Goal: Task Accomplishment & Management: Use online tool/utility

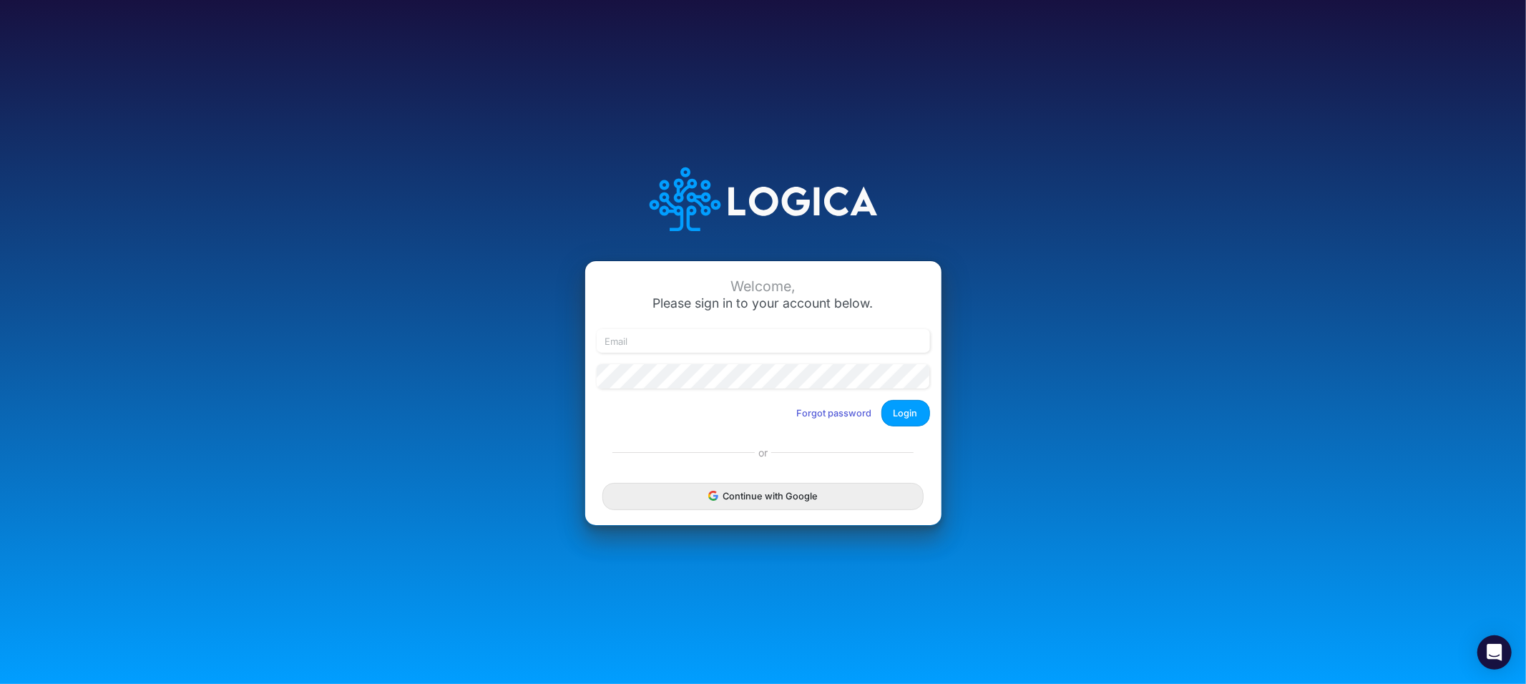
click at [664, 510] on div "Continue with Google" at bounding box center [763, 496] width 356 height 57
click at [662, 506] on button "Continue with Google" at bounding box center [762, 496] width 320 height 26
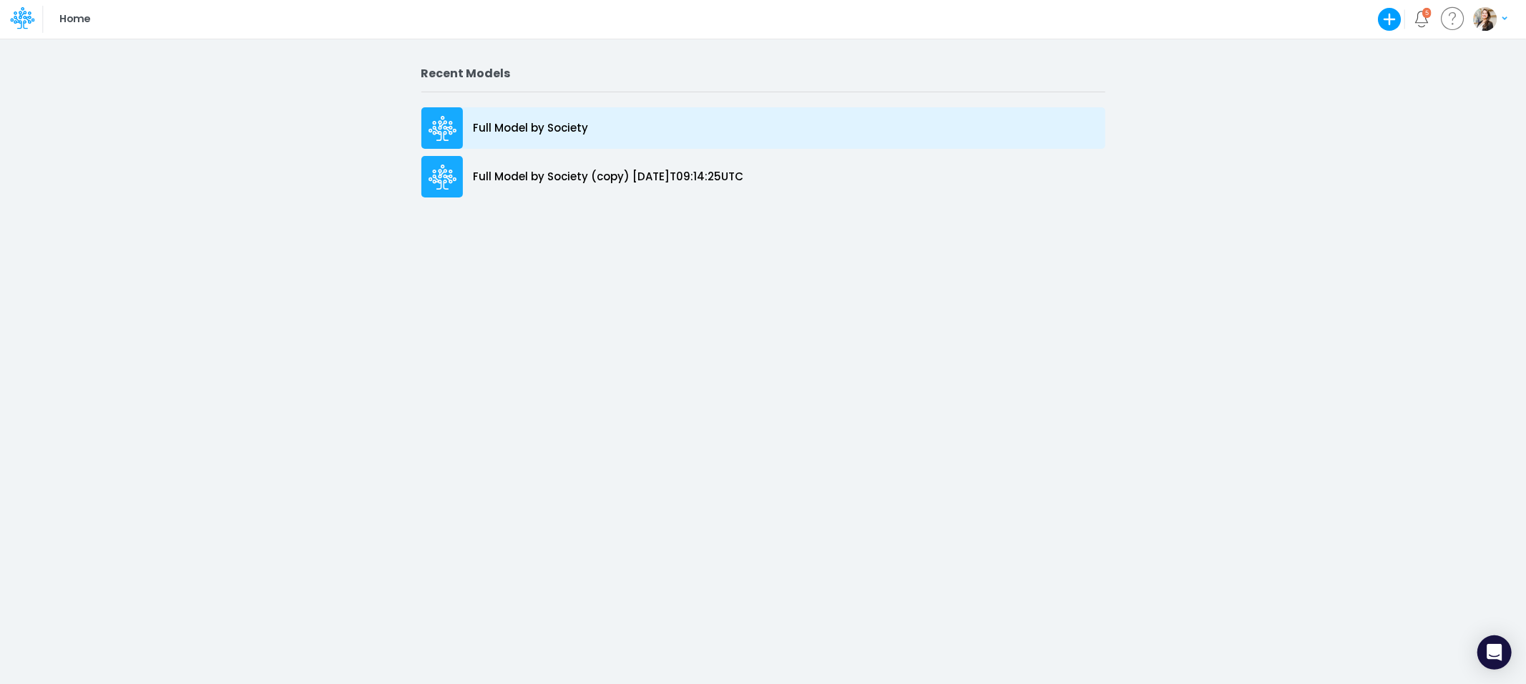
click at [508, 131] on p "Full Model by Society" at bounding box center [530, 128] width 115 height 16
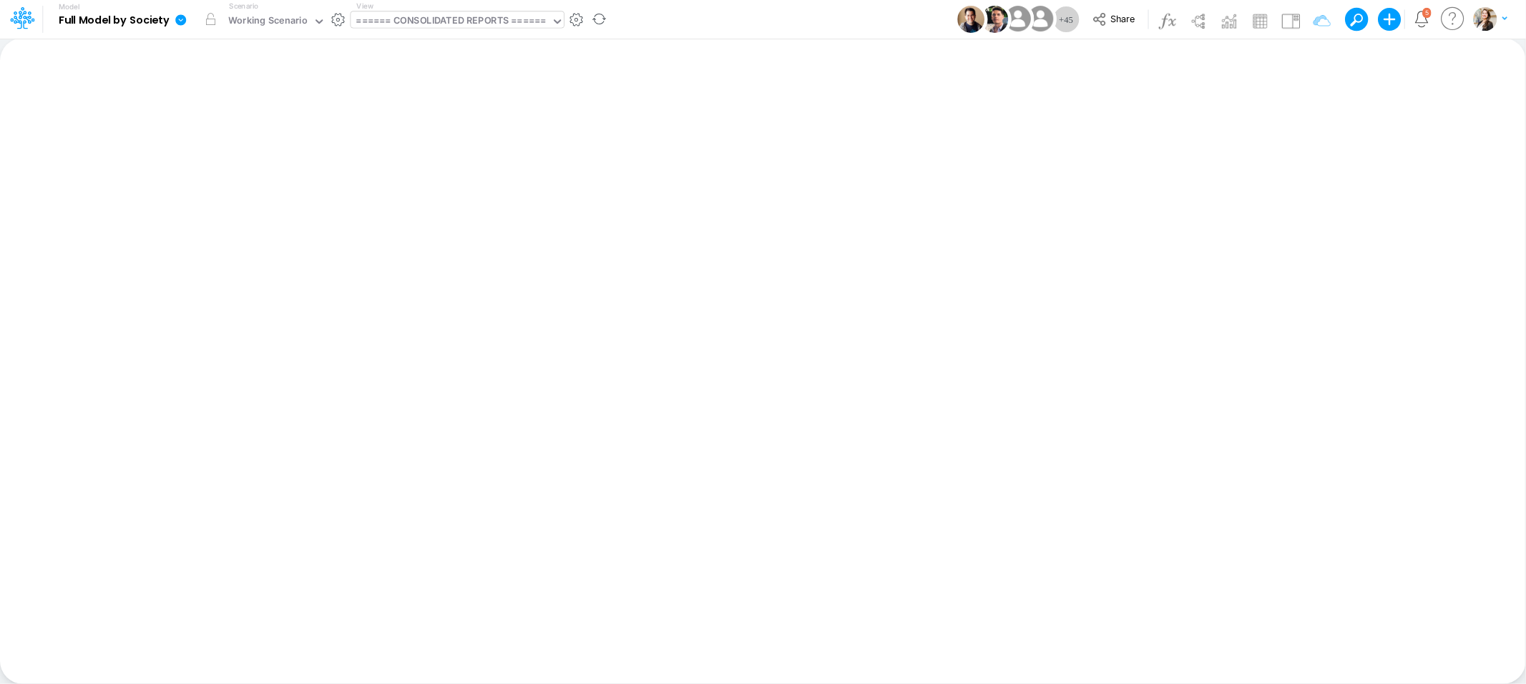
click at [393, 22] on div "====== CONSOLIDATED REPORTS ======" at bounding box center [451, 22] width 190 height 16
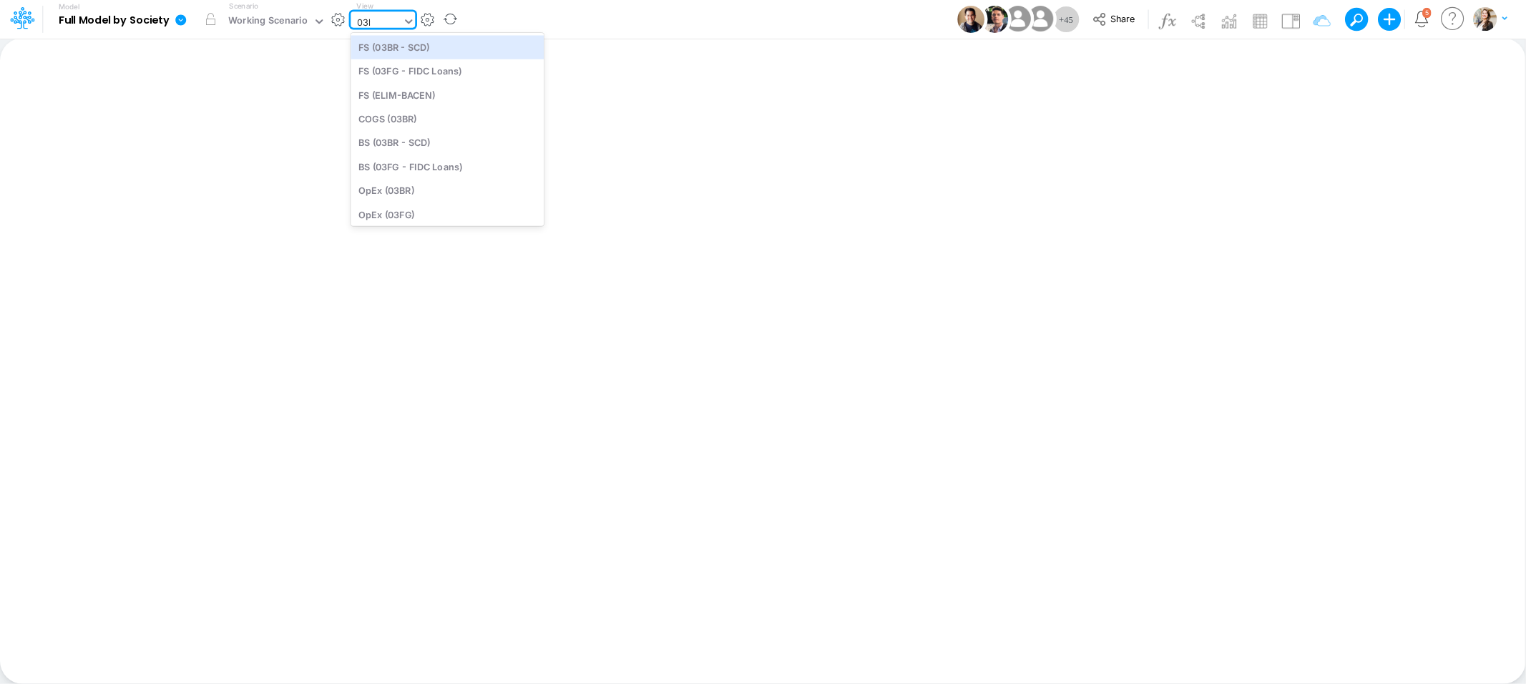
type input "03br"
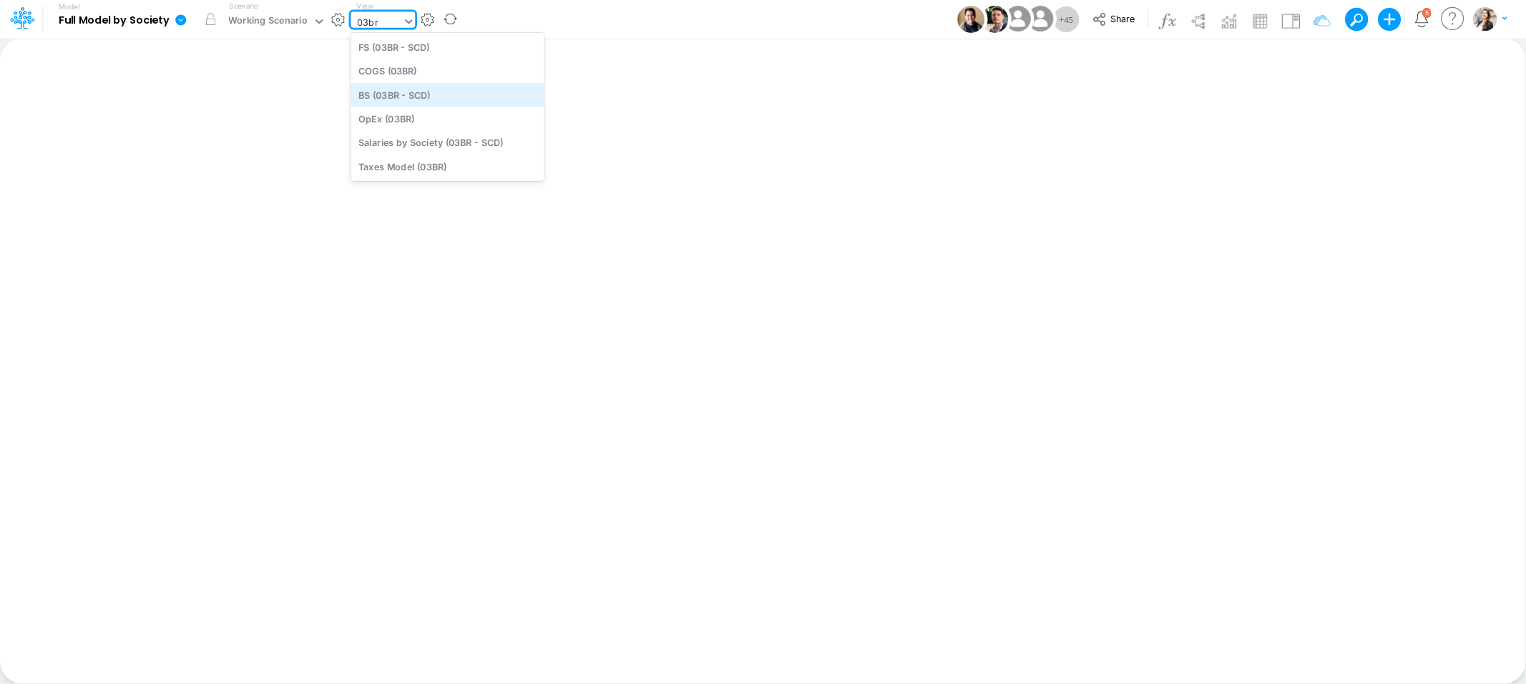
click at [393, 99] on div "BS (03BR - SCD)" at bounding box center [446, 95] width 193 height 24
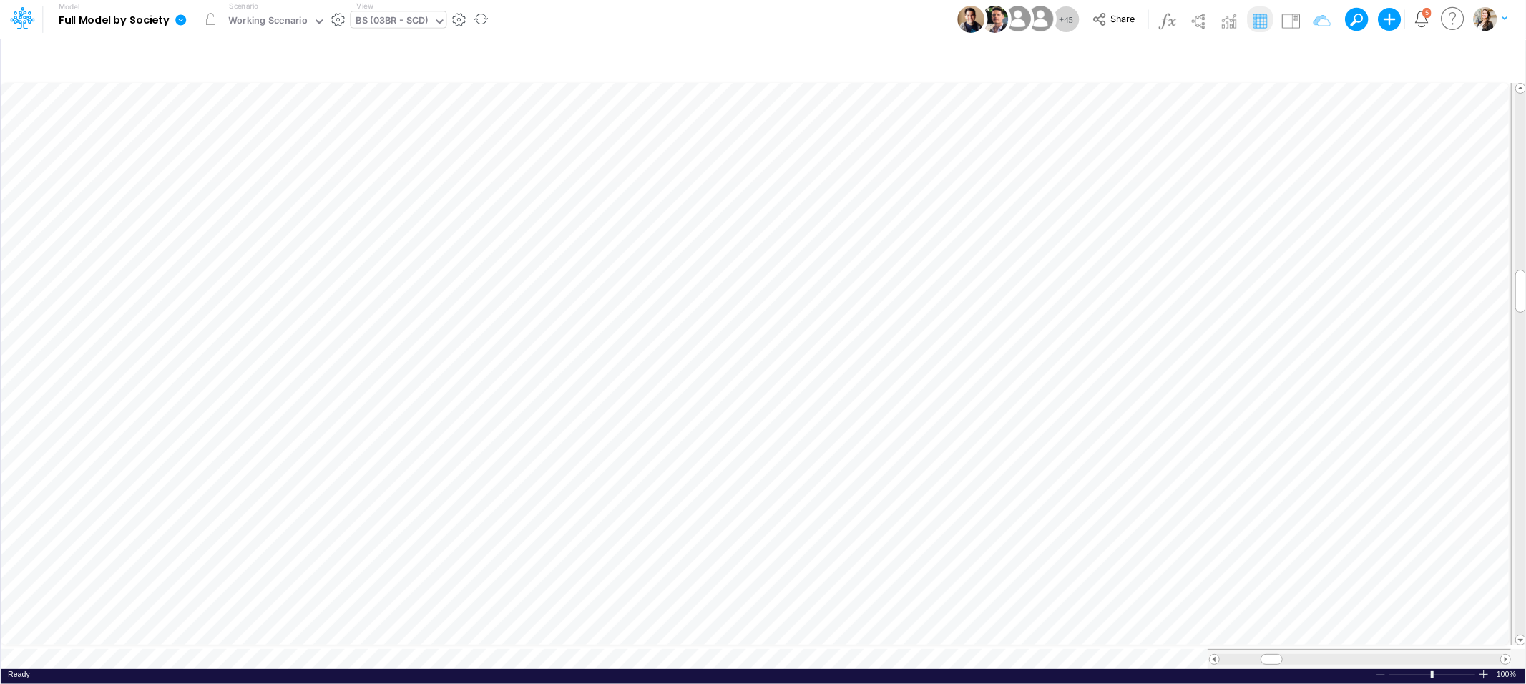
scroll to position [0, 1]
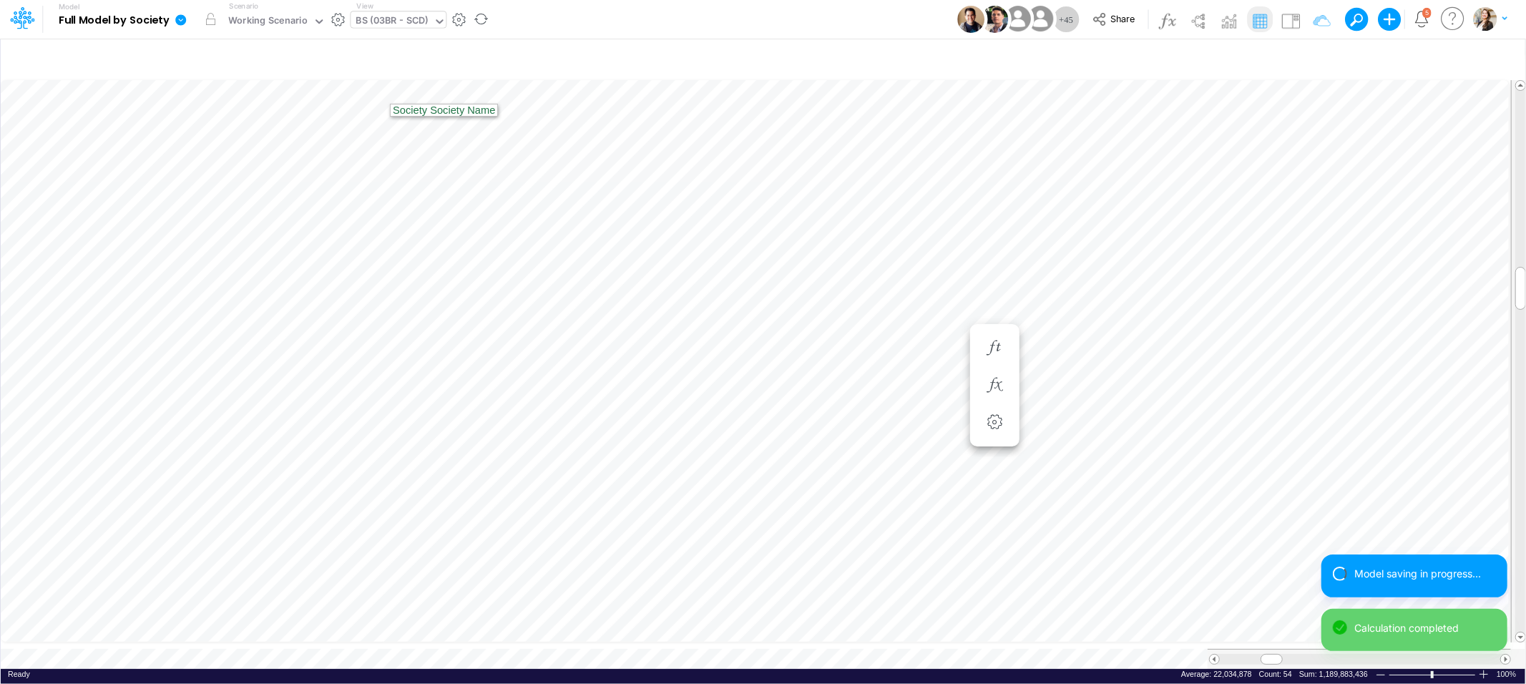
click at [363, 21] on div "BS (03BR - SCD)" at bounding box center [392, 22] width 72 height 16
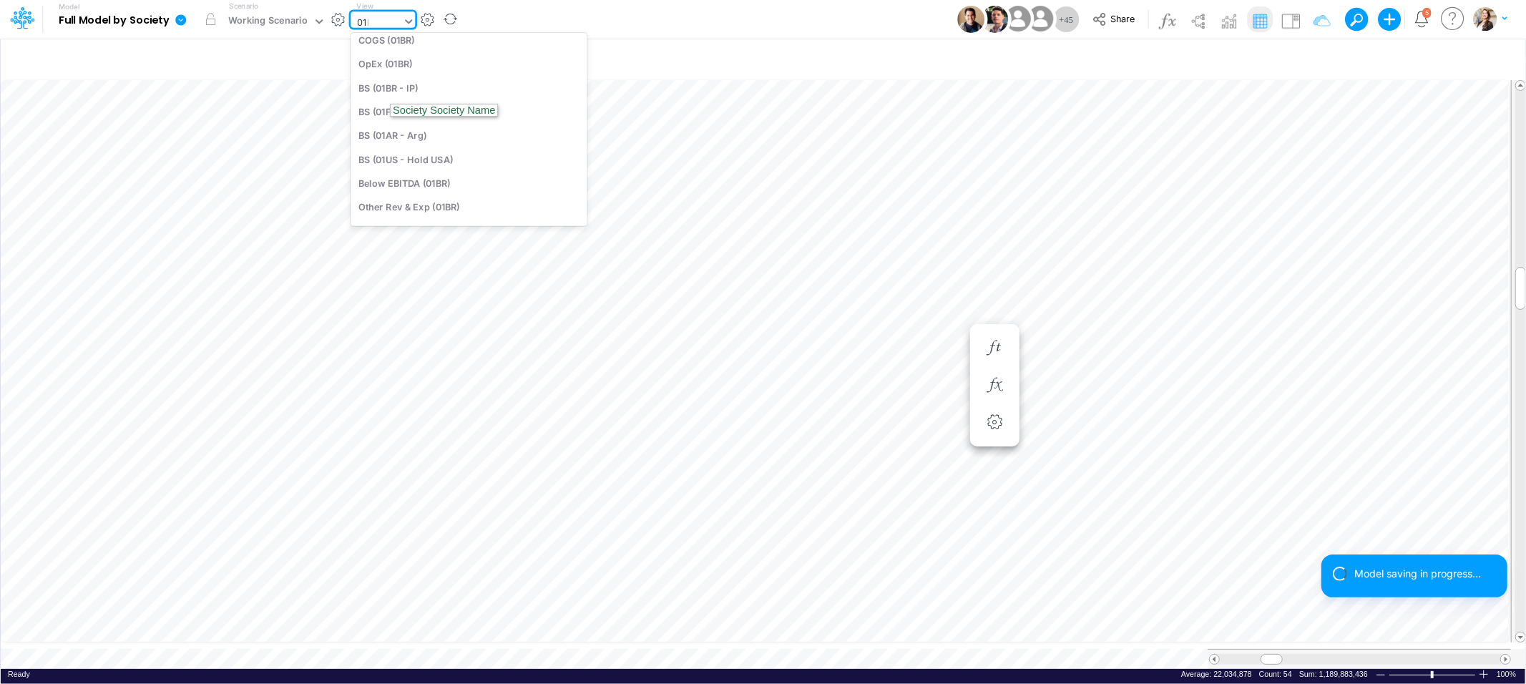
scroll to position [88, 0]
type input "01br"
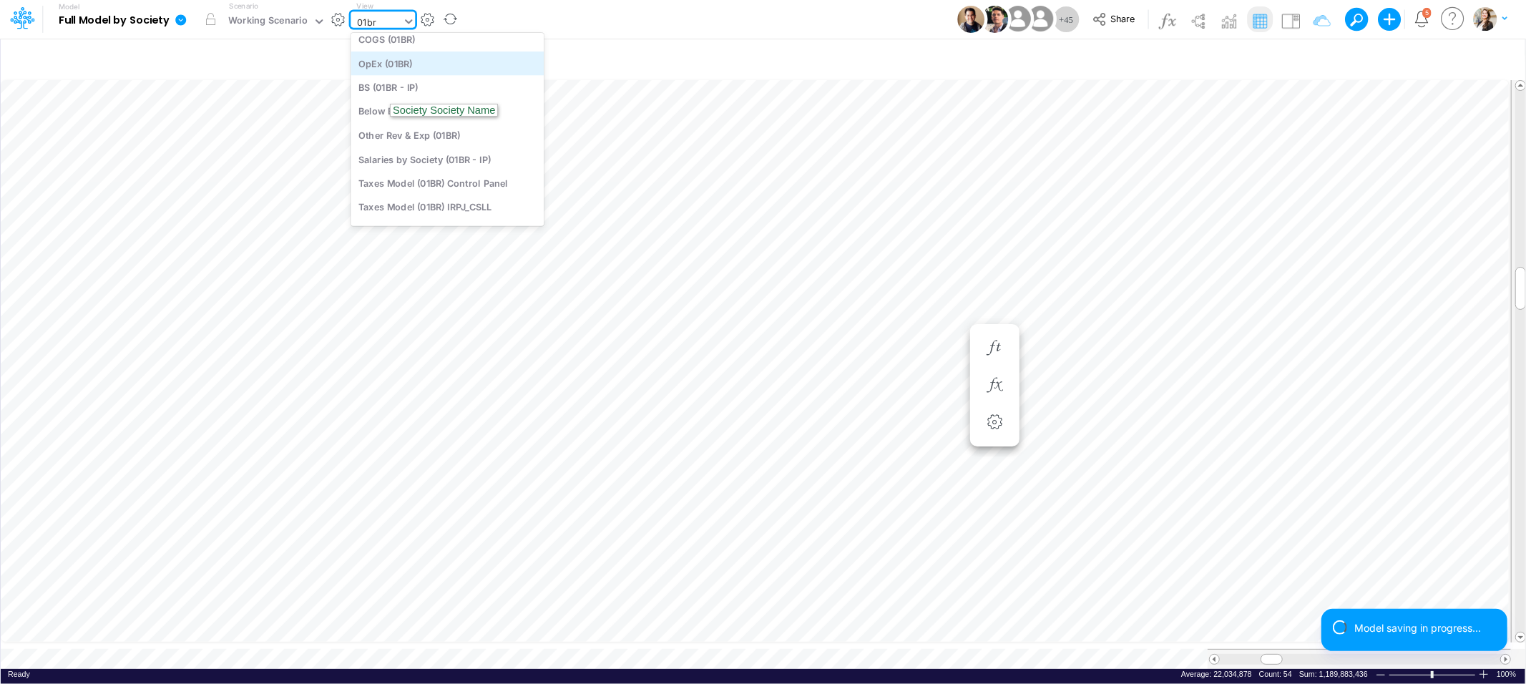
scroll to position [0, 0]
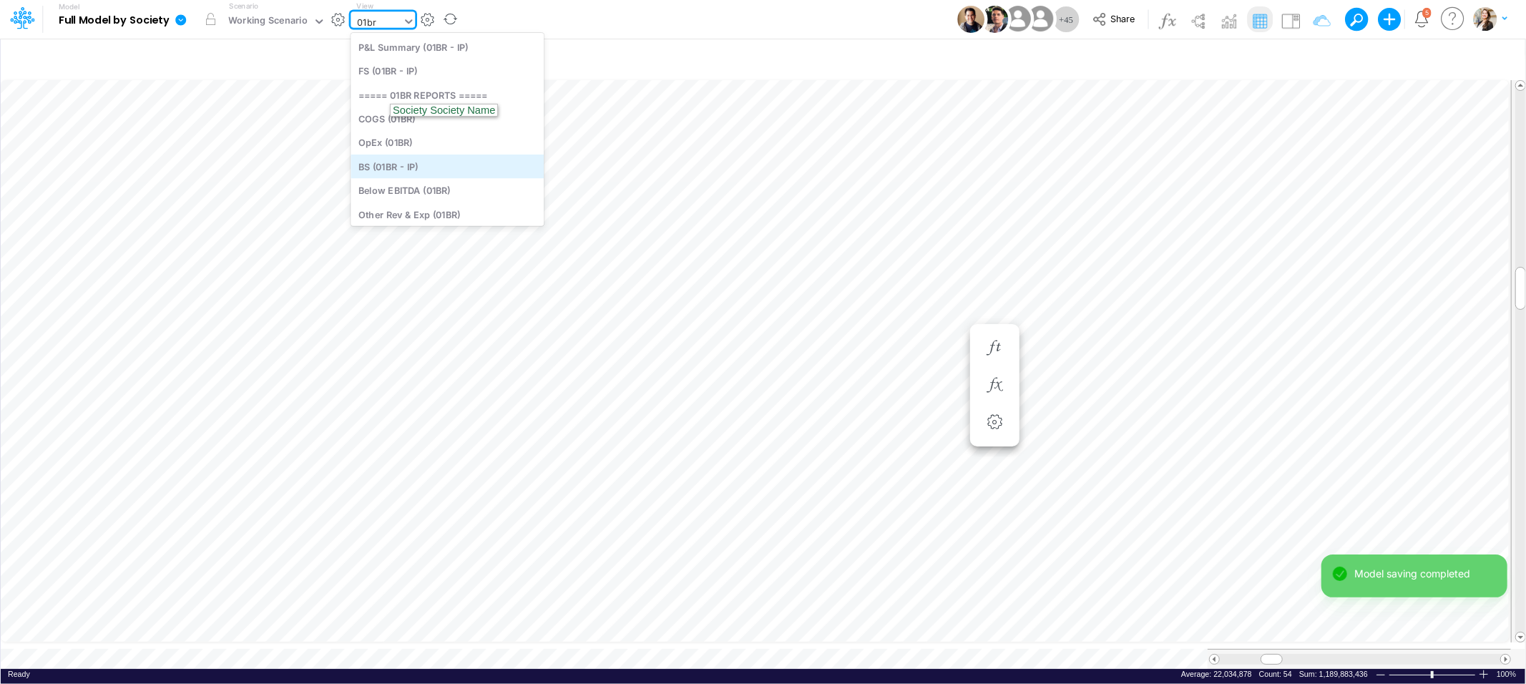
click at [391, 167] on div "BS (01BR - IP)" at bounding box center [446, 166] width 193 height 24
type input "BS (01BR - IP)"
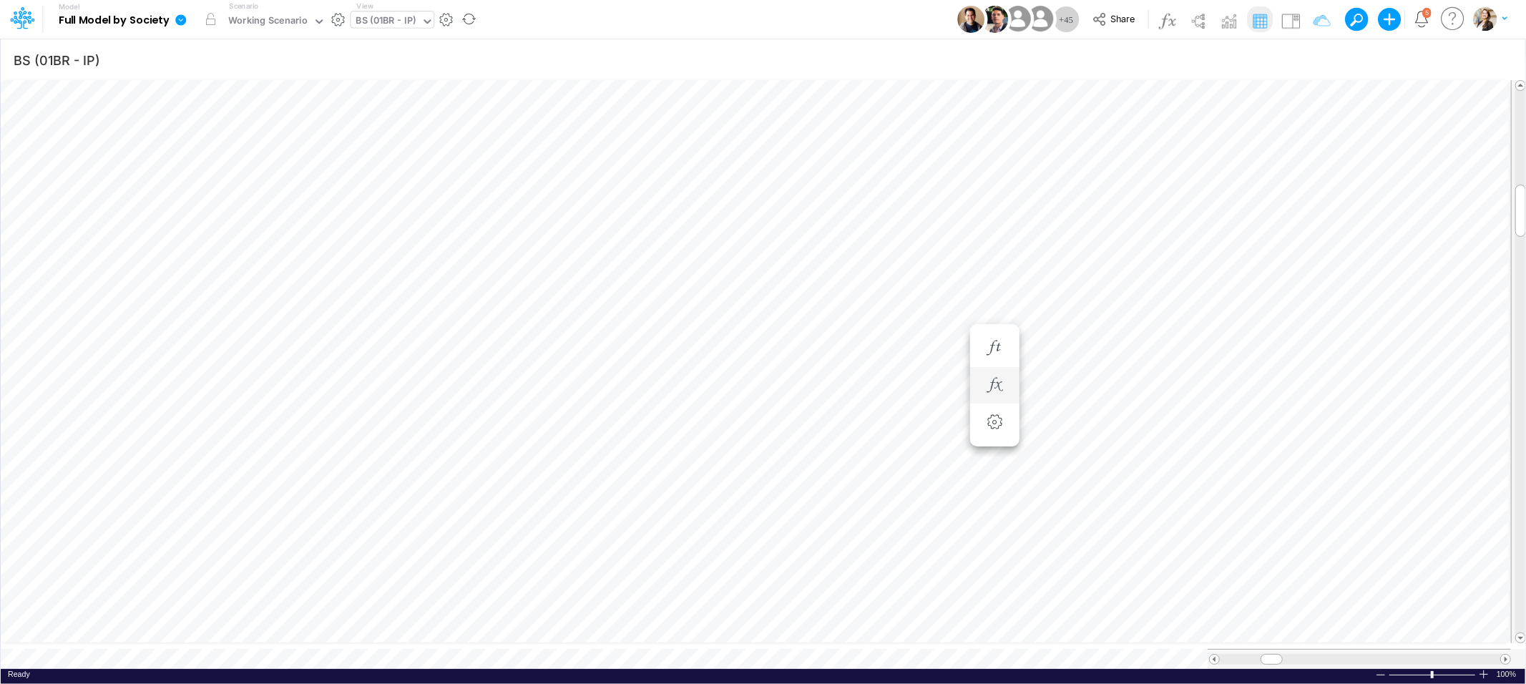
scroll to position [0, 1]
click at [1003, 403] on icon "button" at bounding box center [993, 405] width 21 height 15
click at [915, 447] on icon "button" at bounding box center [916, 442] width 21 height 15
click at [368, 21] on div "BS (01BR - IP)" at bounding box center [386, 22] width 60 height 16
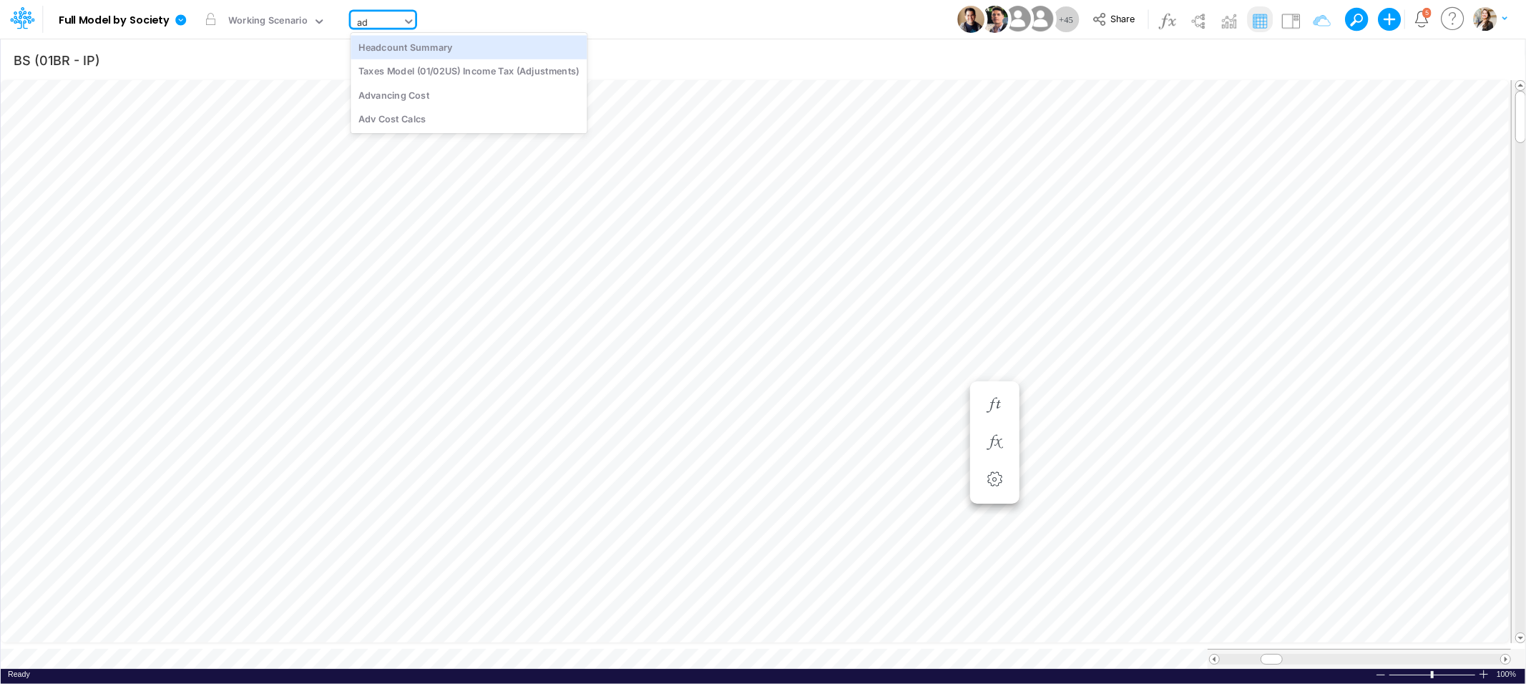
scroll to position [0, 0]
type input "adv"
click at [384, 48] on div "Advancing Cost" at bounding box center [446, 47] width 193 height 24
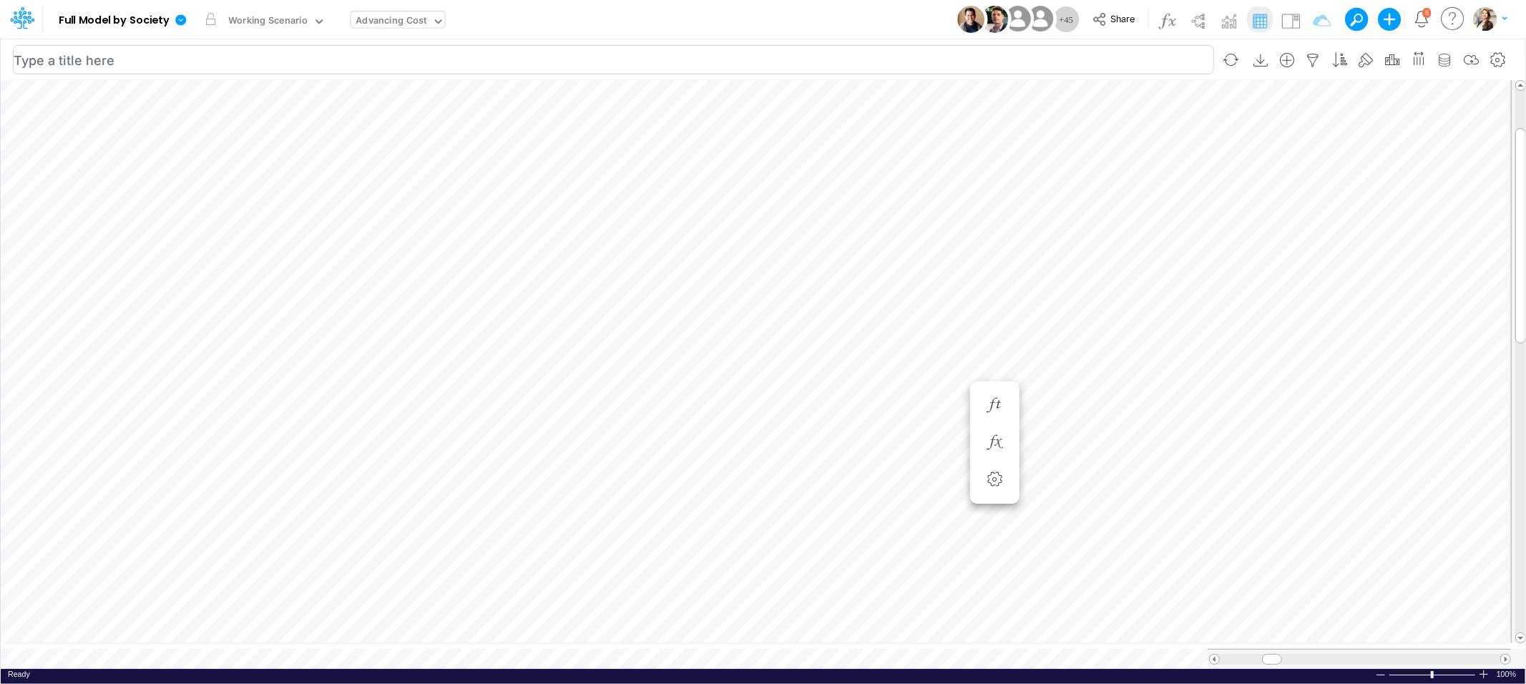
scroll to position [0, 1]
type input "BS (01BR - IP)"
click at [385, 636] on span "Close" at bounding box center [397, 639] width 39 height 13
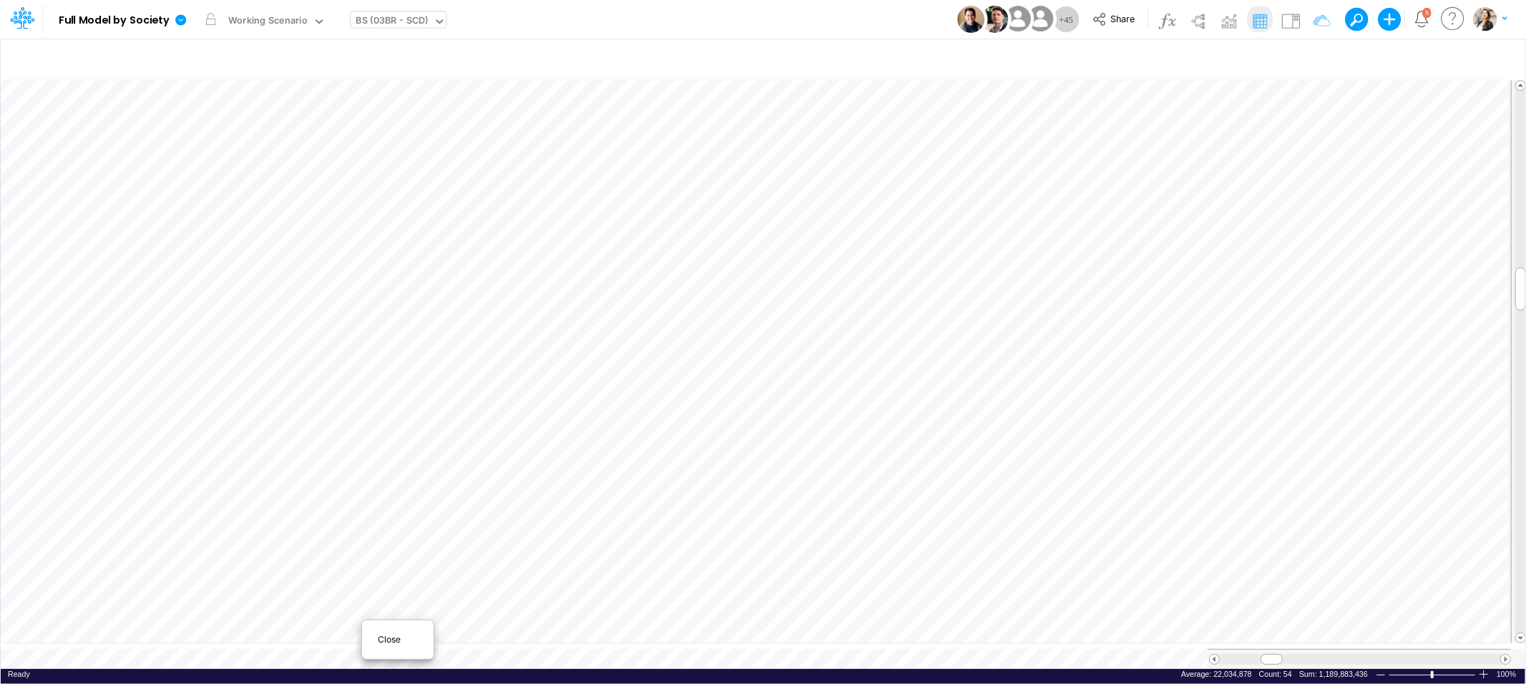
type input "BS (01BR - IP)"
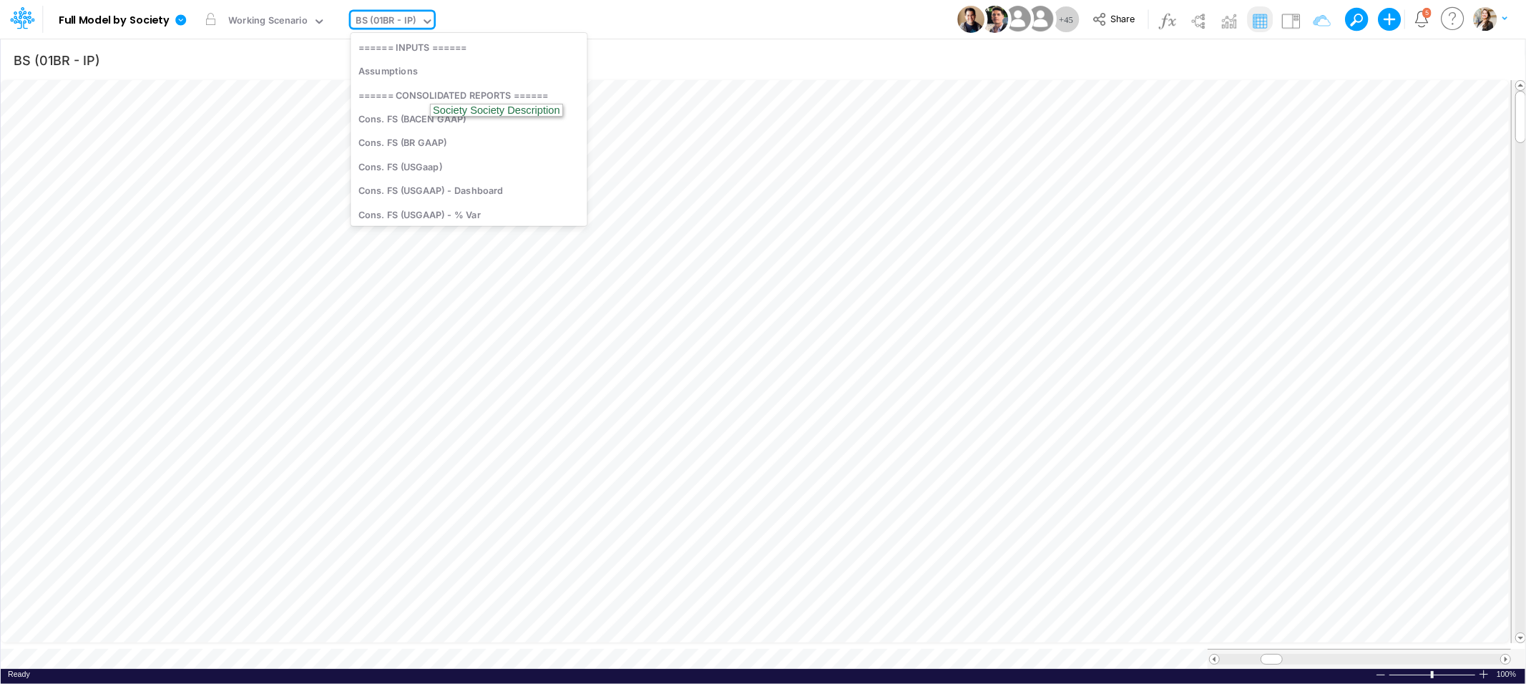
click at [363, 25] on div "BS (01BR - IP)" at bounding box center [386, 22] width 60 height 16
type input "usg"
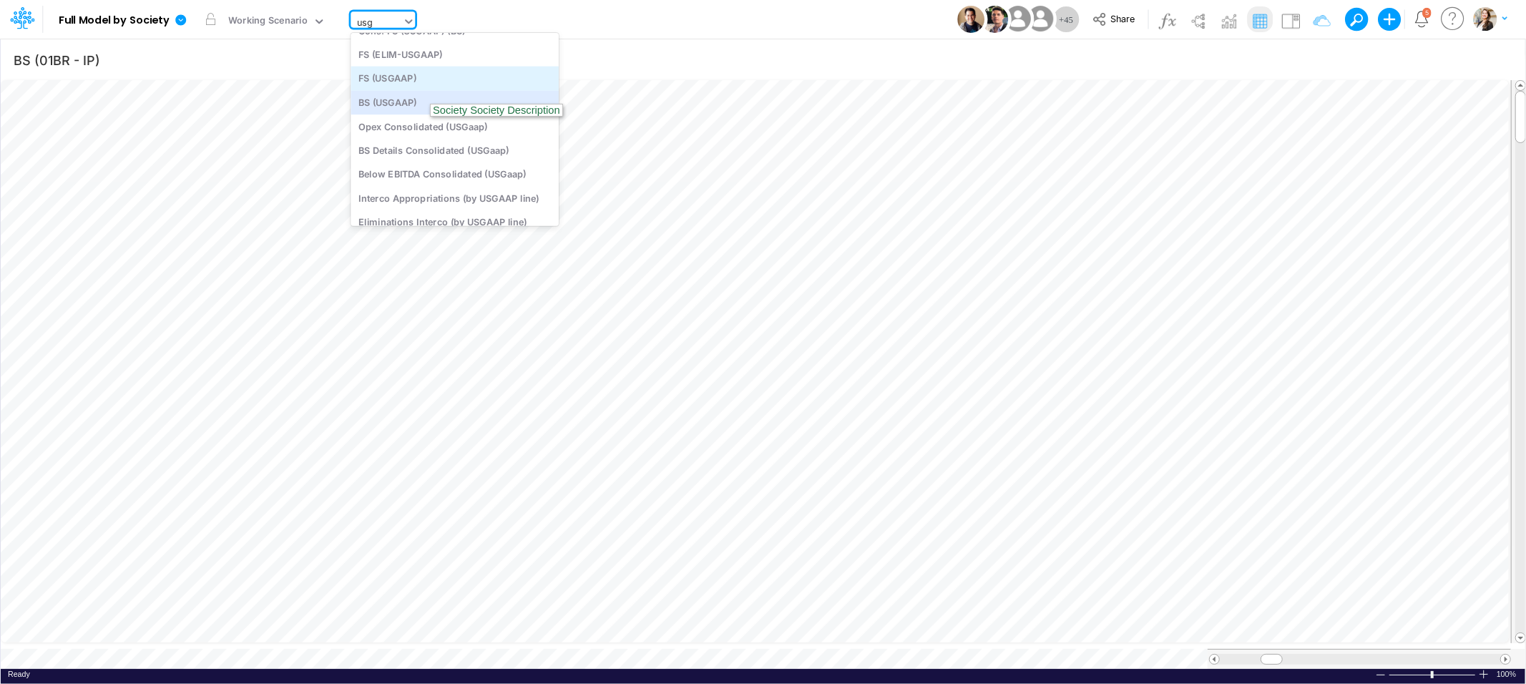
scroll to position [122, 0]
click at [401, 112] on div "BS (USGAAP)" at bounding box center [454, 105] width 208 height 24
type input "BS (USGAAP) - Detailed"
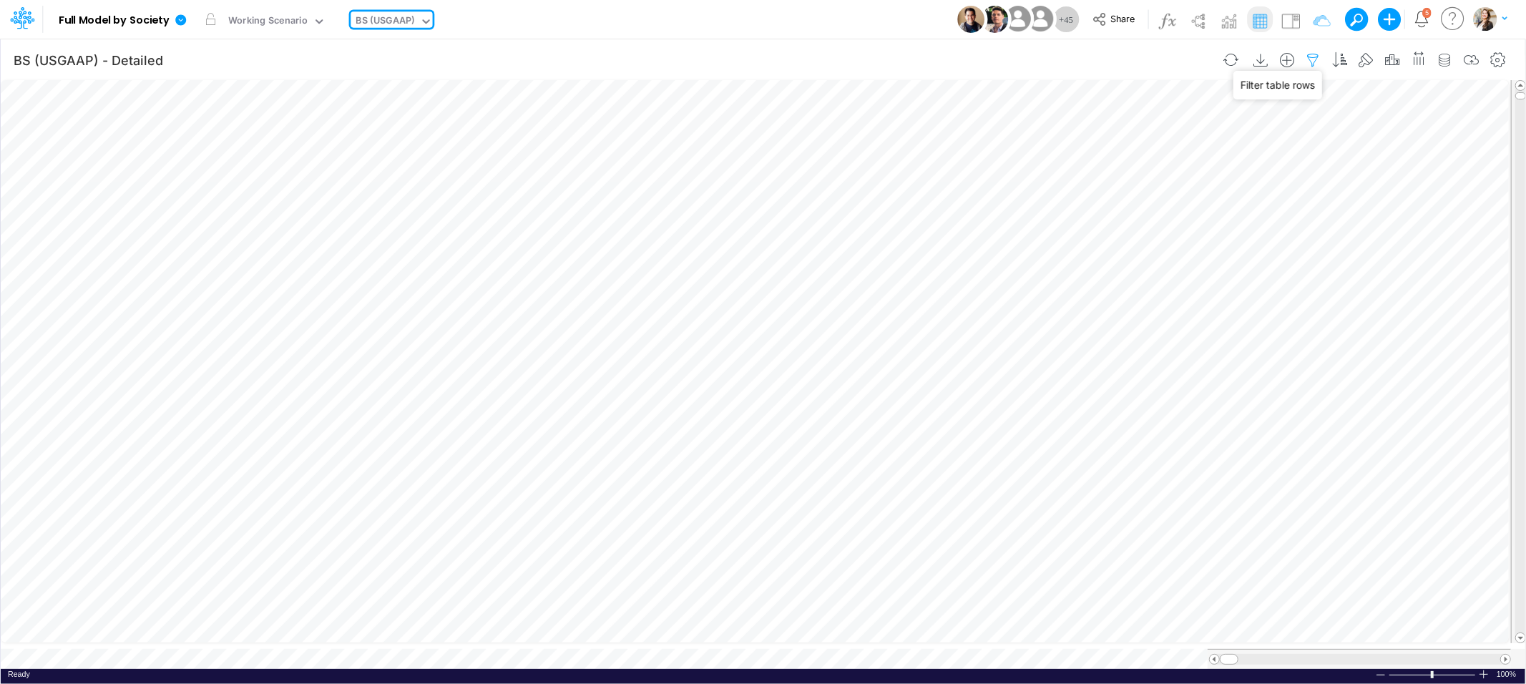
click at [1314, 60] on icon "button" at bounding box center [1312, 60] width 21 height 15
select select "tableSearchOR"
select select "notEqual"
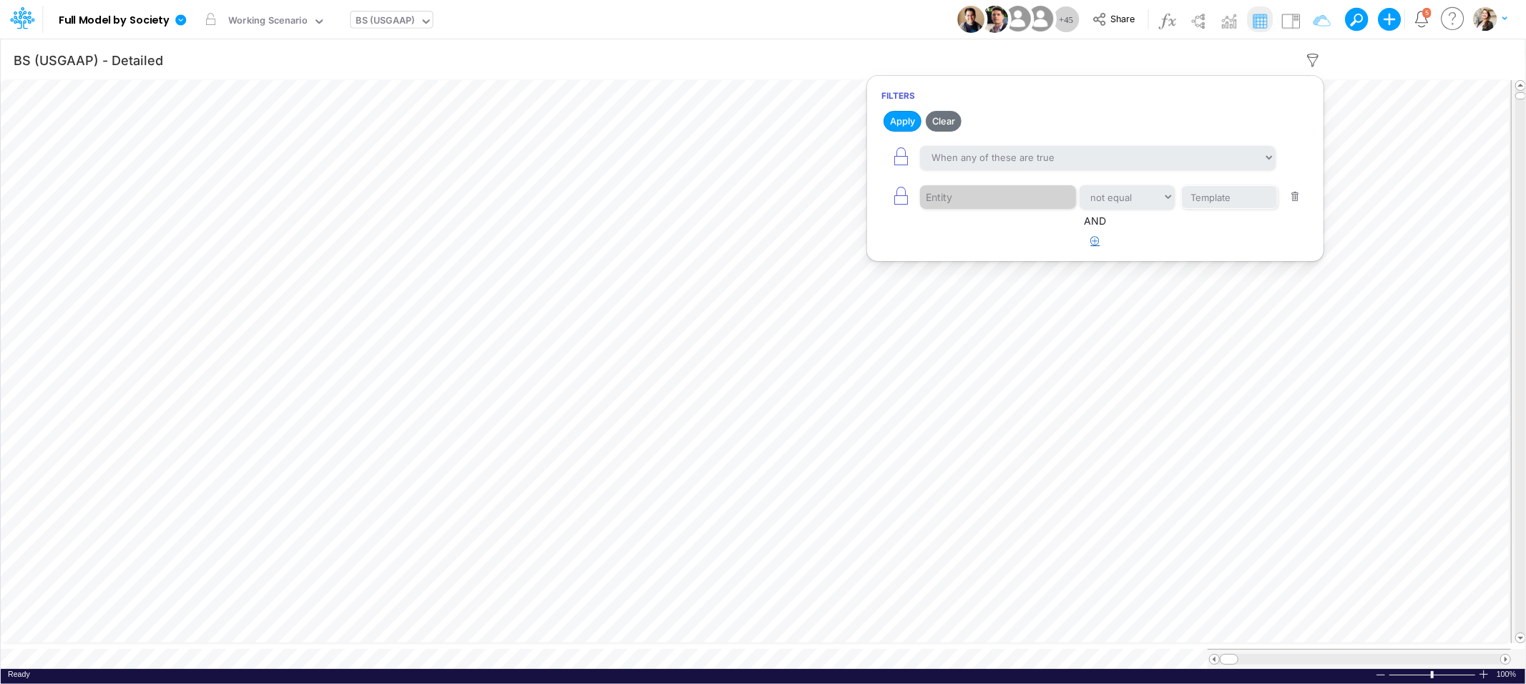
click at [1096, 243] on icon "button" at bounding box center [1095, 240] width 9 height 9
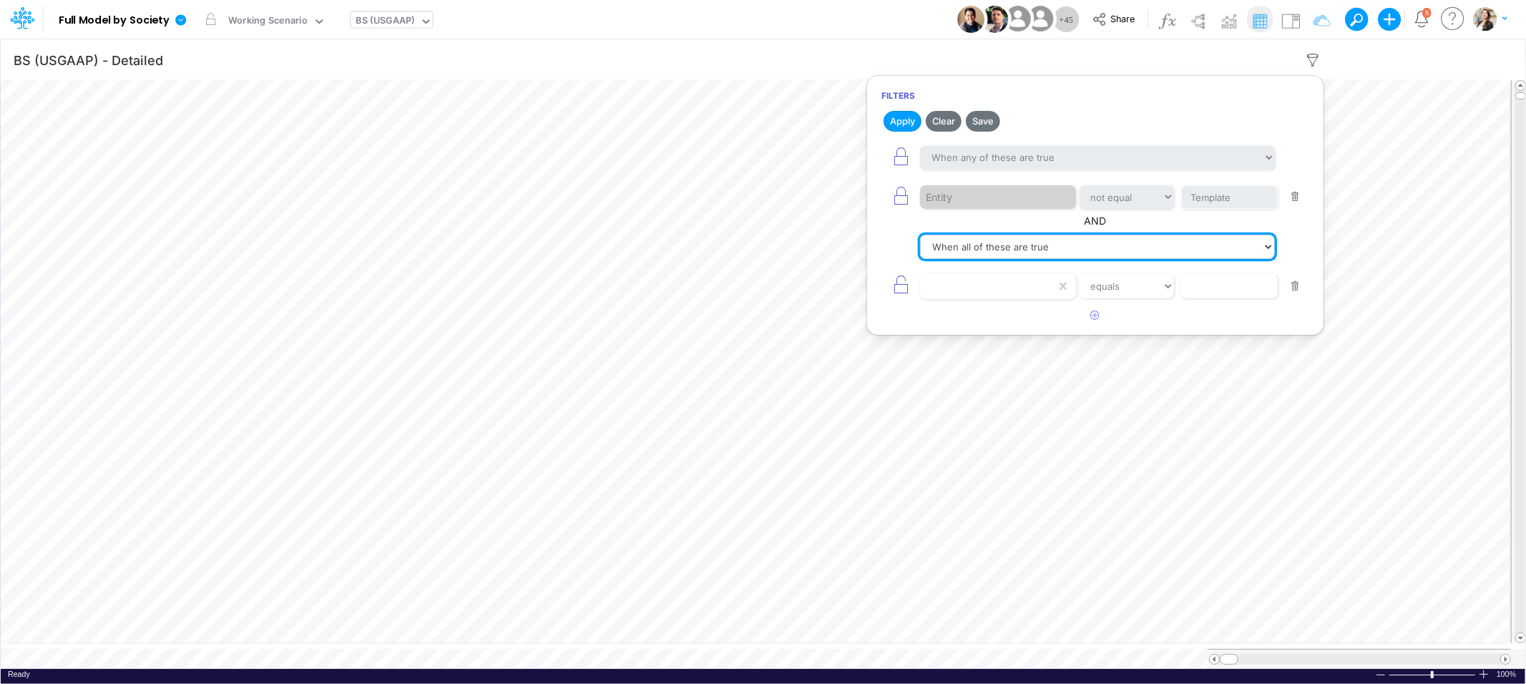
click at [1022, 251] on select "When all of these are true When any of these are true" at bounding box center [1097, 247] width 355 height 24
select select "tableSearchOR"
click at [920, 235] on select "When all of these are true When any of these are true" at bounding box center [1097, 247] width 355 height 24
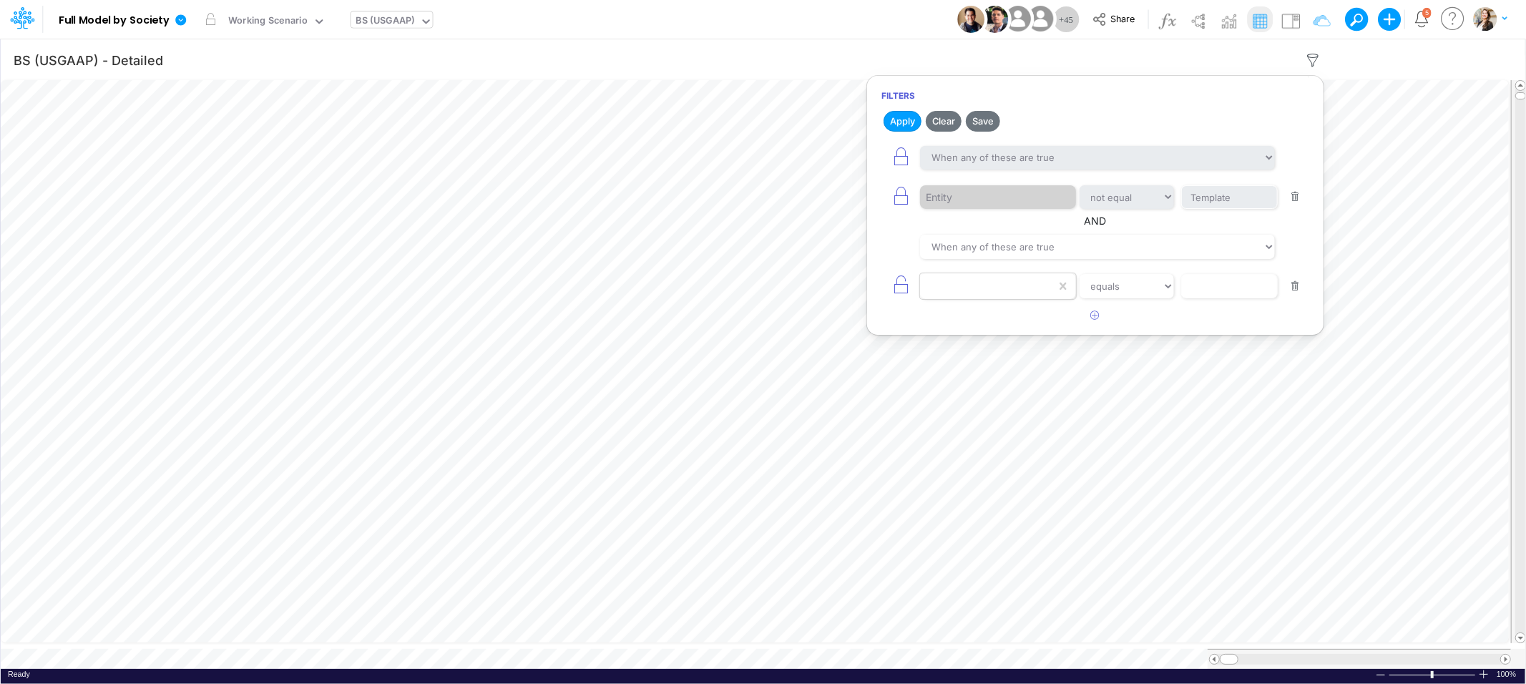
click at [975, 293] on div at bounding box center [988, 286] width 136 height 24
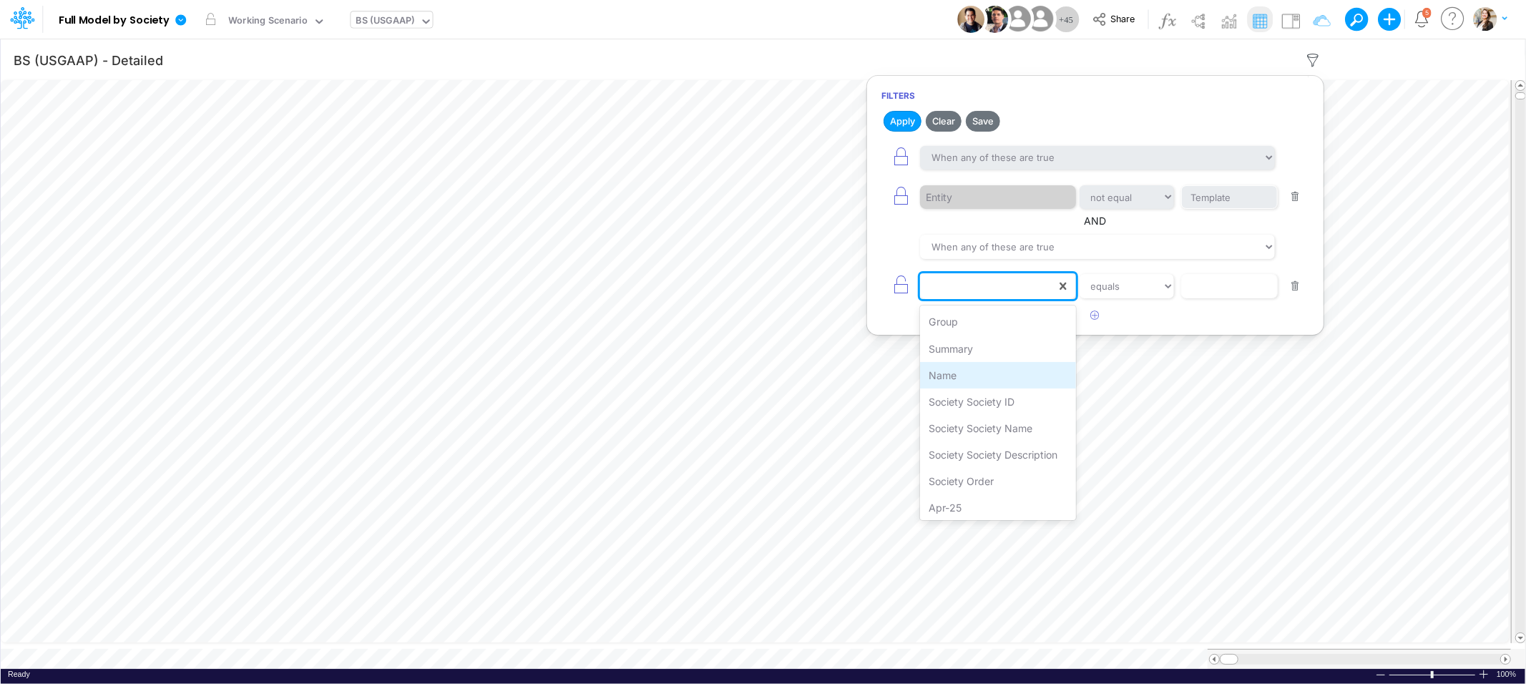
click at [970, 375] on div "Name" at bounding box center [997, 375] width 155 height 26
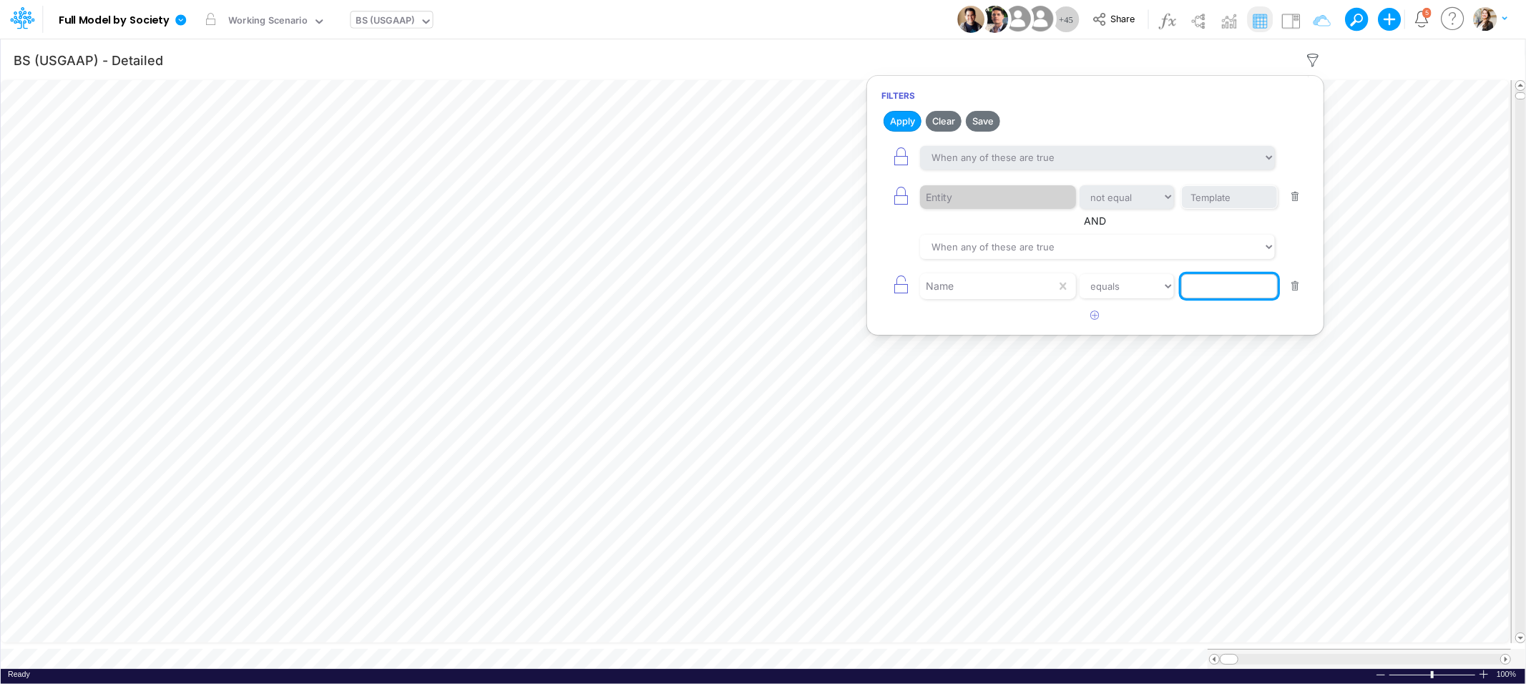
click at [1220, 288] on input "text" at bounding box center [1229, 286] width 97 height 24
type input "Cash & Banks"
click at [1089, 318] on button "button" at bounding box center [1095, 316] width 28 height 24
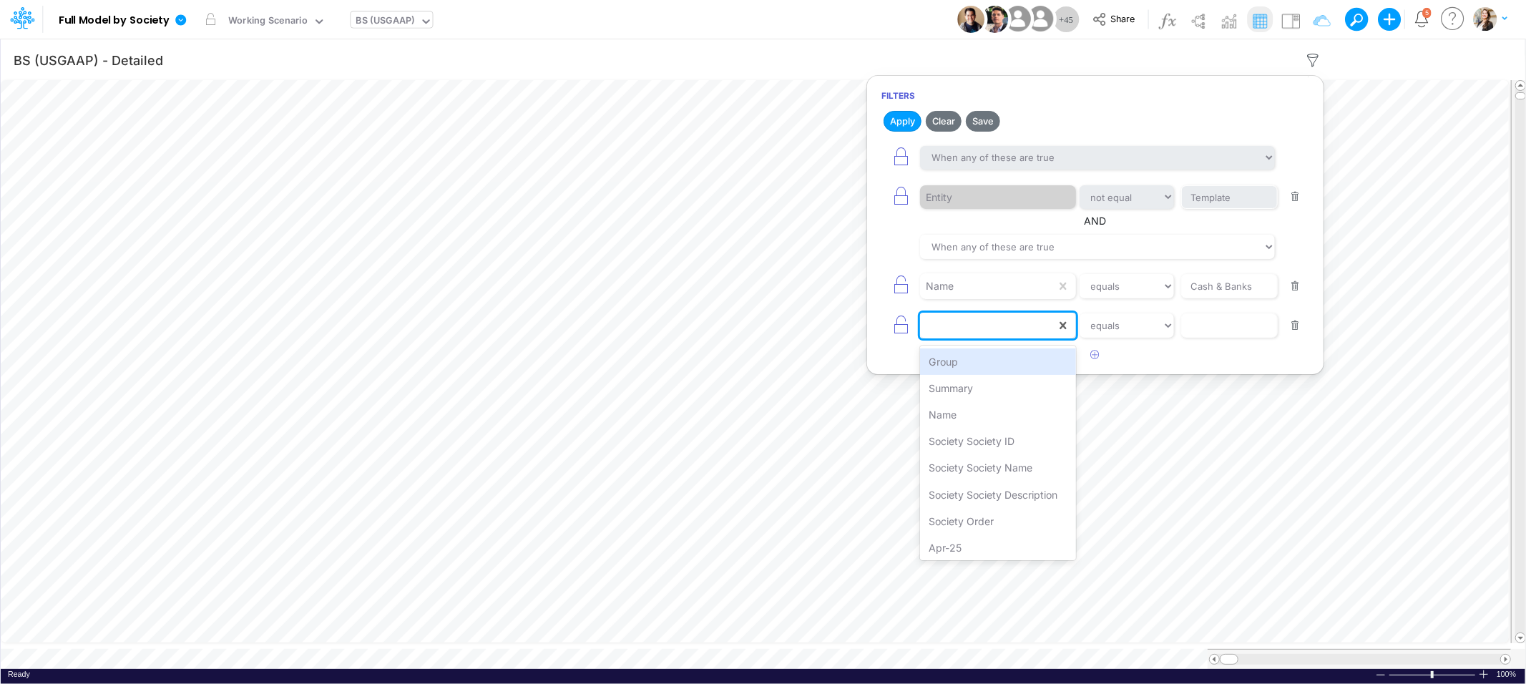
click at [990, 327] on div at bounding box center [988, 325] width 136 height 24
click at [986, 414] on div "Name" at bounding box center [997, 414] width 155 height 26
click at [1133, 325] on select "equals not equal starts with ends with contains" at bounding box center [1127, 325] width 96 height 24
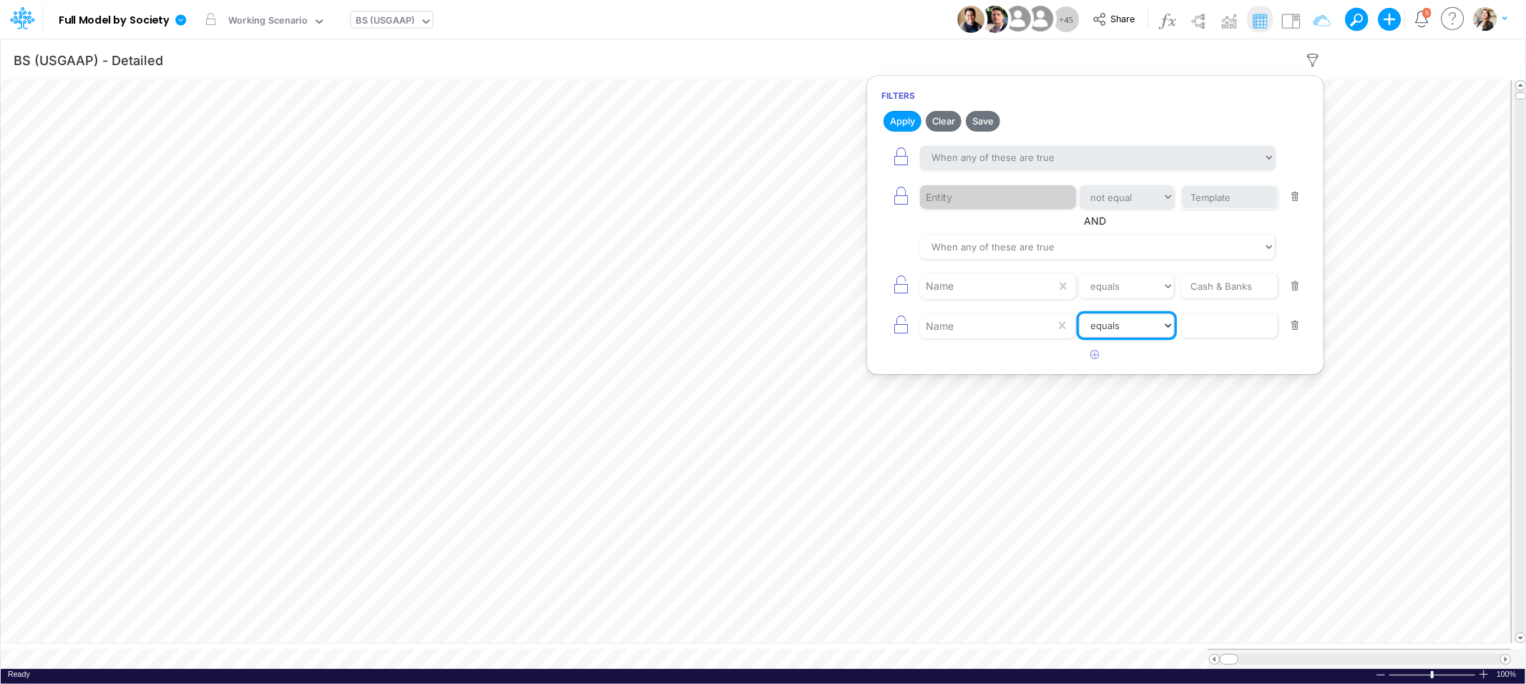
select select "contains"
click at [1079, 315] on select "equals not equal starts with ends with contains" at bounding box center [1127, 325] width 96 height 24
click at [1202, 323] on input "text" at bounding box center [1229, 325] width 97 height 24
type input "D"
type input "CC Day"
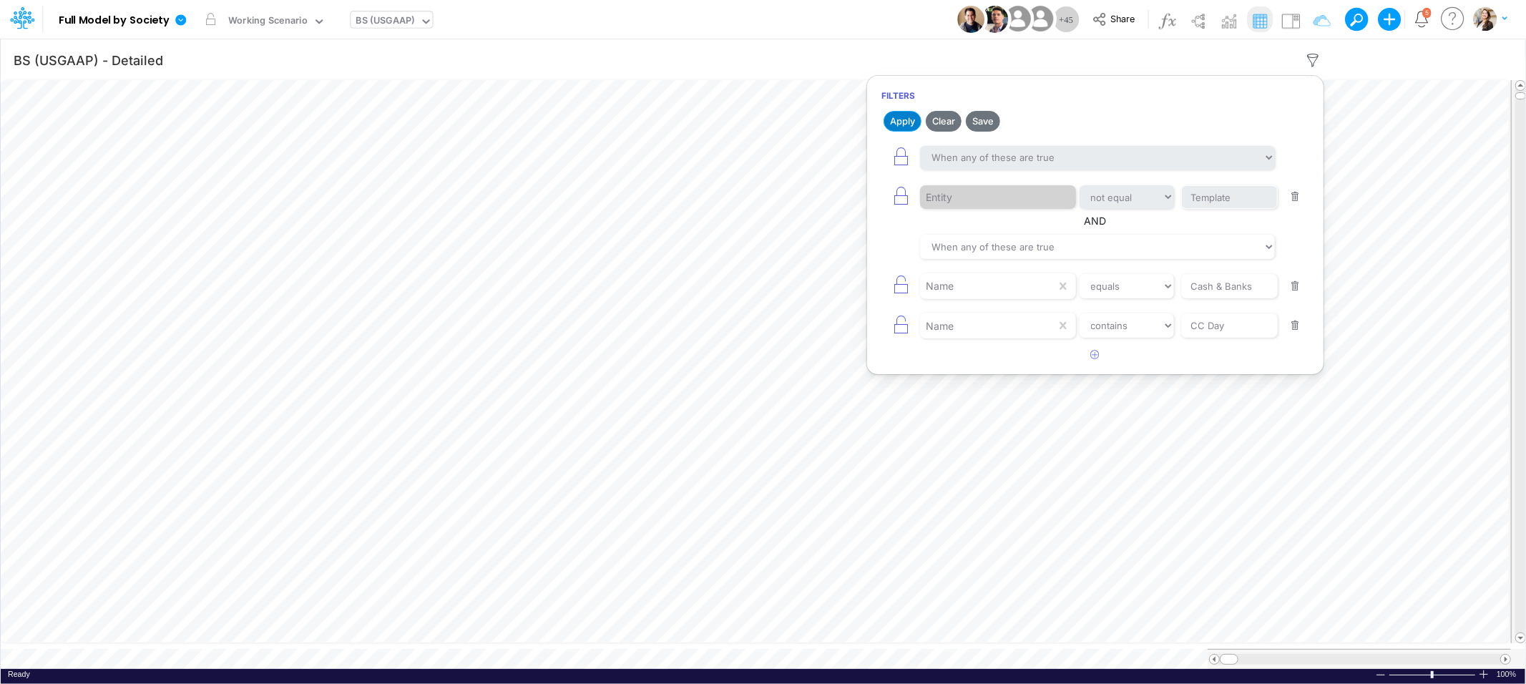
click at [894, 116] on button "Apply" at bounding box center [902, 121] width 38 height 21
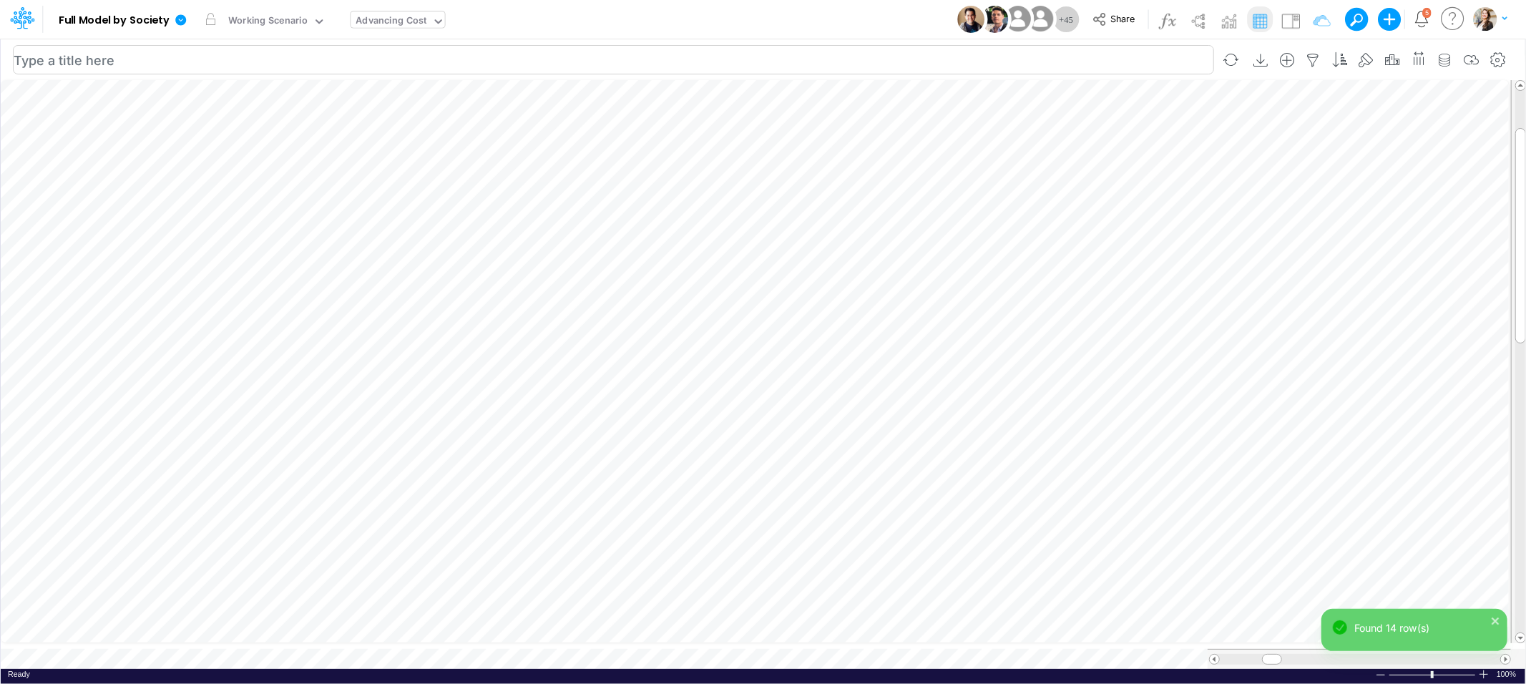
scroll to position [0, 1]
type input "BS (01BR - IP)"
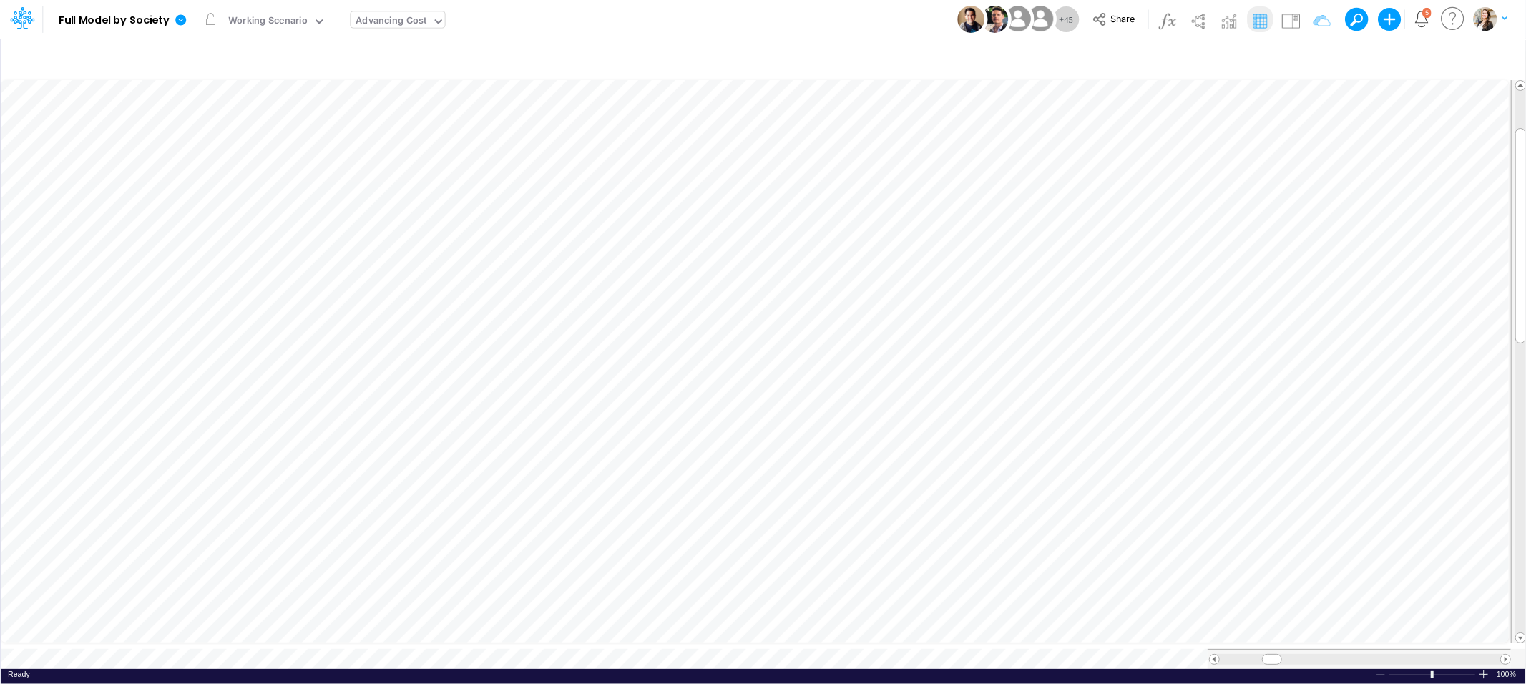
scroll to position [0, 1]
type input "BS (USGAAP) - Detailed"
click at [1316, 57] on icon "button" at bounding box center [1312, 60] width 21 height 15
select select "tableSearchOR"
select select "notEqual"
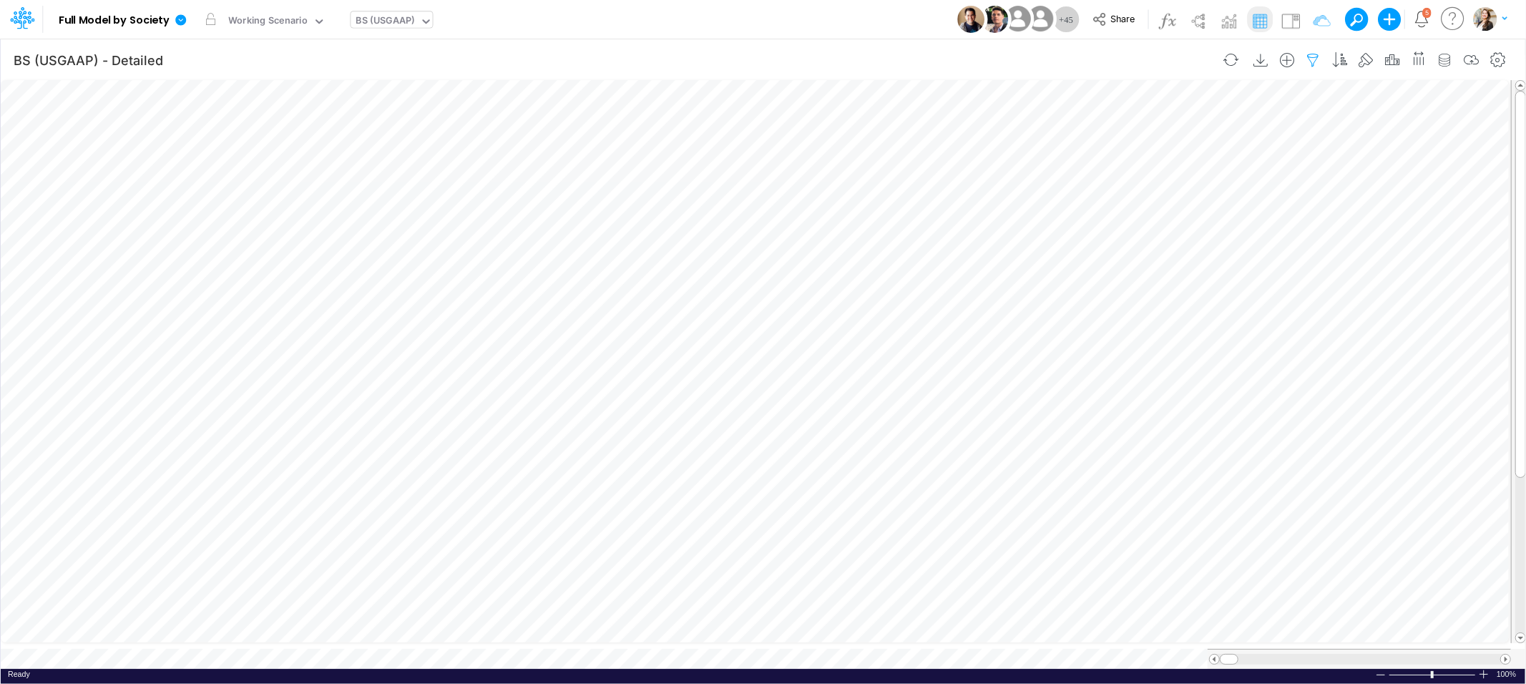
select select "tableSearchOR"
select select "contains"
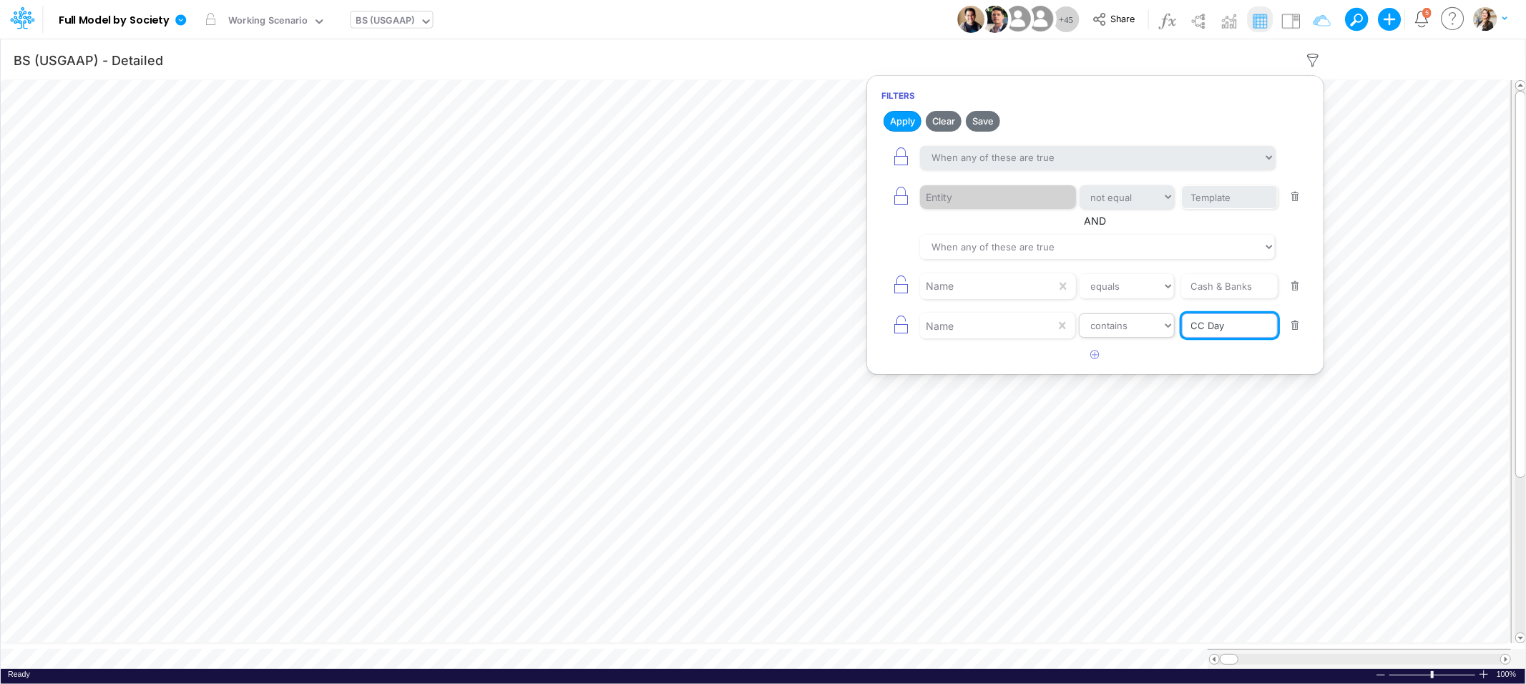
drag, startPoint x: 1226, startPoint y: 325, endPoint x: 1159, endPoint y: 325, distance: 66.5
click at [1159, 325] on div "Name equals not equal starts with ends with contains CC Day" at bounding box center [1095, 326] width 428 height 32
type input "Days CC"
click at [901, 118] on button "Apply" at bounding box center [902, 121] width 38 height 21
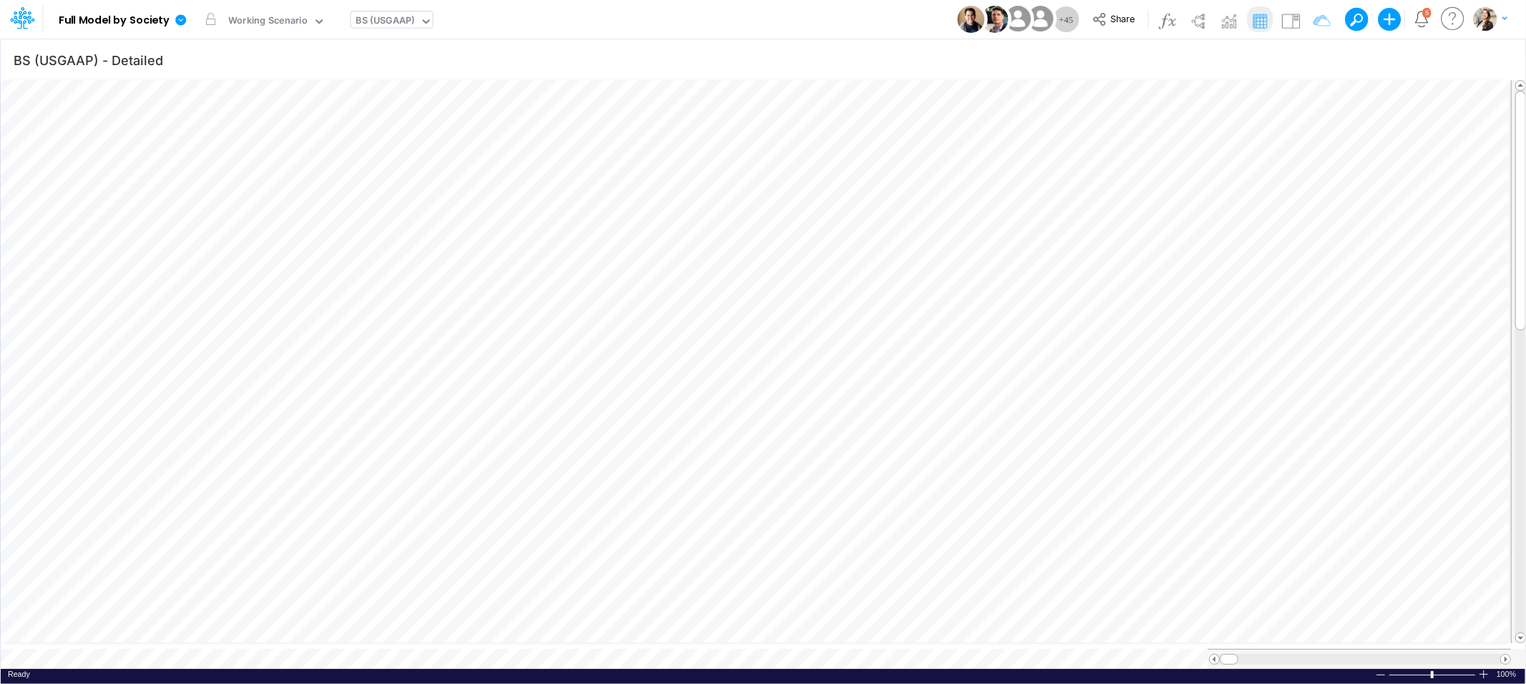
scroll to position [0, 1]
click at [1504, 653] on span at bounding box center [1505, 651] width 9 height 9
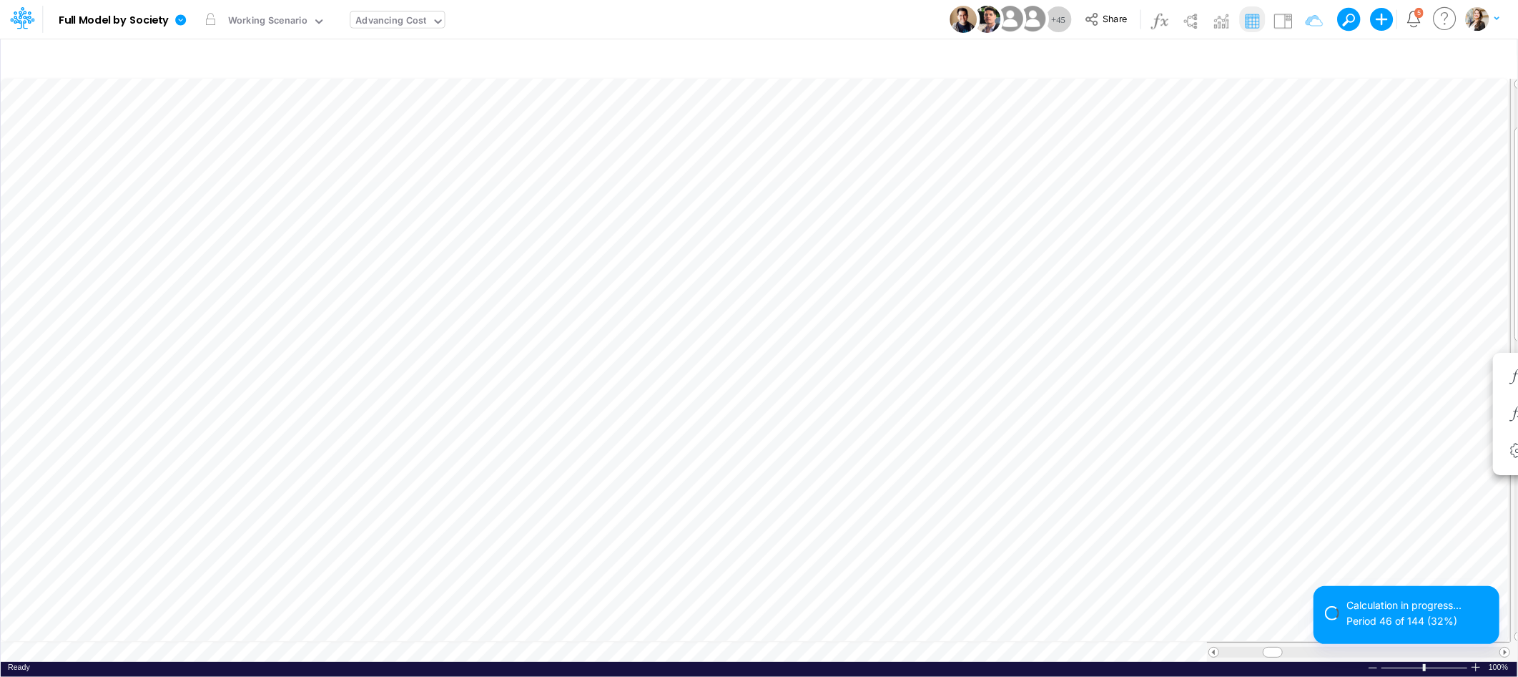
type input "BS (USGAAP) - Detailed"
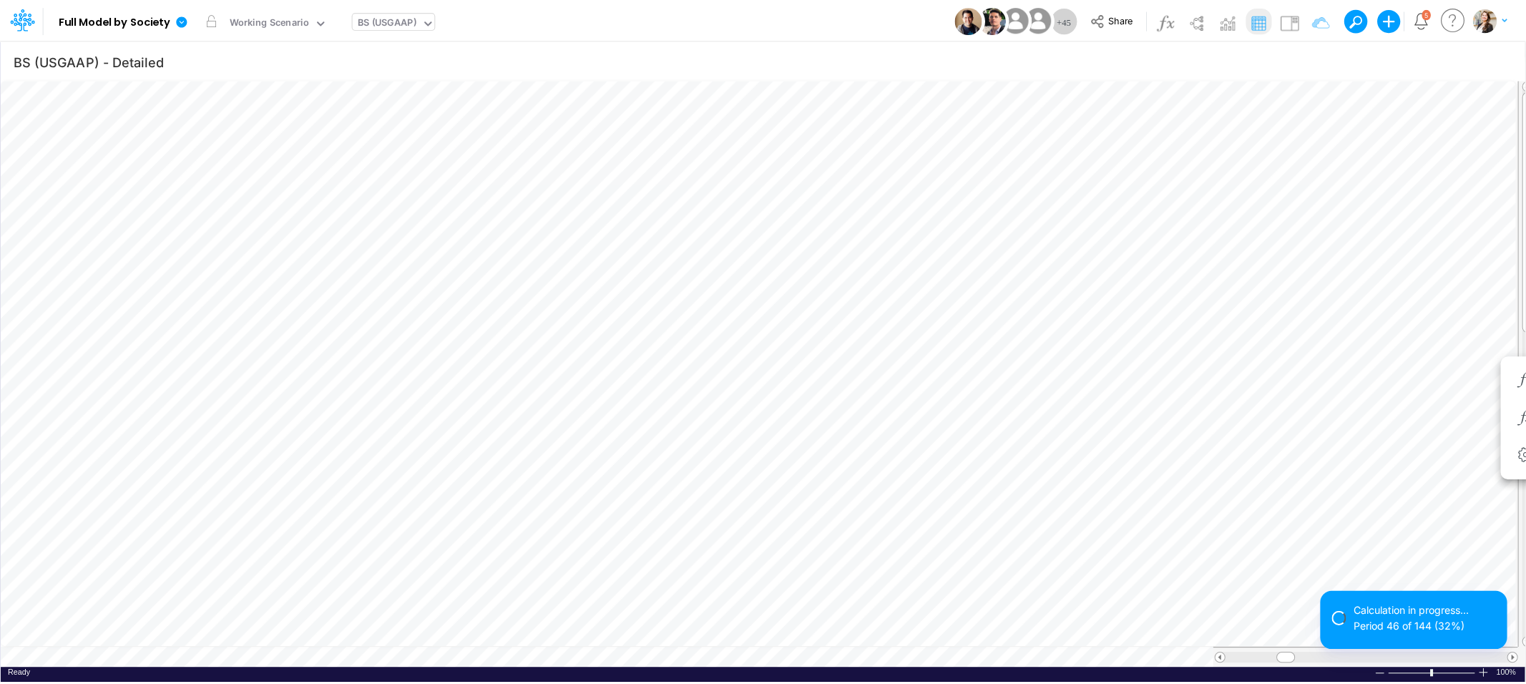
scroll to position [0, 1]
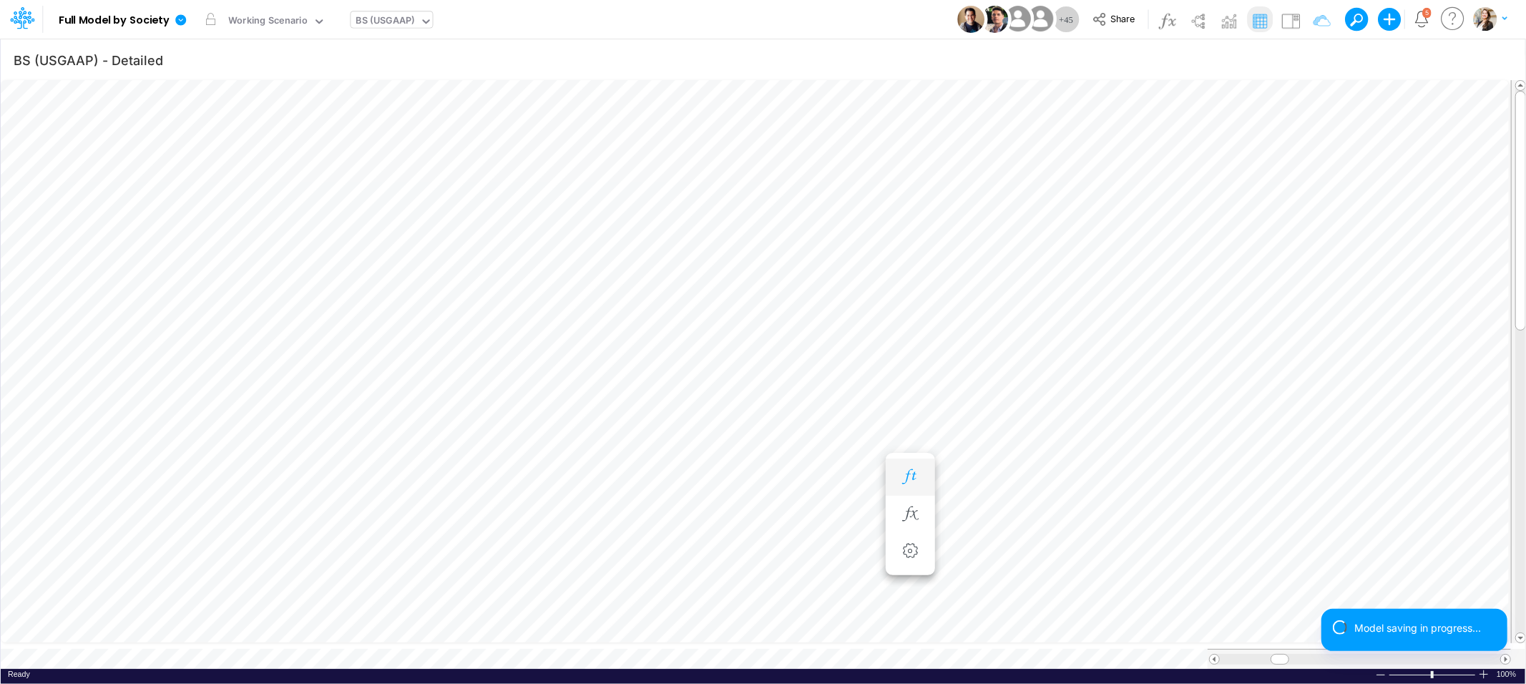
scroll to position [0, 1]
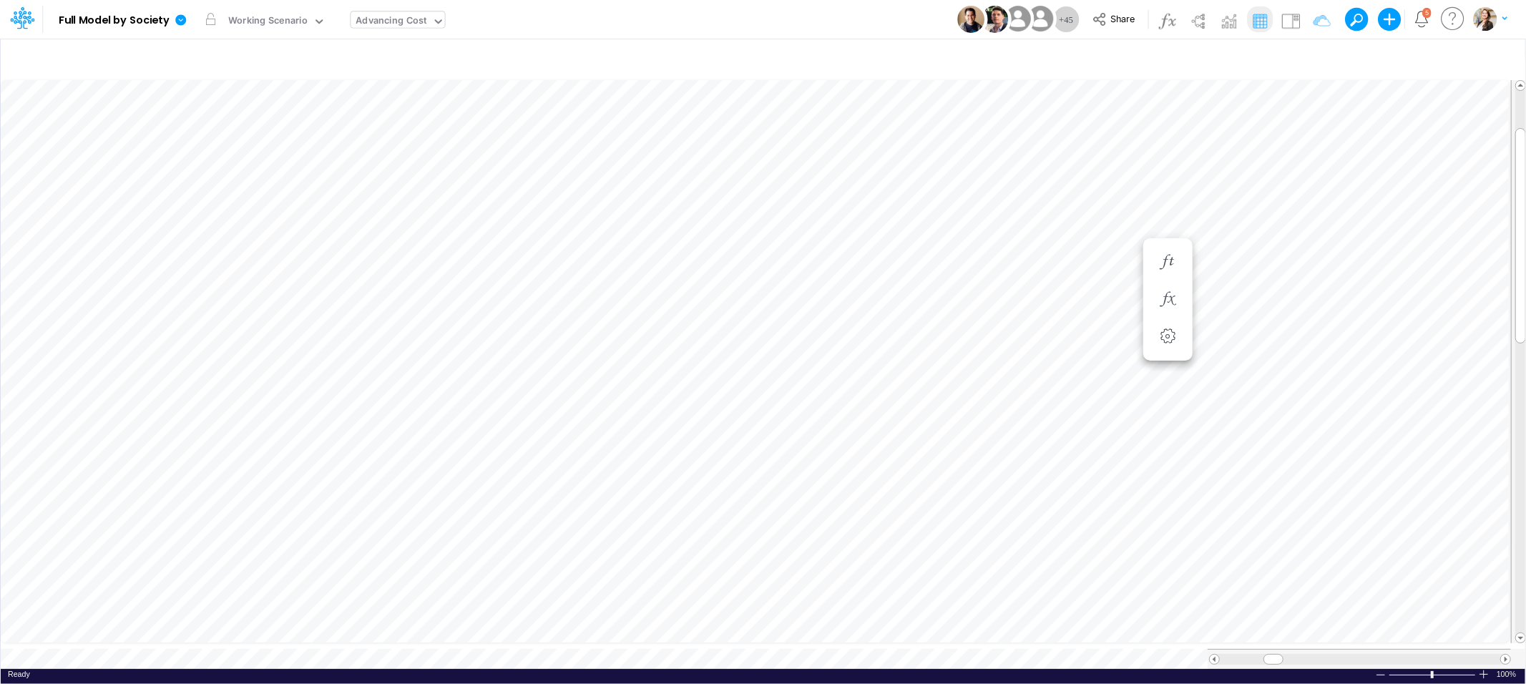
scroll to position [0, 1]
click at [379, 24] on div "Advancing Cost" at bounding box center [391, 22] width 71 height 16
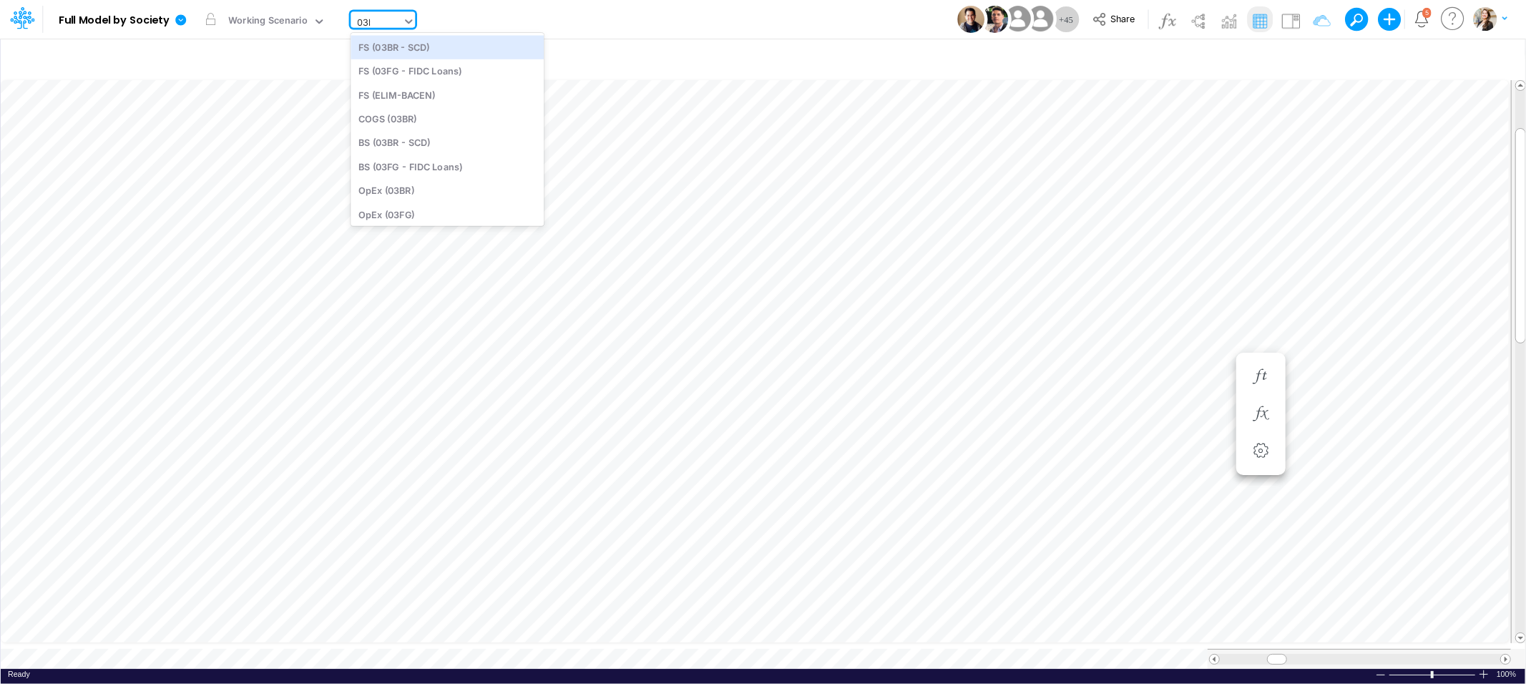
type input "03br"
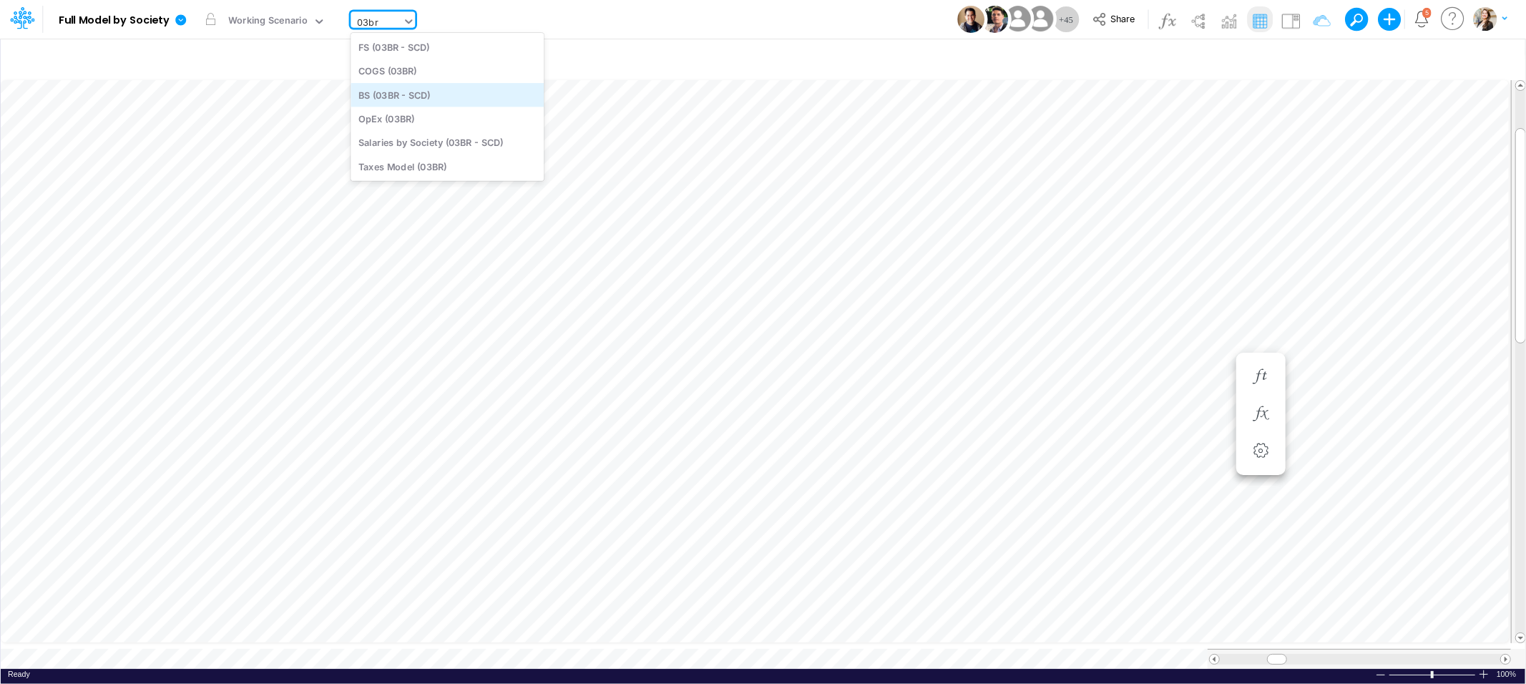
click at [390, 99] on div "BS (03BR - SCD)" at bounding box center [446, 95] width 193 height 24
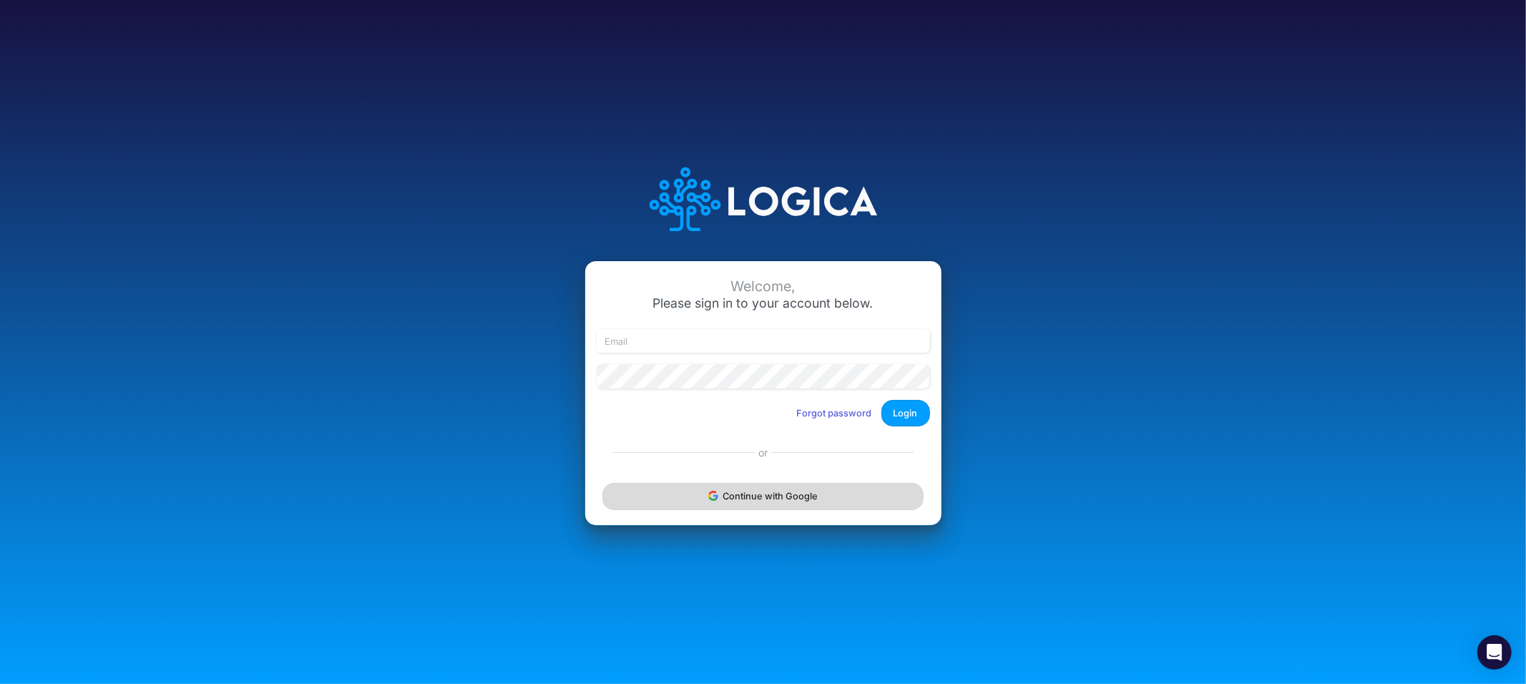
click at [662, 495] on button "Continue with Google" at bounding box center [762, 496] width 320 height 26
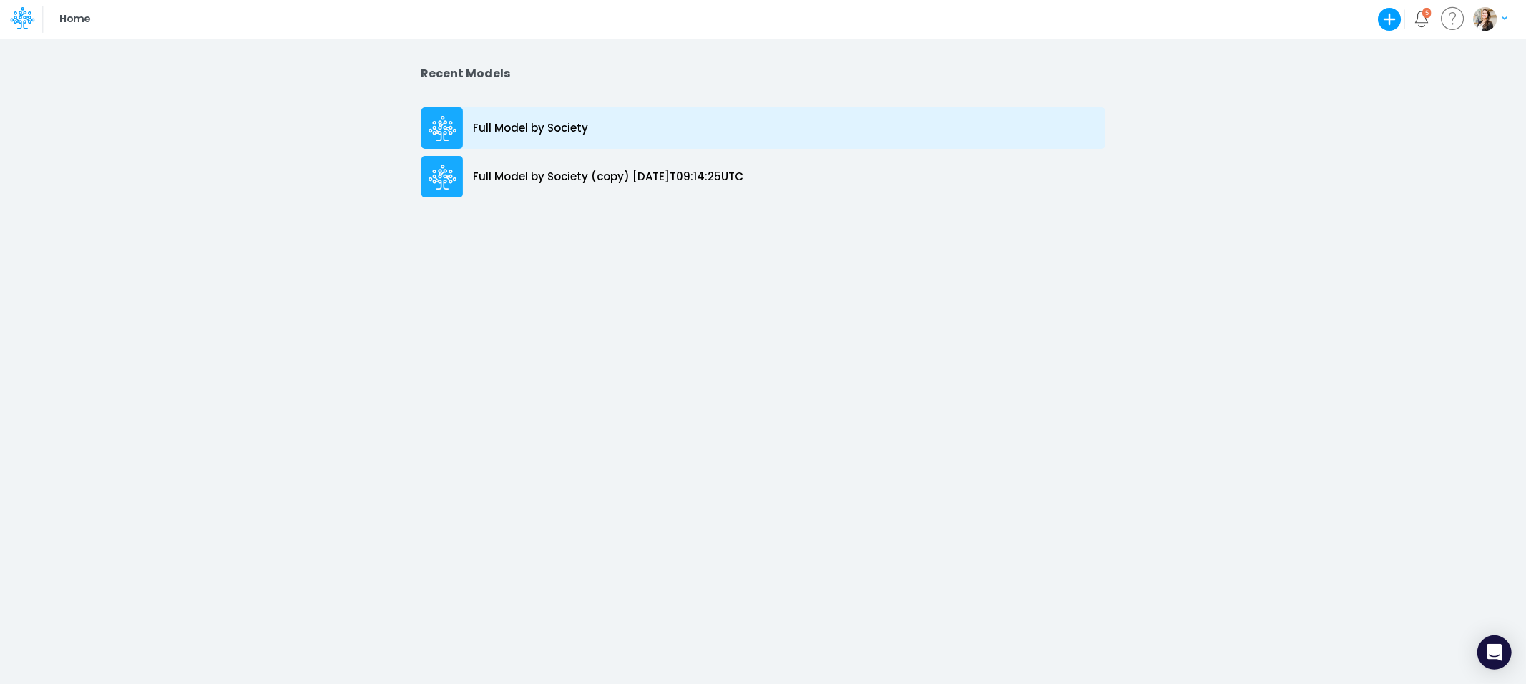
click at [513, 129] on p "Full Model by Society" at bounding box center [530, 128] width 115 height 16
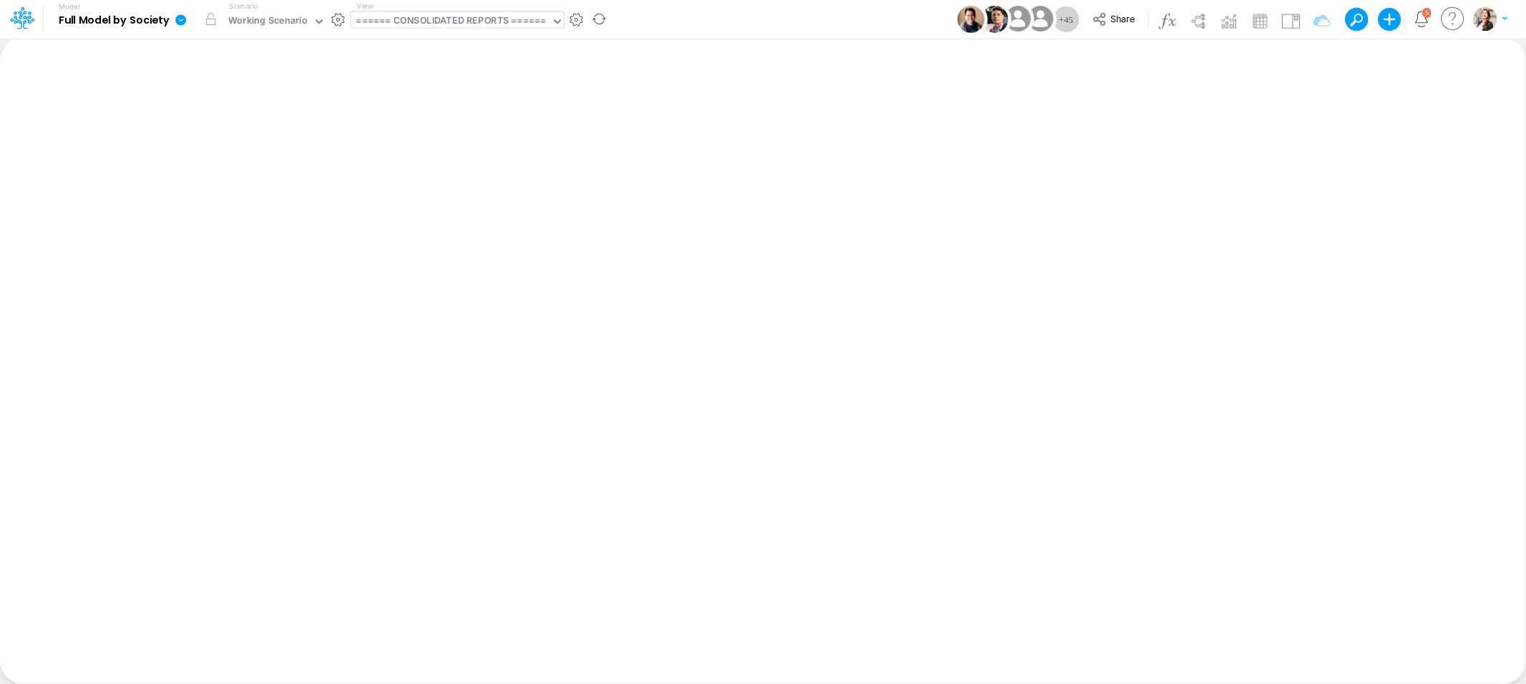
click at [432, 16] on div "====== CONSOLIDATED REPORTS ======" at bounding box center [451, 22] width 190 height 16
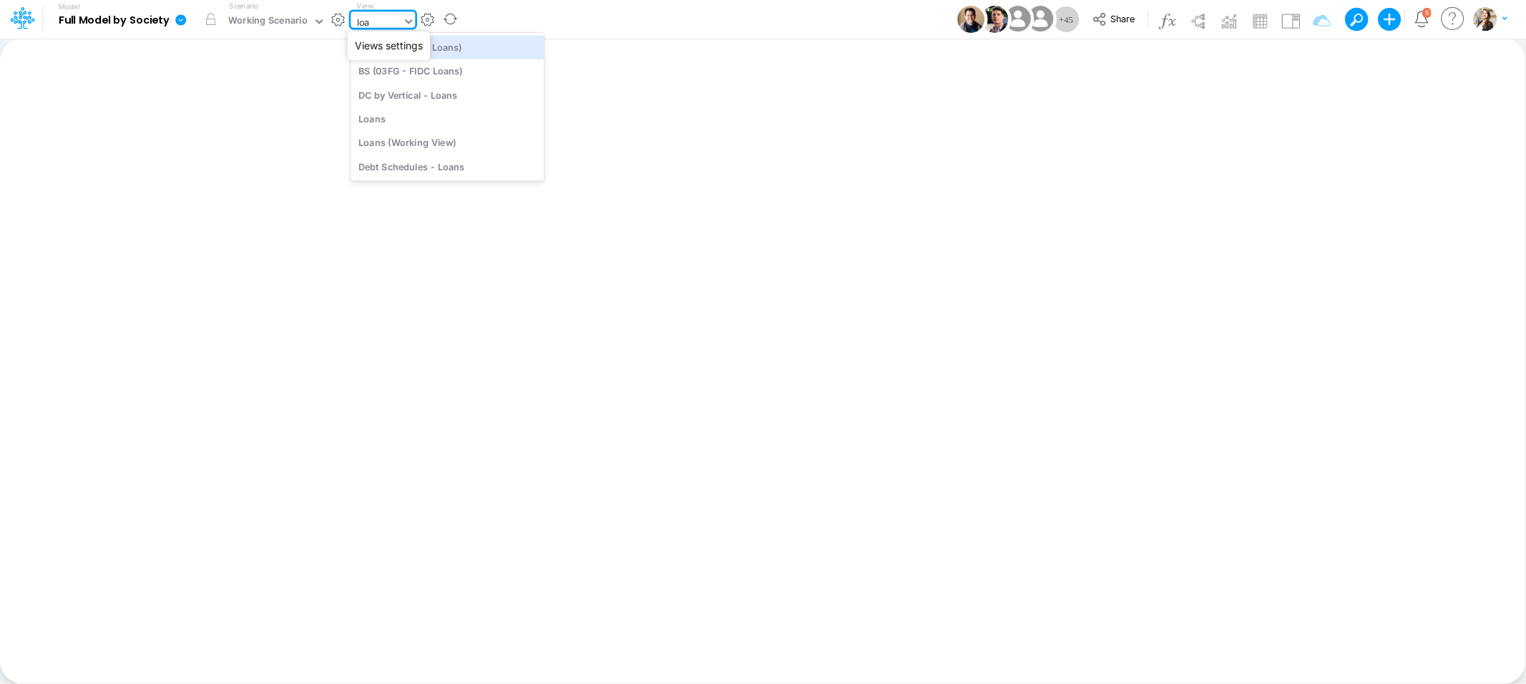
type input "loan"
click at [370, 48] on div "FS (03FG - FIDC Loans)" at bounding box center [446, 47] width 193 height 24
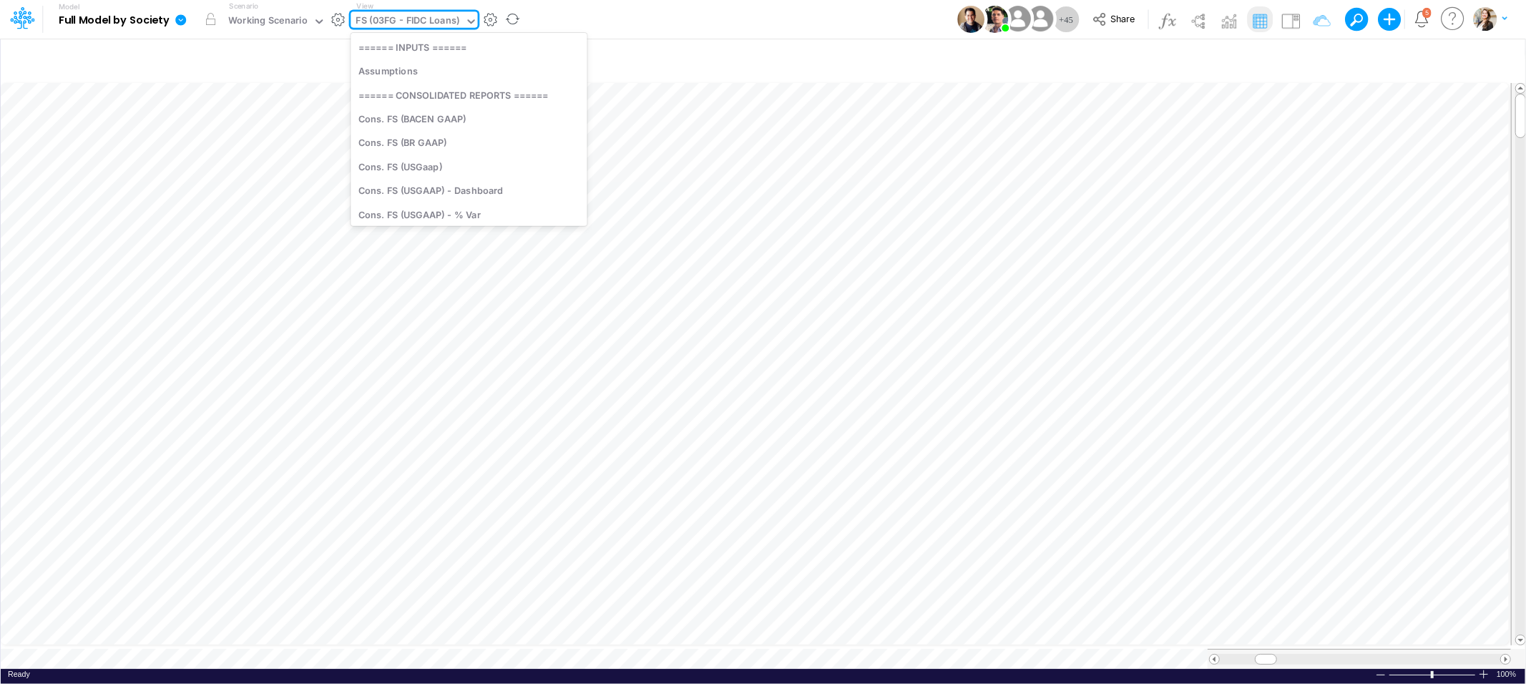
click at [407, 23] on div "FS (03FG - FIDC Loans)" at bounding box center [408, 22] width 104 height 16
type input "0"
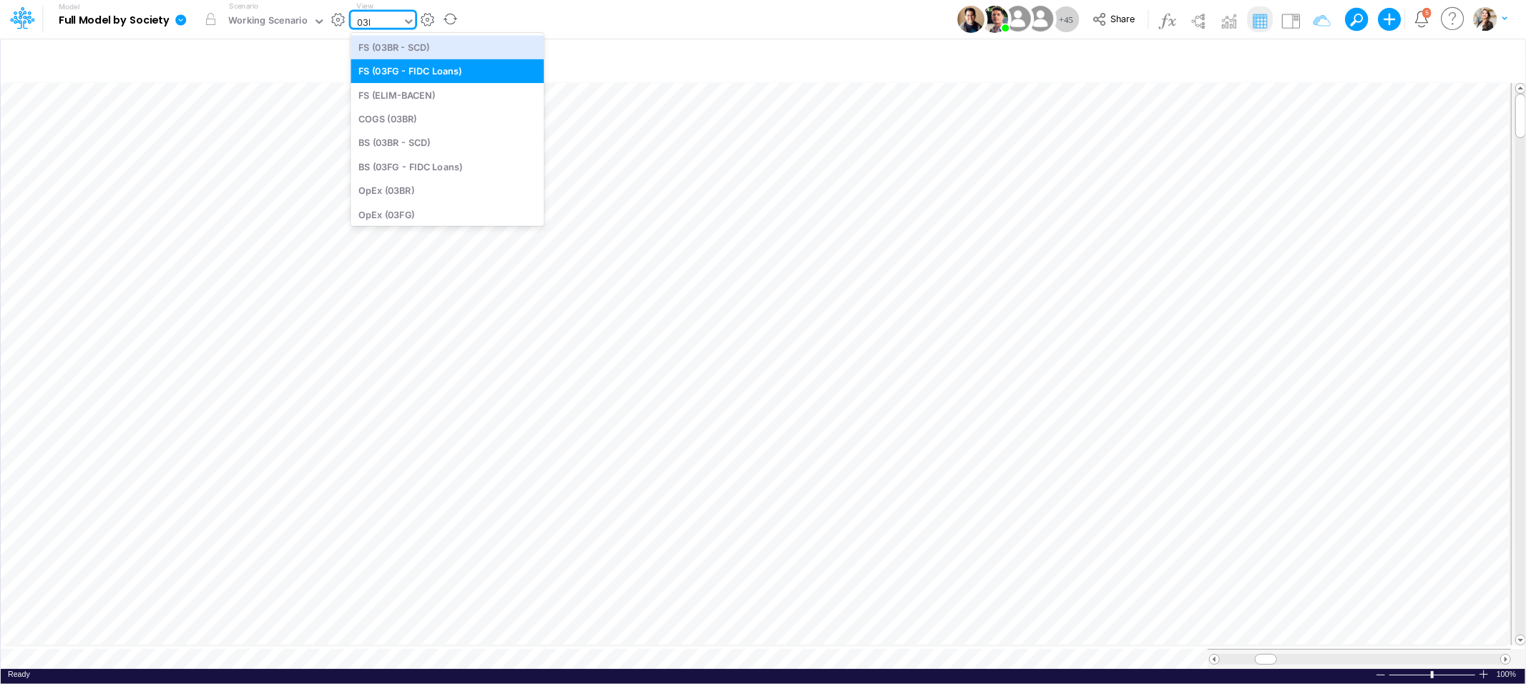
type input "03br"
click at [433, 49] on div "FS (03BR - SCD)" at bounding box center [446, 47] width 193 height 24
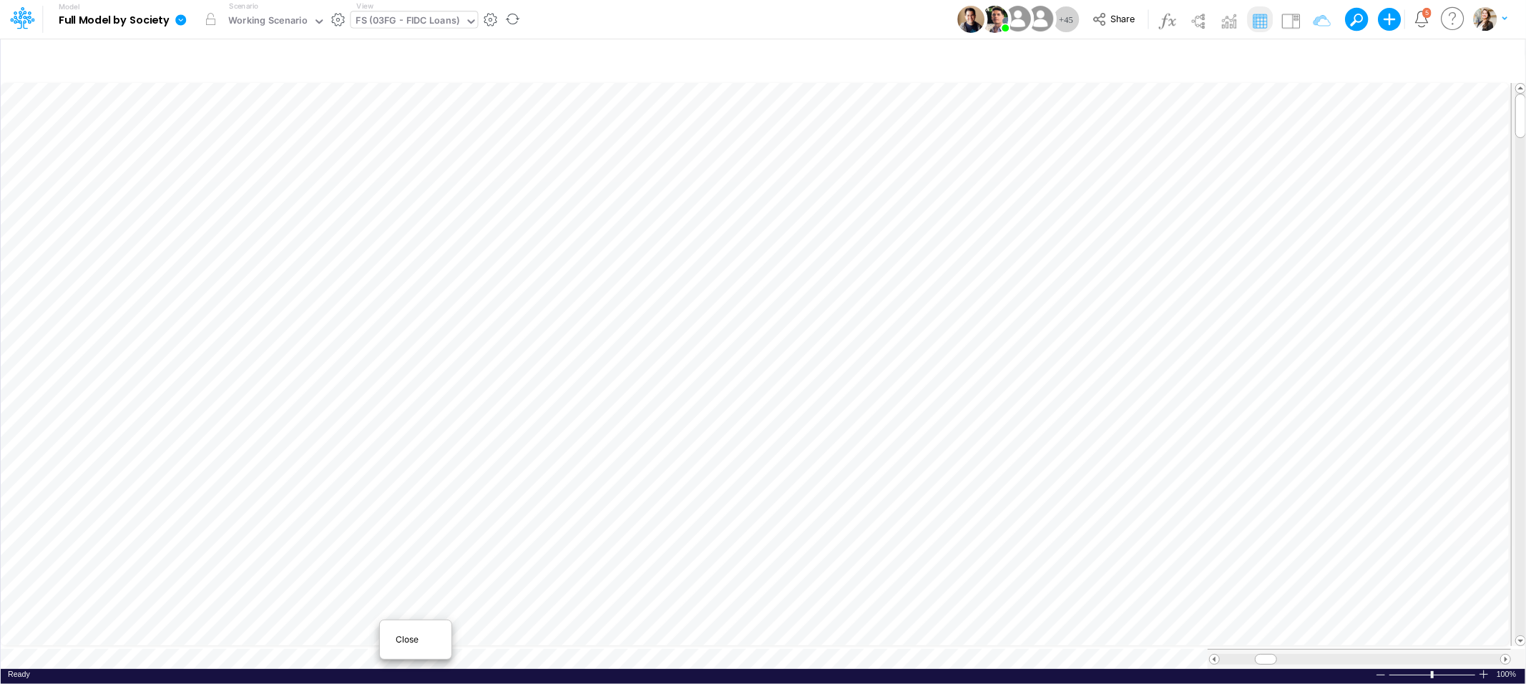
click at [399, 636] on span "Close" at bounding box center [415, 639] width 39 height 13
click at [401, 19] on div "FS (03BR - SCD)" at bounding box center [392, 22] width 72 height 16
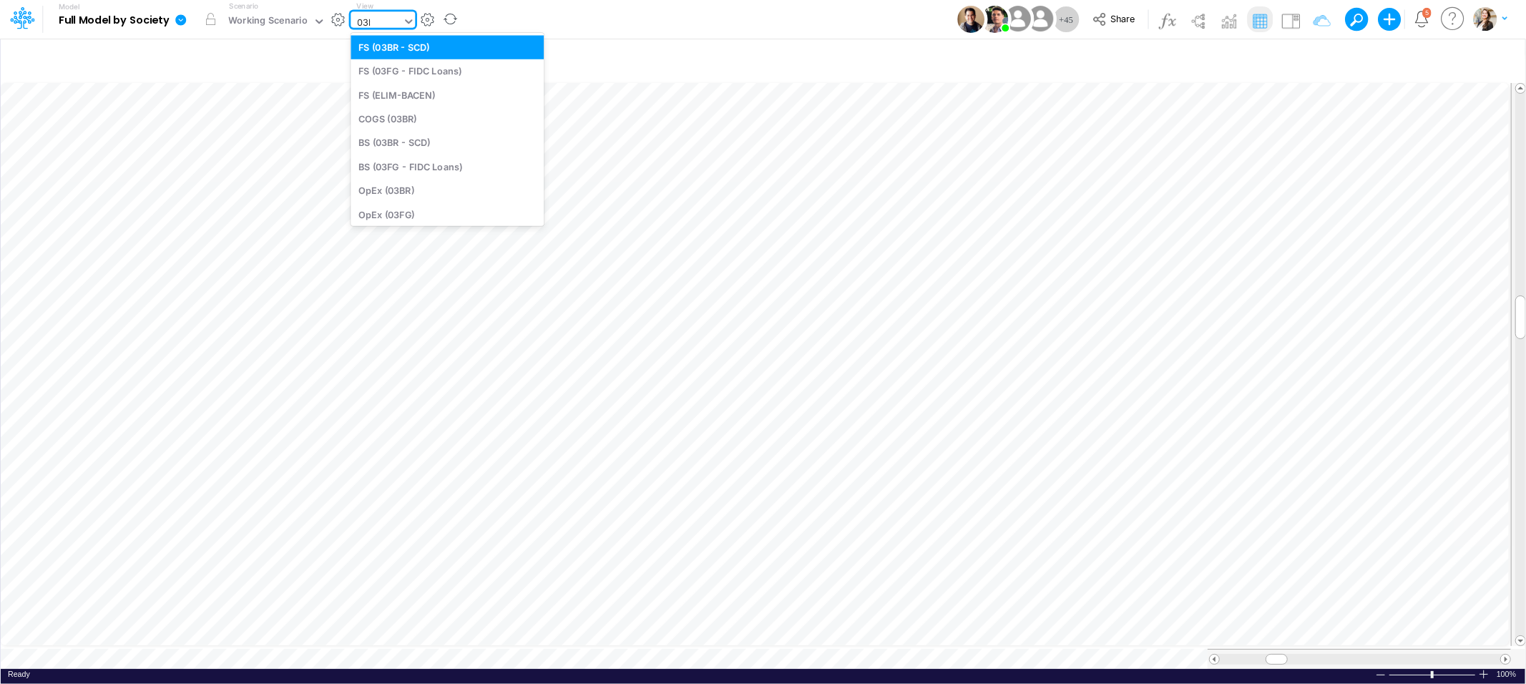
type input "03br"
click at [418, 98] on div "BS (03BR - SCD)" at bounding box center [446, 95] width 193 height 24
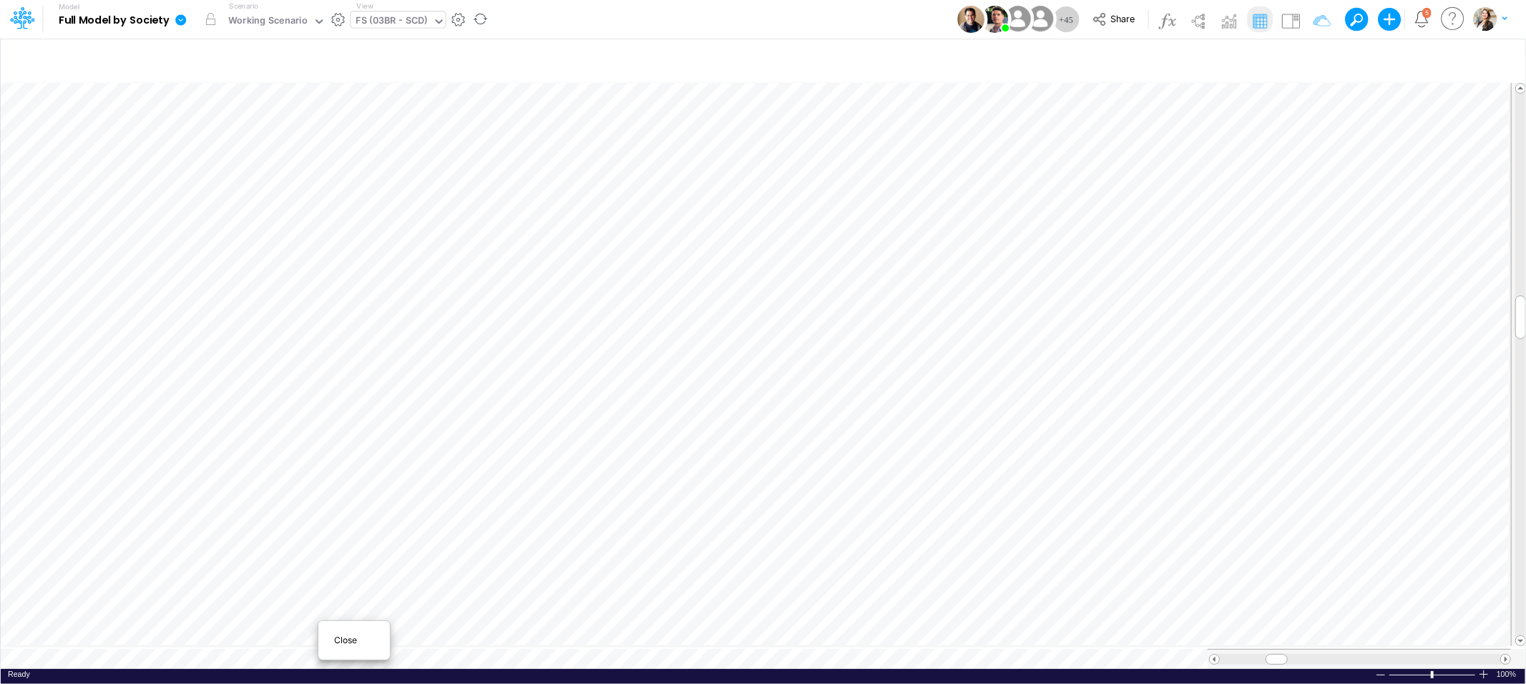
click at [336, 638] on span "Close" at bounding box center [353, 640] width 39 height 13
click at [419, 18] on div "BS (03BR - SCD)" at bounding box center [392, 22] width 72 height 16
click at [386, 19] on div "BS (03BR - SCD)" at bounding box center [392, 22] width 72 height 16
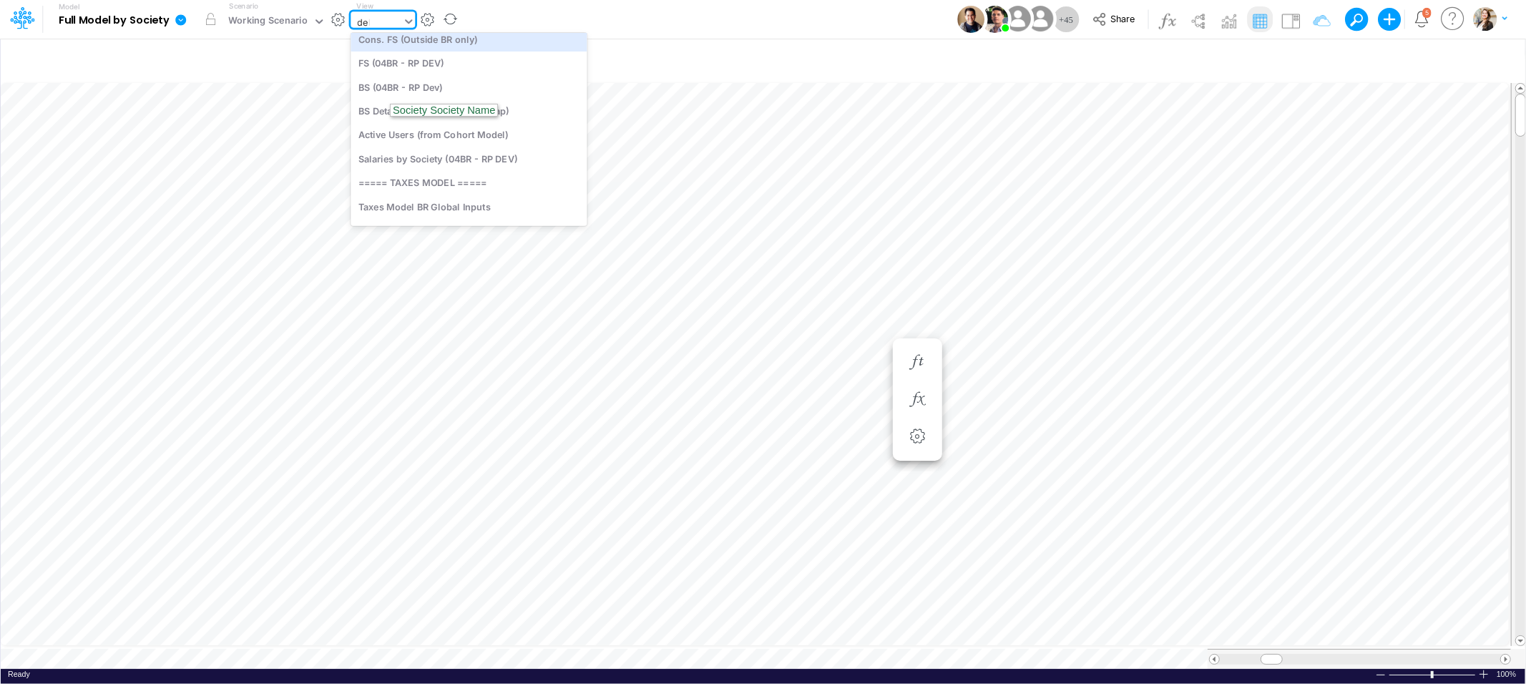
scroll to position [0, 0]
type input "debt"
click at [391, 44] on div "Debt Schedules - Loans" at bounding box center [446, 47] width 193 height 24
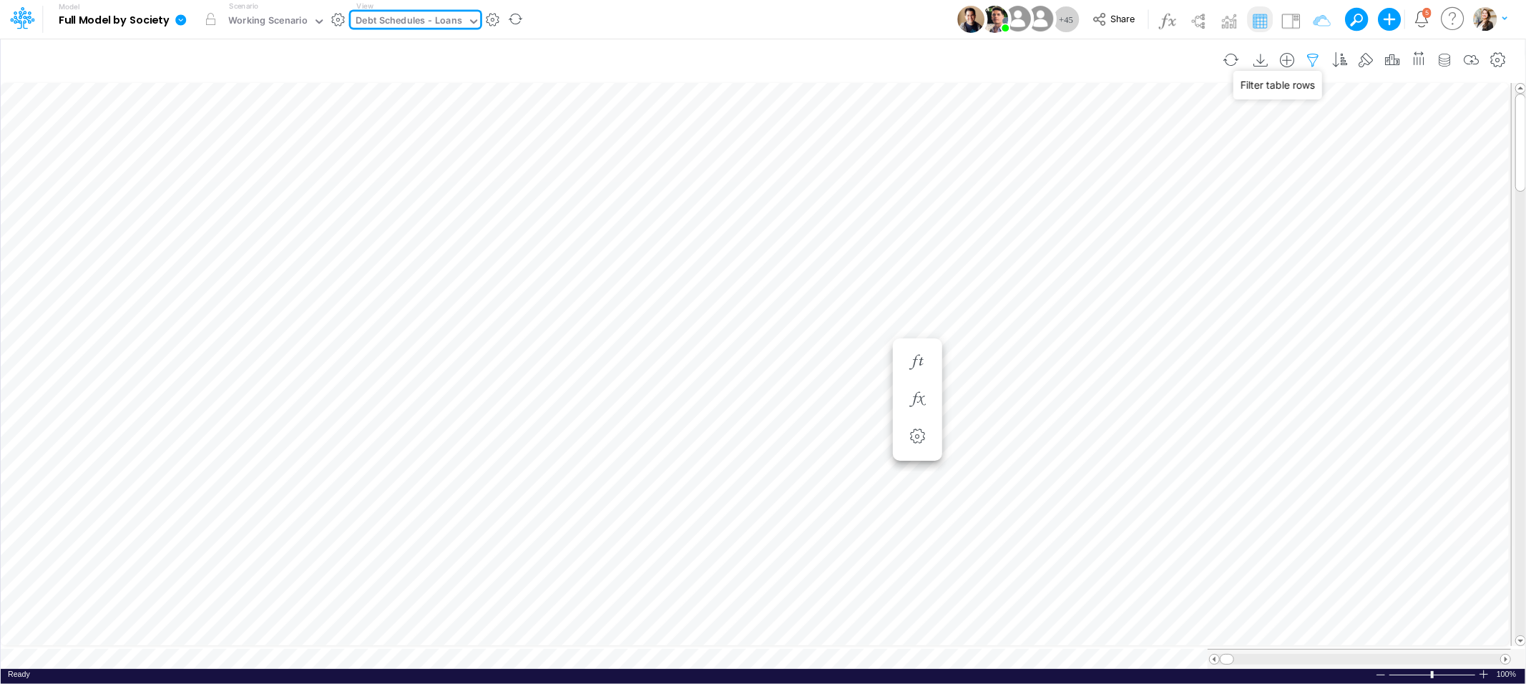
click at [1315, 56] on icon "button" at bounding box center [1312, 60] width 21 height 15
select select "notEqual"
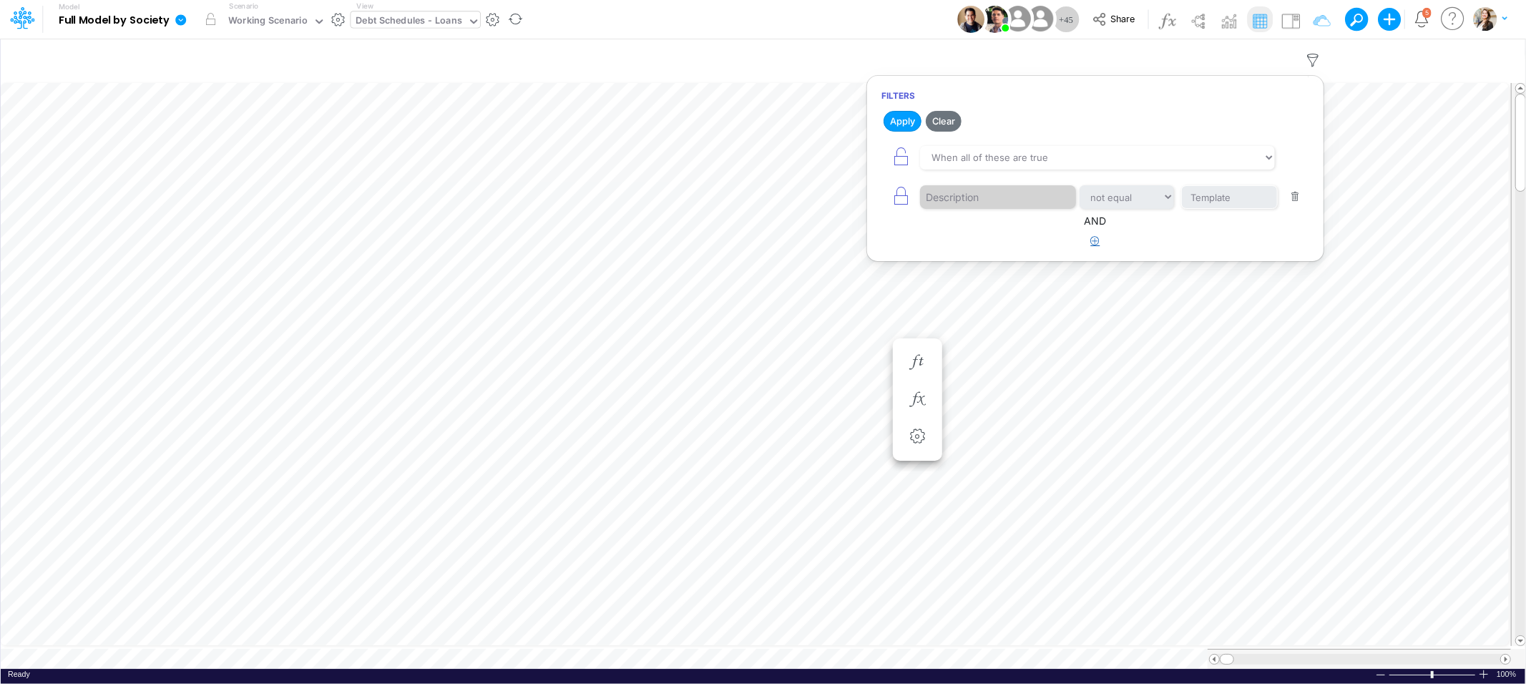
click at [1089, 240] on button "button" at bounding box center [1095, 242] width 28 height 24
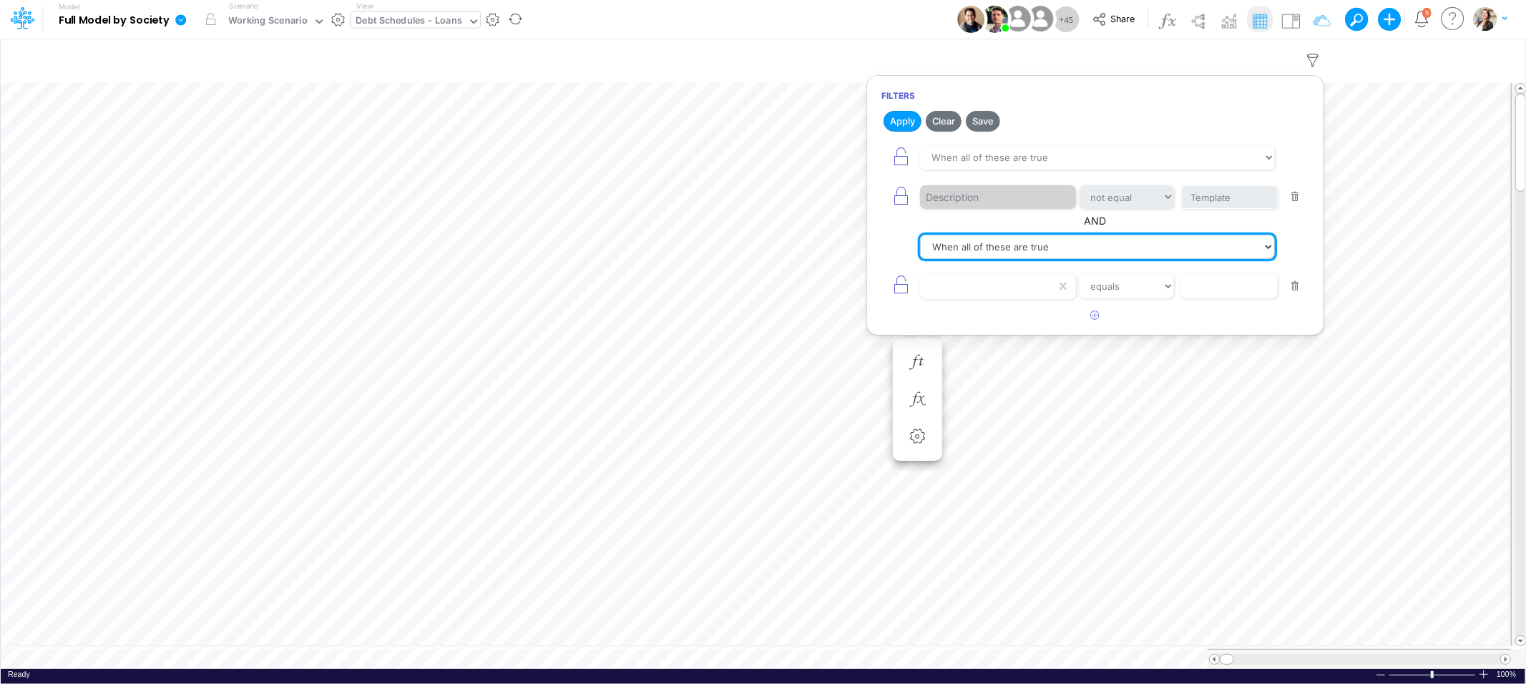
click at [1027, 245] on select "When all of these are true When any of these are true" at bounding box center [1097, 247] width 355 height 24
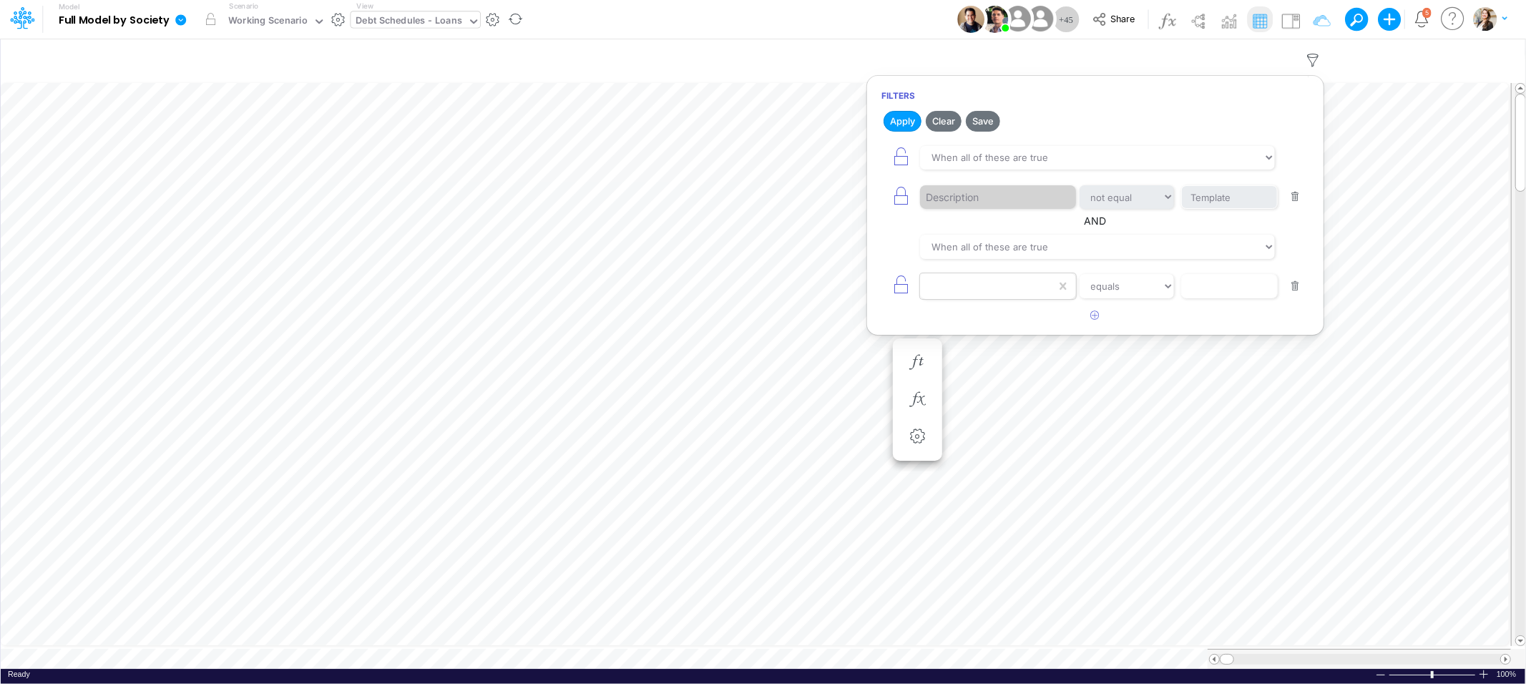
click at [973, 289] on div at bounding box center [988, 286] width 136 height 24
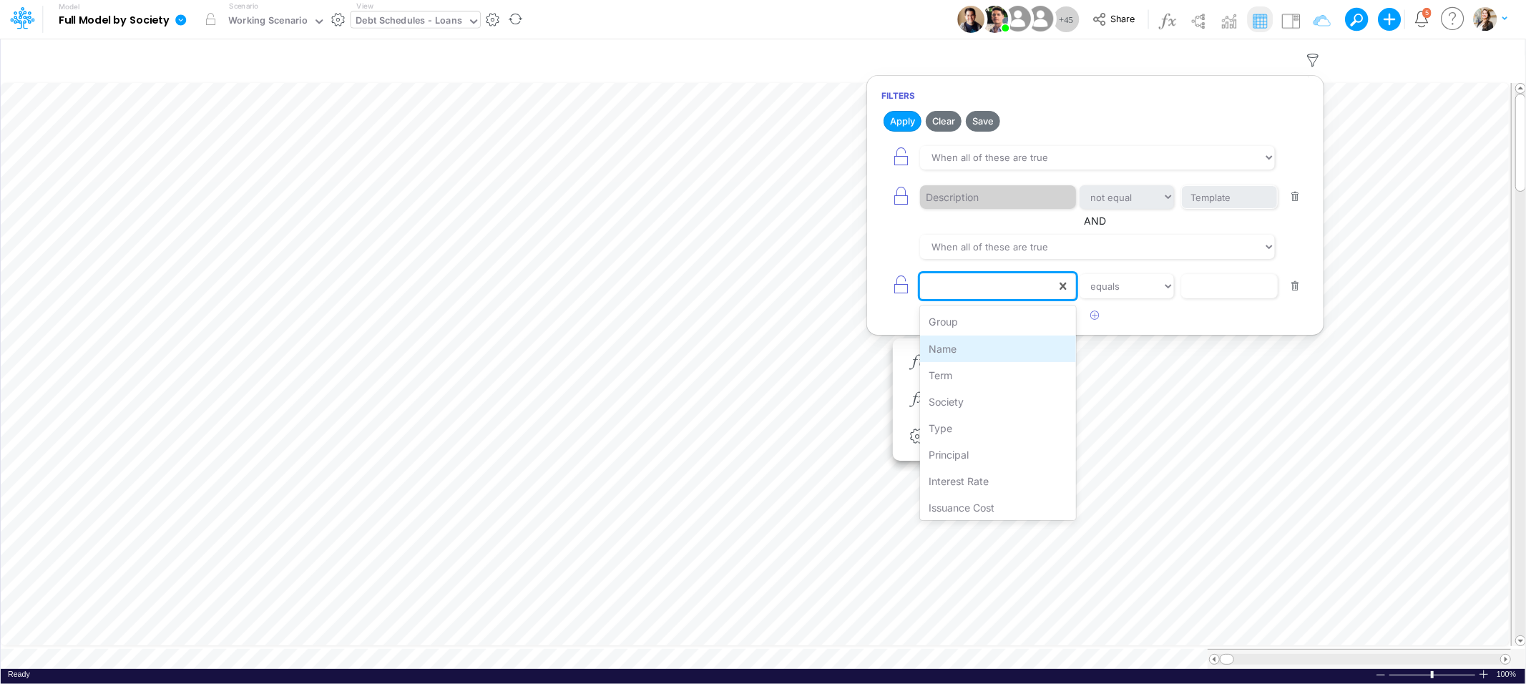
click at [955, 348] on div "Name" at bounding box center [997, 348] width 155 height 26
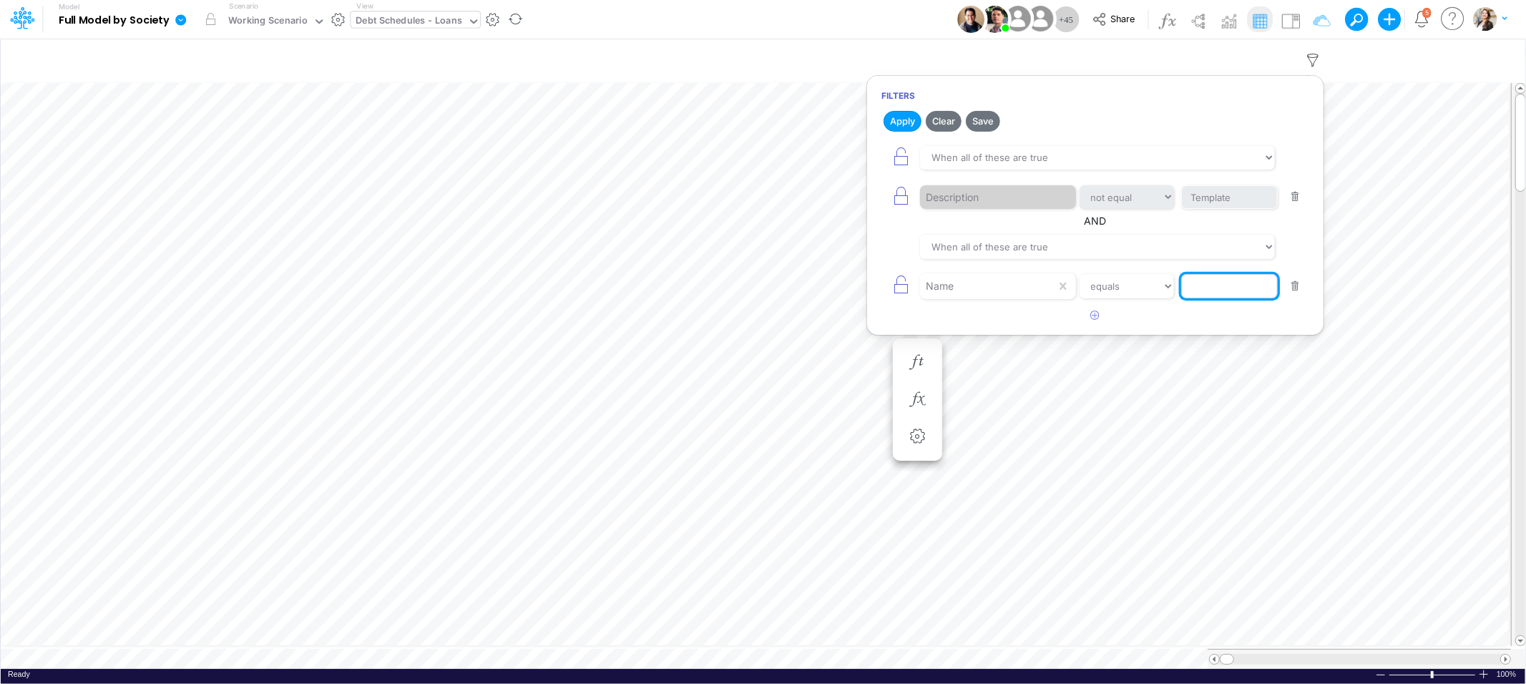
click at [1199, 293] on input "text" at bounding box center [1229, 286] width 97 height 24
type input "Debt Balance"
click at [904, 127] on button "Apply" at bounding box center [902, 121] width 38 height 21
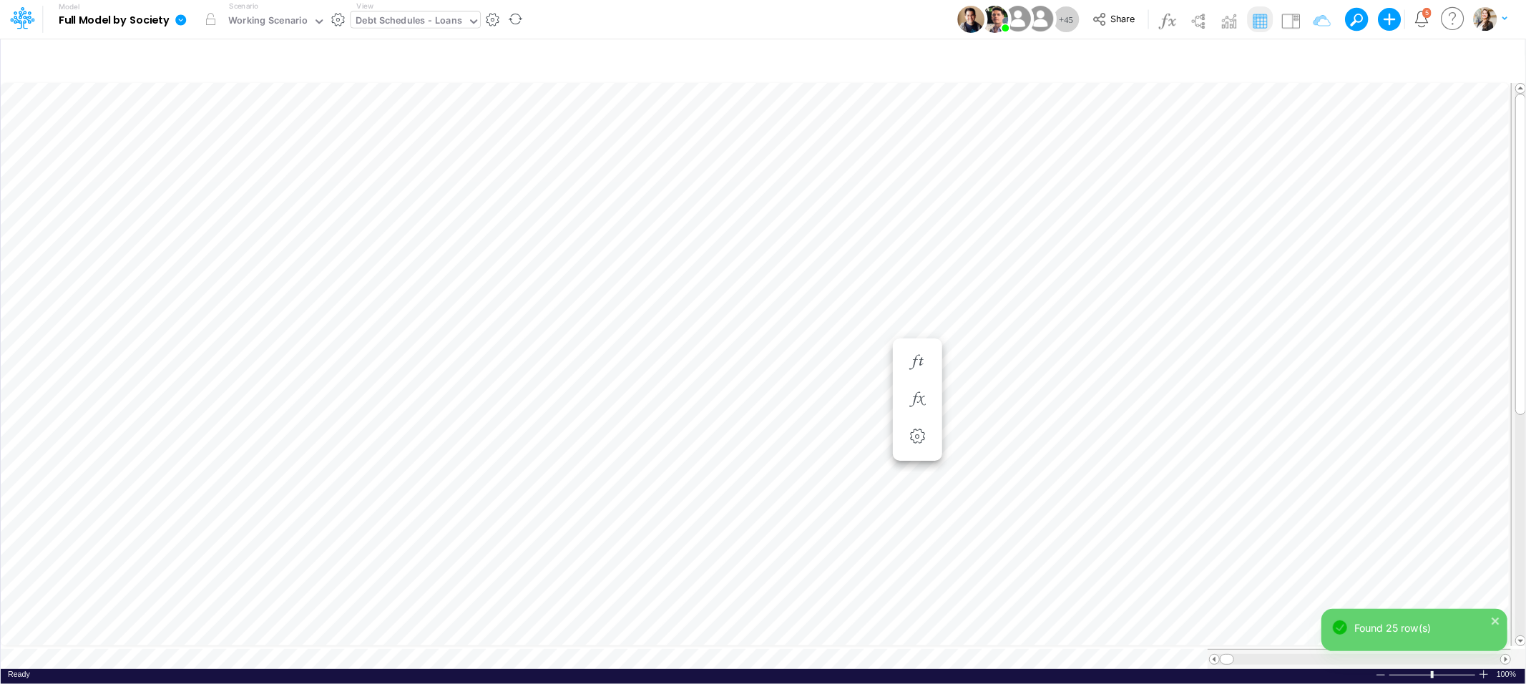
scroll to position [0, 1]
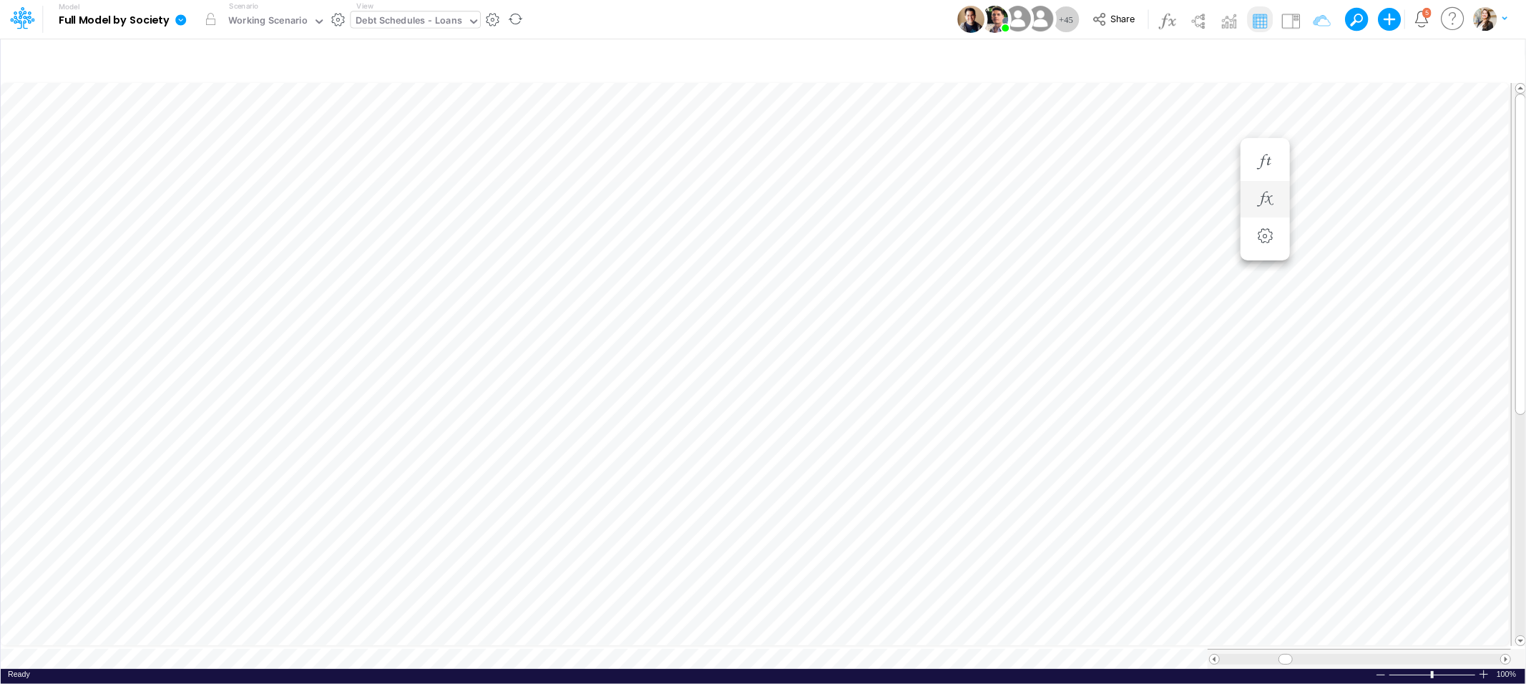
scroll to position [0, 1]
click at [1314, 59] on icon "button" at bounding box center [1312, 60] width 21 height 15
select select "notEqual"
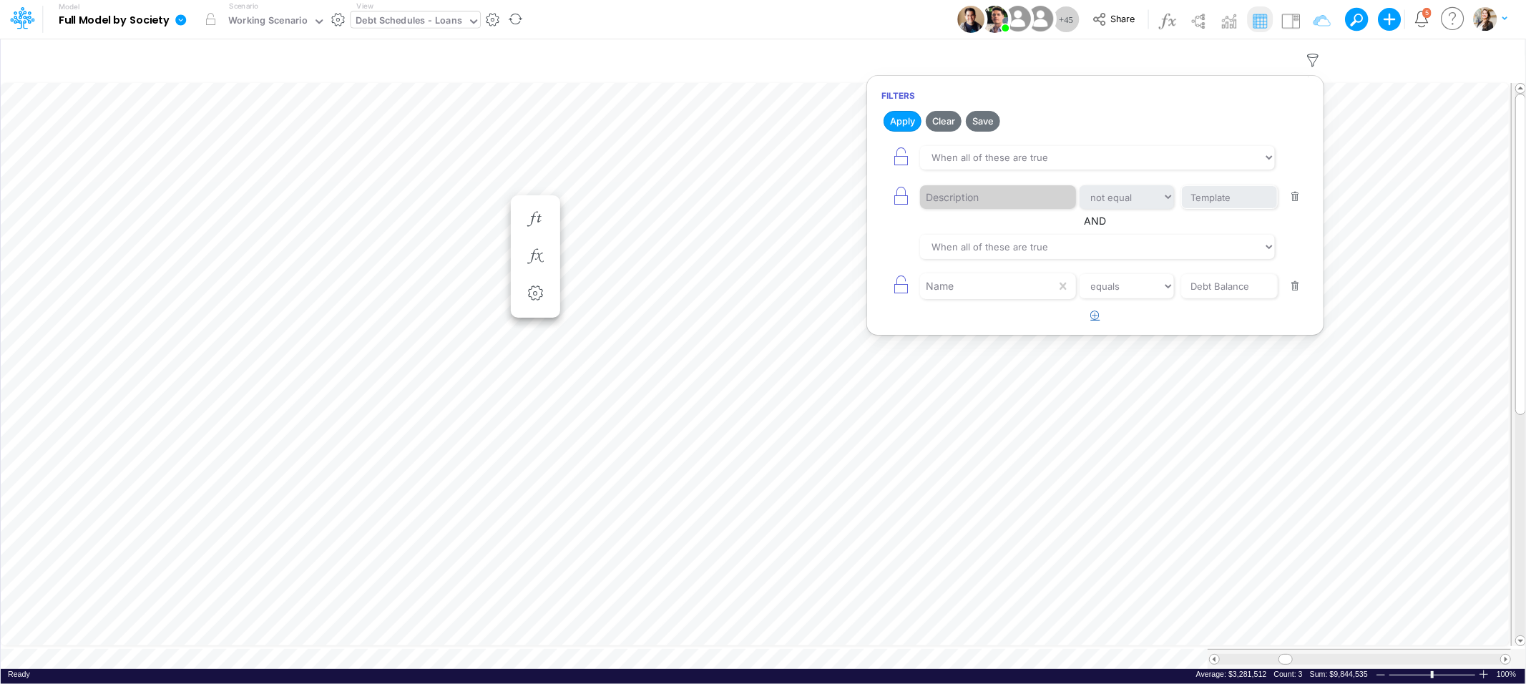
click at [1096, 320] on icon "button" at bounding box center [1095, 314] width 9 height 9
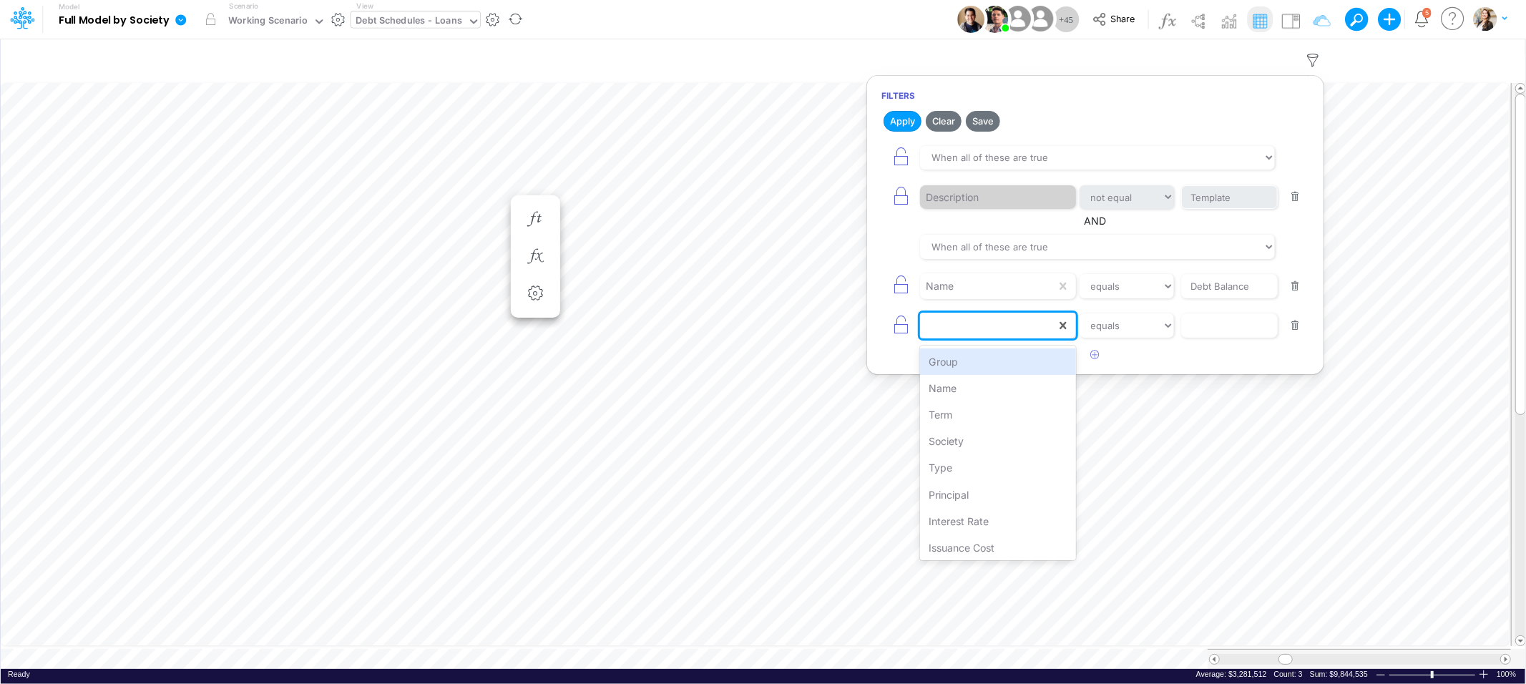
click at [985, 323] on div at bounding box center [988, 325] width 136 height 24
click at [948, 361] on div "Oct-25" at bounding box center [997, 353] width 155 height 26
click at [1126, 330] on select "equals not equal starts with ends with contains" at bounding box center [1127, 325] width 96 height 24
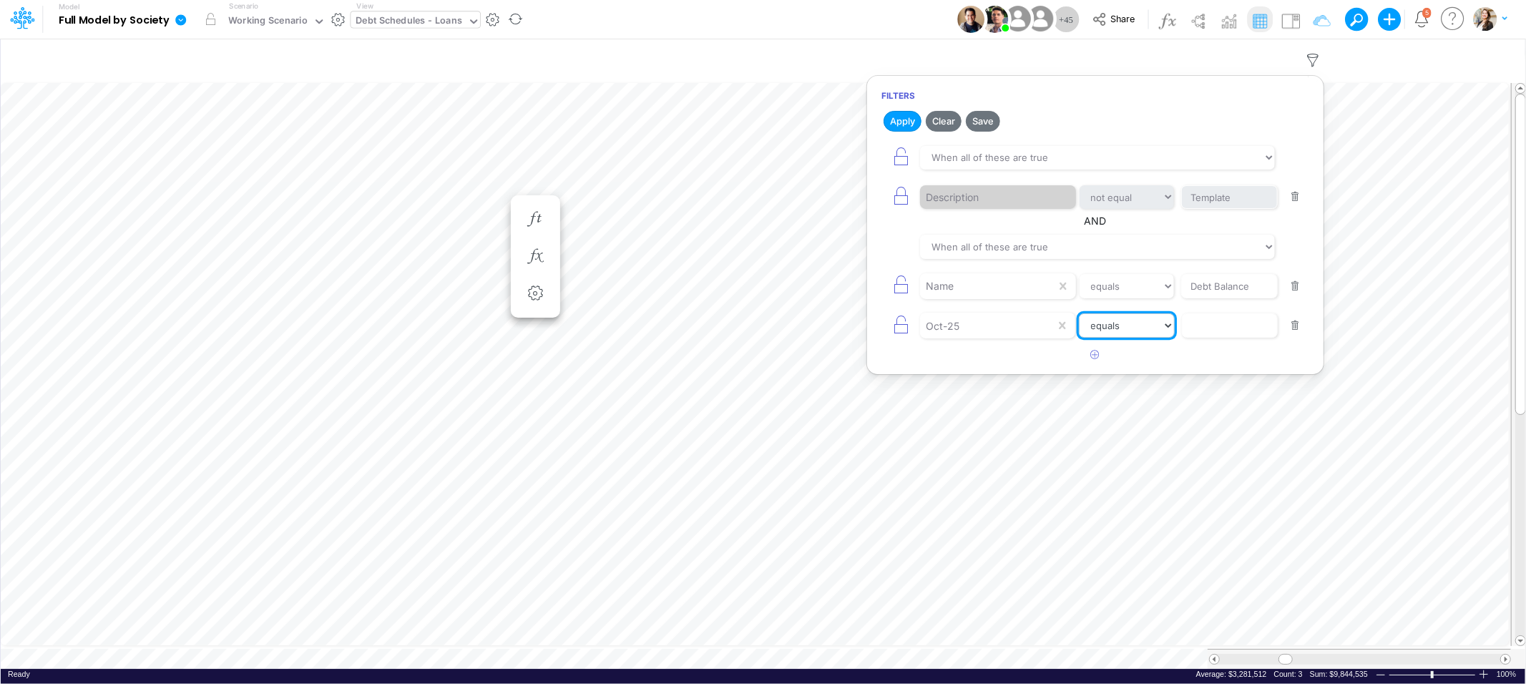
select select "notEqual"
click at [1079, 315] on select "equals not equal starts with ends with contains" at bounding box center [1127, 325] width 96 height 24
click at [1204, 325] on input "text" at bounding box center [1229, 325] width 97 height 24
type input "0"
drag, startPoint x: 1204, startPoint y: 325, endPoint x: 903, endPoint y: 121, distance: 363.4
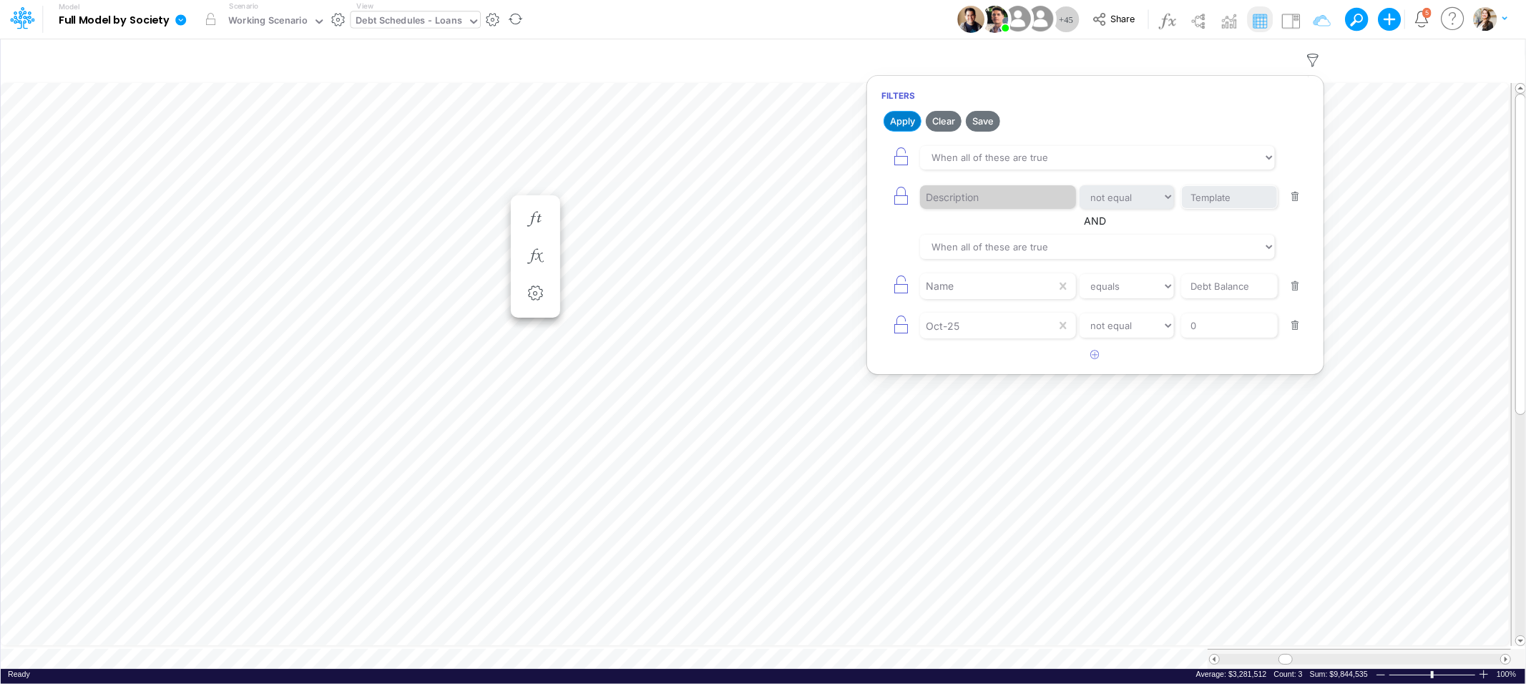
click at [903, 121] on button "Apply" at bounding box center [902, 121] width 38 height 21
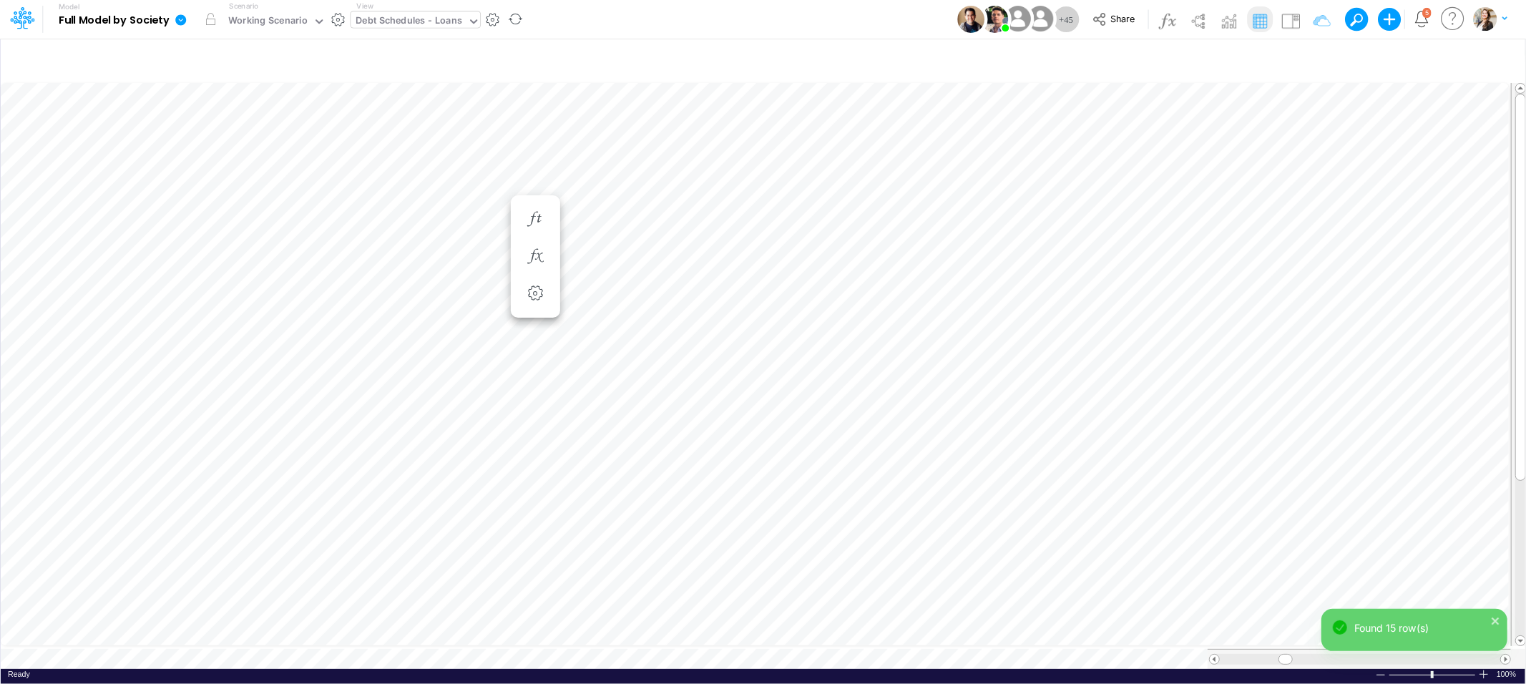
scroll to position [0, 1]
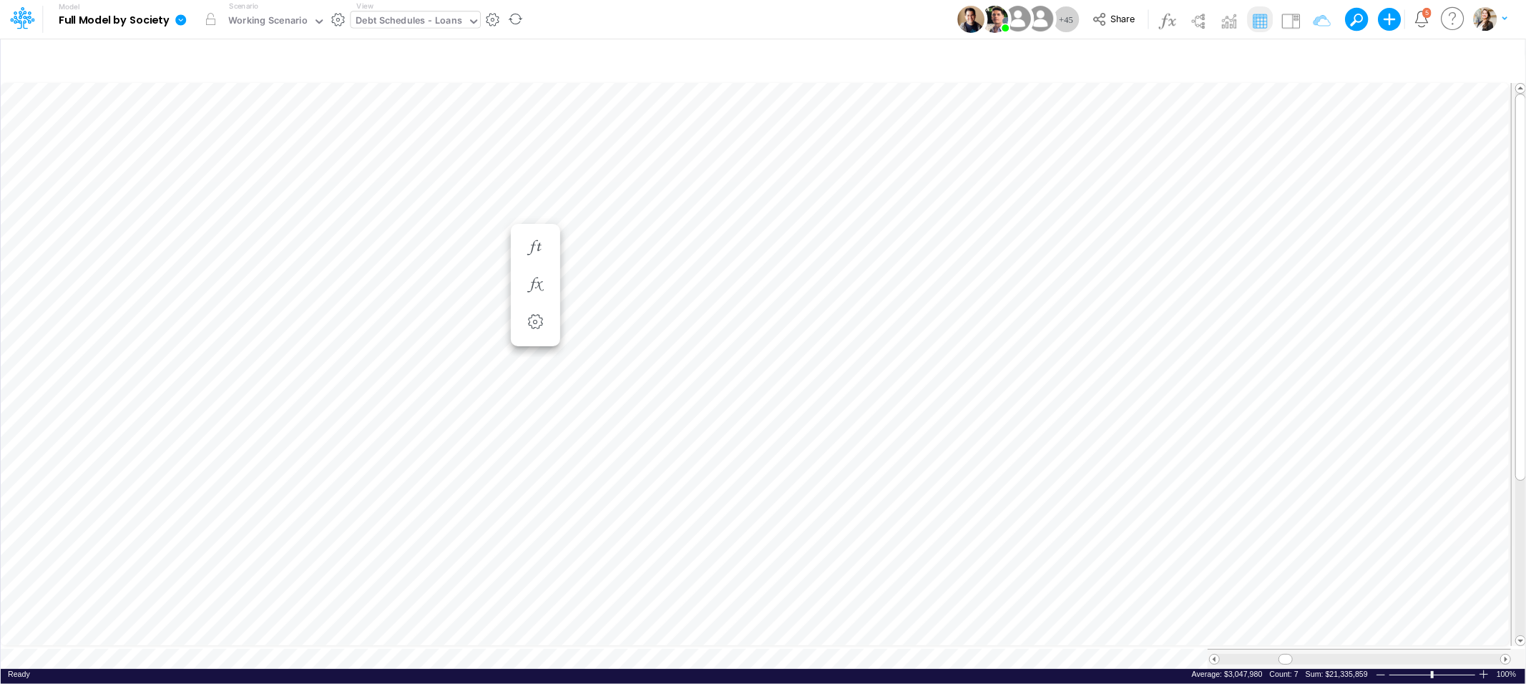
scroll to position [0, 1]
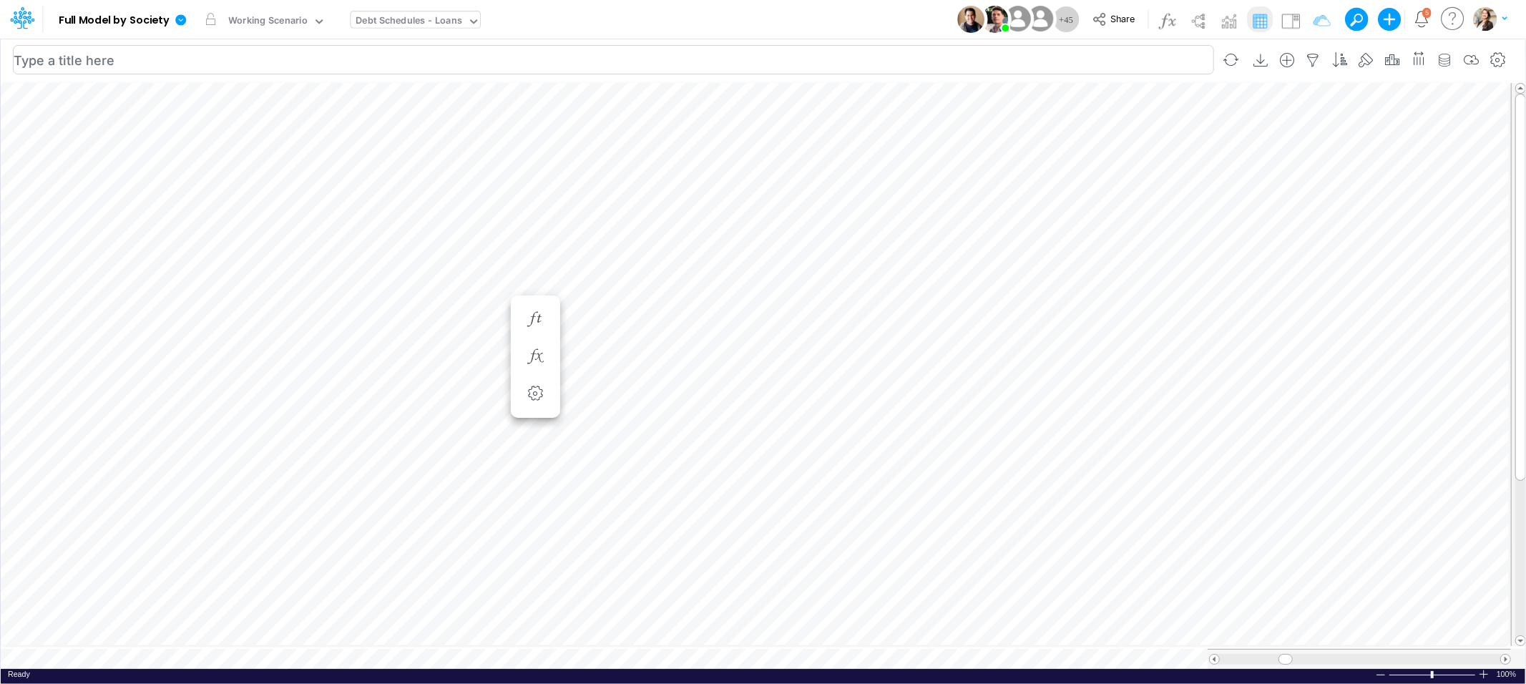
scroll to position [0, 1]
click at [1312, 55] on icon "button" at bounding box center [1312, 60] width 21 height 15
select select "notEqual"
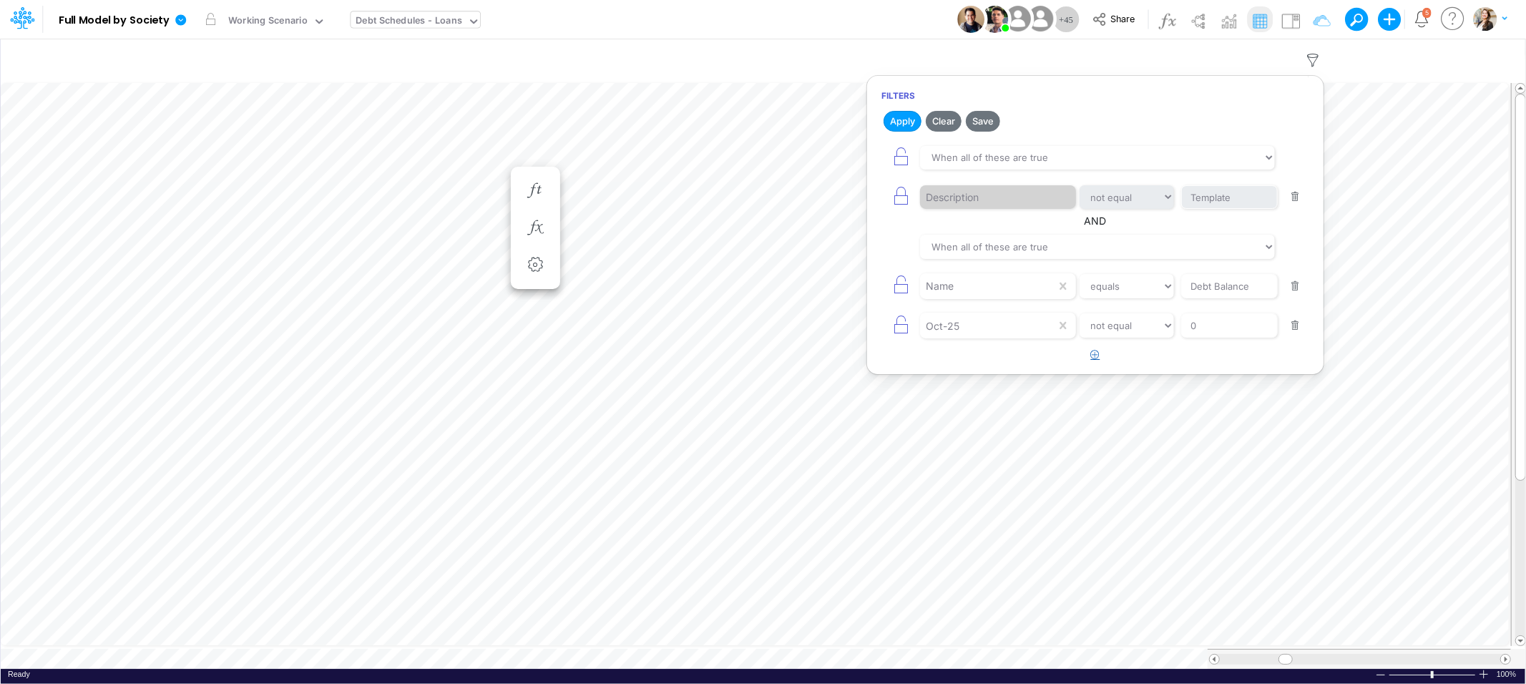
click at [1096, 353] on icon "button" at bounding box center [1095, 354] width 9 height 9
click at [1003, 378] on div at bounding box center [988, 365] width 136 height 24
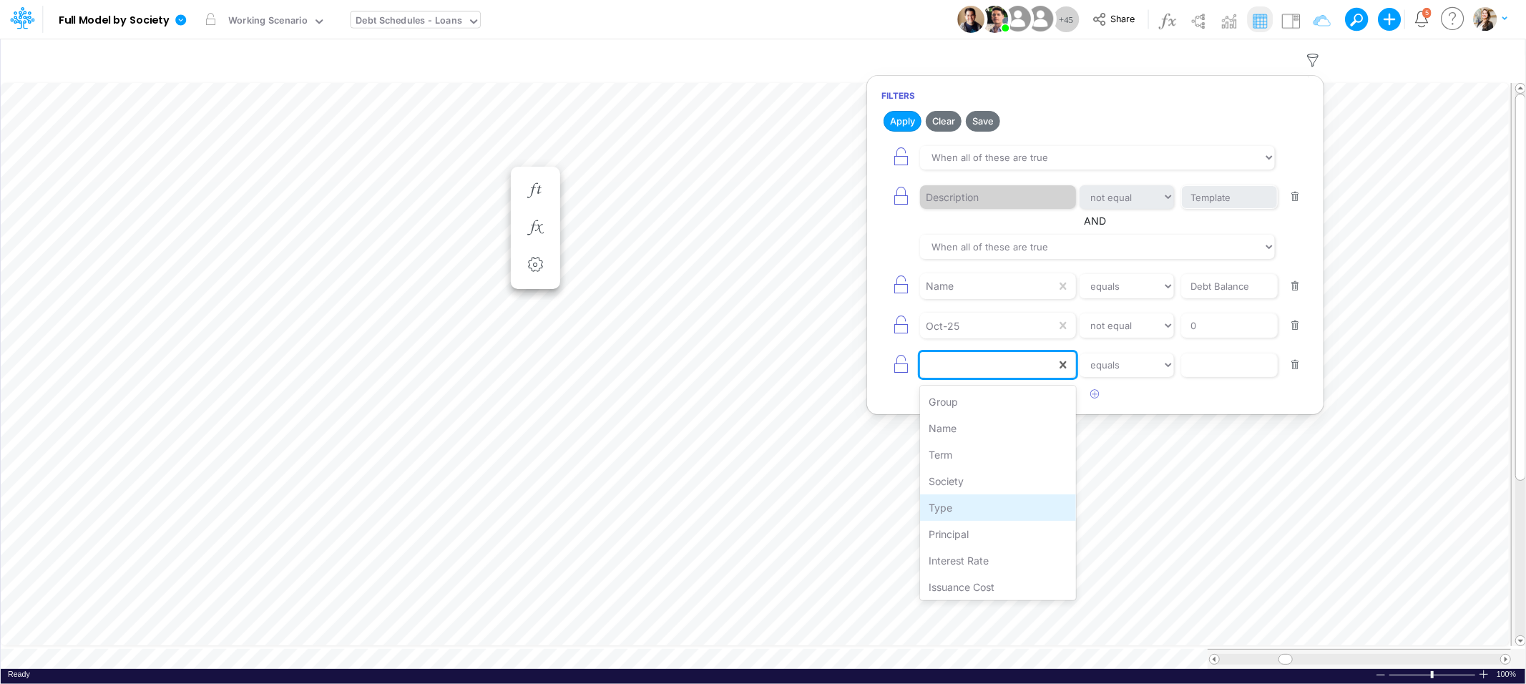
click at [970, 511] on div "Type" at bounding box center [997, 507] width 155 height 26
click at [1192, 360] on input "text" at bounding box center [1229, 365] width 97 height 24
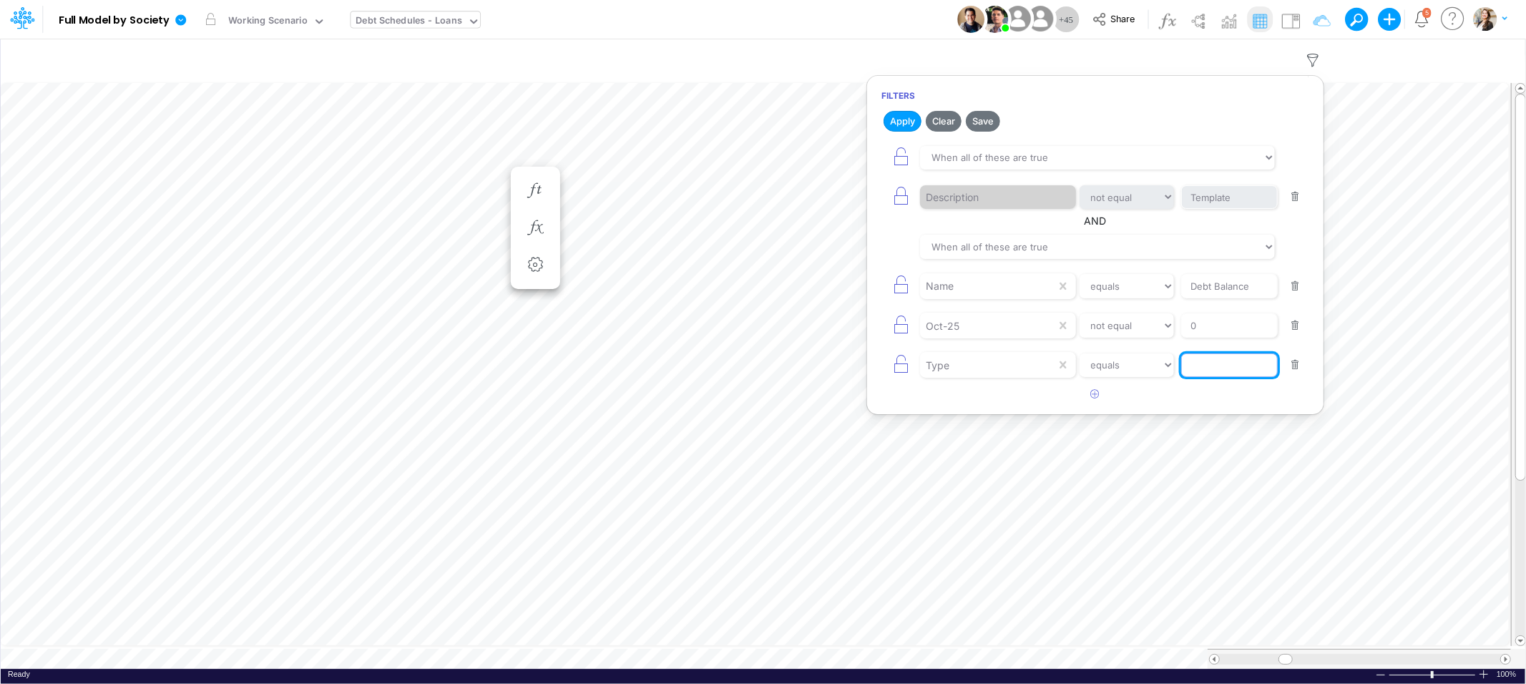
type input "Offshore Loan"
click at [913, 119] on button "Apply" at bounding box center [902, 121] width 38 height 21
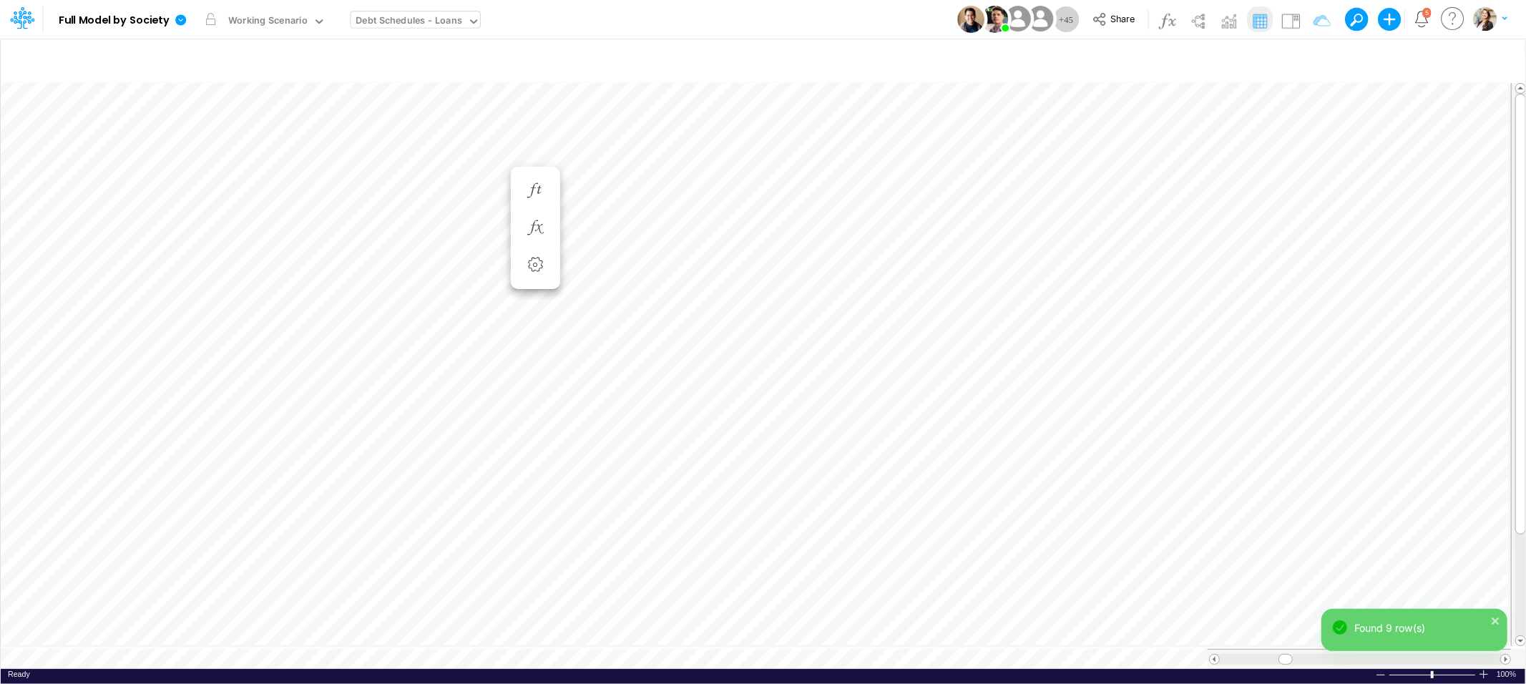
scroll to position [0, 1]
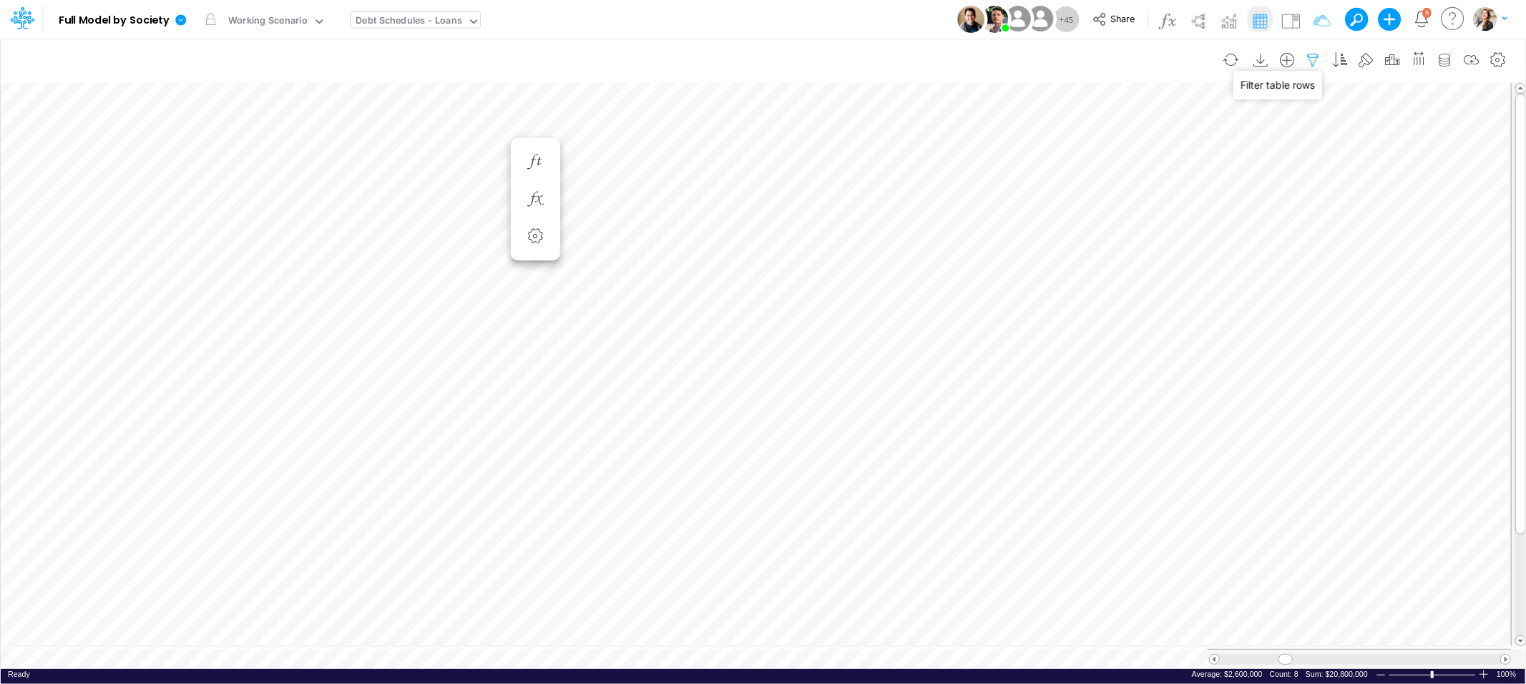
click at [1318, 56] on icon "button" at bounding box center [1312, 60] width 21 height 15
select select "notEqual"
click at [436, 647] on div "Close" at bounding box center [462, 640] width 62 height 17
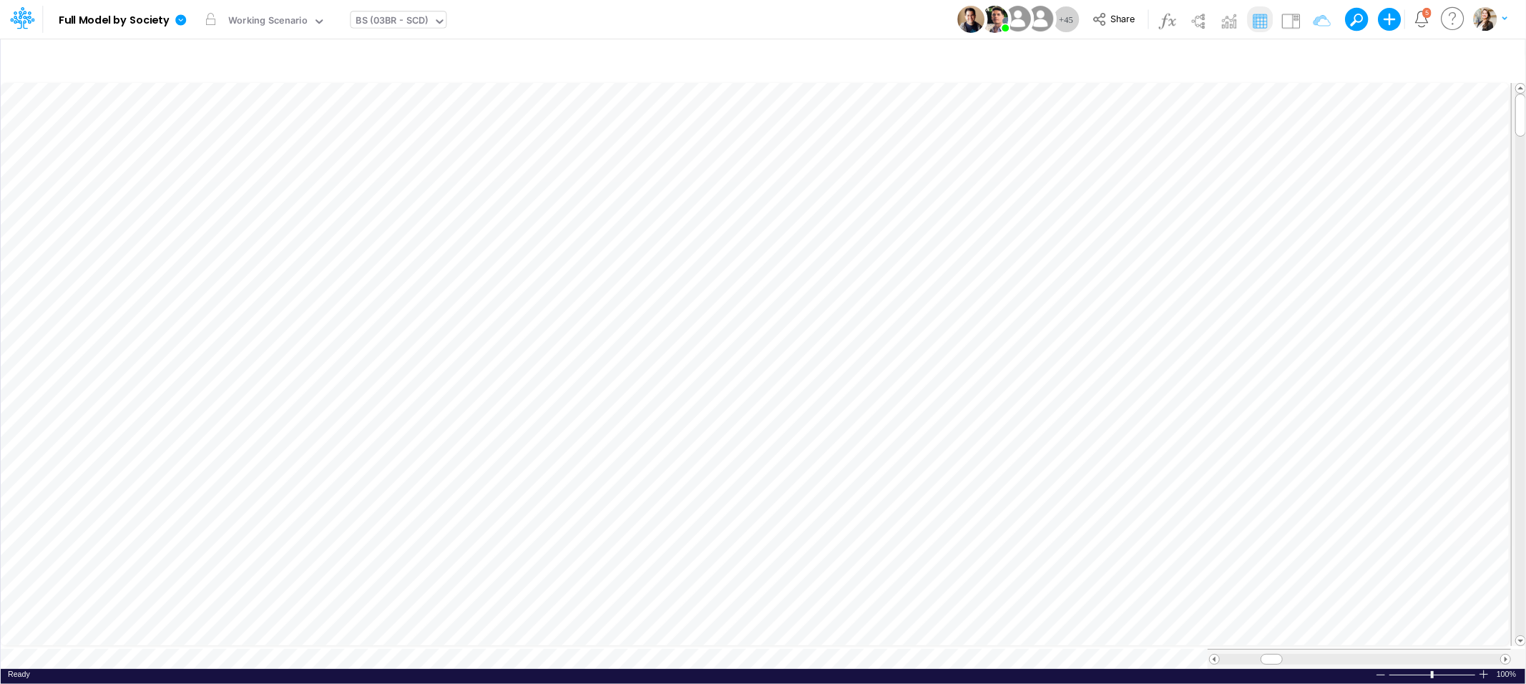
scroll to position [0, 1]
click at [375, 16] on div "BS (03BR - SCD)" at bounding box center [392, 22] width 72 height 16
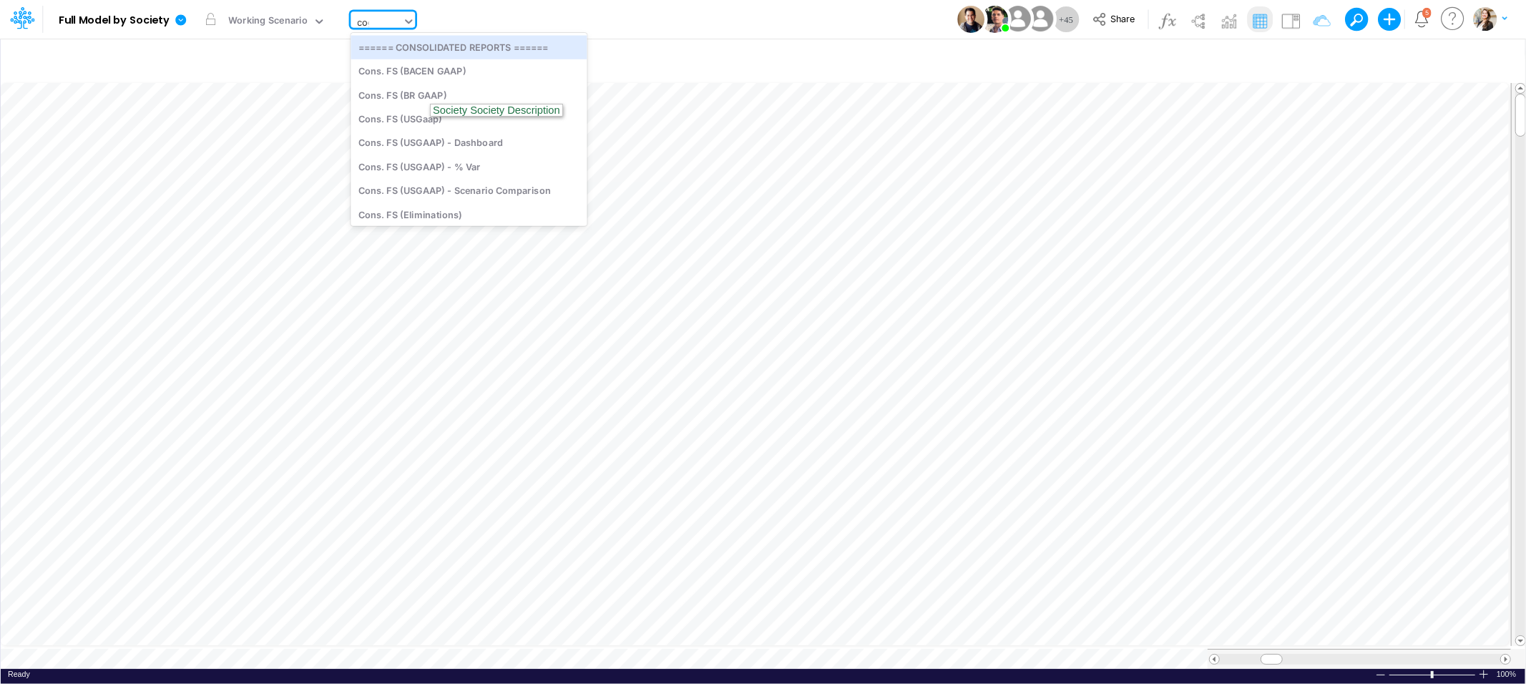
type input "cogs"
click at [396, 65] on div "COGS (03BR)" at bounding box center [446, 71] width 193 height 24
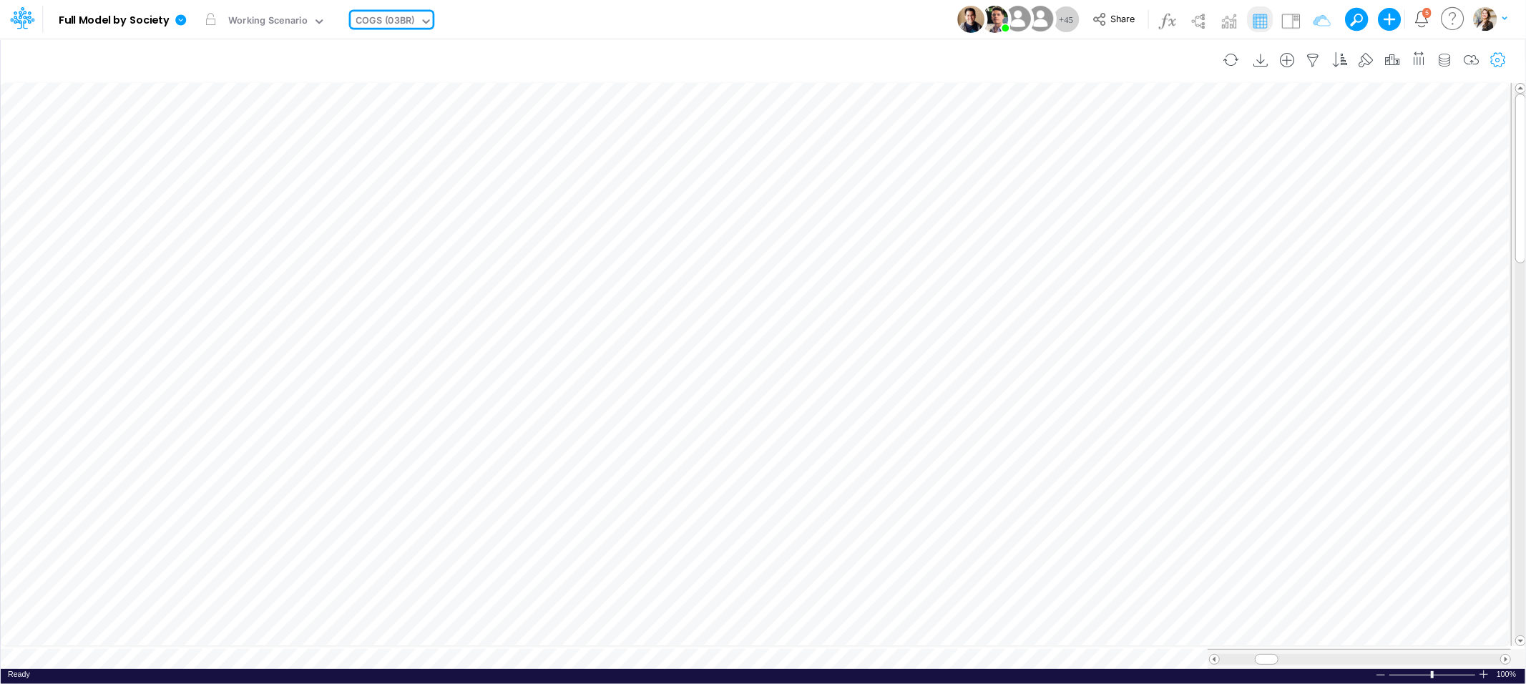
click at [1494, 59] on icon "button" at bounding box center [1497, 60] width 21 height 15
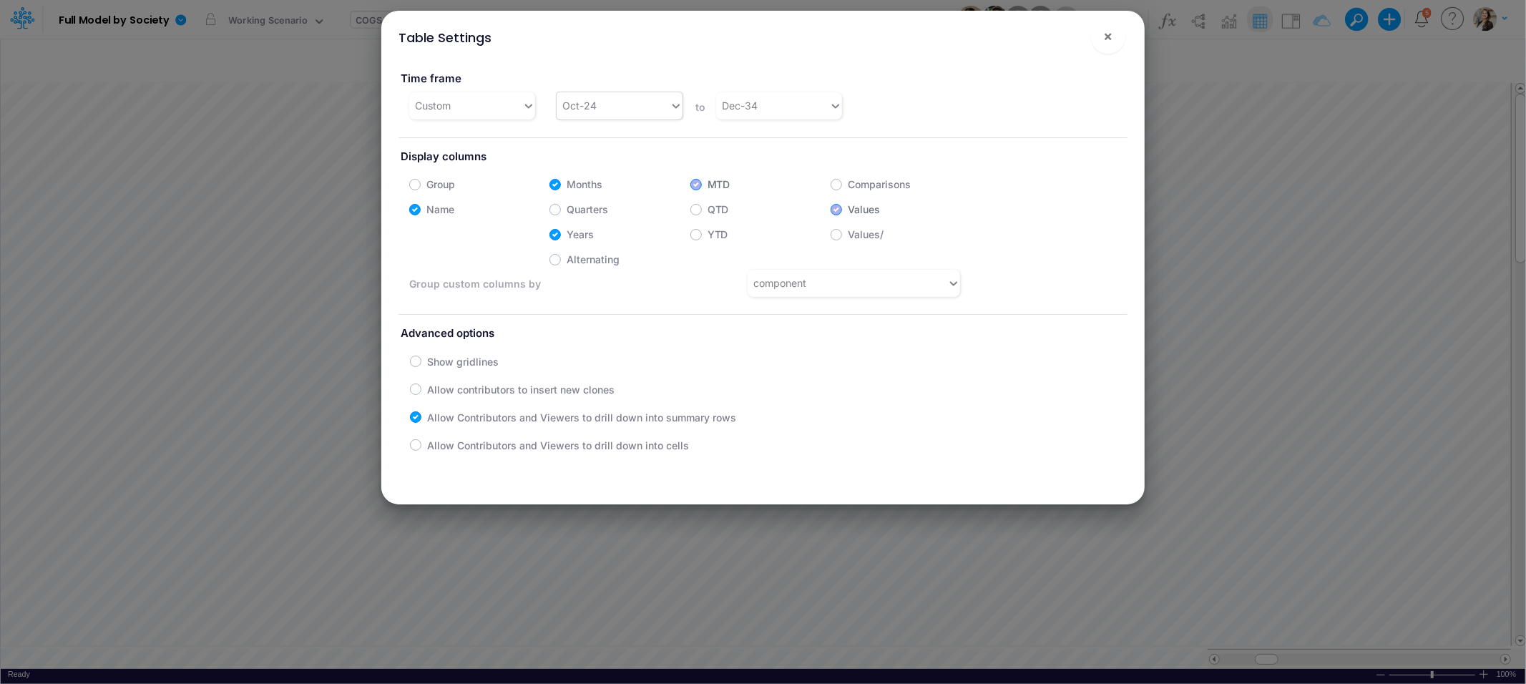
click at [611, 106] on div "Oct-24" at bounding box center [612, 106] width 113 height 24
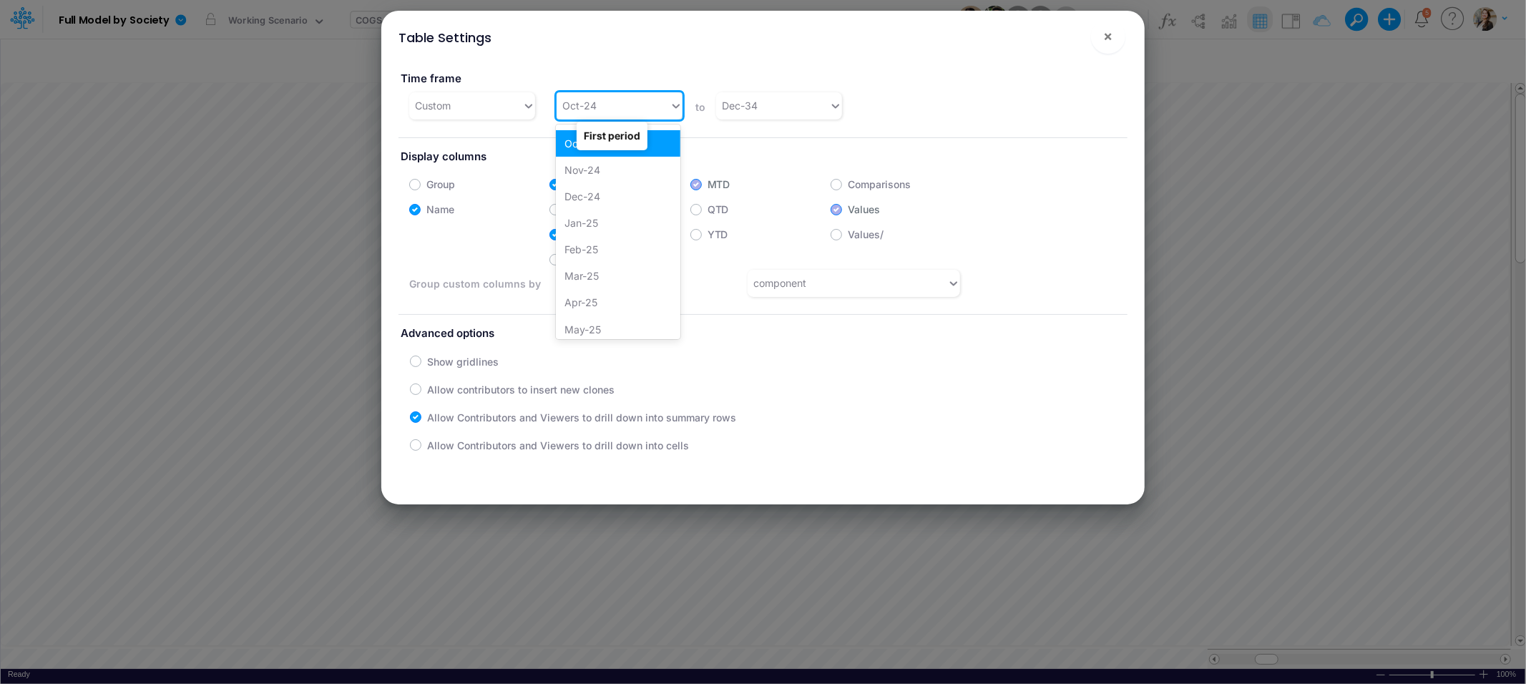
scroll to position [488, 0]
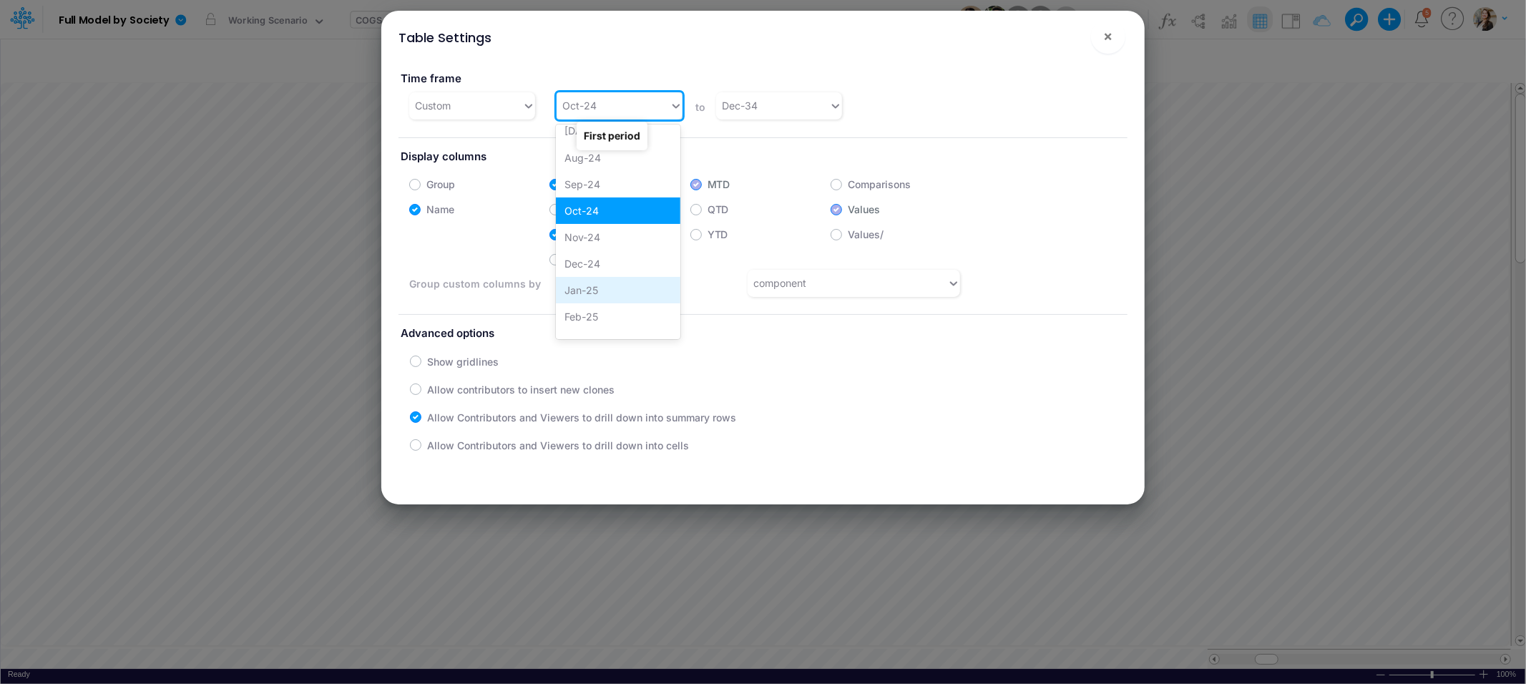
click at [595, 285] on div "Jan-25" at bounding box center [618, 290] width 124 height 26
click at [1109, 36] on span "×" at bounding box center [1107, 35] width 9 height 17
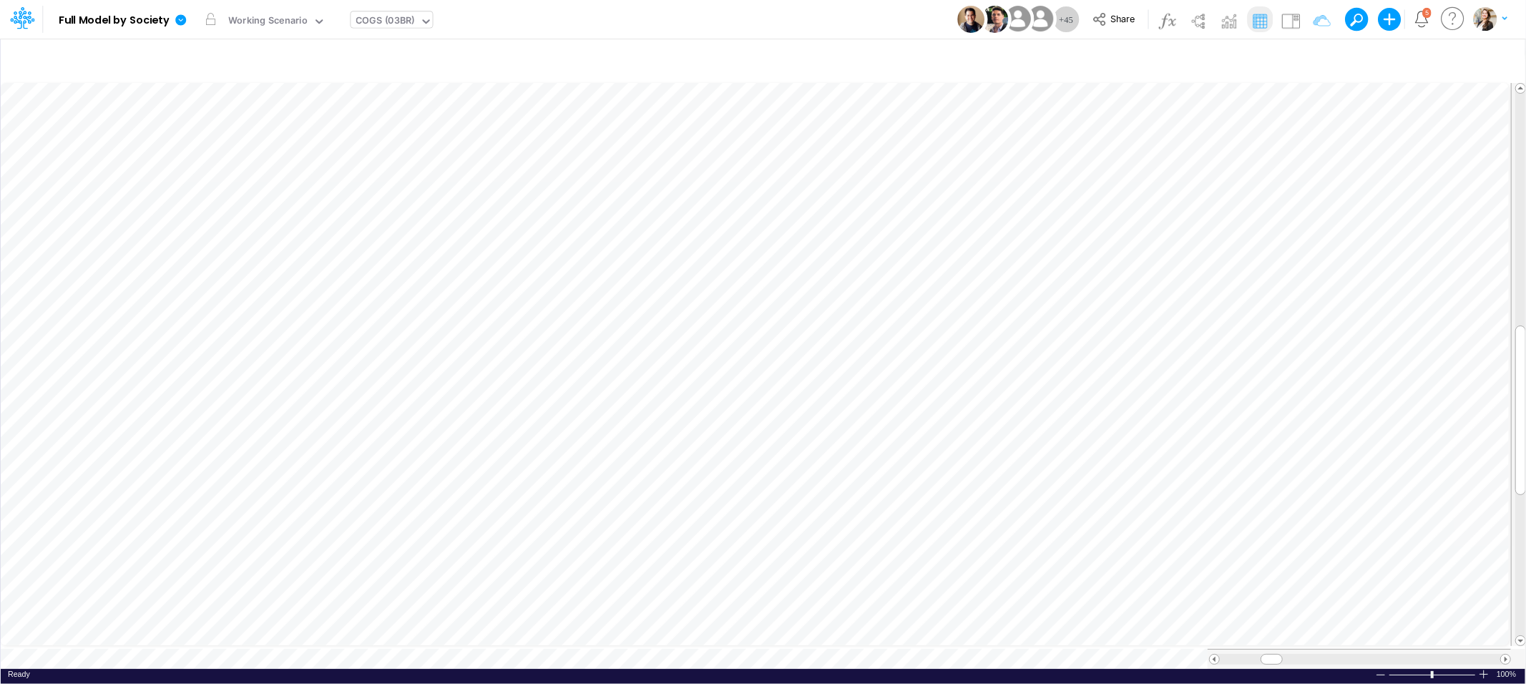
scroll to position [0, 1]
click at [379, 22] on div "BS (03BR - SCD)" at bounding box center [392, 22] width 72 height 16
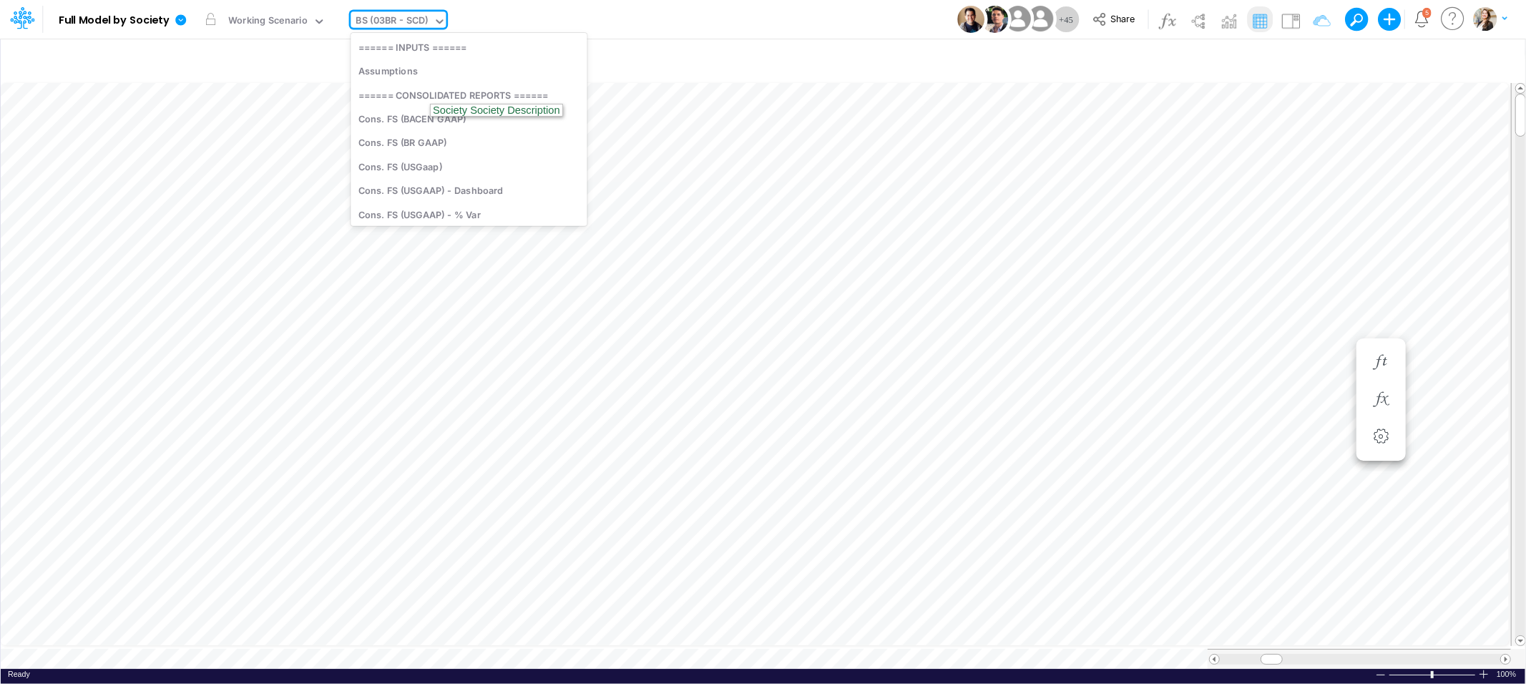
scroll to position [857, 0]
type input "usg"
click at [386, 108] on div "BS (USGAAP)" at bounding box center [454, 111] width 208 height 24
type input "BS (USGAAP) - Detailed"
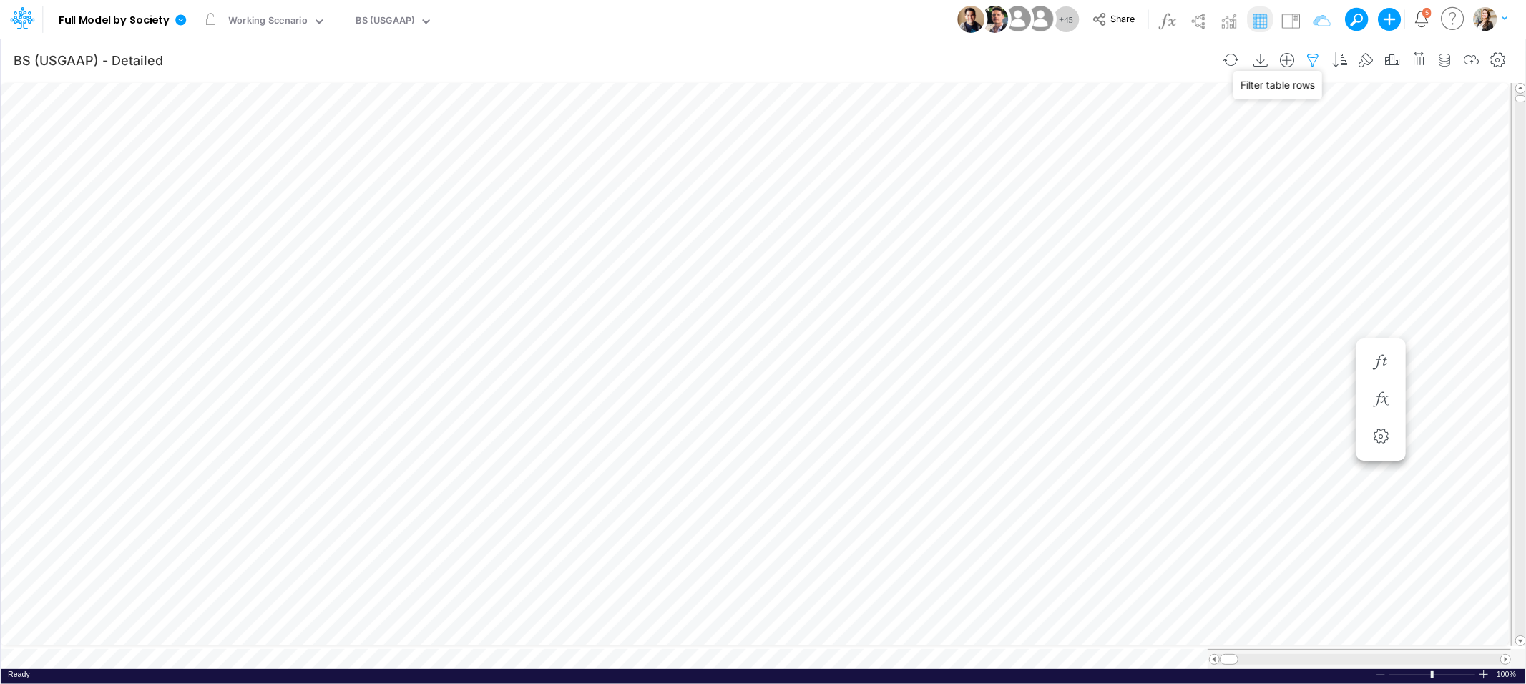
click at [1310, 57] on icon "button" at bounding box center [1312, 60] width 21 height 15
select select "tableSearchOR"
select select "notEqual"
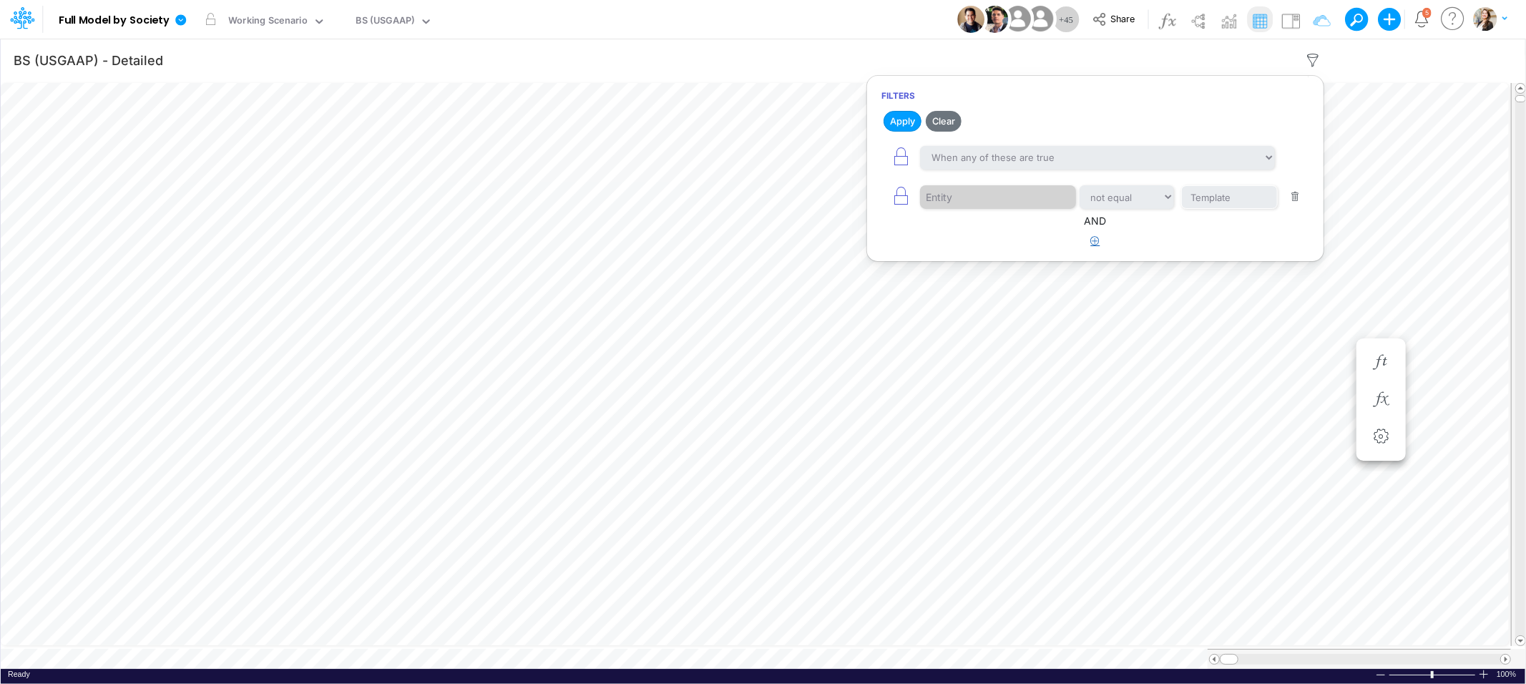
click at [1094, 238] on icon "button" at bounding box center [1095, 240] width 9 height 9
click at [1002, 290] on div at bounding box center [988, 286] width 136 height 24
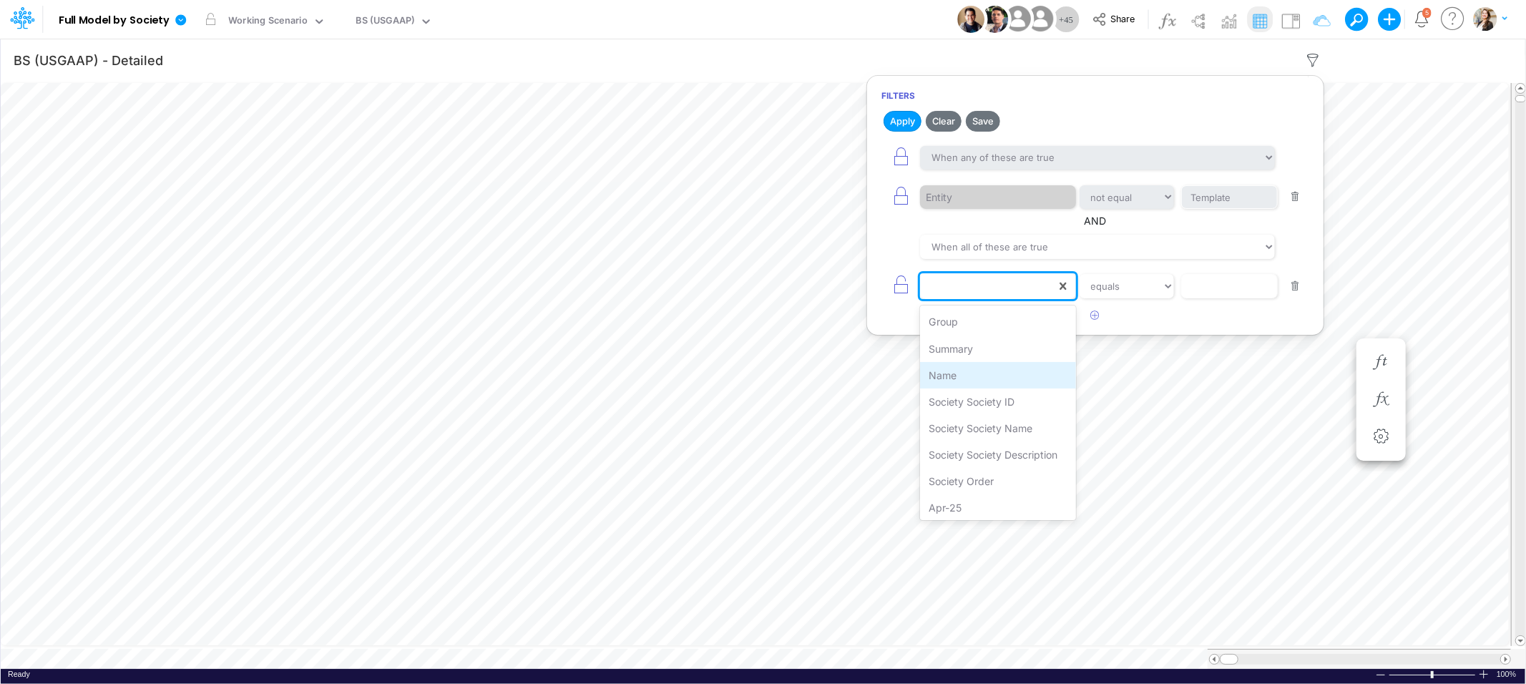
click at [986, 366] on div "Name" at bounding box center [997, 375] width 155 height 26
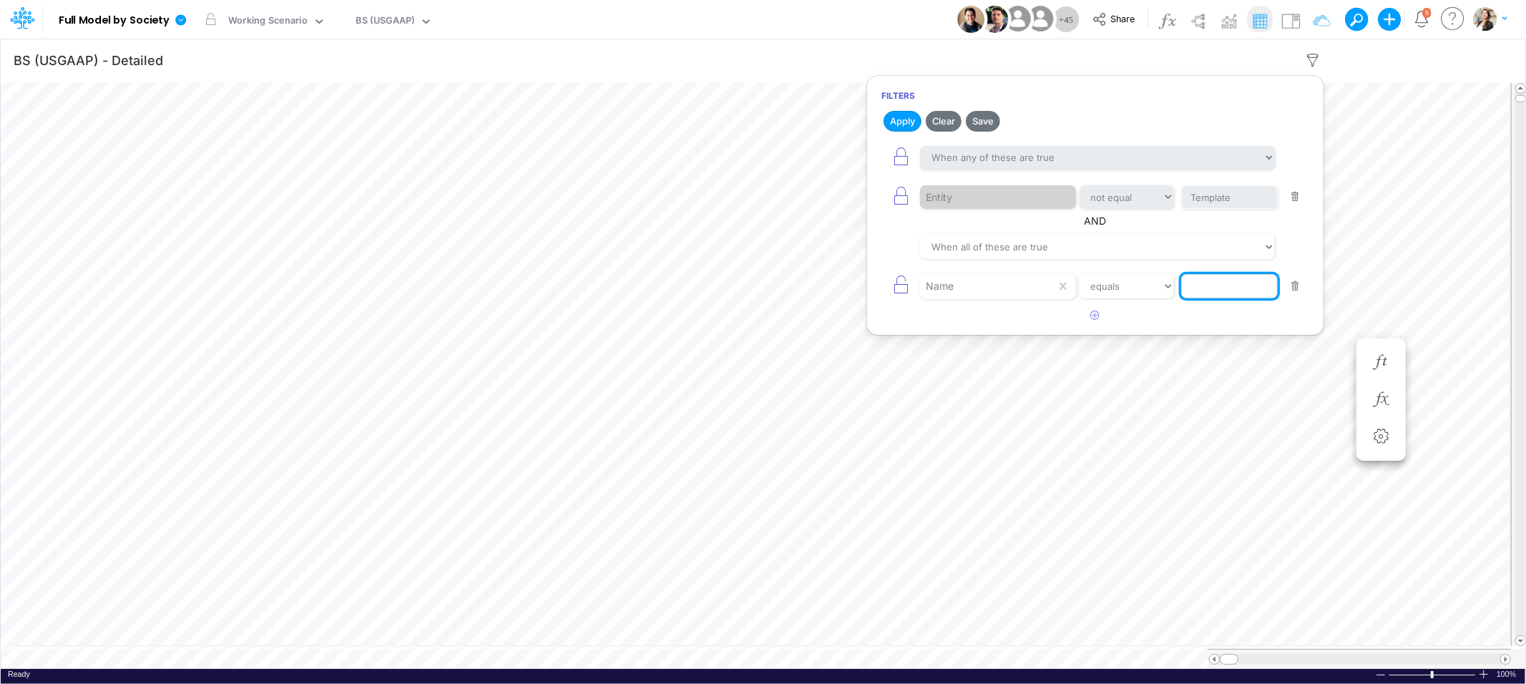
click at [1192, 295] on input "text" at bounding box center [1229, 286] width 97 height 24
type input "Cash & Banks"
click at [908, 124] on button "Apply" at bounding box center [902, 121] width 38 height 21
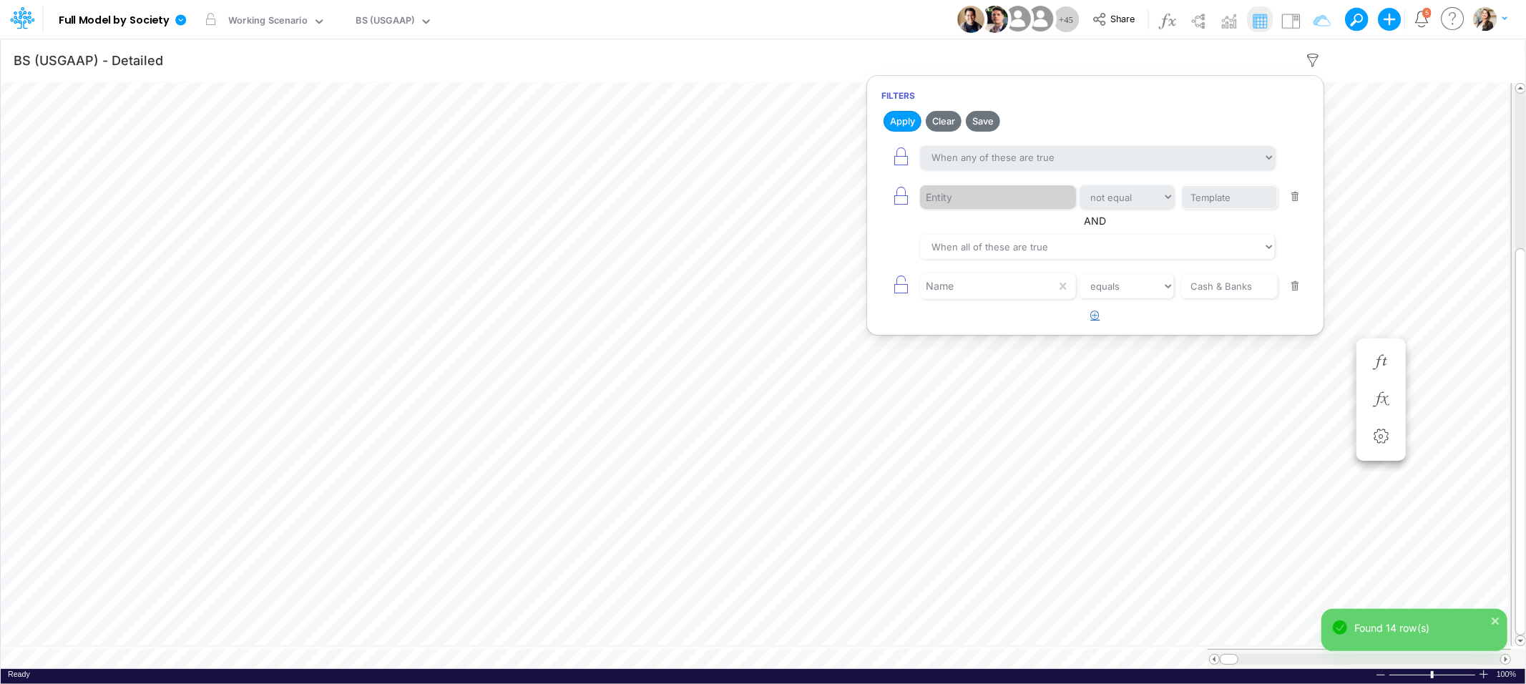
click at [1096, 318] on icon "button" at bounding box center [1095, 314] width 9 height 9
click at [1006, 329] on div at bounding box center [988, 325] width 136 height 24
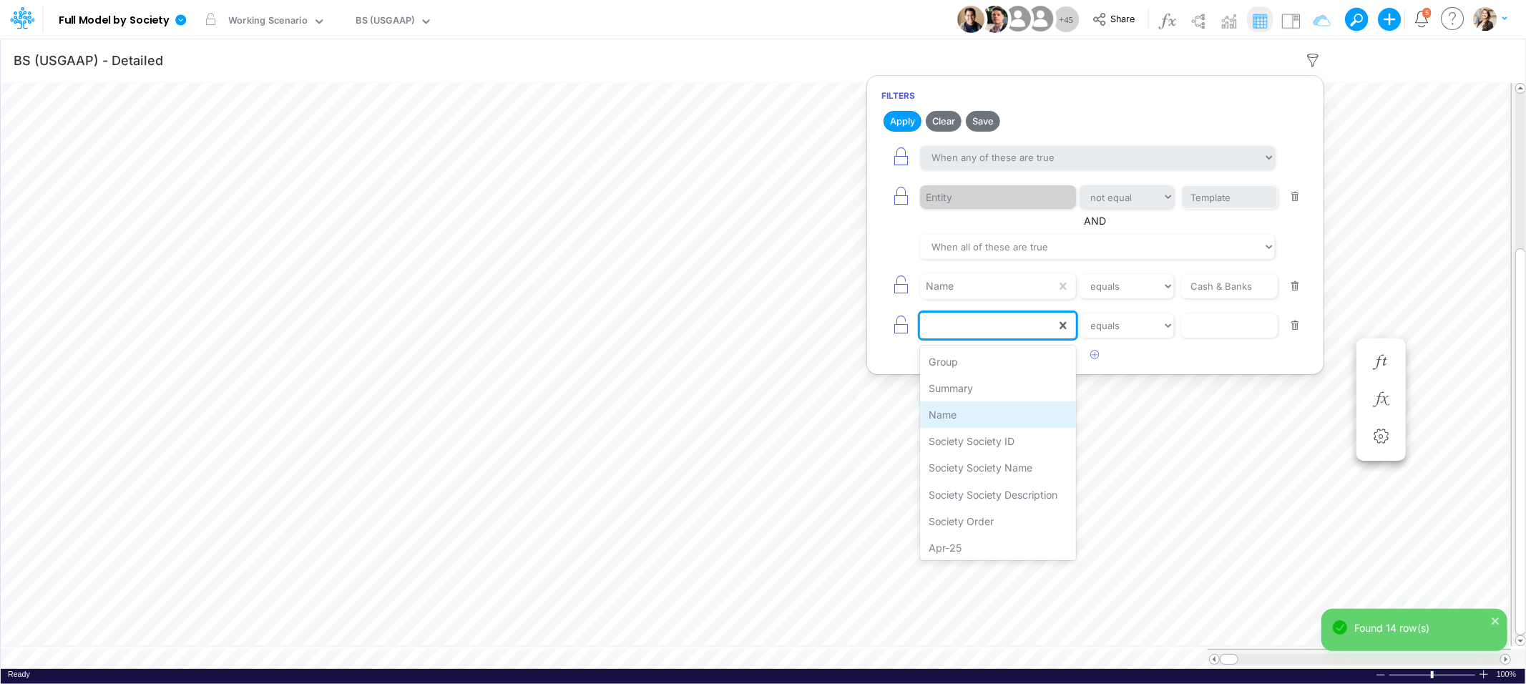
click at [966, 413] on div "Name" at bounding box center [997, 414] width 155 height 26
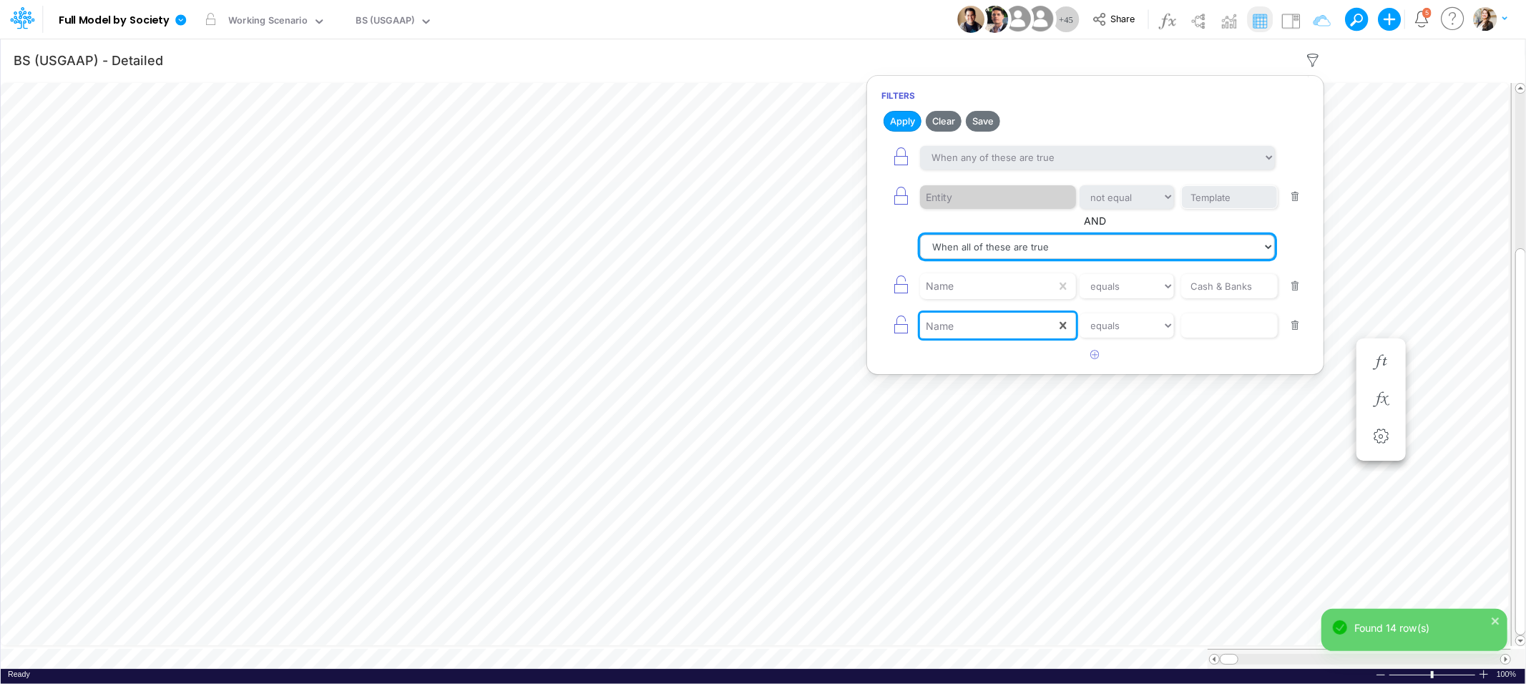
click at [956, 242] on select "When all of these are true When any of these are true" at bounding box center [1097, 247] width 355 height 24
select select "tableSearchOR"
click at [920, 235] on select "When all of these are true When any of these are true" at bounding box center [1097, 247] width 355 height 24
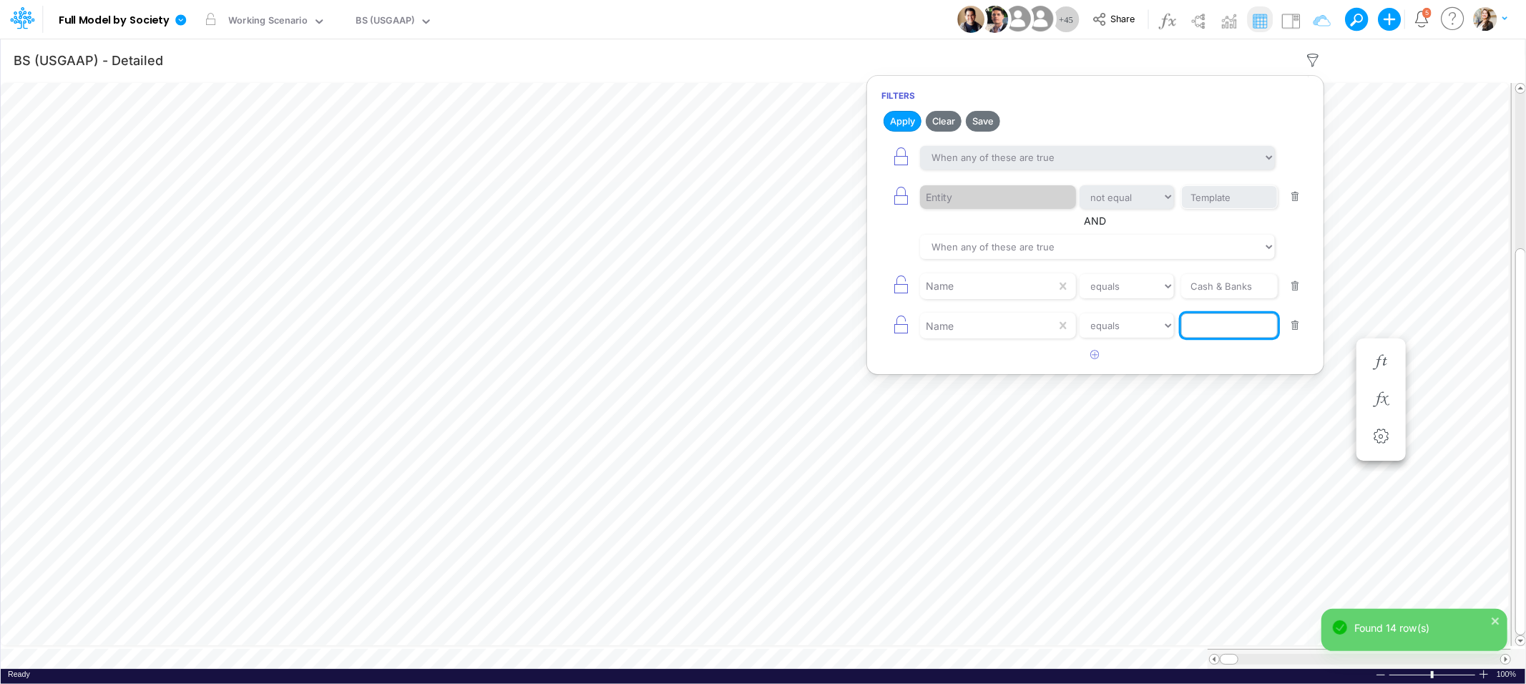
click at [1206, 323] on input "text" at bounding box center [1229, 325] width 97 height 24
type input "CC Days"
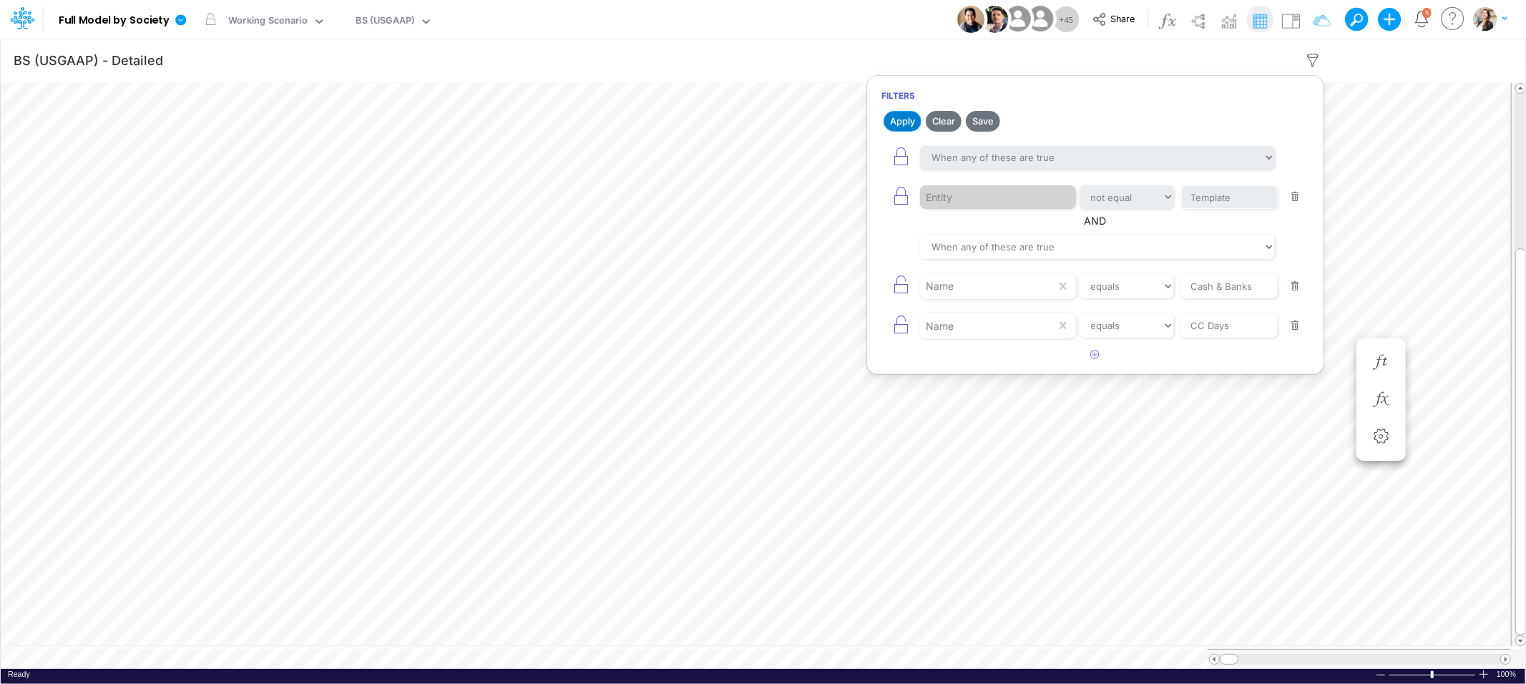
click at [911, 117] on button "Apply" at bounding box center [902, 121] width 38 height 21
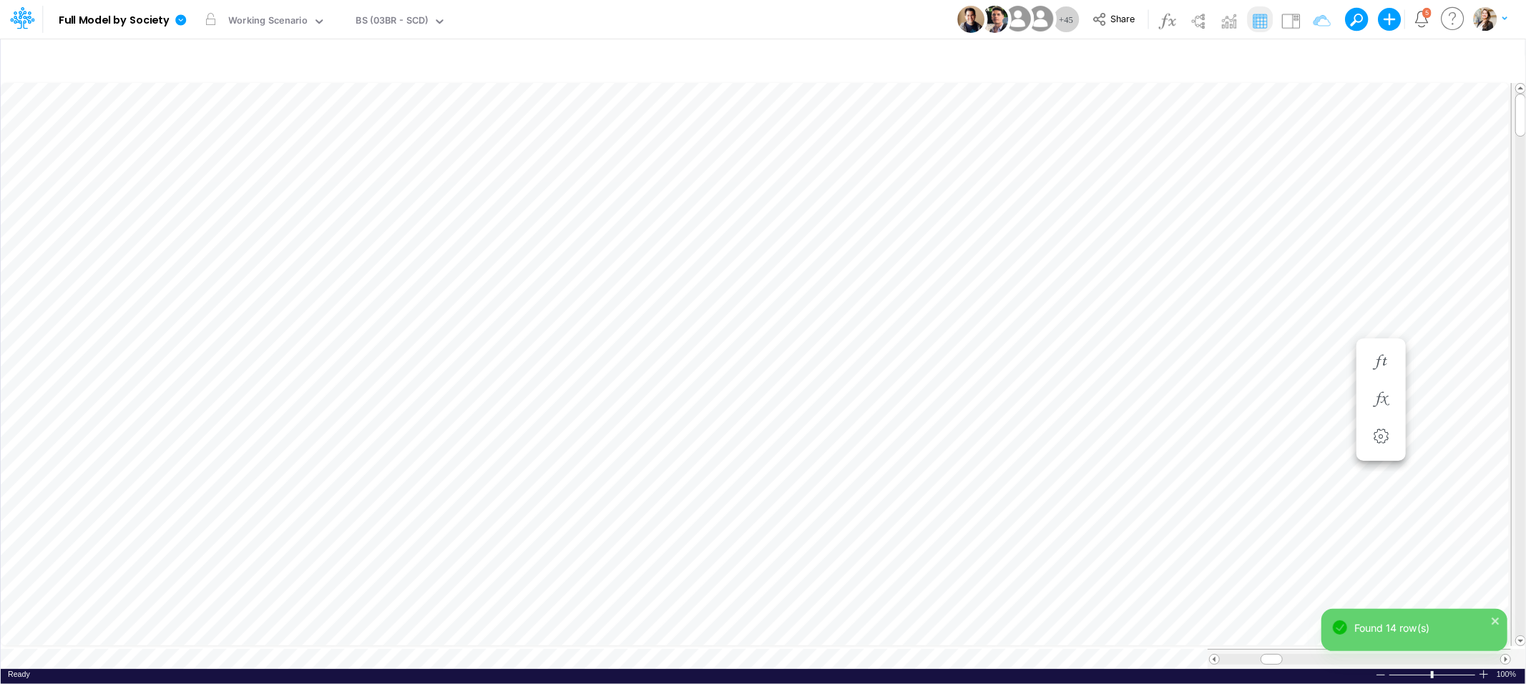
scroll to position [0, 1]
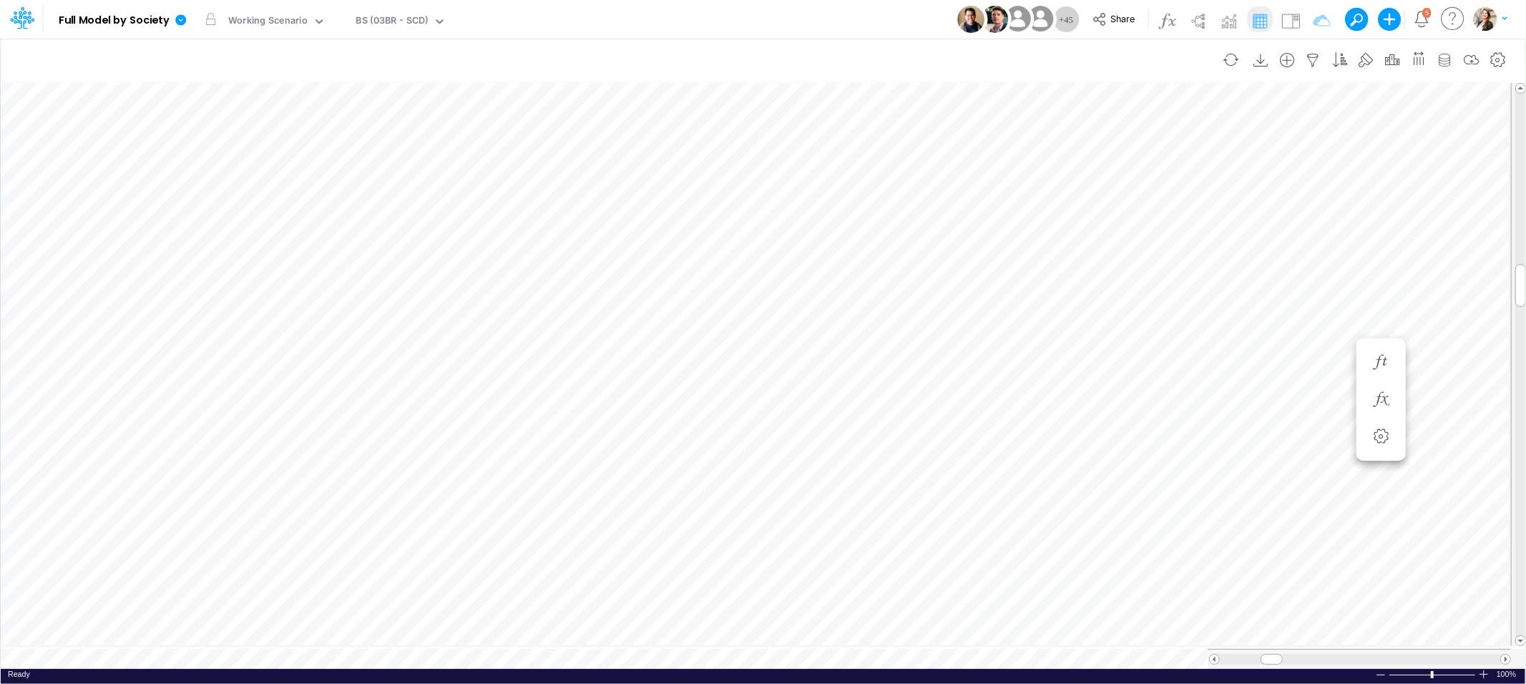
type input "BS (USGAAP) - Detailed"
click at [1311, 59] on icon "button" at bounding box center [1312, 60] width 21 height 15
select select "tableSearchOR"
select select "notEqual"
select select "tableSearchOR"
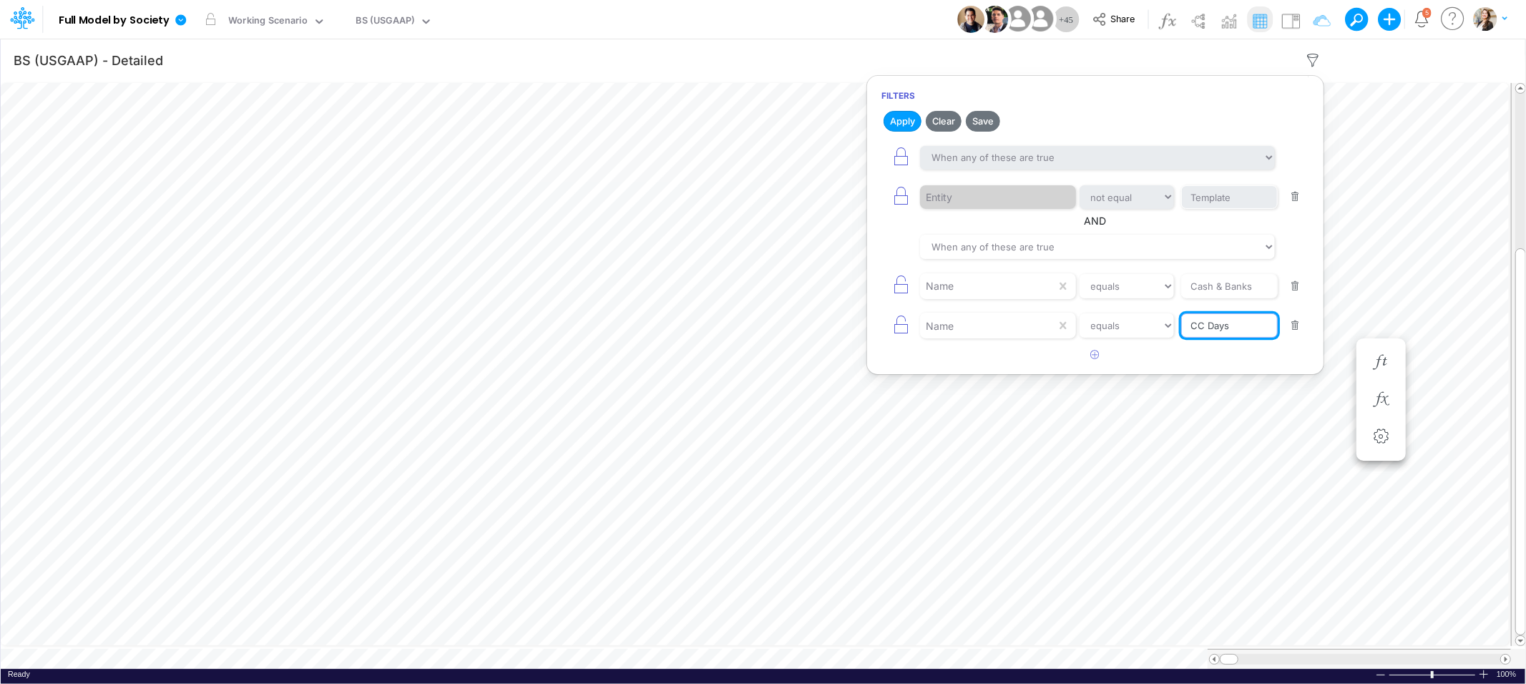
drag, startPoint x: 1231, startPoint y: 332, endPoint x: 1176, endPoint y: 332, distance: 55.1
click at [1176, 332] on div "Name equals not equal starts with ends with contains CC Days" at bounding box center [1095, 326] width 428 height 32
type input "Days CC"
click at [900, 121] on button "Apply" at bounding box center [902, 121] width 38 height 21
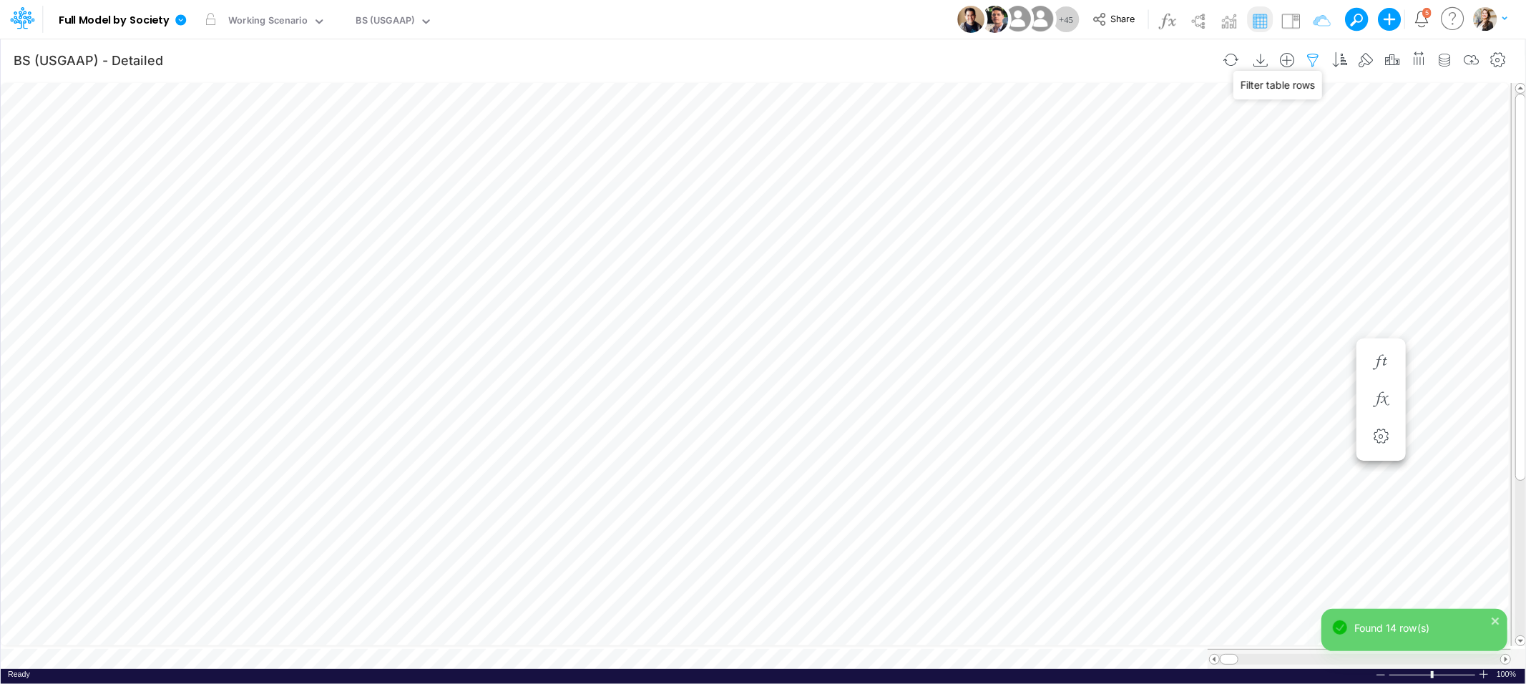
click at [1312, 62] on icon "button" at bounding box center [1312, 60] width 21 height 15
select select "tableSearchOR"
select select "notEqual"
select select "tableSearchOR"
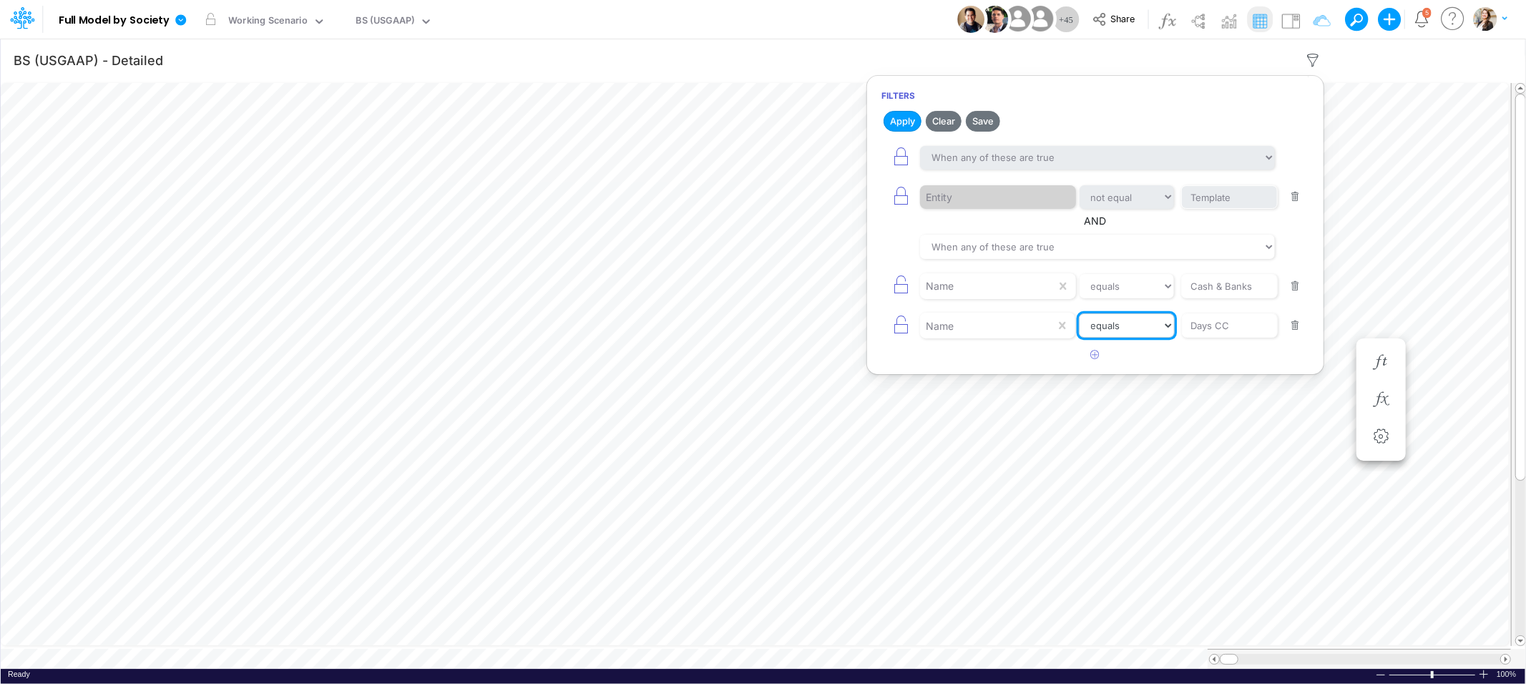
click at [1118, 328] on select "equals not equal starts with ends with contains" at bounding box center [1127, 325] width 96 height 24
select select "contains"
click at [1079, 315] on select "equals not equal starts with ends with contains" at bounding box center [1127, 325] width 96 height 24
click at [899, 121] on button "Apply" at bounding box center [902, 121] width 38 height 21
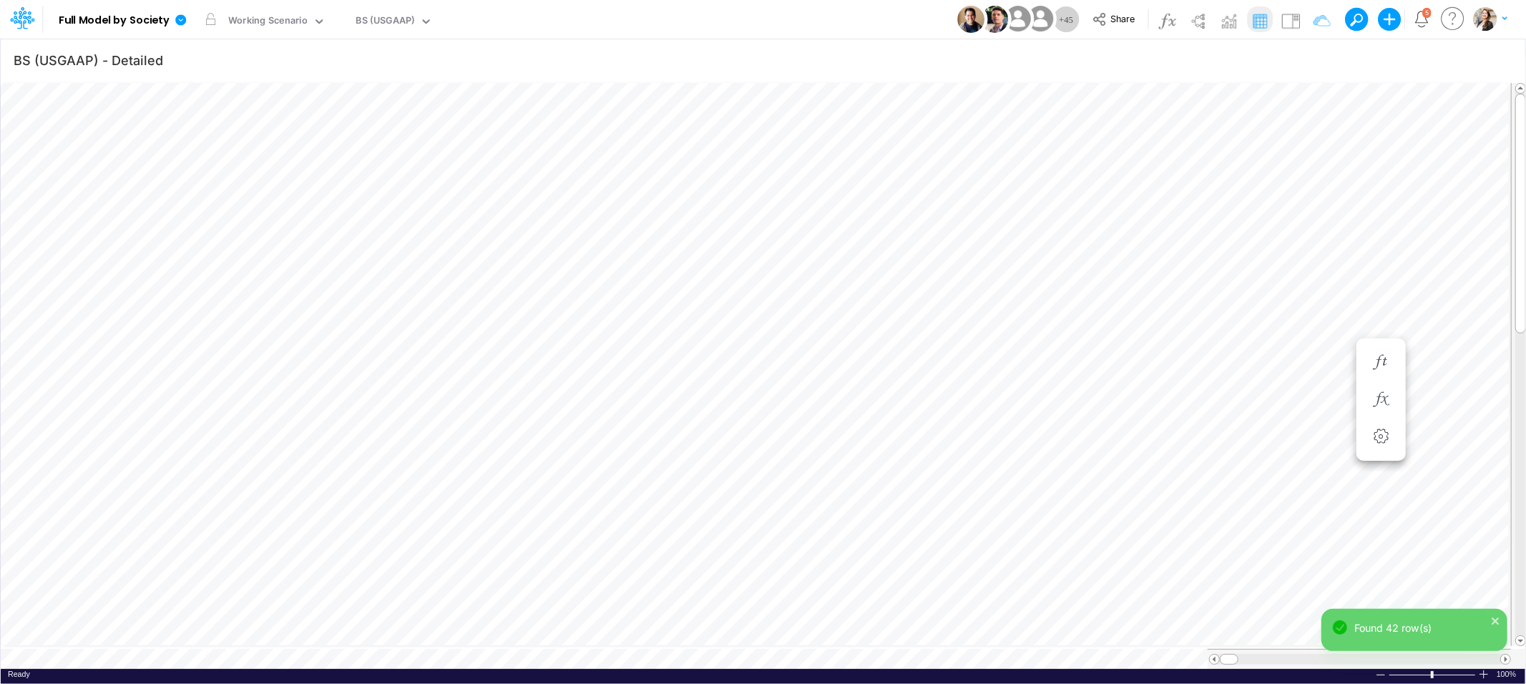
scroll to position [0, 1]
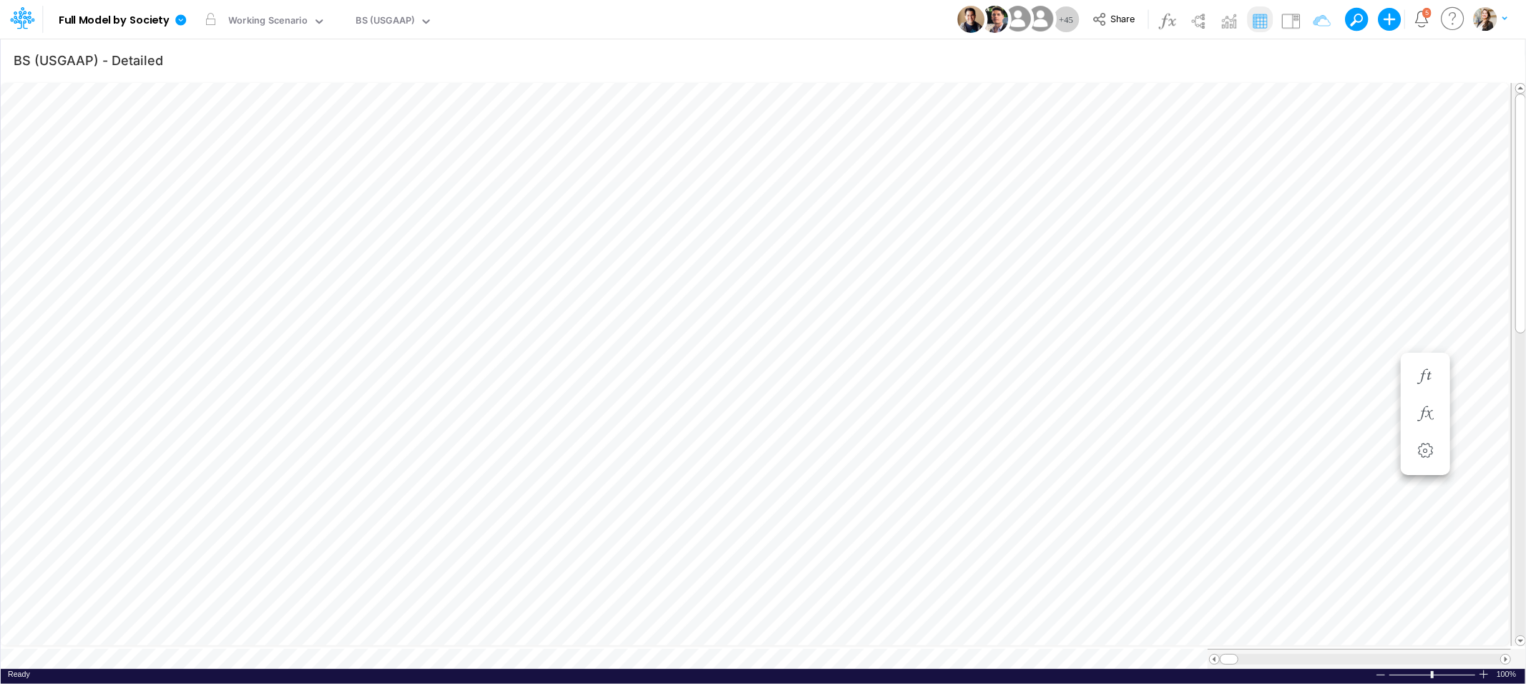
click at [373, 21] on div "BS (USGAAP)" at bounding box center [385, 22] width 59 height 16
type input "adv"
click at [375, 48] on div "Advancing Cost" at bounding box center [446, 47] width 193 height 24
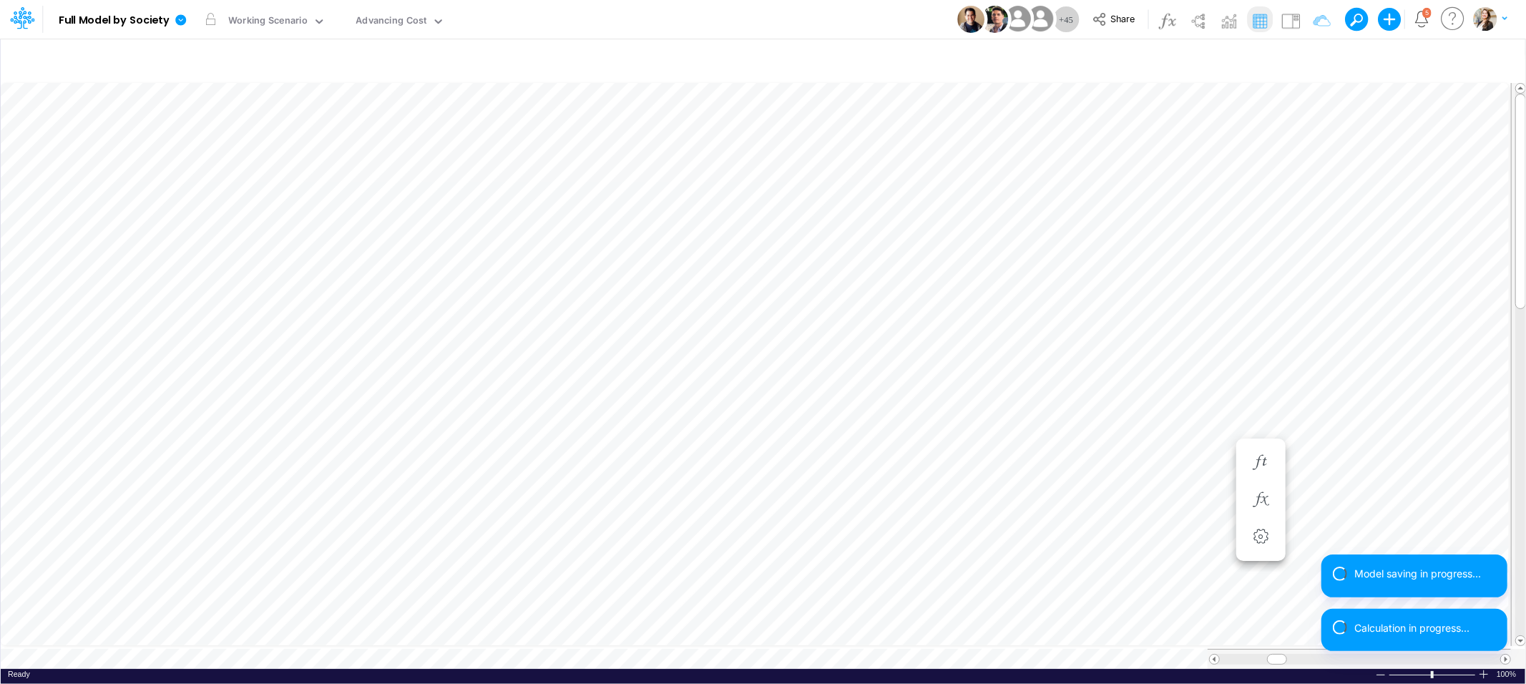
scroll to position [0, 1]
type input "BS (USGAAP) - Detailed"
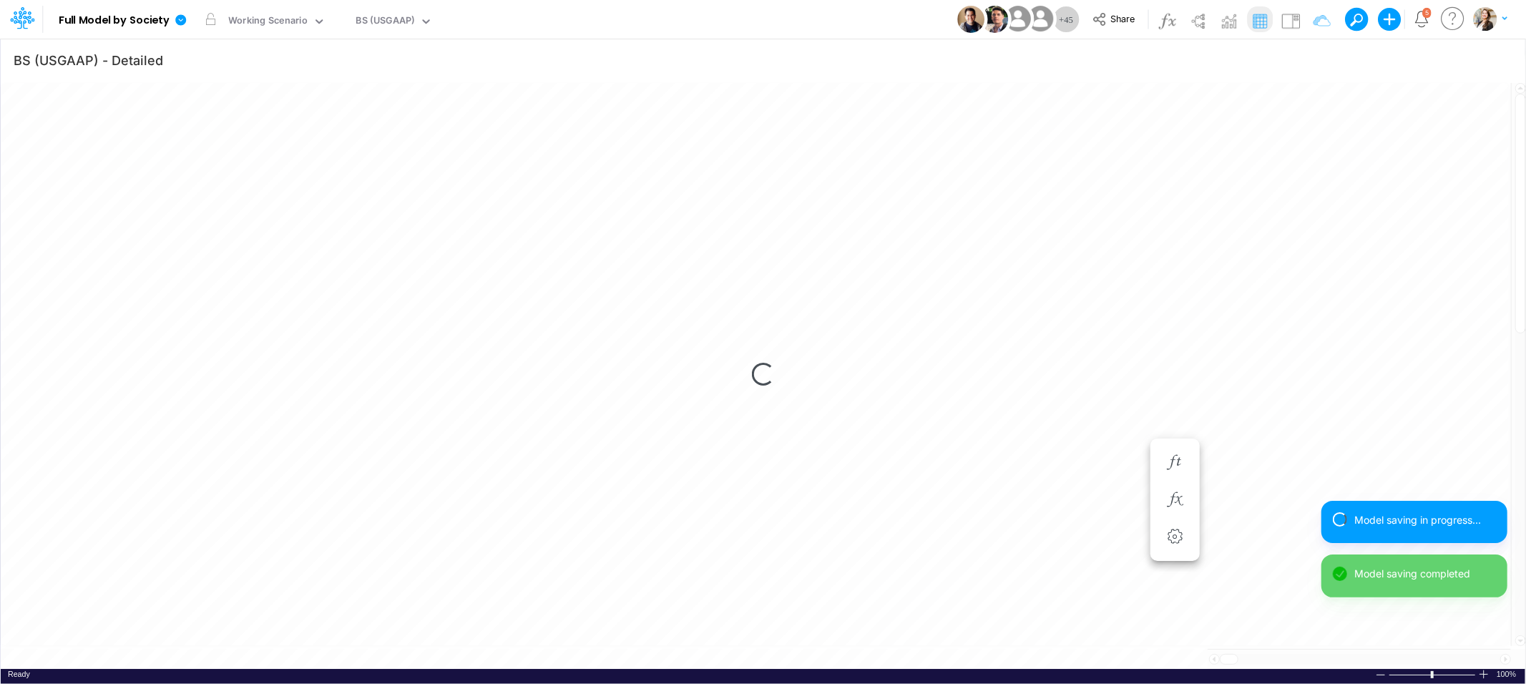
scroll to position [0, 1]
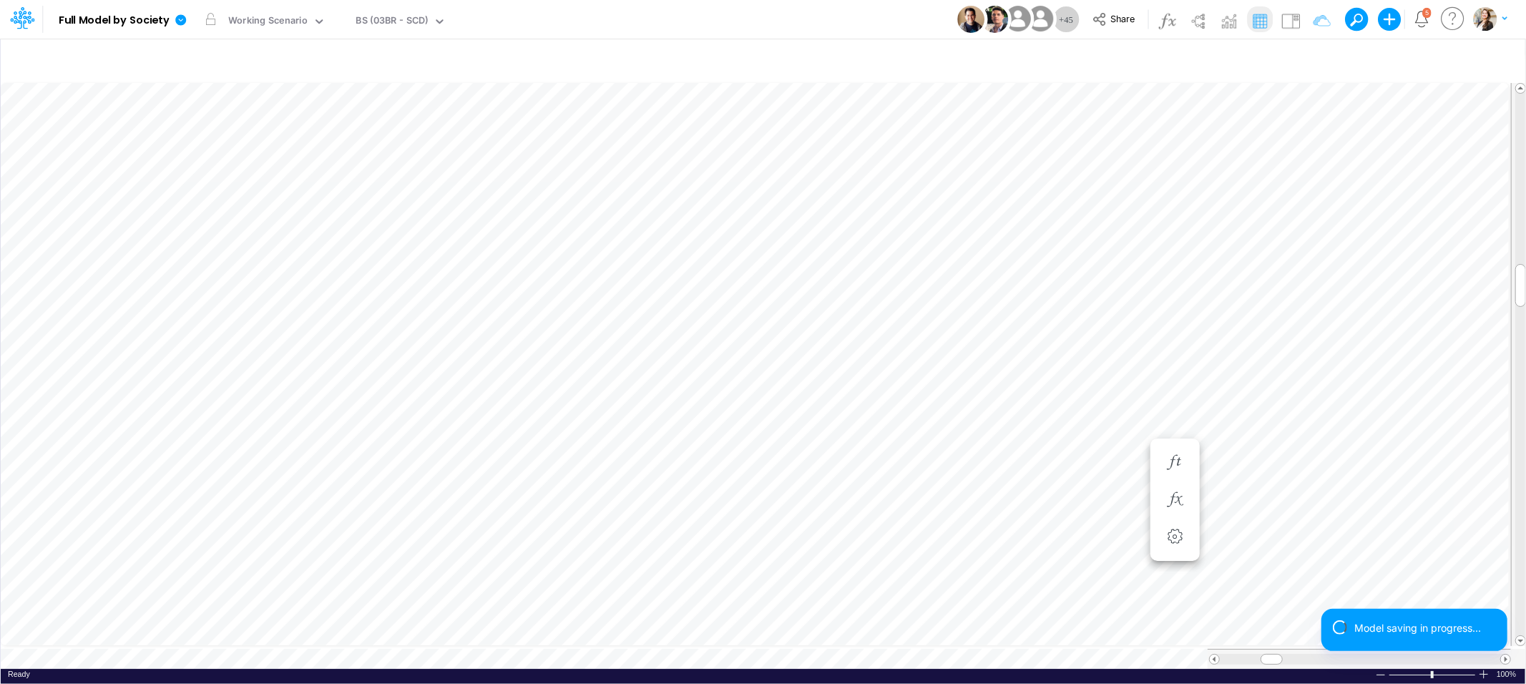
scroll to position [0, 1]
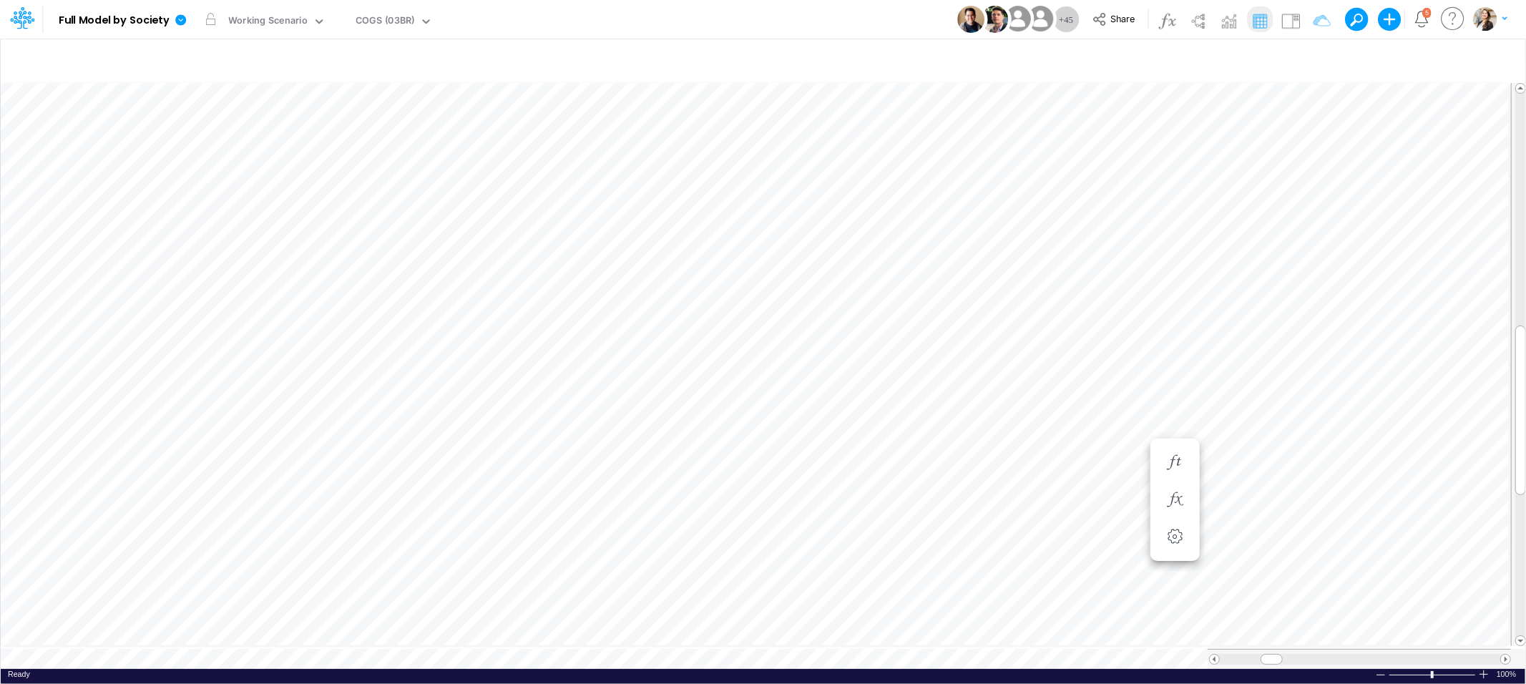
scroll to position [0, 1]
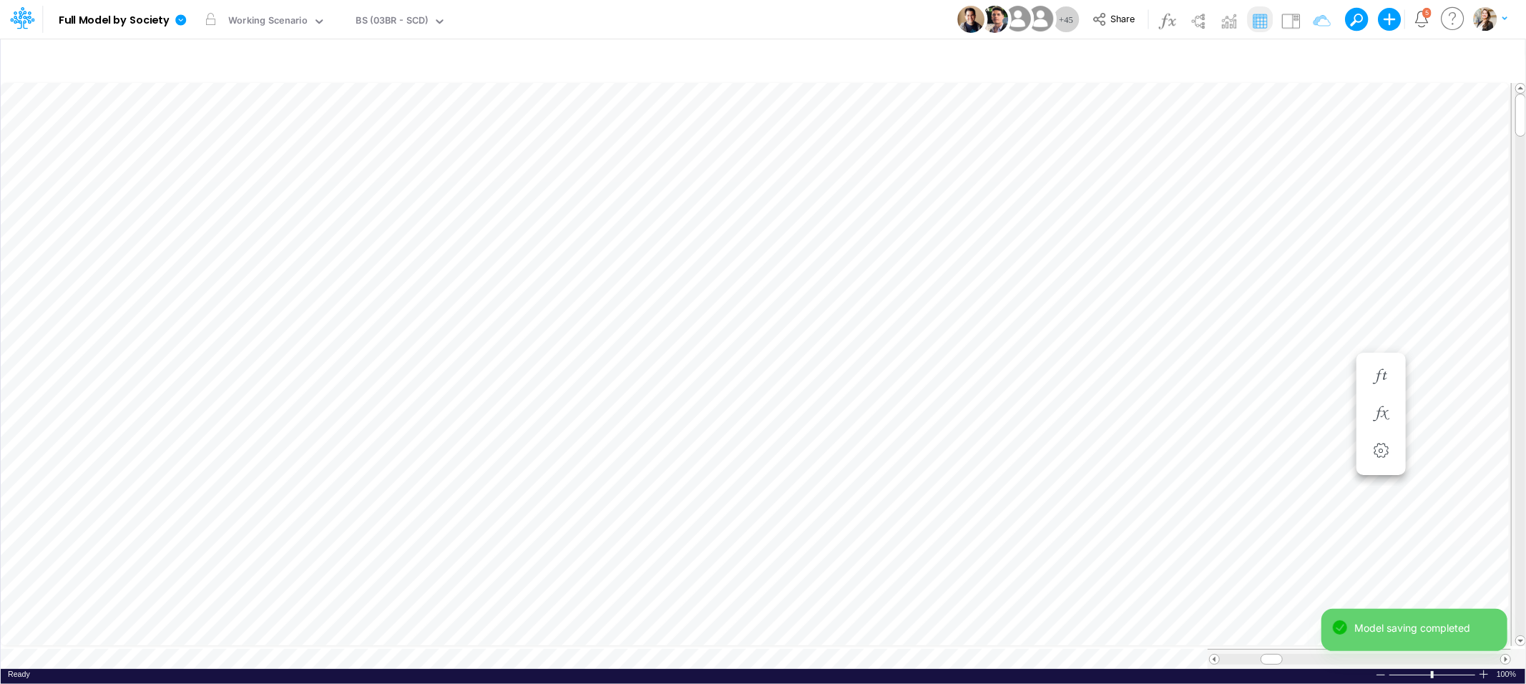
scroll to position [0, 1]
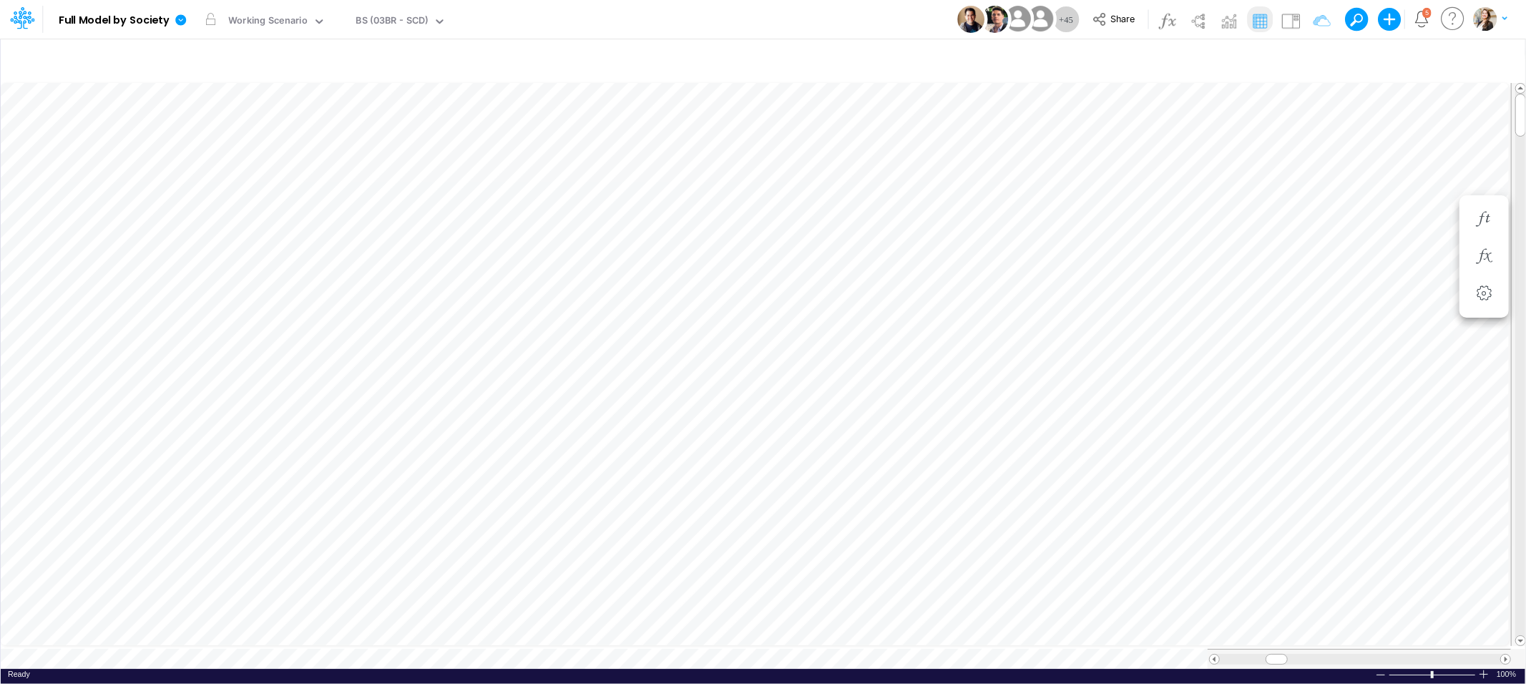
scroll to position [0, 1]
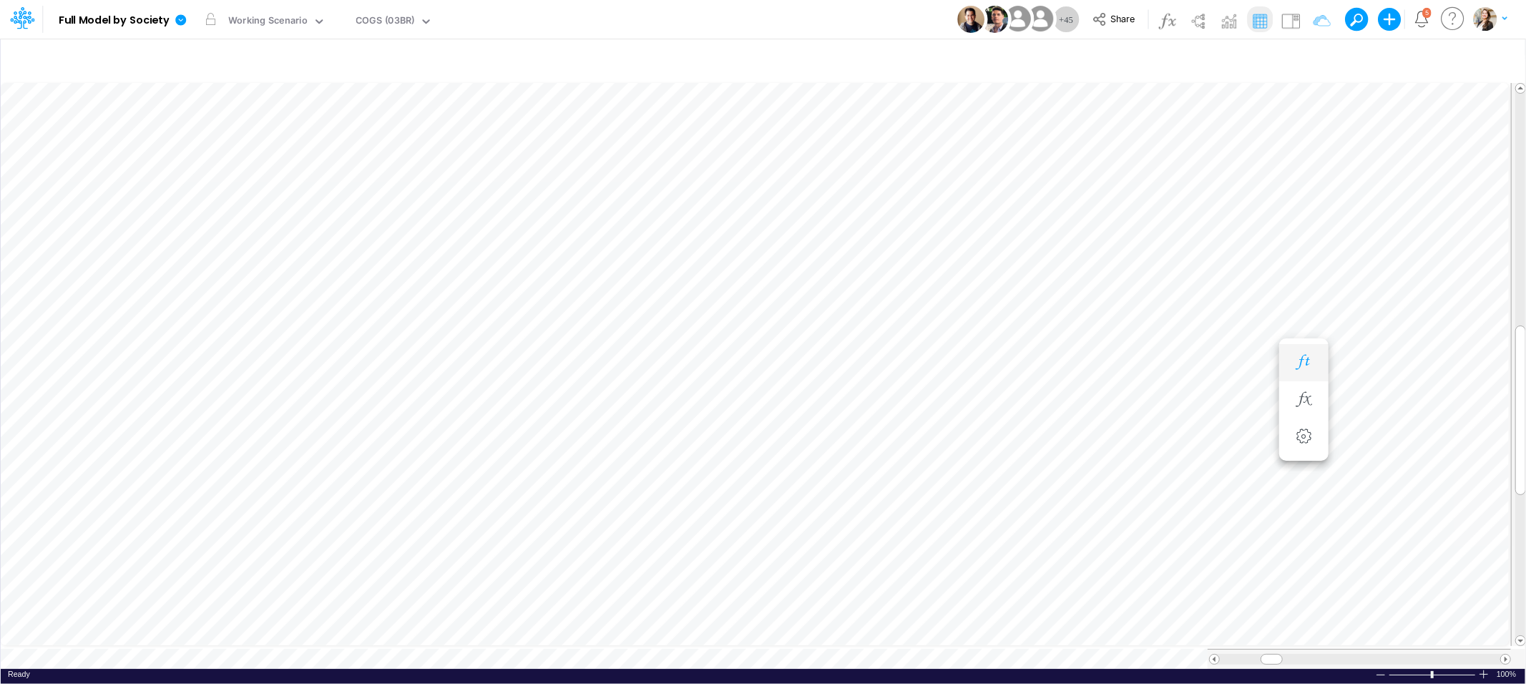
click at [1306, 367] on icon "button" at bounding box center [1302, 362] width 21 height 15
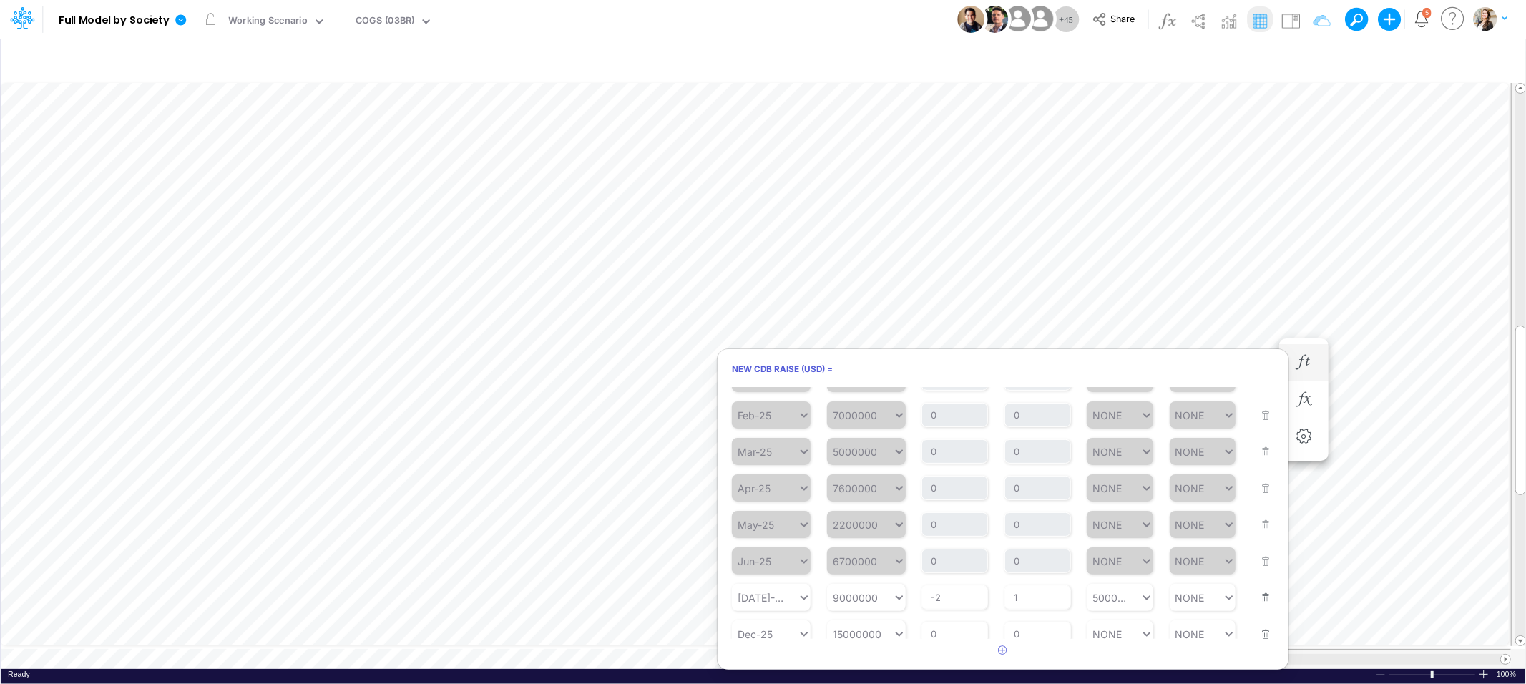
scroll to position [87, 0]
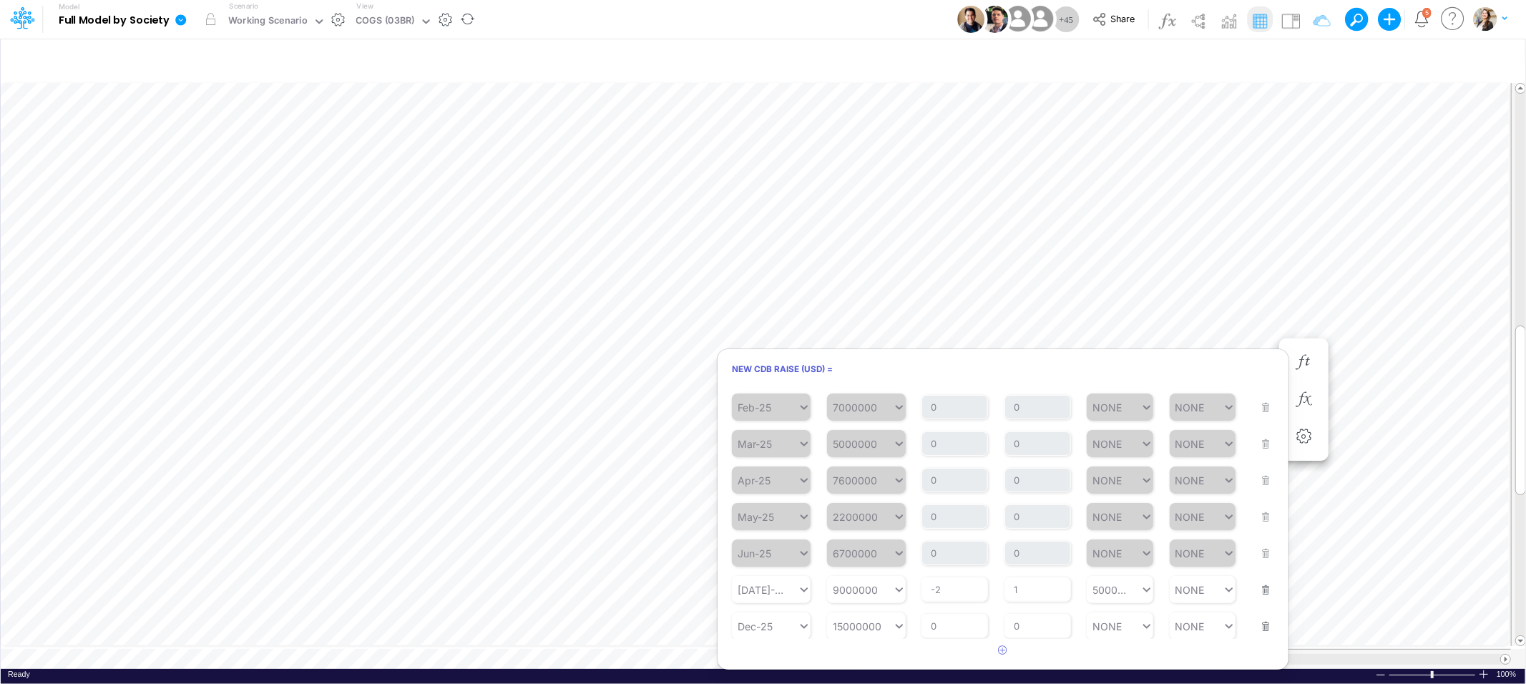
click at [181, 19] on icon at bounding box center [180, 19] width 11 height 11
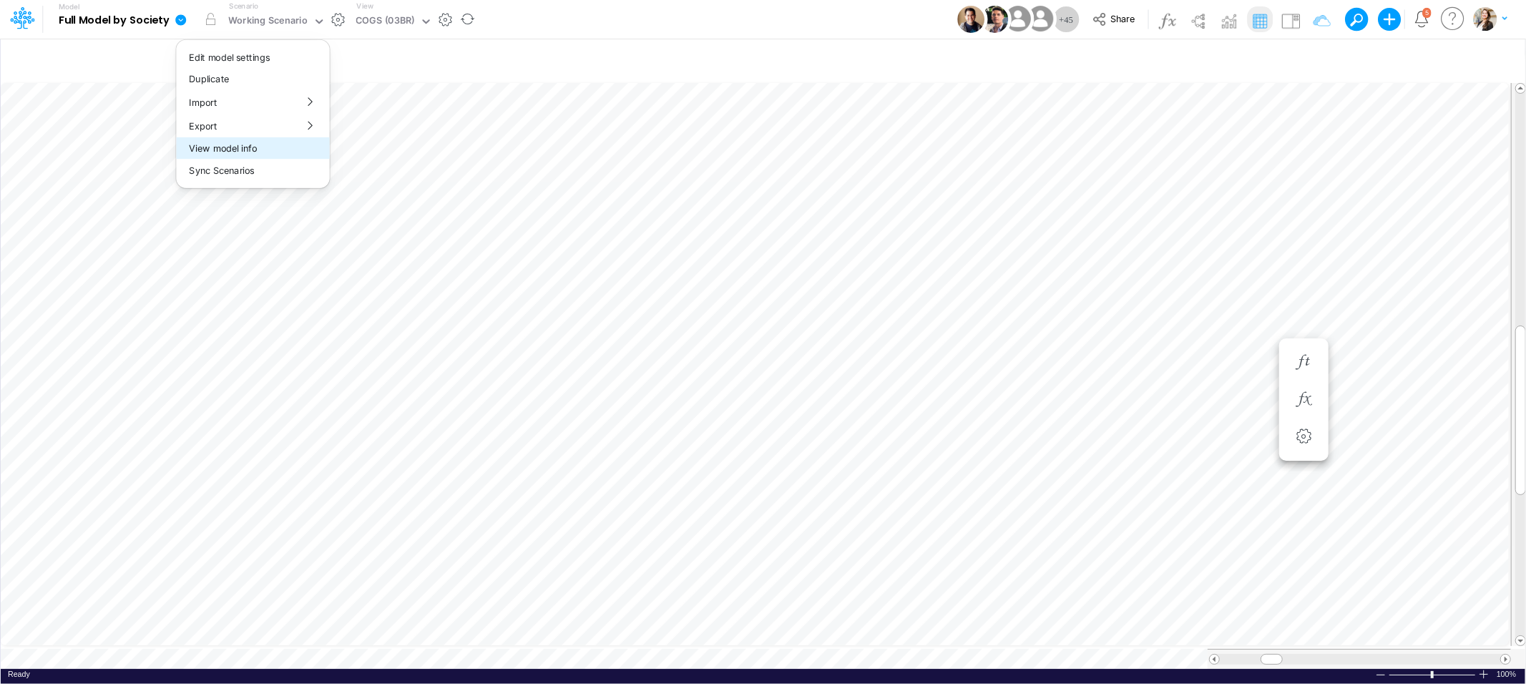
click at [206, 147] on button "View model info" at bounding box center [252, 148] width 153 height 22
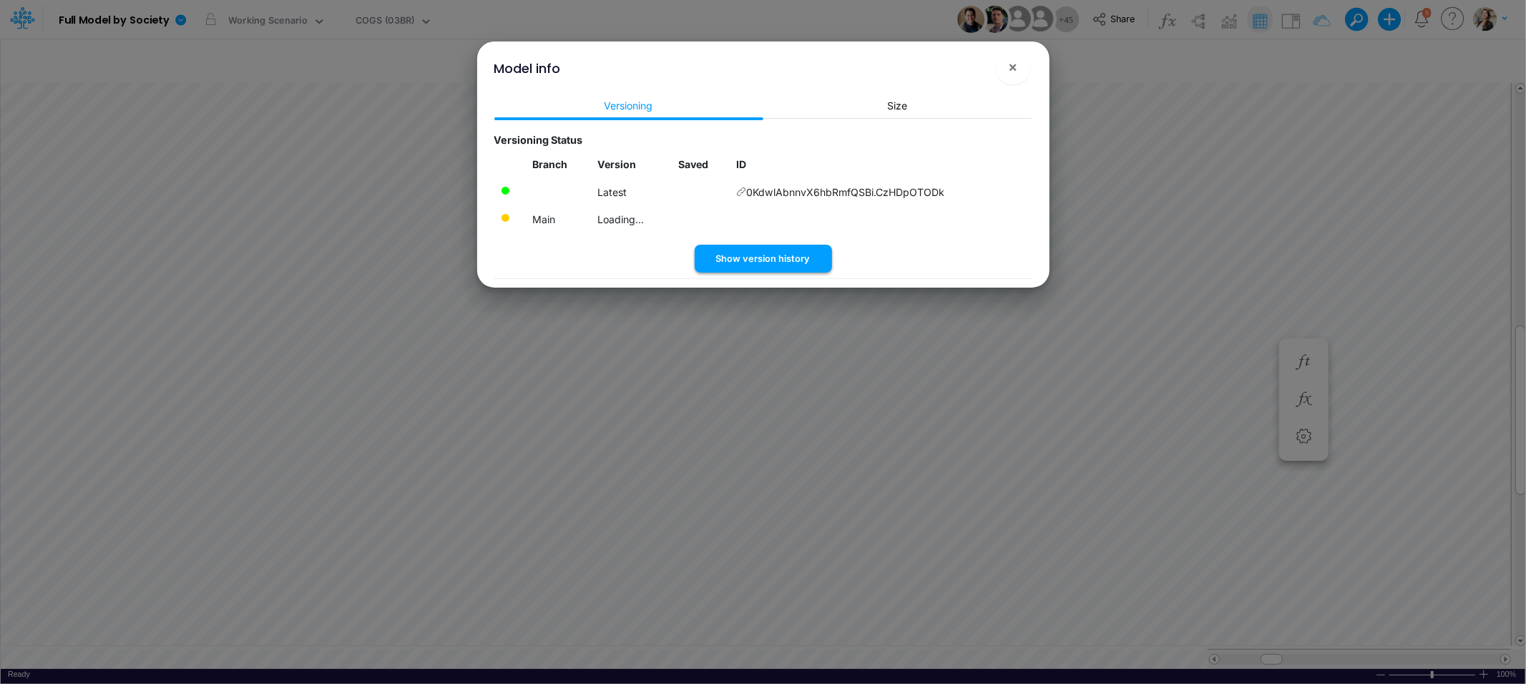
click at [735, 264] on button "Show version history" at bounding box center [762, 259] width 137 height 28
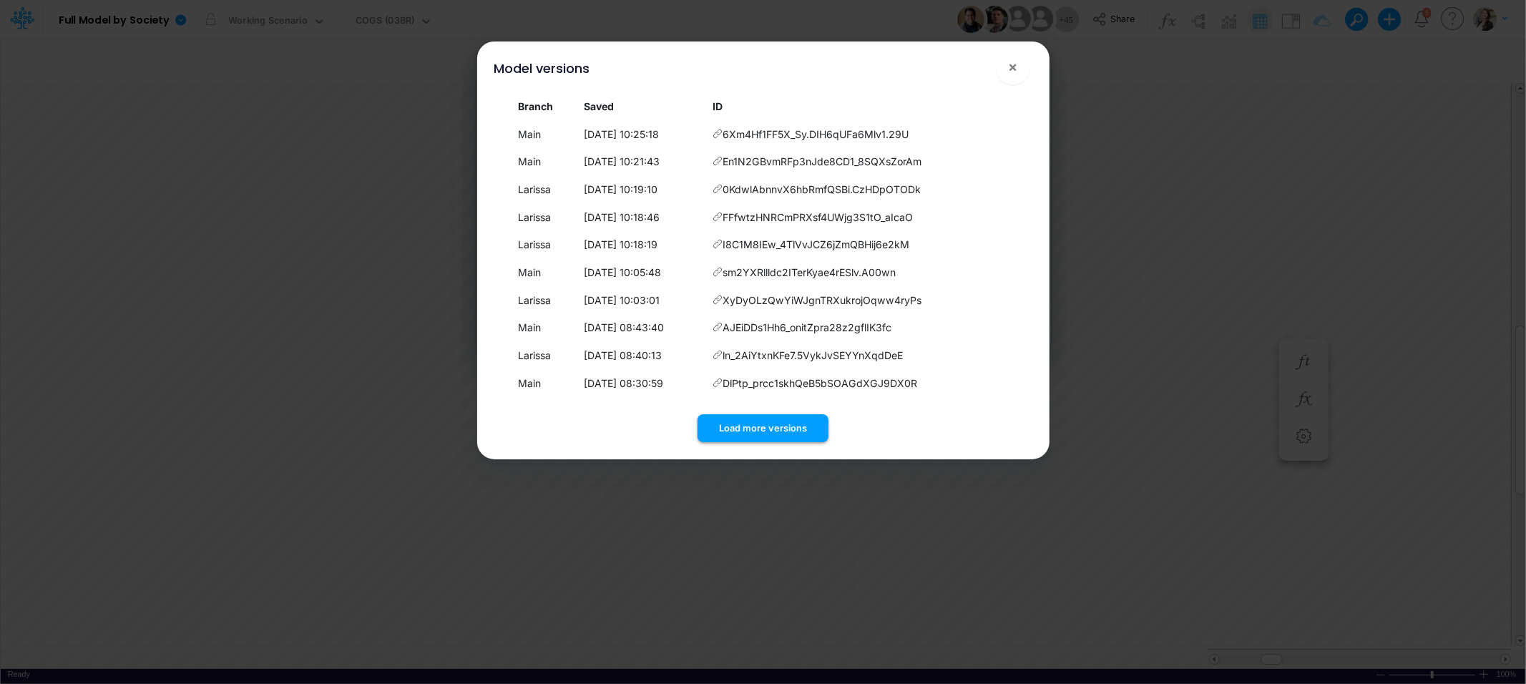
click at [714, 421] on button "Load more versions" at bounding box center [762, 428] width 131 height 28
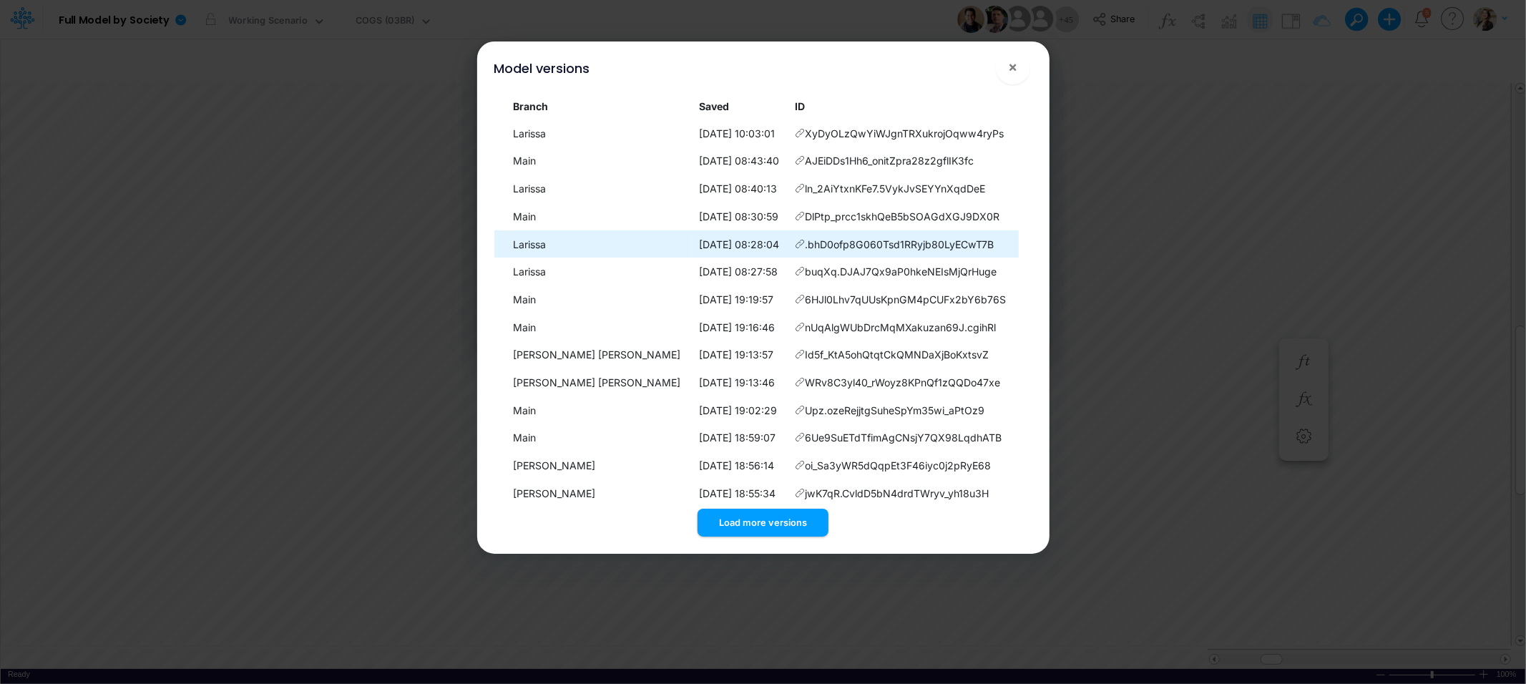
scroll to position [181, 0]
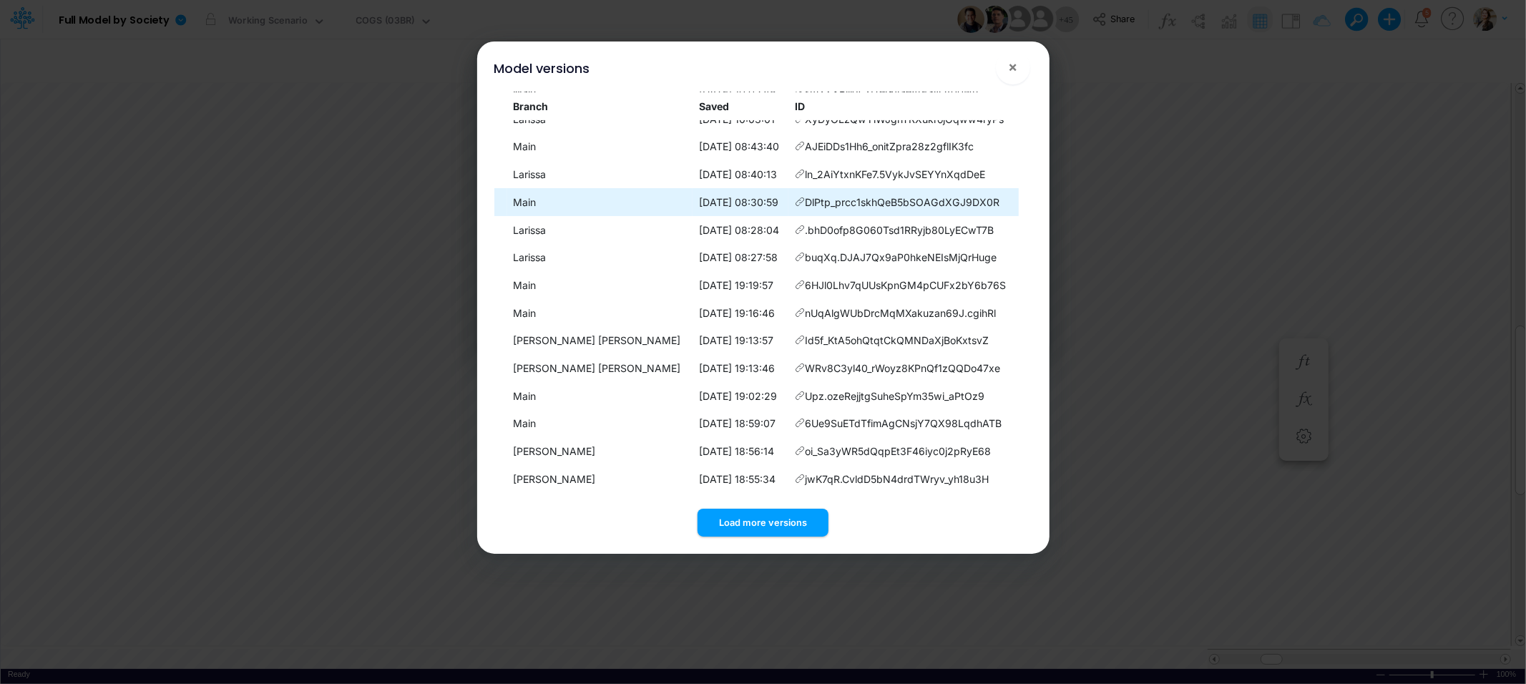
click at [795, 202] on icon at bounding box center [800, 202] width 10 height 10
click at [795, 199] on icon at bounding box center [800, 202] width 10 height 10
click at [828, 201] on span "DlPtp_prcc1skhQeB5bSOAGdXGJ9DX0R" at bounding box center [902, 202] width 195 height 15
click at [805, 203] on span "DlPtp_prcc1skhQeB5bSOAGdXGJ9DX0R" at bounding box center [902, 202] width 195 height 15
drag, startPoint x: 800, startPoint y: 203, endPoint x: 985, endPoint y: 207, distance: 184.6
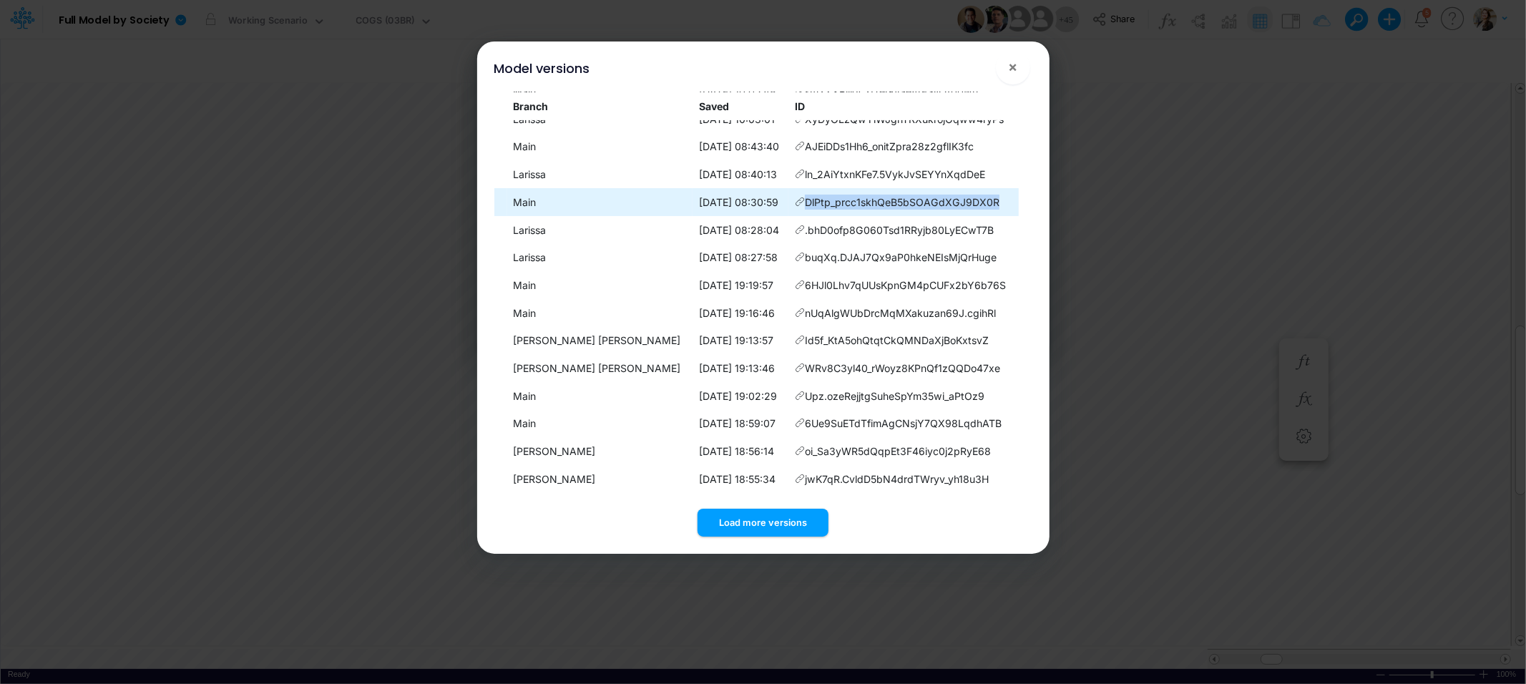
click at [985, 207] on td "DlPtp_prcc1skhQeB5bSOAGdXGJ9DX0R" at bounding box center [903, 202] width 230 height 28
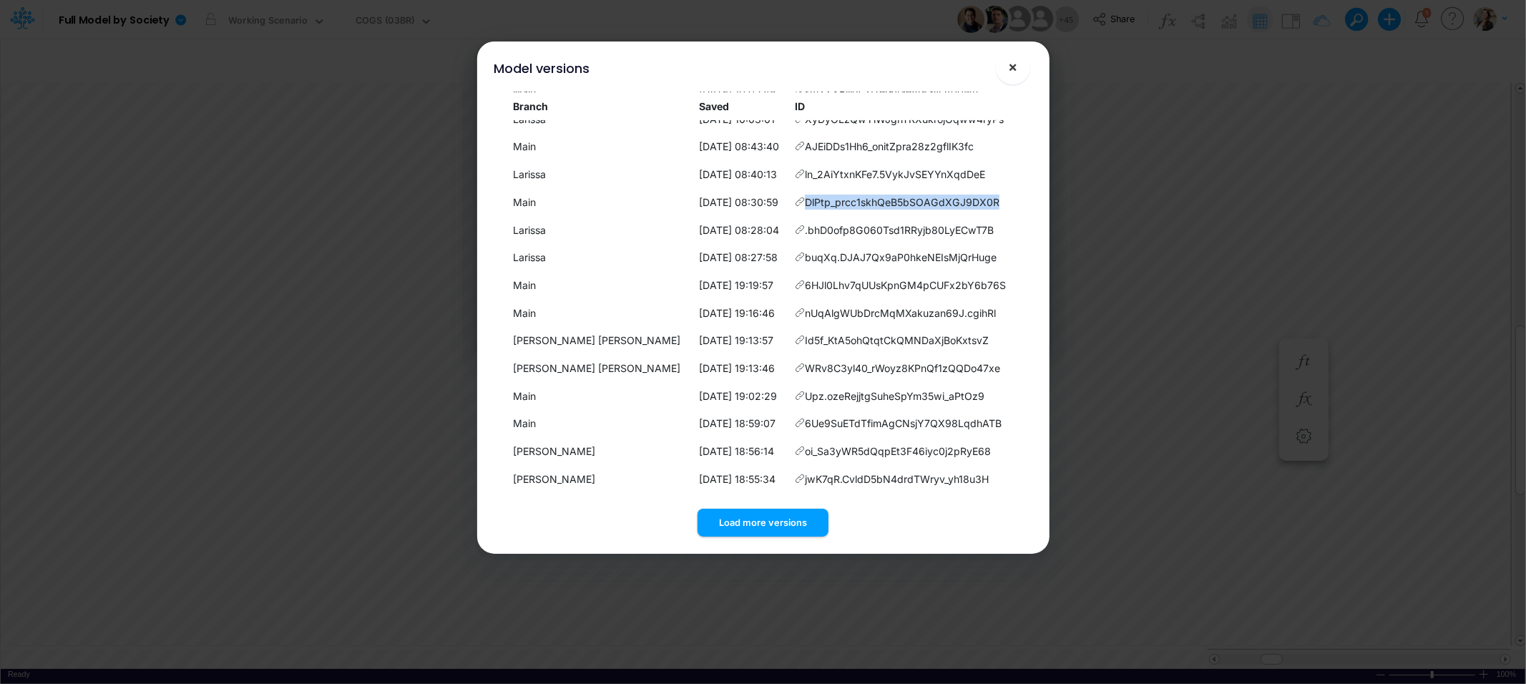
click at [1008, 72] on span "×" at bounding box center [1012, 66] width 9 height 17
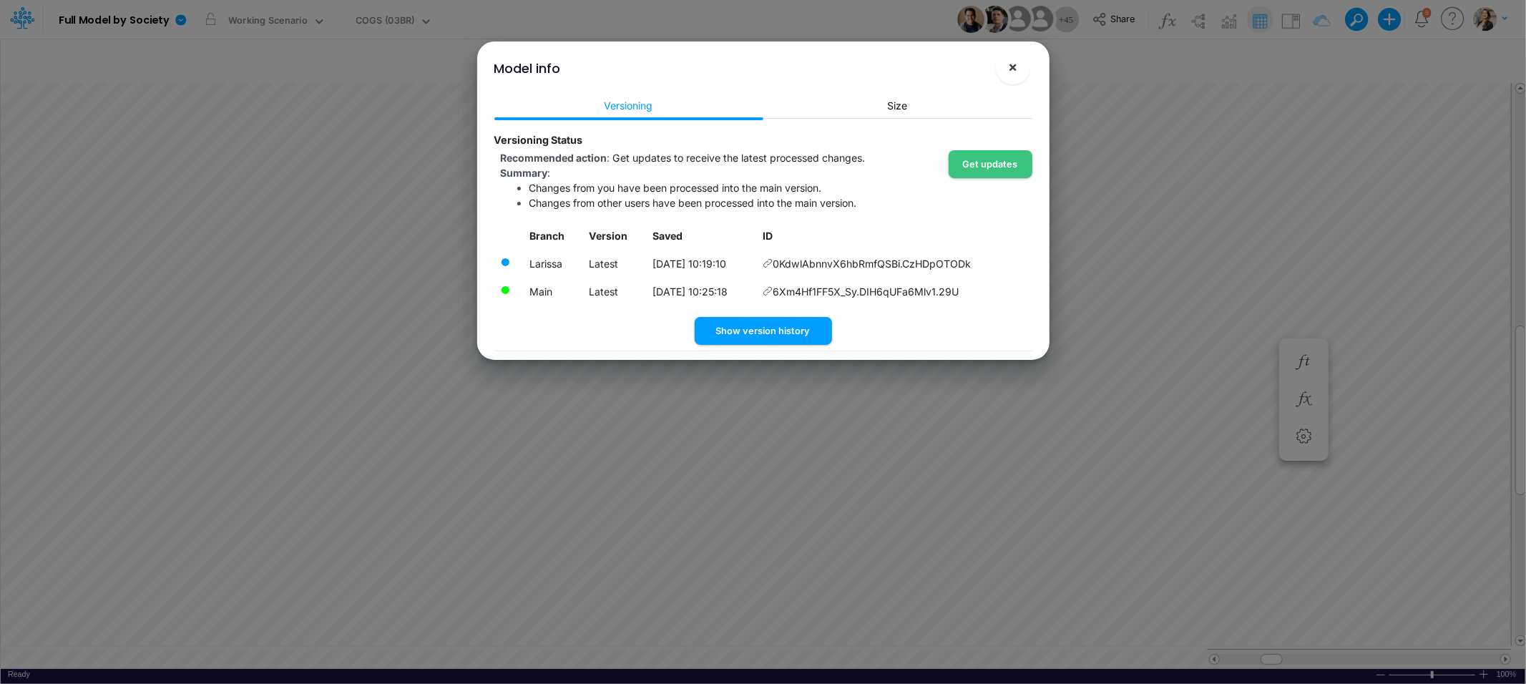
click at [1013, 69] on span "×" at bounding box center [1012, 66] width 9 height 17
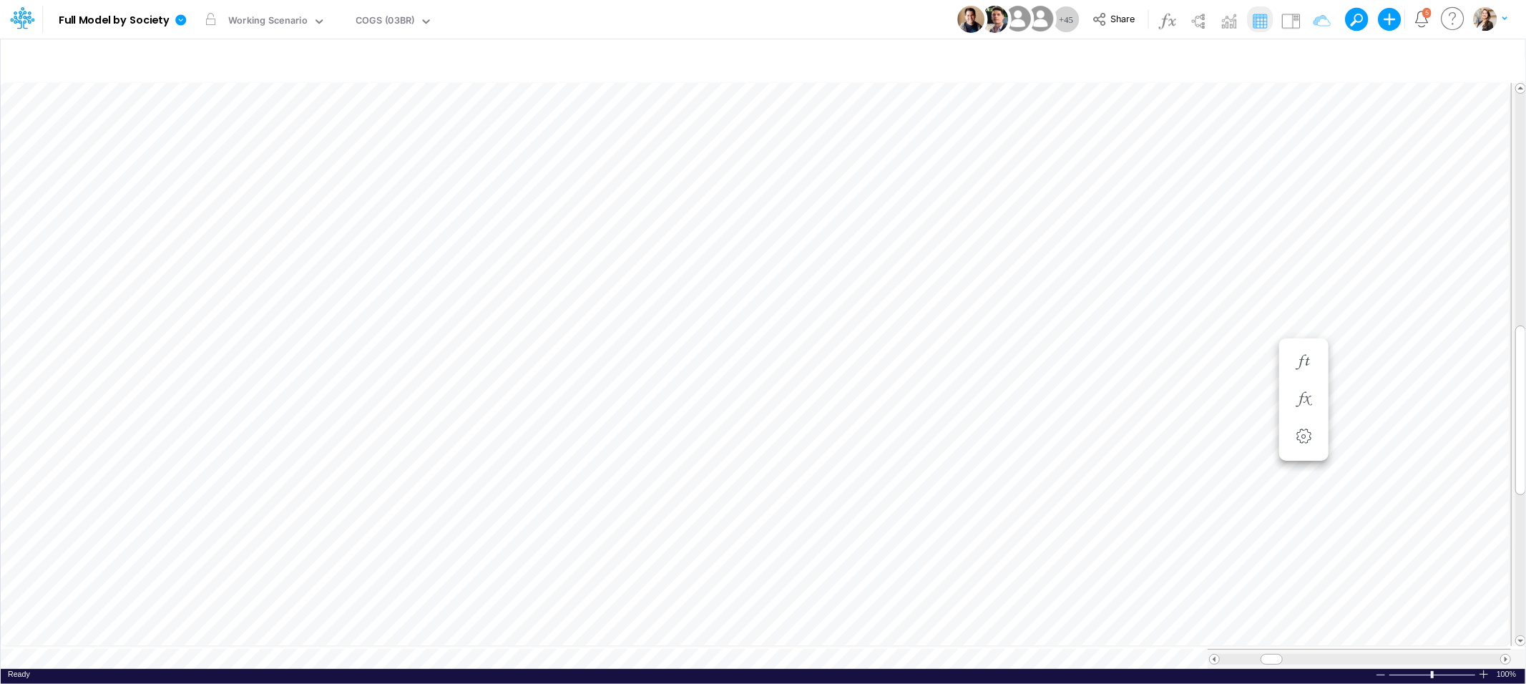
scroll to position [0, 1]
click at [1502, 654] on span at bounding box center [1505, 658] width 9 height 9
click at [1470, 364] on icon "button" at bounding box center [1465, 362] width 21 height 15
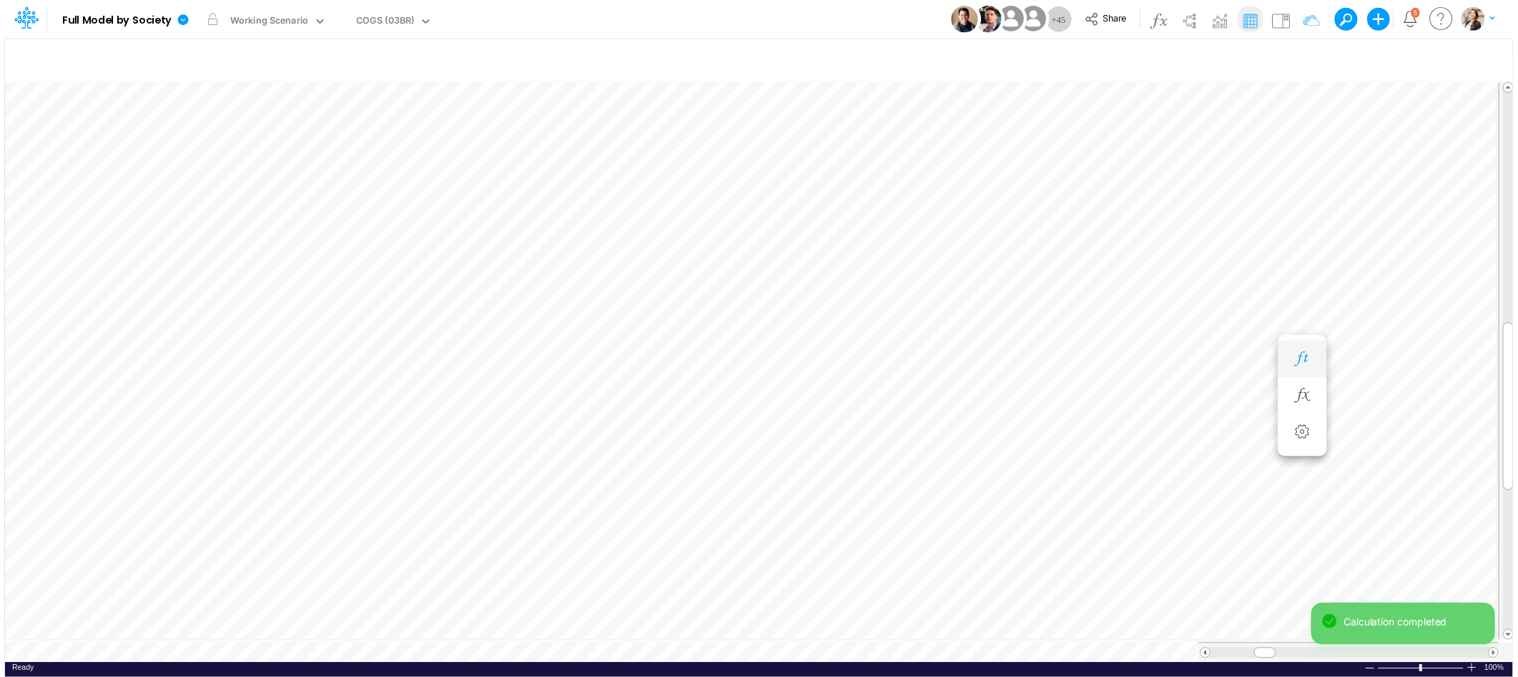
scroll to position [0, 1]
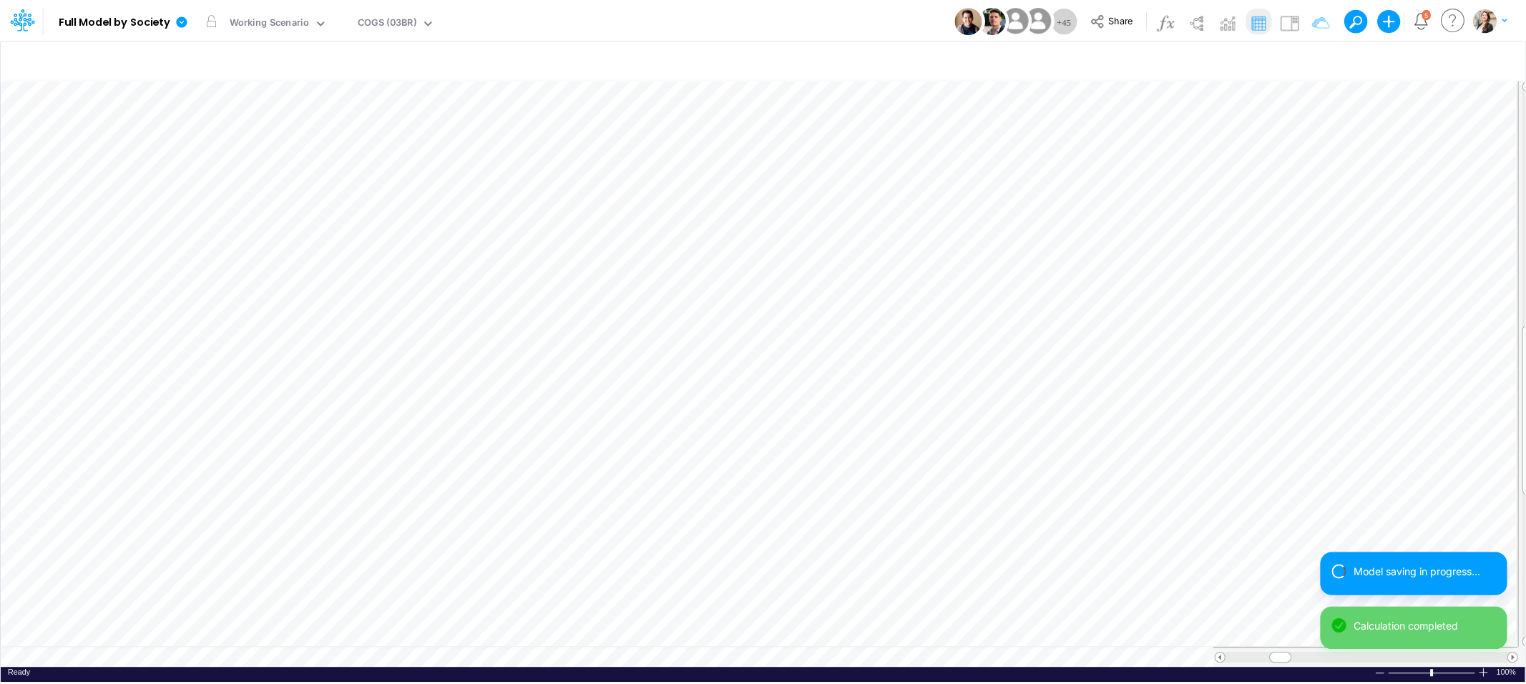
scroll to position [0, 1]
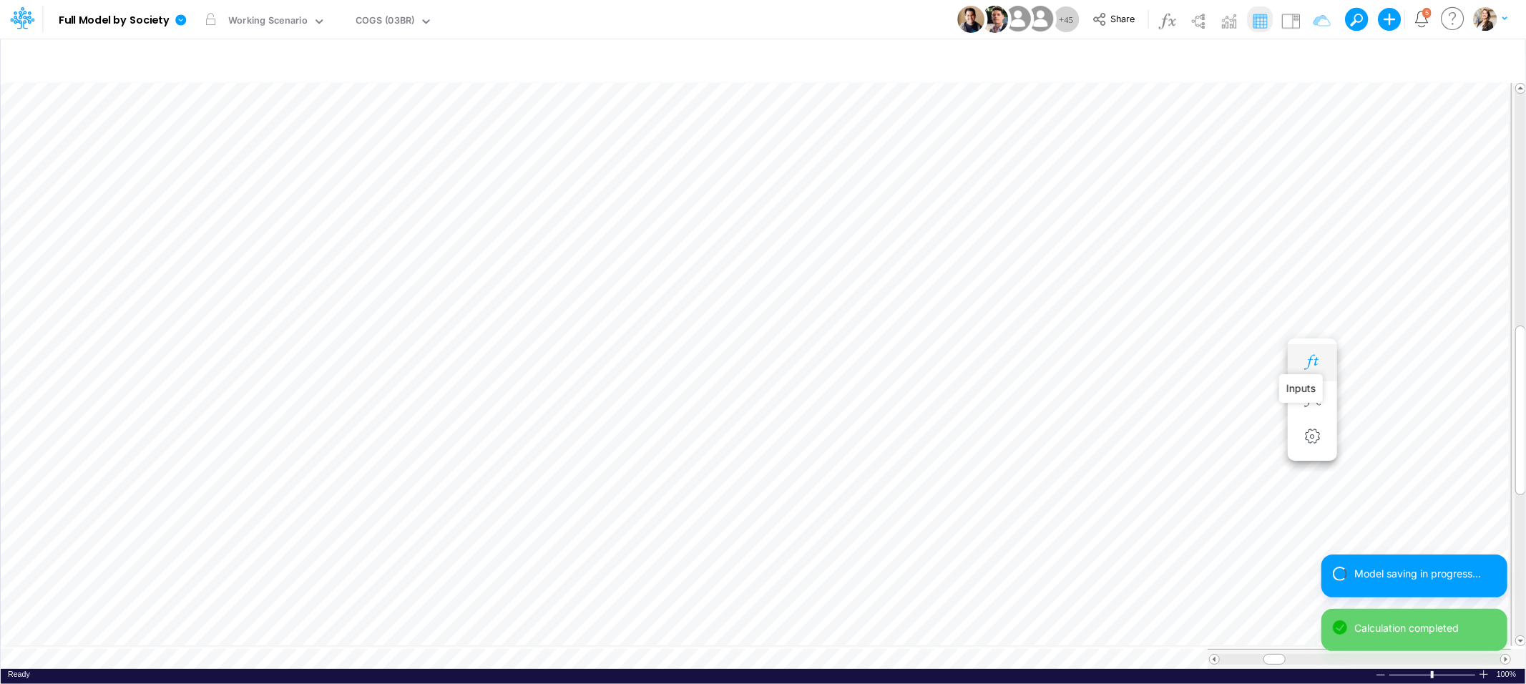
click at [1306, 366] on icon "button" at bounding box center [1311, 362] width 21 height 15
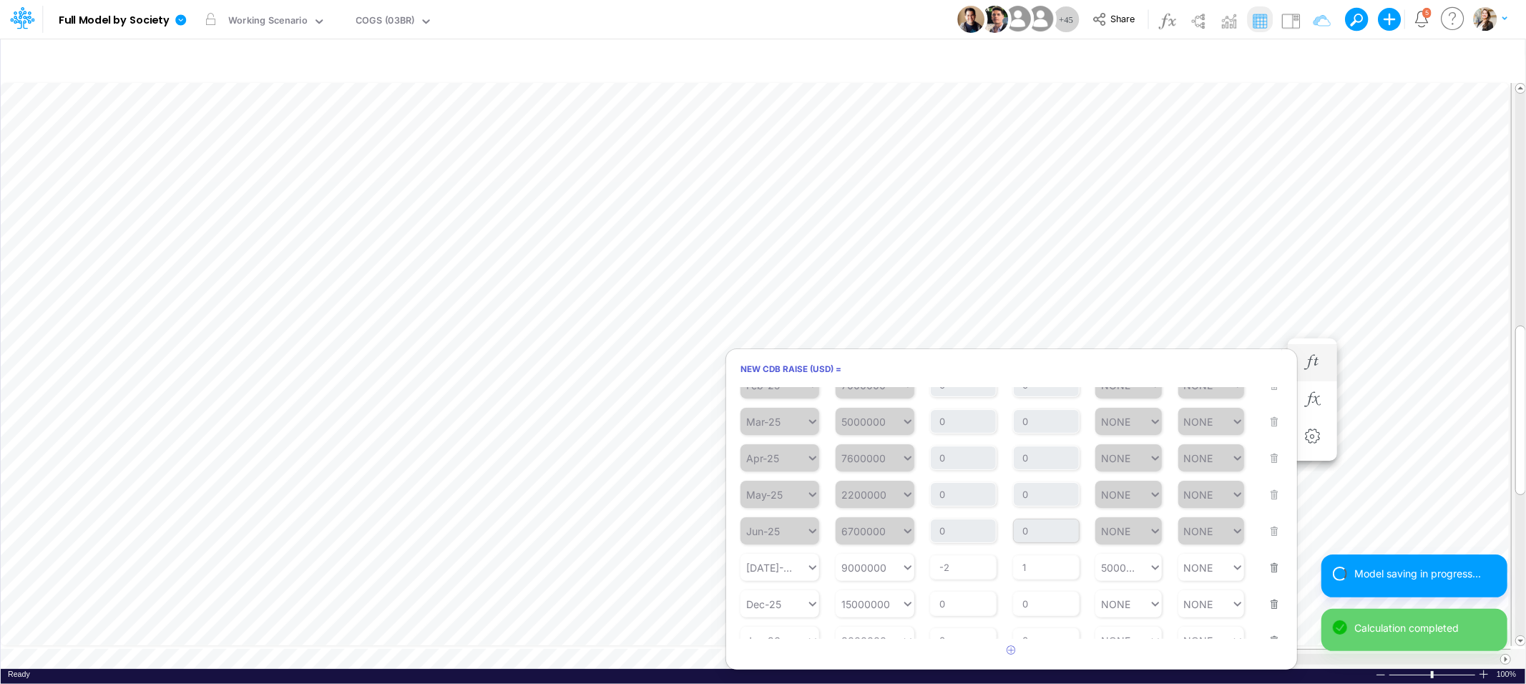
scroll to position [123, 0]
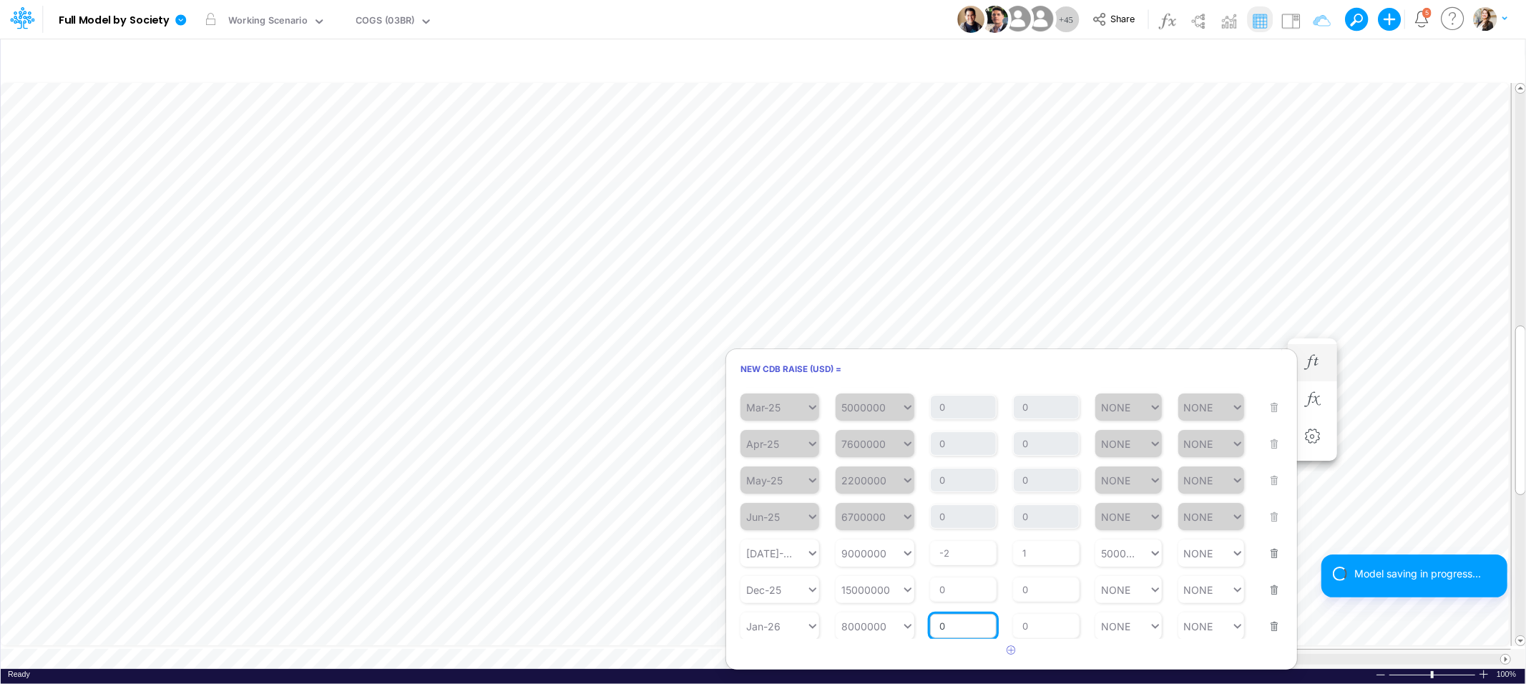
click at [964, 621] on input "0" at bounding box center [963, 626] width 67 height 24
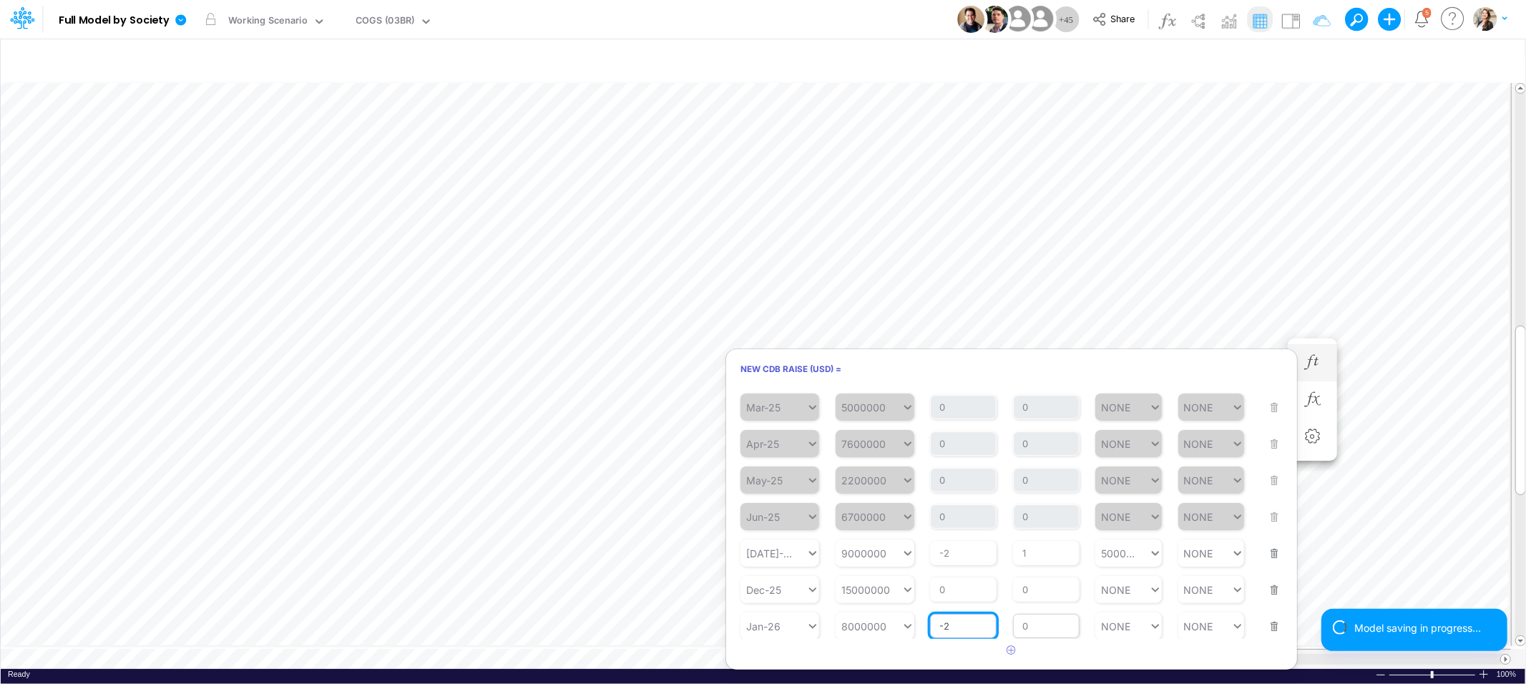
type input "-2"
click at [1038, 627] on div "Repeats Every 0" at bounding box center [1046, 617] width 67 height 42
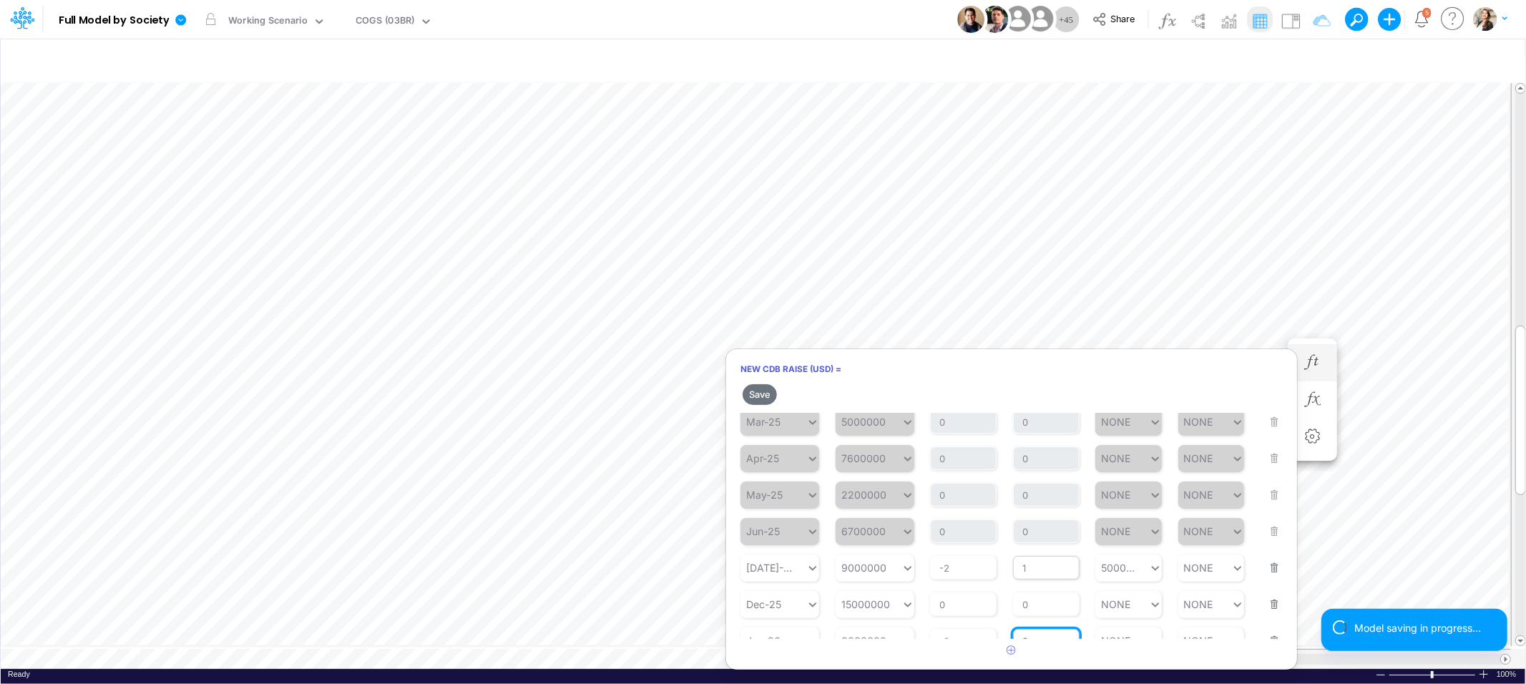
scroll to position [148, 0]
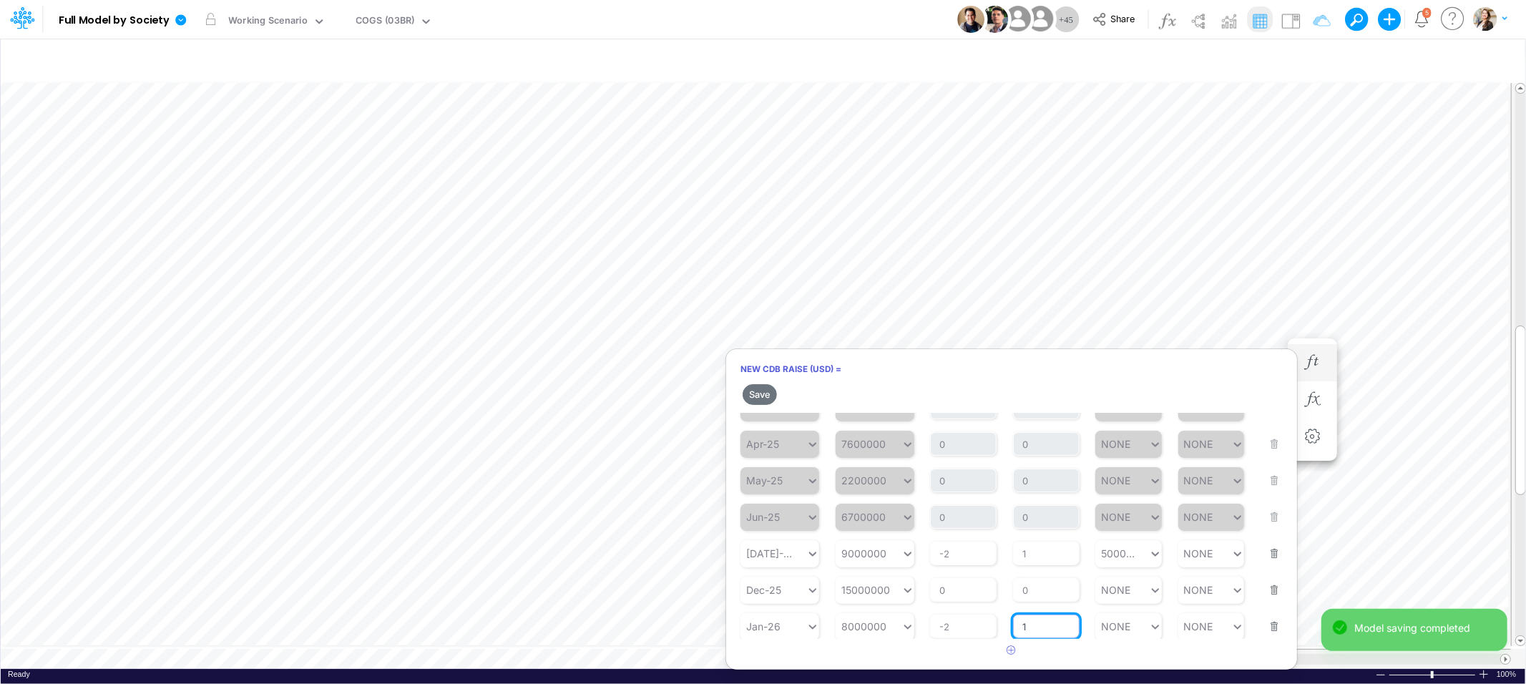
type input "1"
click at [899, 388] on h2 "Save" at bounding box center [1011, 394] width 571 height 26
click at [760, 395] on button "Save" at bounding box center [759, 394] width 34 height 21
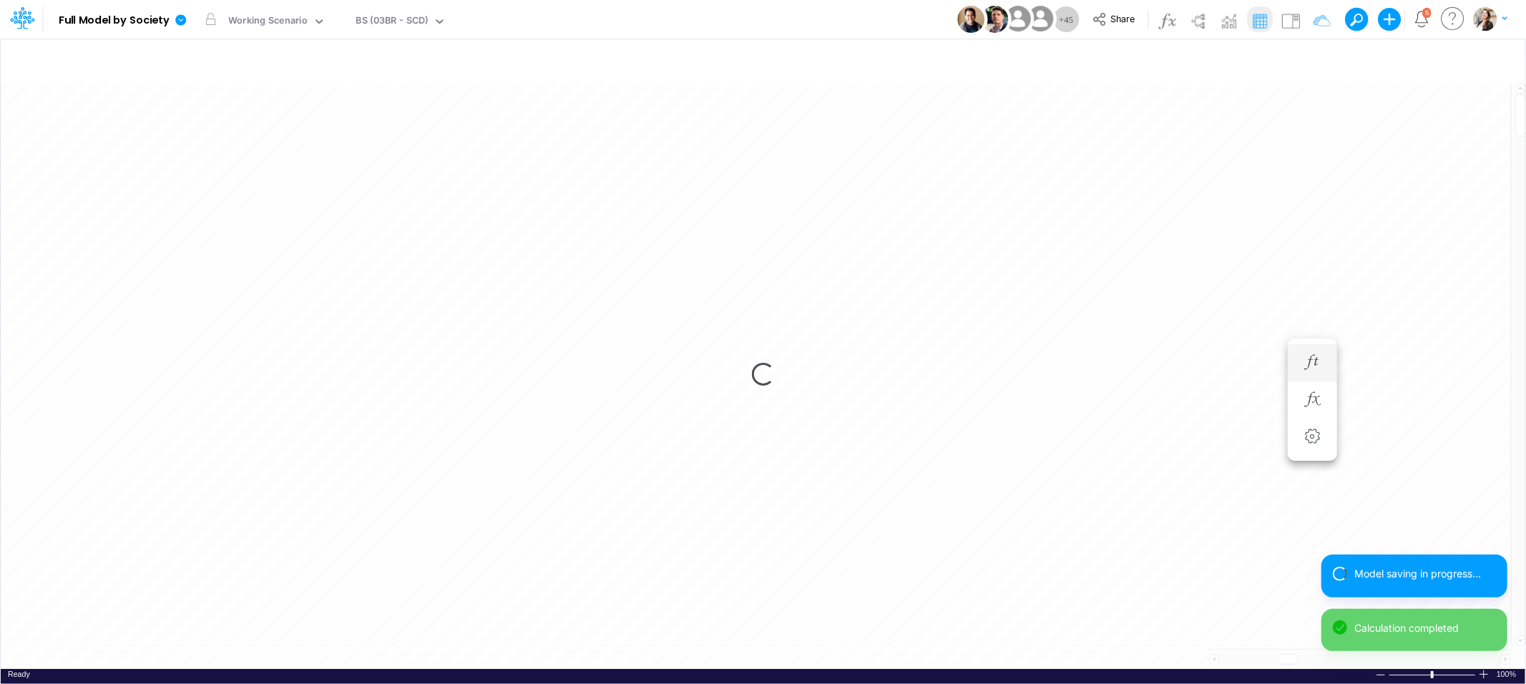
scroll to position [0, 1]
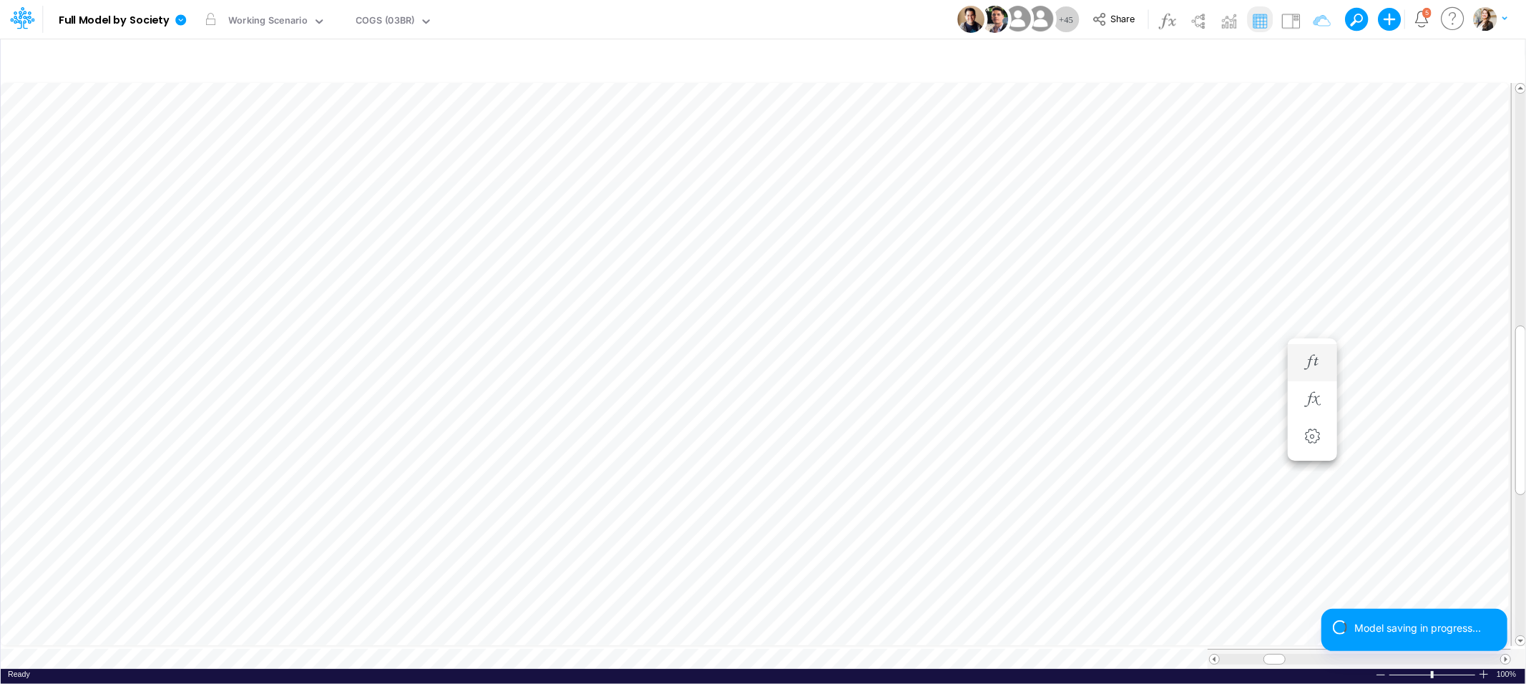
scroll to position [0, 1]
click at [1309, 365] on icon "button" at bounding box center [1311, 362] width 21 height 15
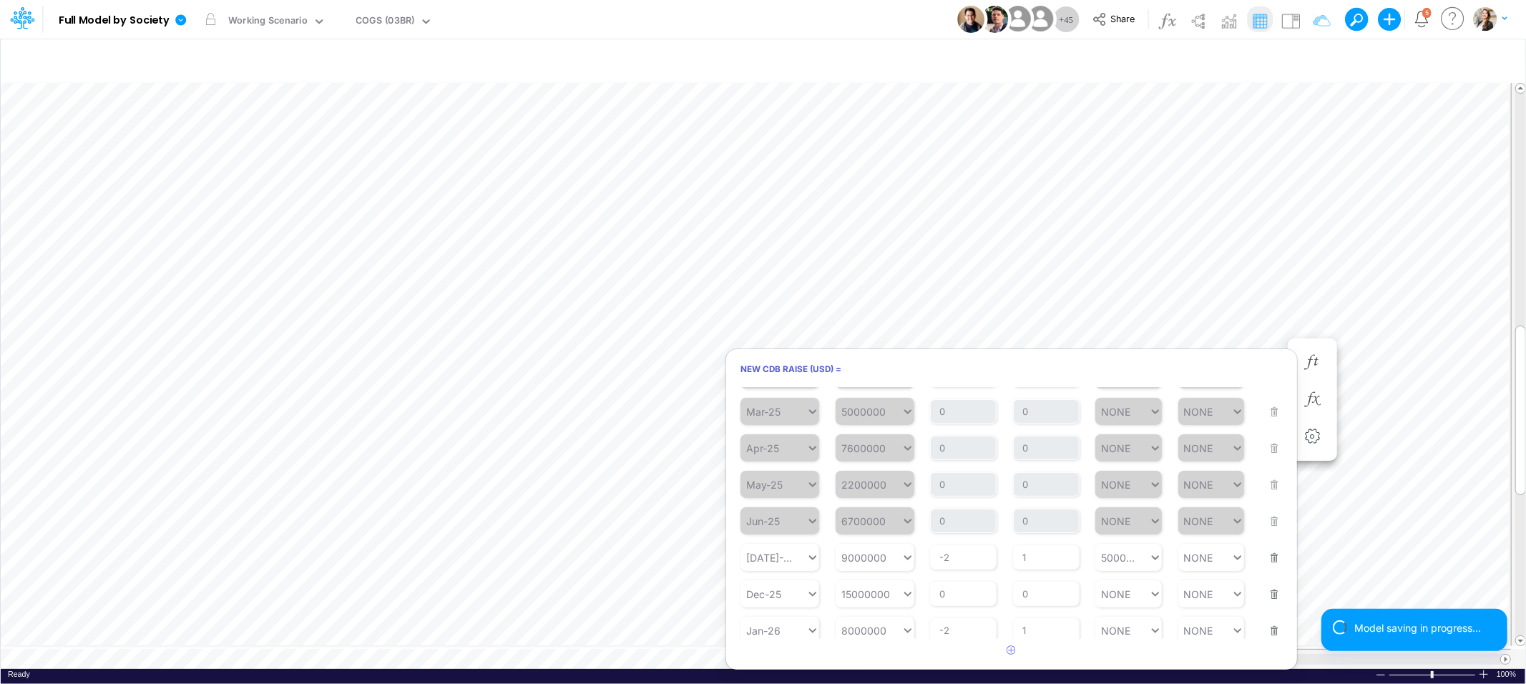
scroll to position [123, 0]
click at [870, 591] on div "Set value 1000000" at bounding box center [888, 590] width 107 height 24
type input "1000000"
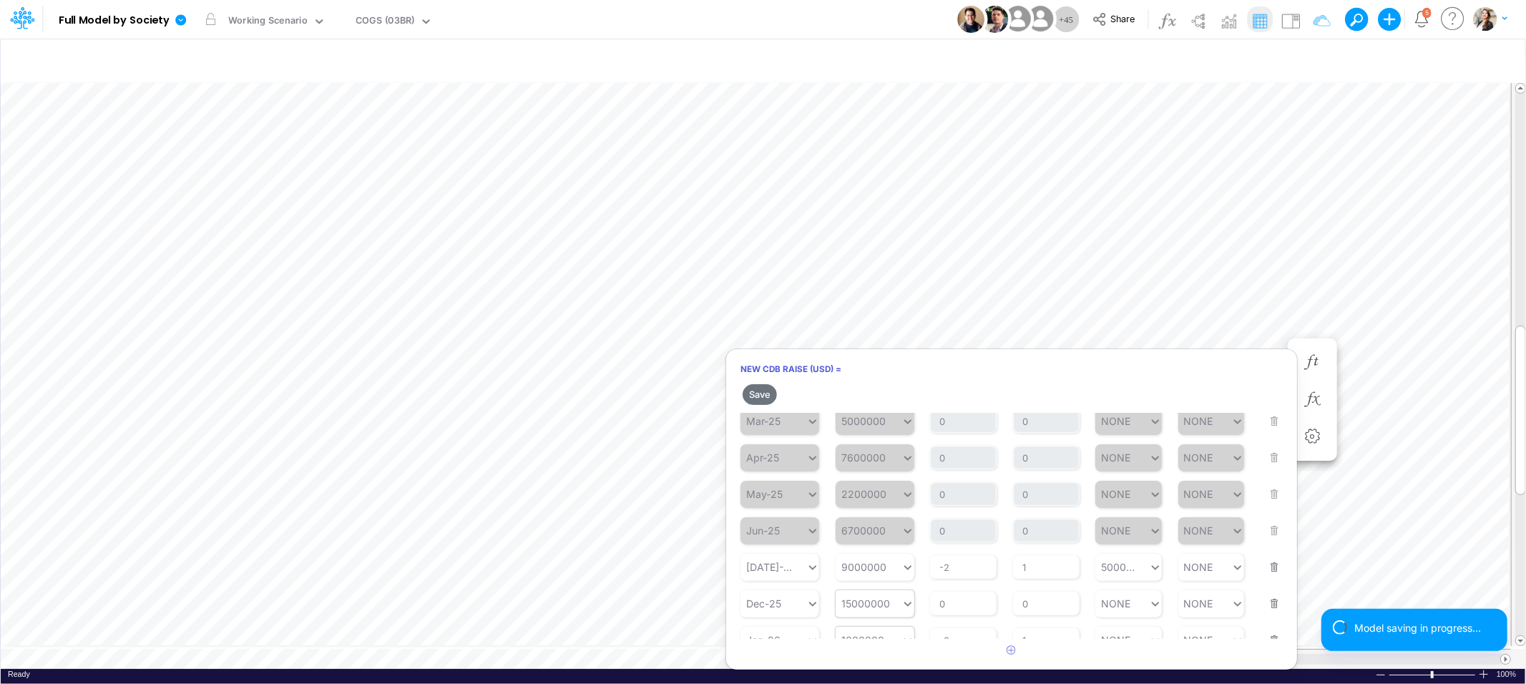
scroll to position [148, 0]
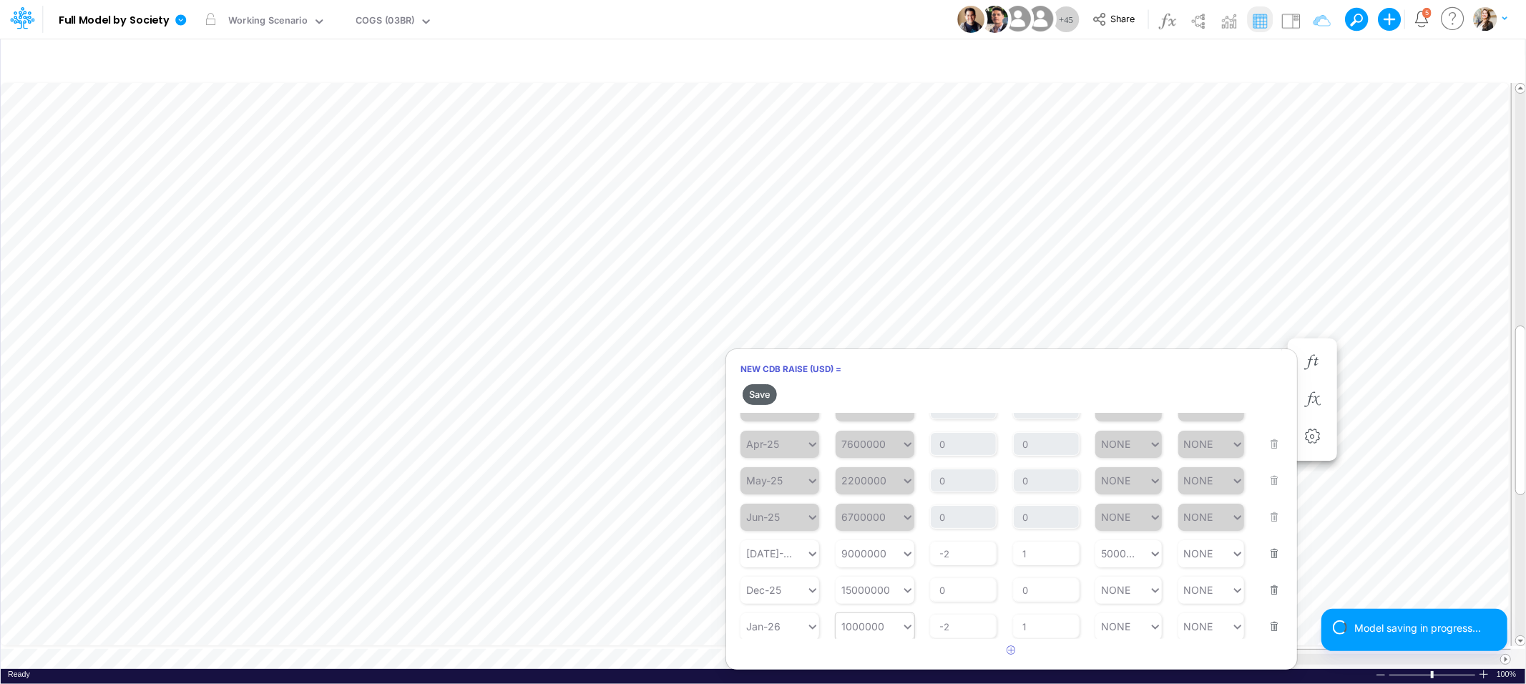
click at [757, 392] on button "Save" at bounding box center [759, 394] width 34 height 21
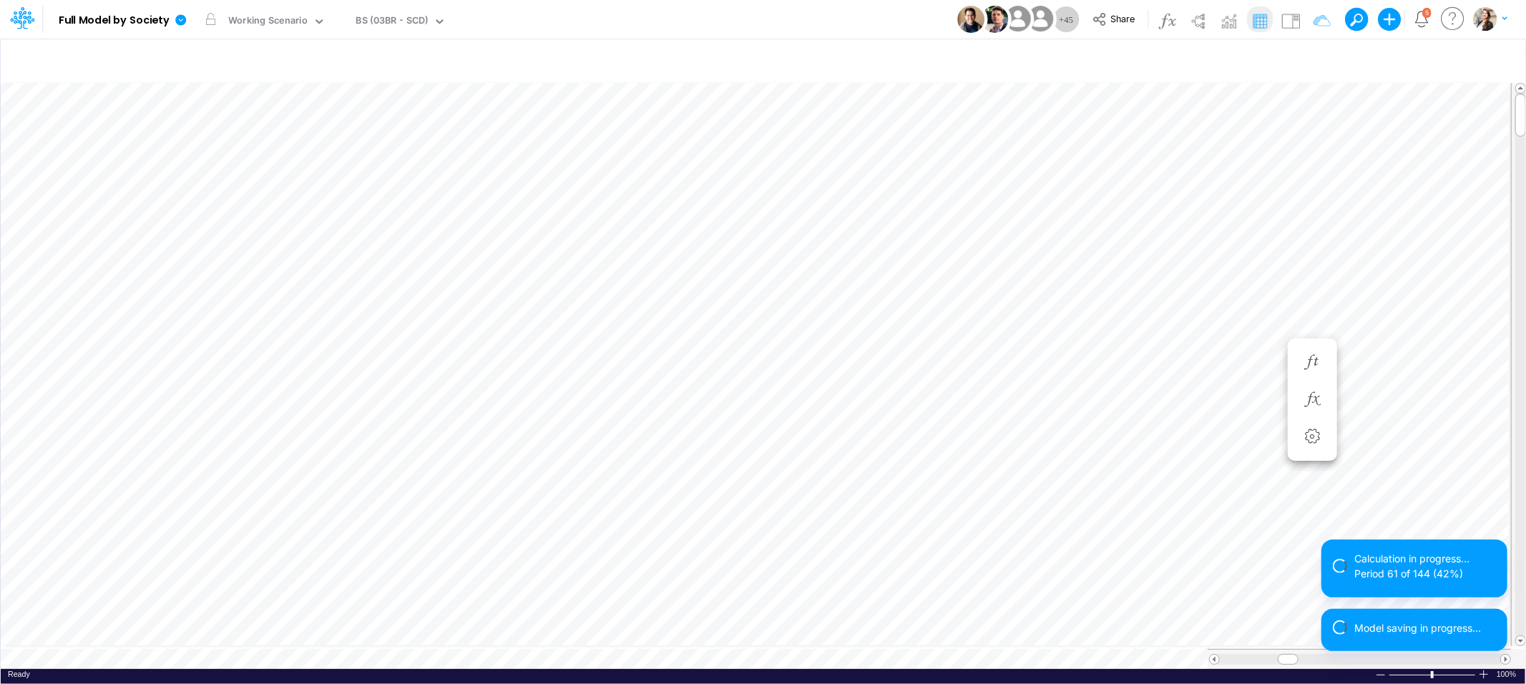
scroll to position [0, 1]
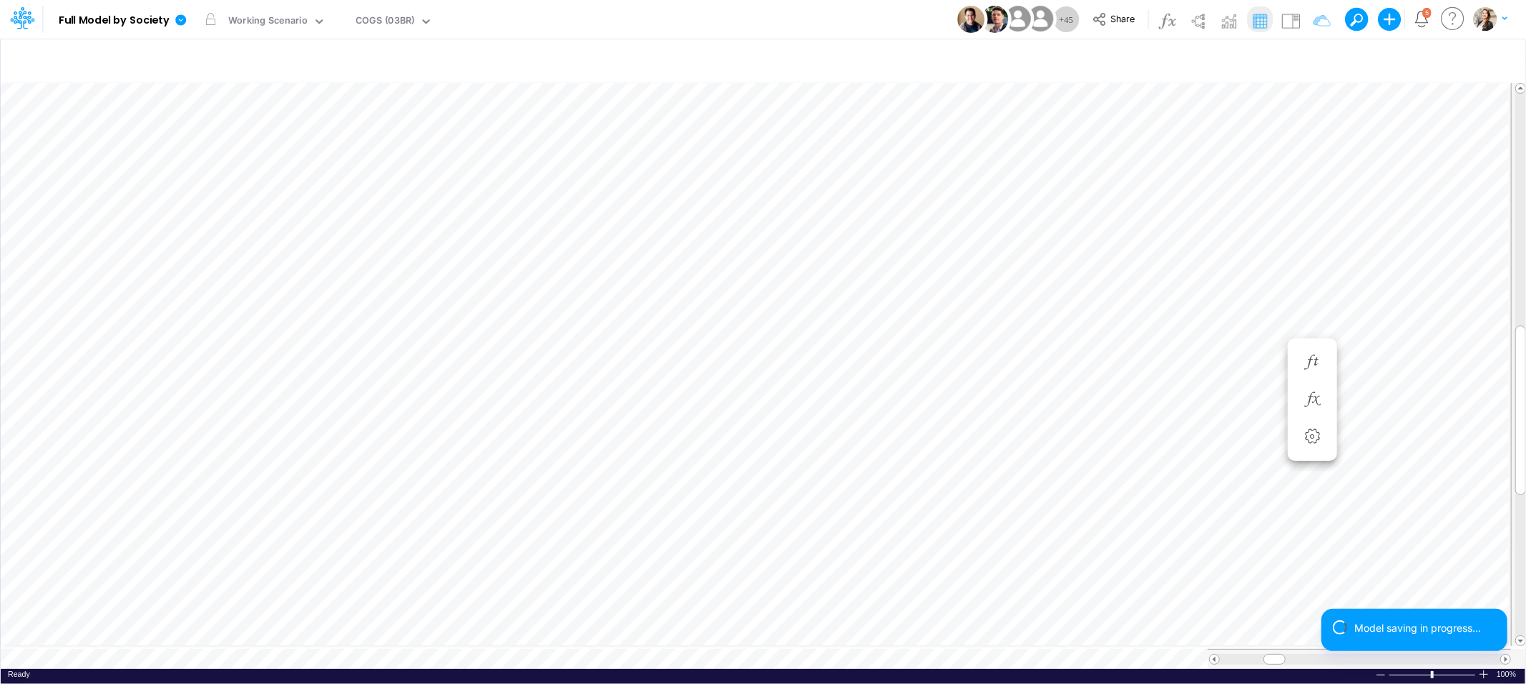
scroll to position [0, 1]
click at [1315, 364] on icon "button" at bounding box center [1311, 362] width 21 height 15
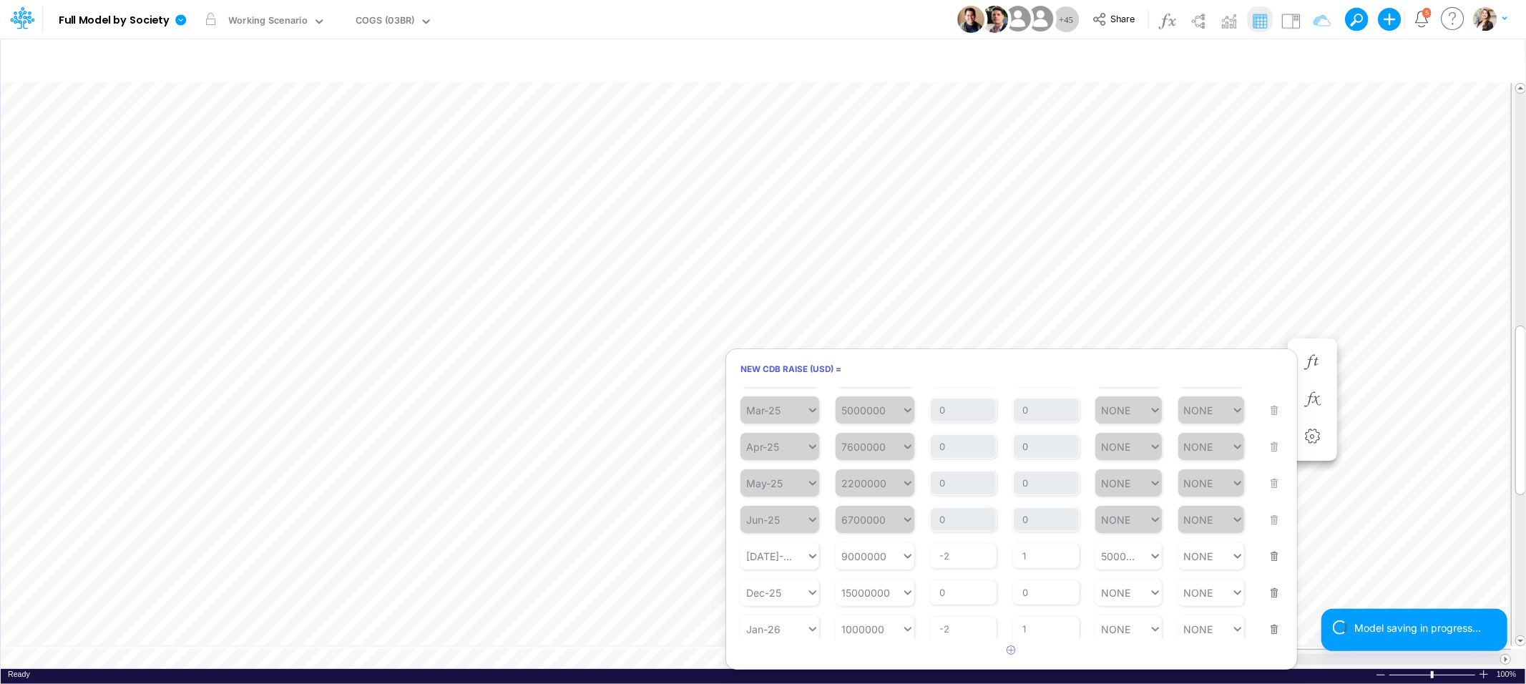
scroll to position [123, 0]
click at [936, 586] on div "Set value 5000000" at bounding box center [889, 590] width 108 height 24
type input "5000000"
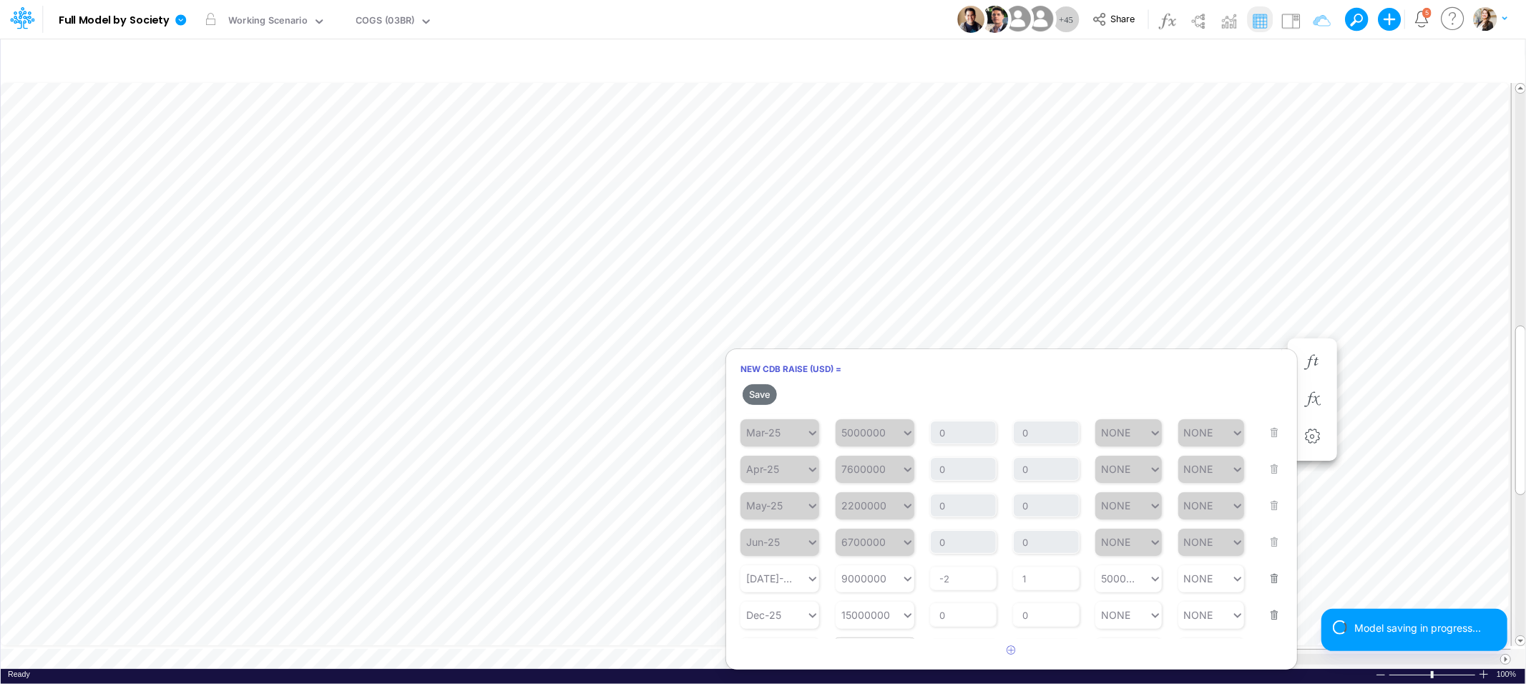
scroll to position [148, 0]
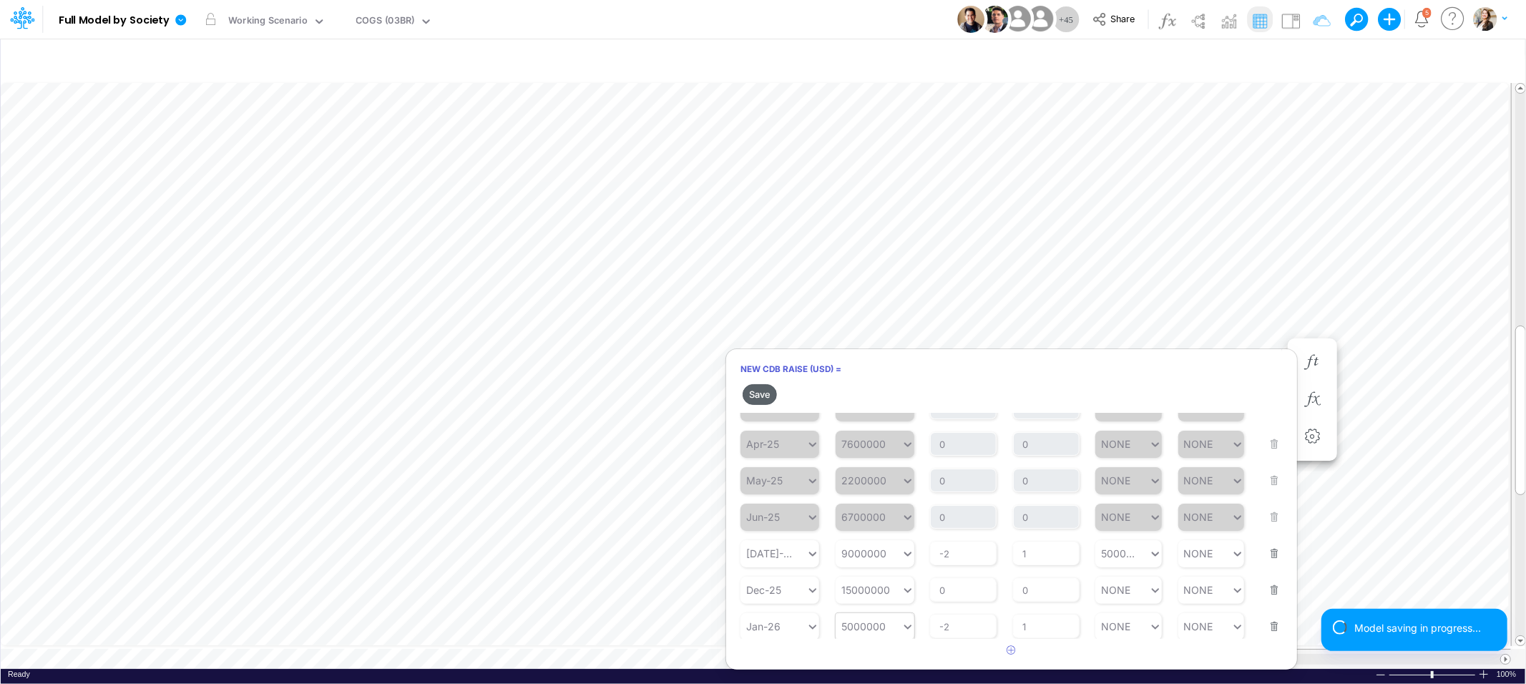
click at [761, 393] on button "Save" at bounding box center [759, 394] width 34 height 21
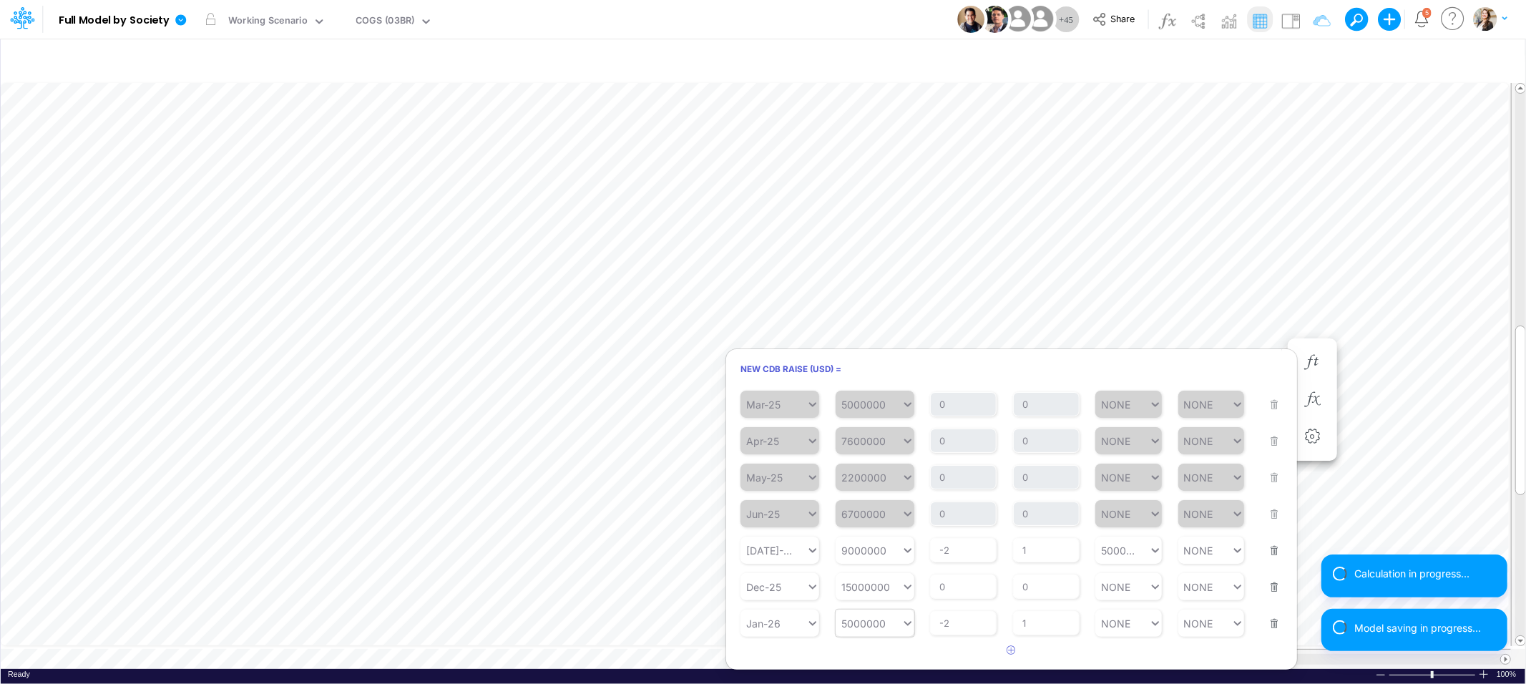
scroll to position [123, 0]
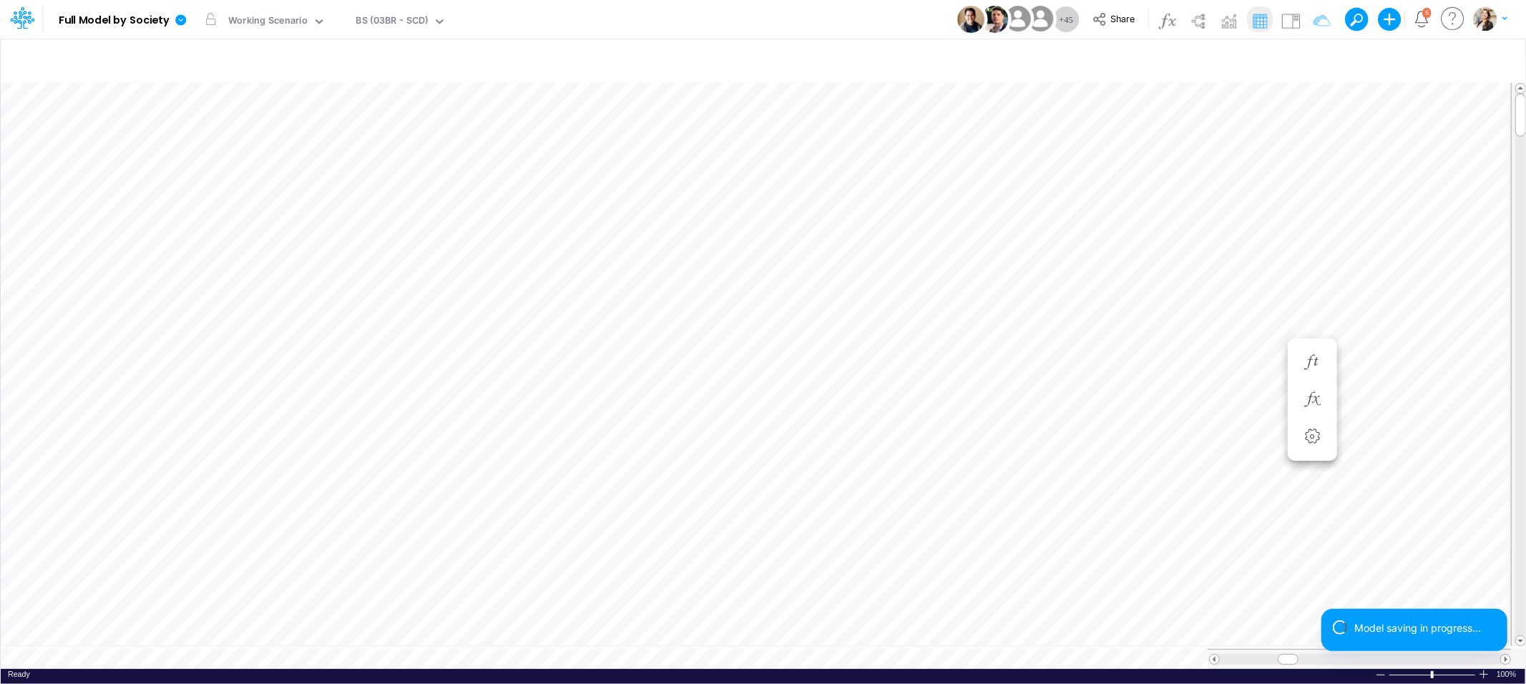
scroll to position [0, 1]
click at [1488, 365] on icon "button" at bounding box center [1483, 362] width 21 height 15
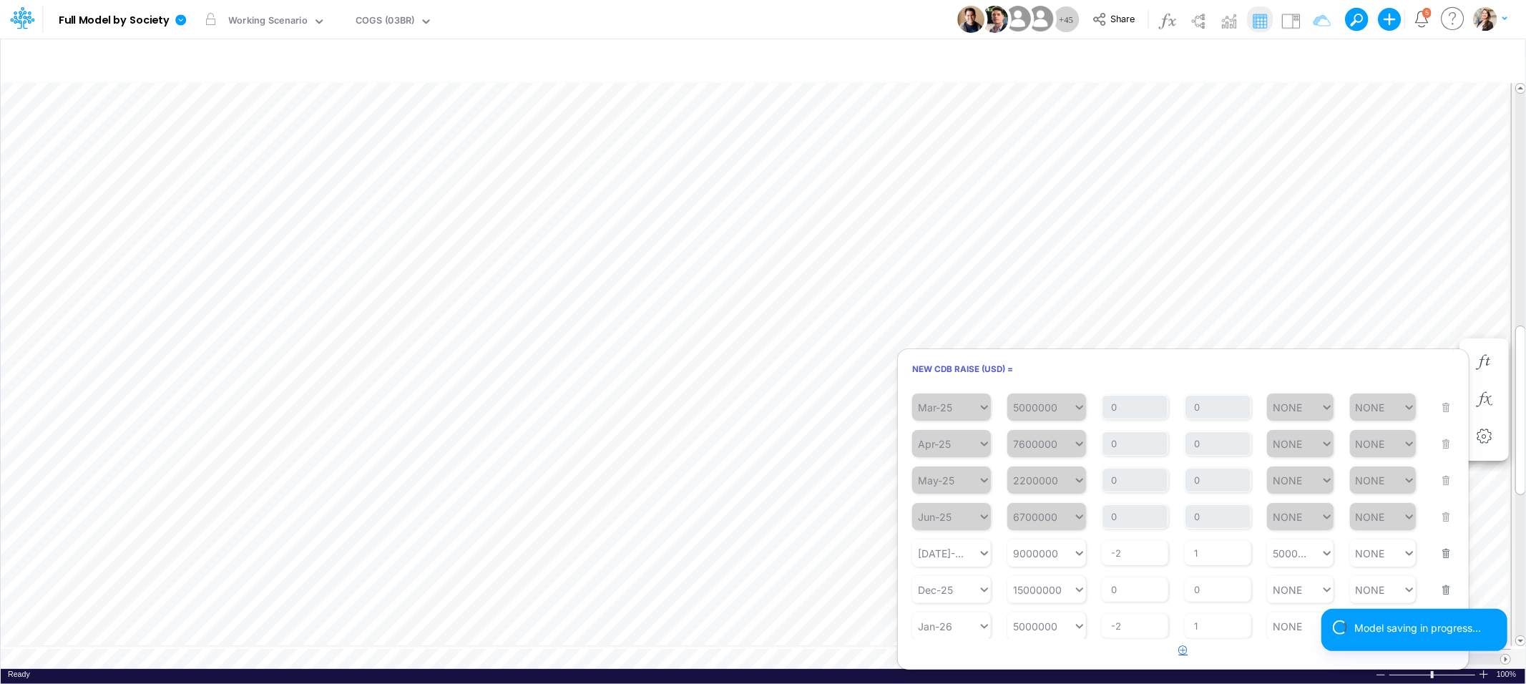
click at [1187, 650] on icon "button" at bounding box center [1183, 649] width 9 height 9
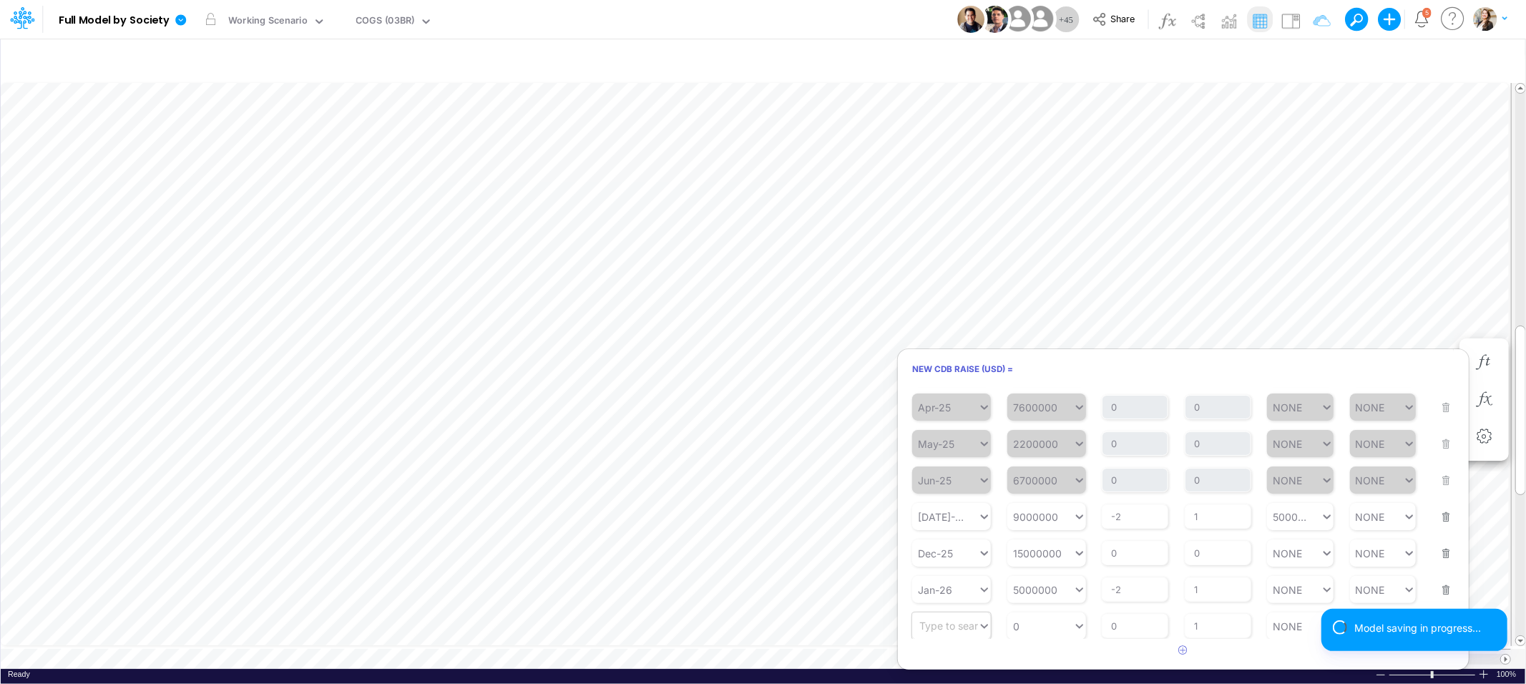
click at [947, 630] on div "Type to search..." at bounding box center [945, 626] width 66 height 21
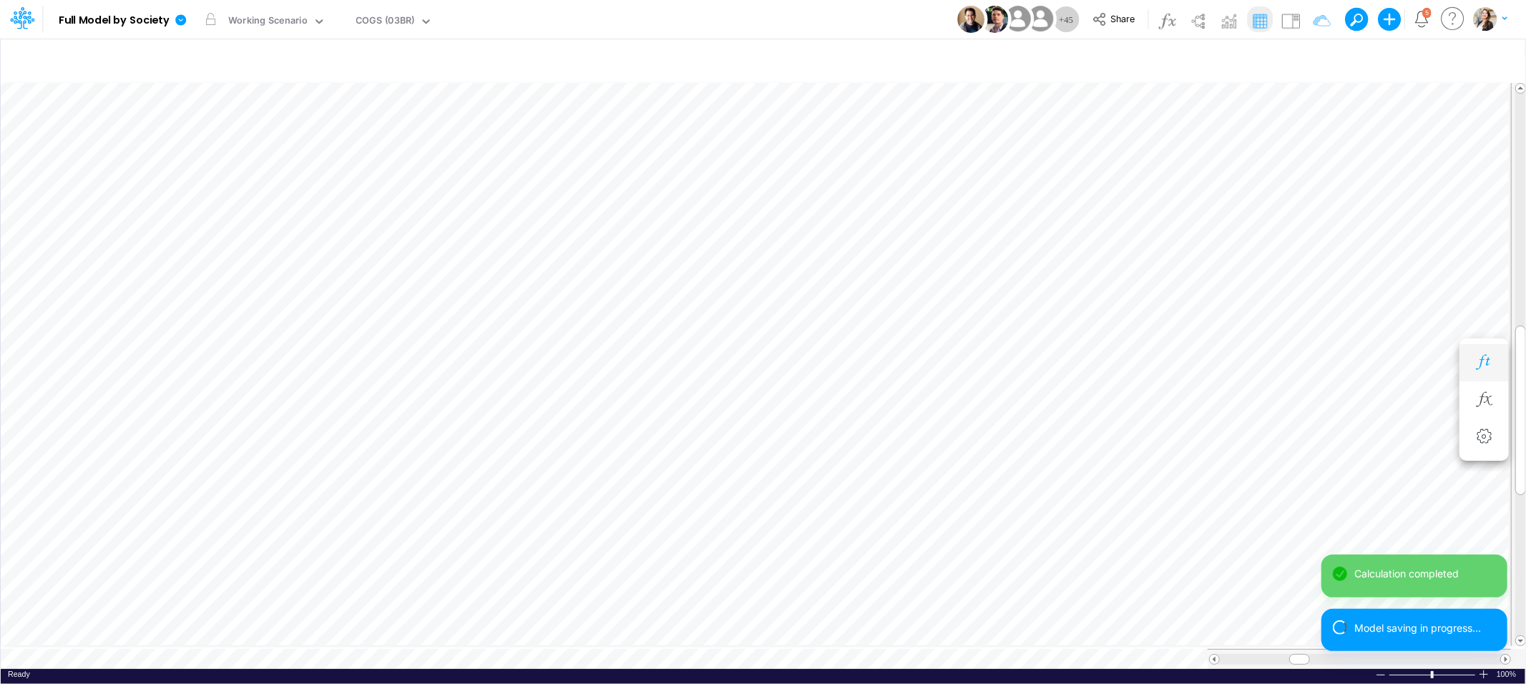
click at [1488, 363] on icon "button" at bounding box center [1483, 362] width 21 height 15
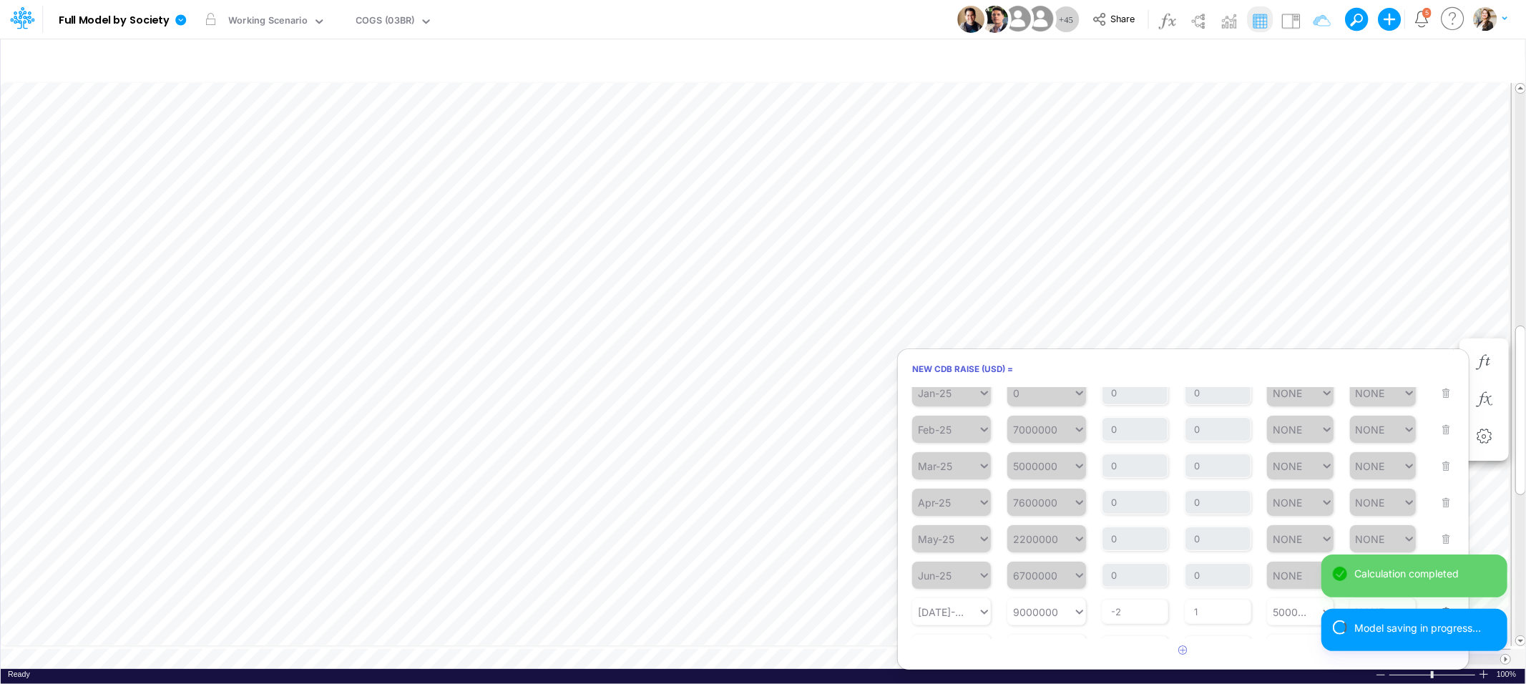
scroll to position [159, 0]
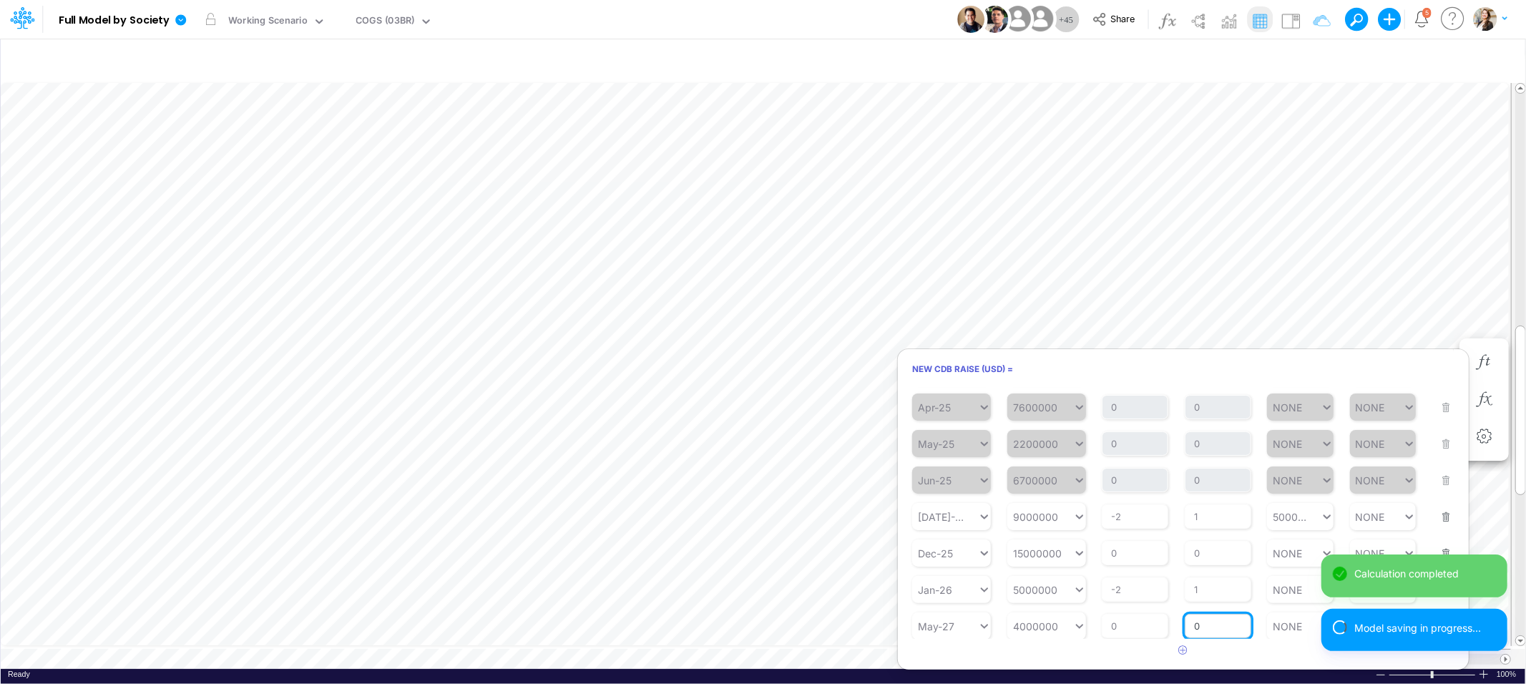
click at [1207, 621] on input "0" at bounding box center [1217, 626] width 67 height 24
type input "1"
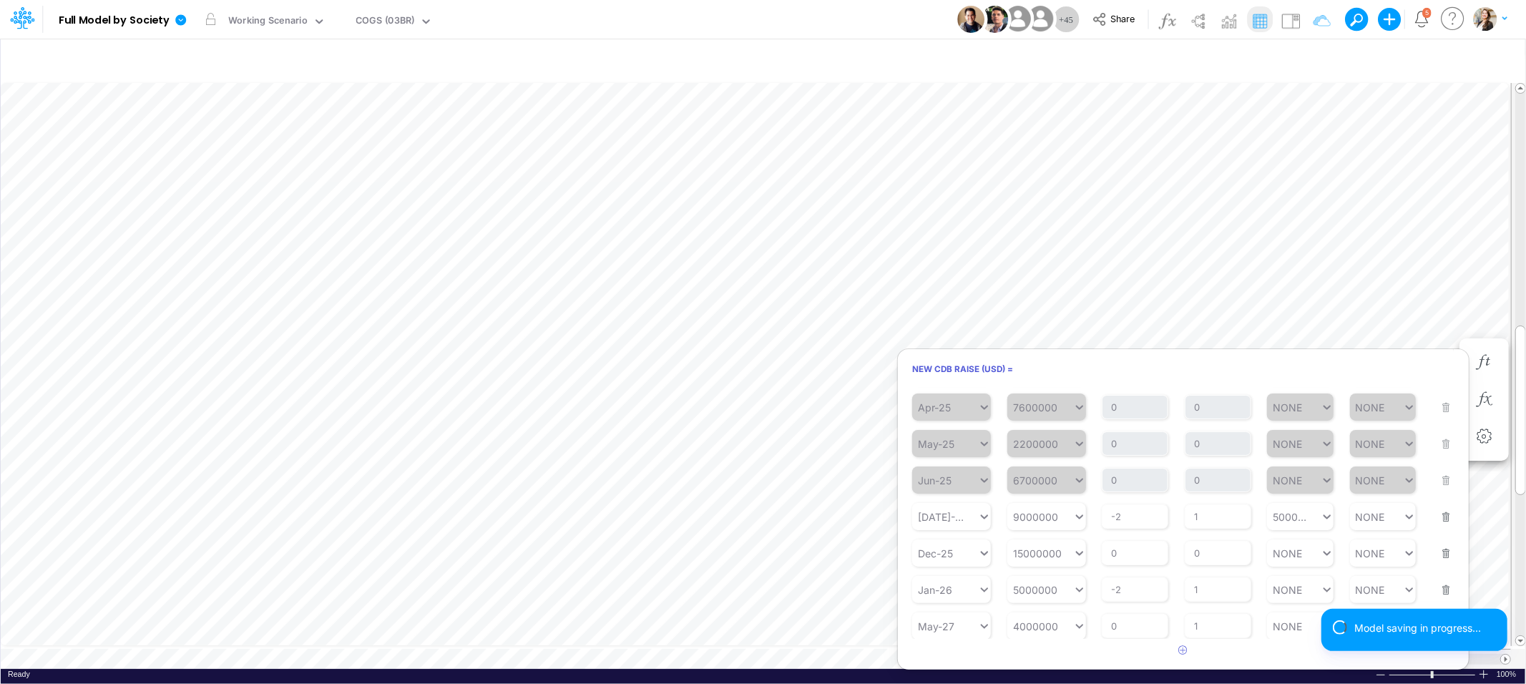
click at [1237, 653] on article at bounding box center [1183, 651] width 571 height 24
click at [934, 399] on button "Save" at bounding box center [931, 394] width 34 height 21
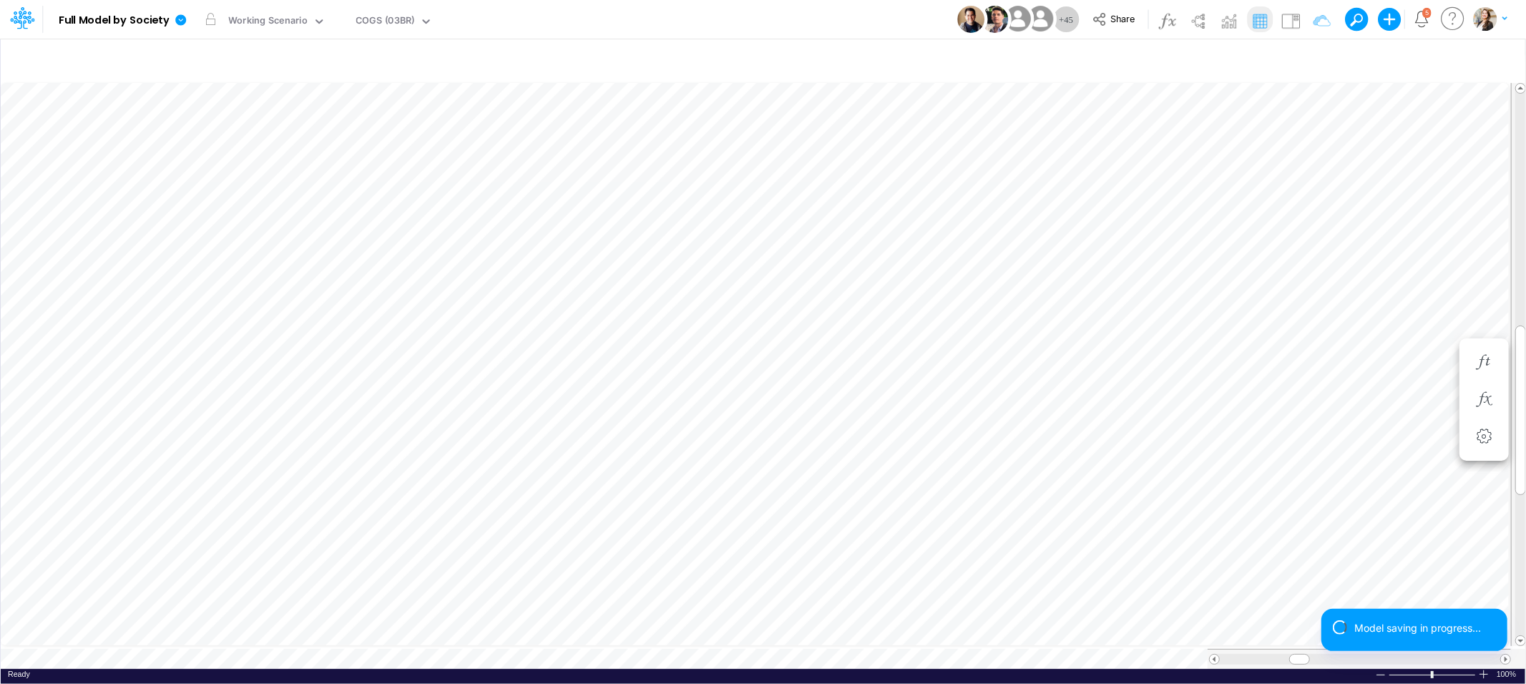
scroll to position [0, 1]
click at [1218, 360] on icon "button" at bounding box center [1225, 362] width 21 height 15
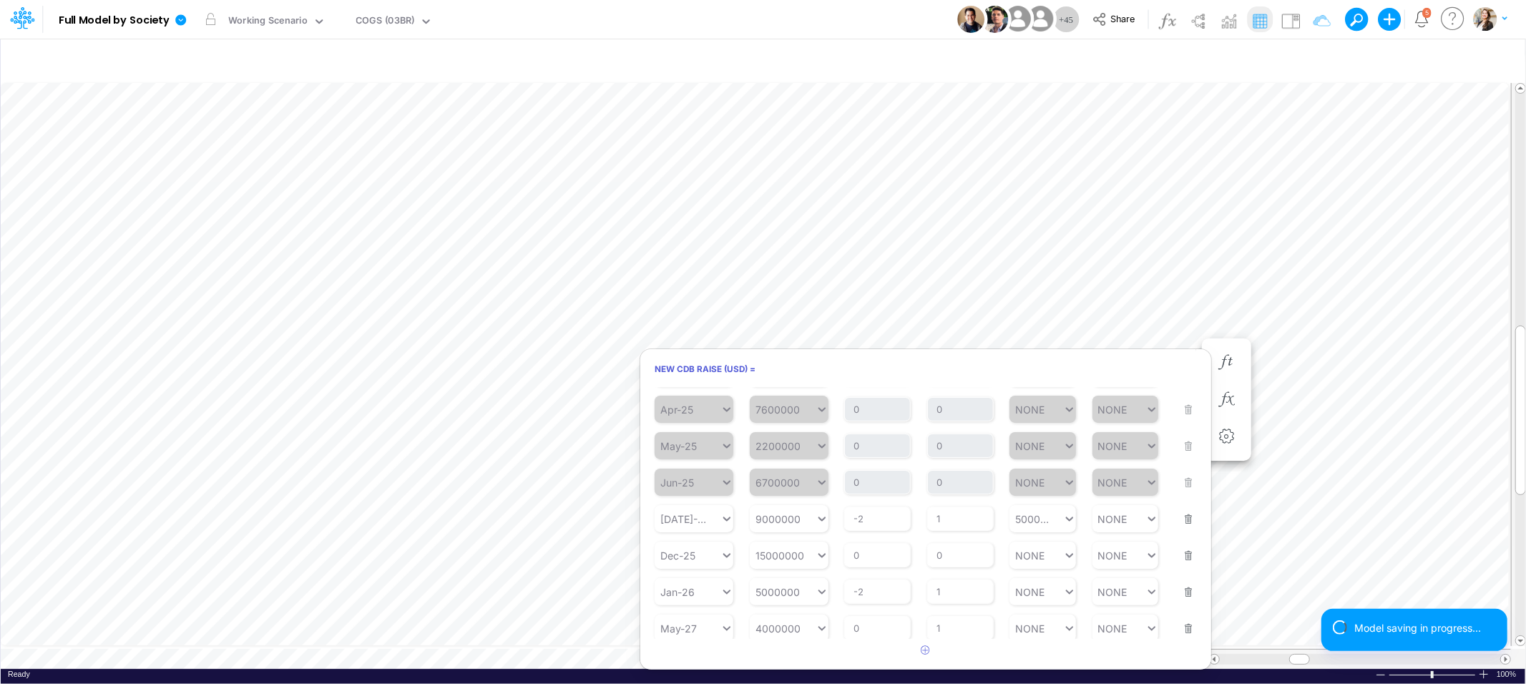
scroll to position [159, 0]
click at [699, 622] on input "text" at bounding box center [699, 626] width 1 height 12
click at [692, 415] on div "May-28" at bounding box center [693, 418] width 79 height 24
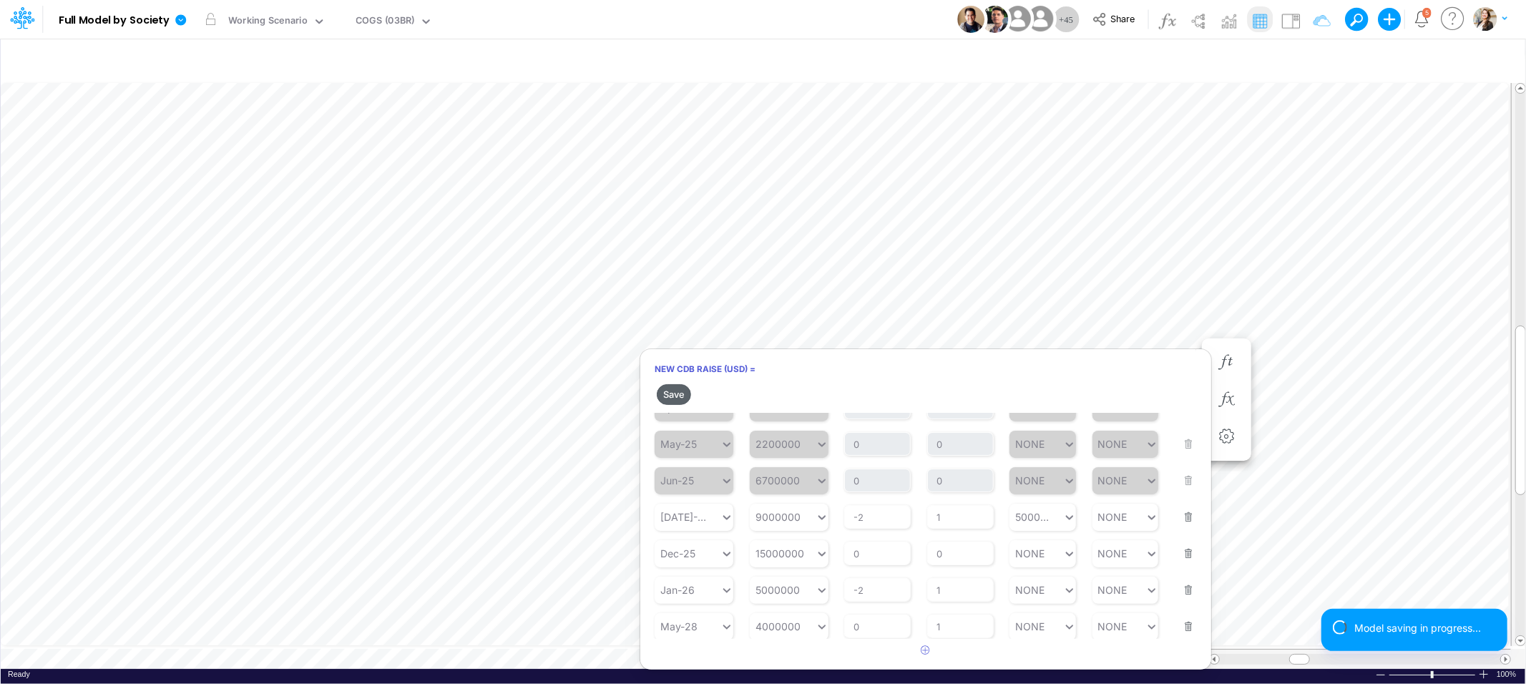
click at [680, 396] on button "Save" at bounding box center [674, 394] width 34 height 21
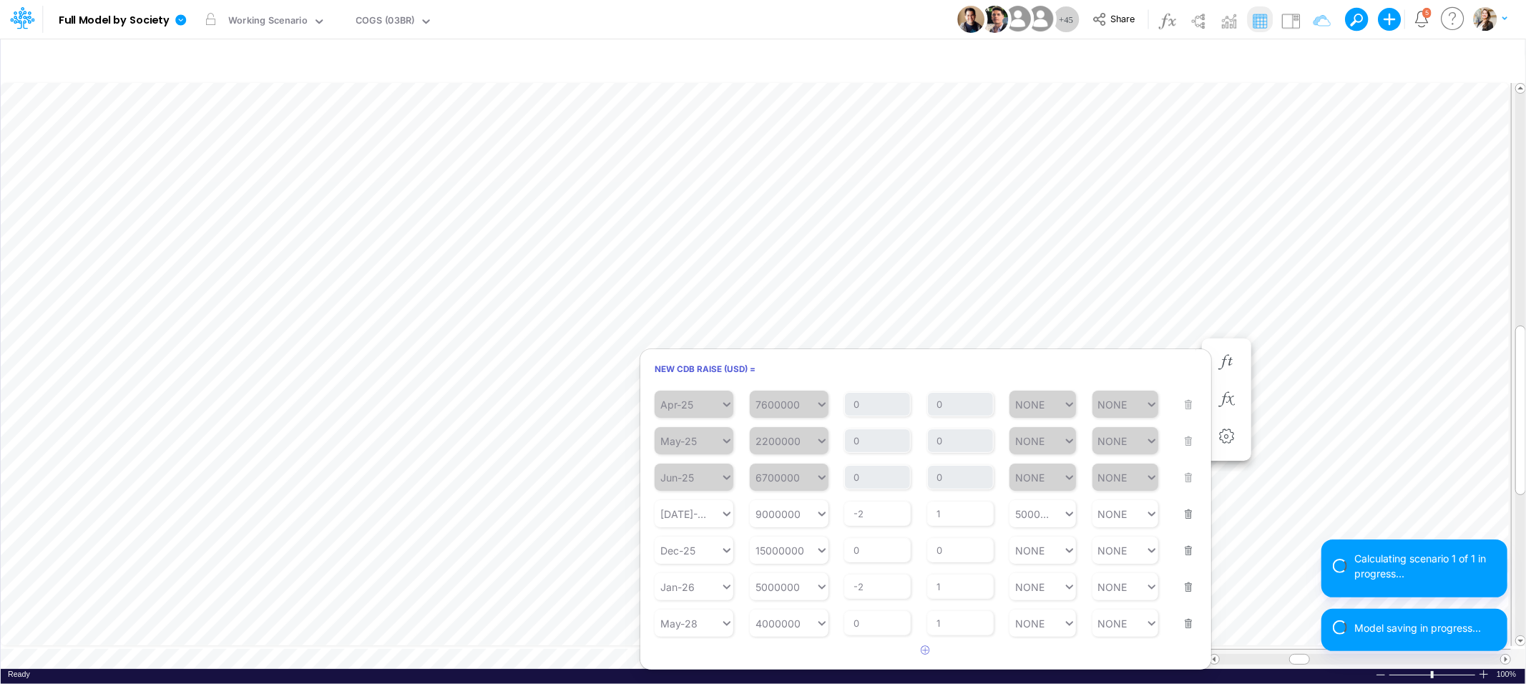
scroll to position [159, 0]
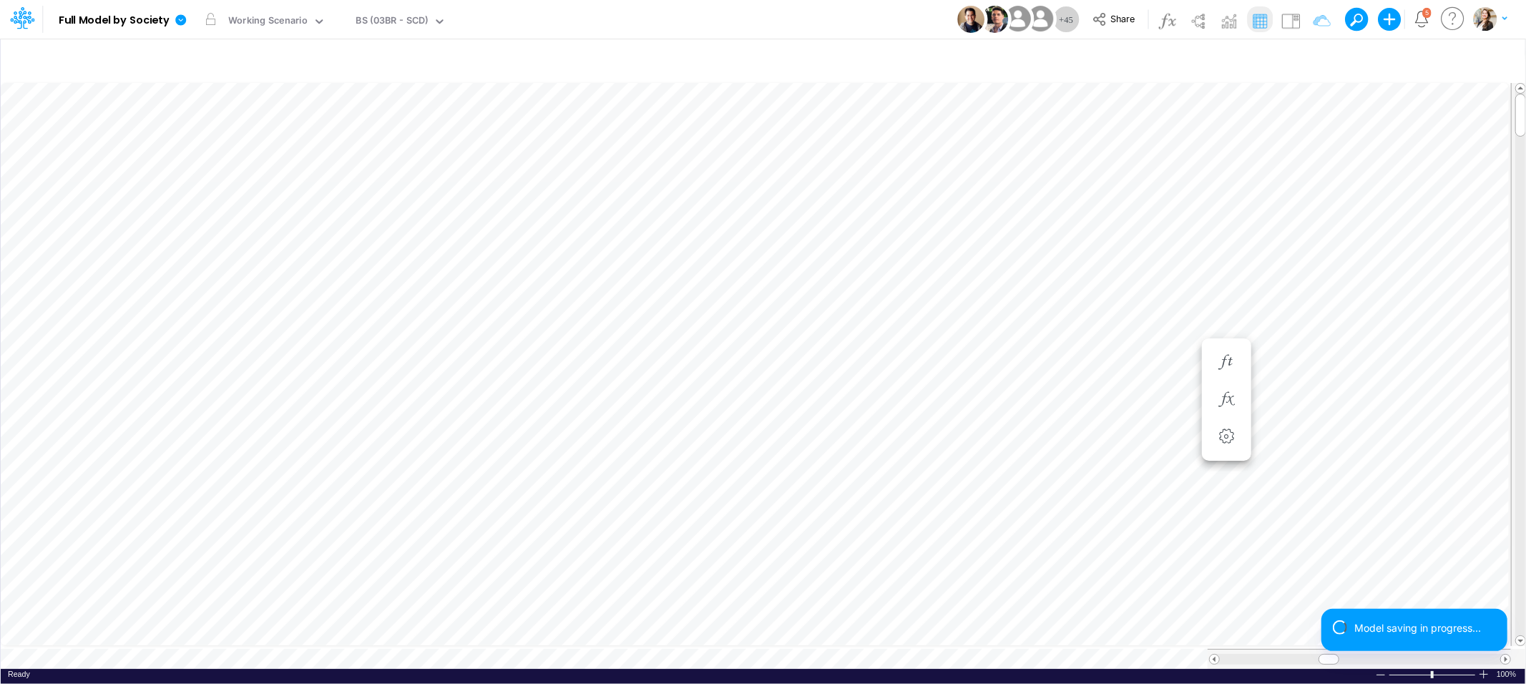
scroll to position [0, 1]
click at [1475, 221] on icon "button" at bounding box center [1483, 219] width 21 height 15
click at [1043, 367] on button "button" at bounding box center [1054, 362] width 26 height 29
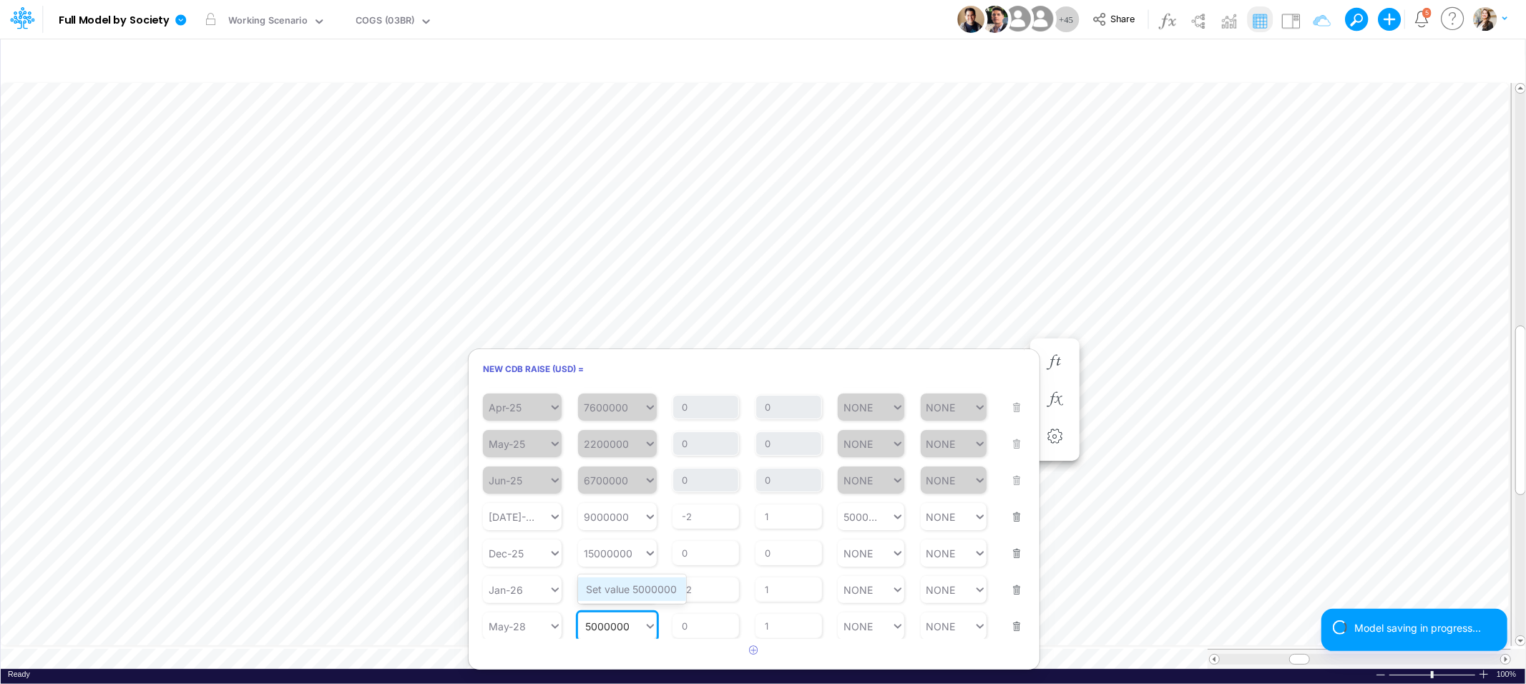
click at [629, 593] on div "Set value 5000000" at bounding box center [632, 589] width 108 height 24
type input "5000000"
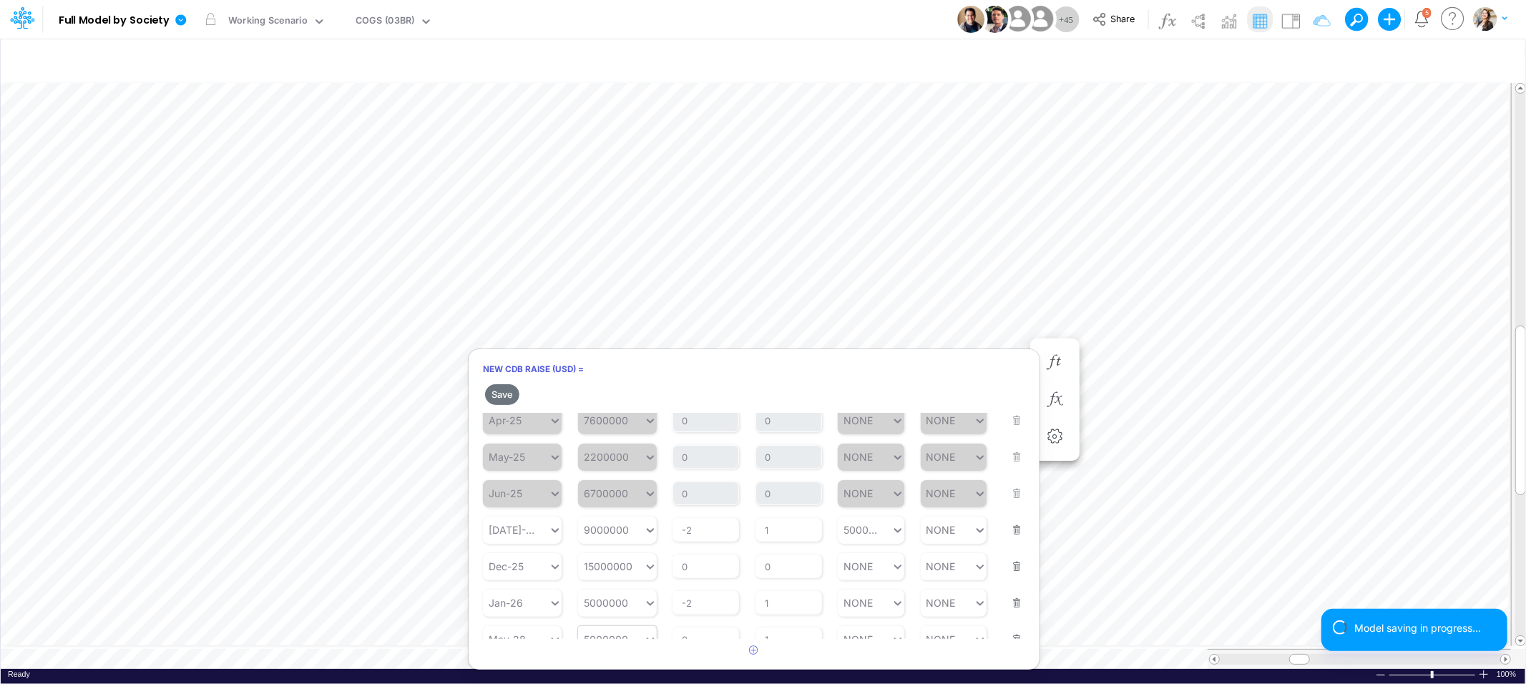
scroll to position [185, 0]
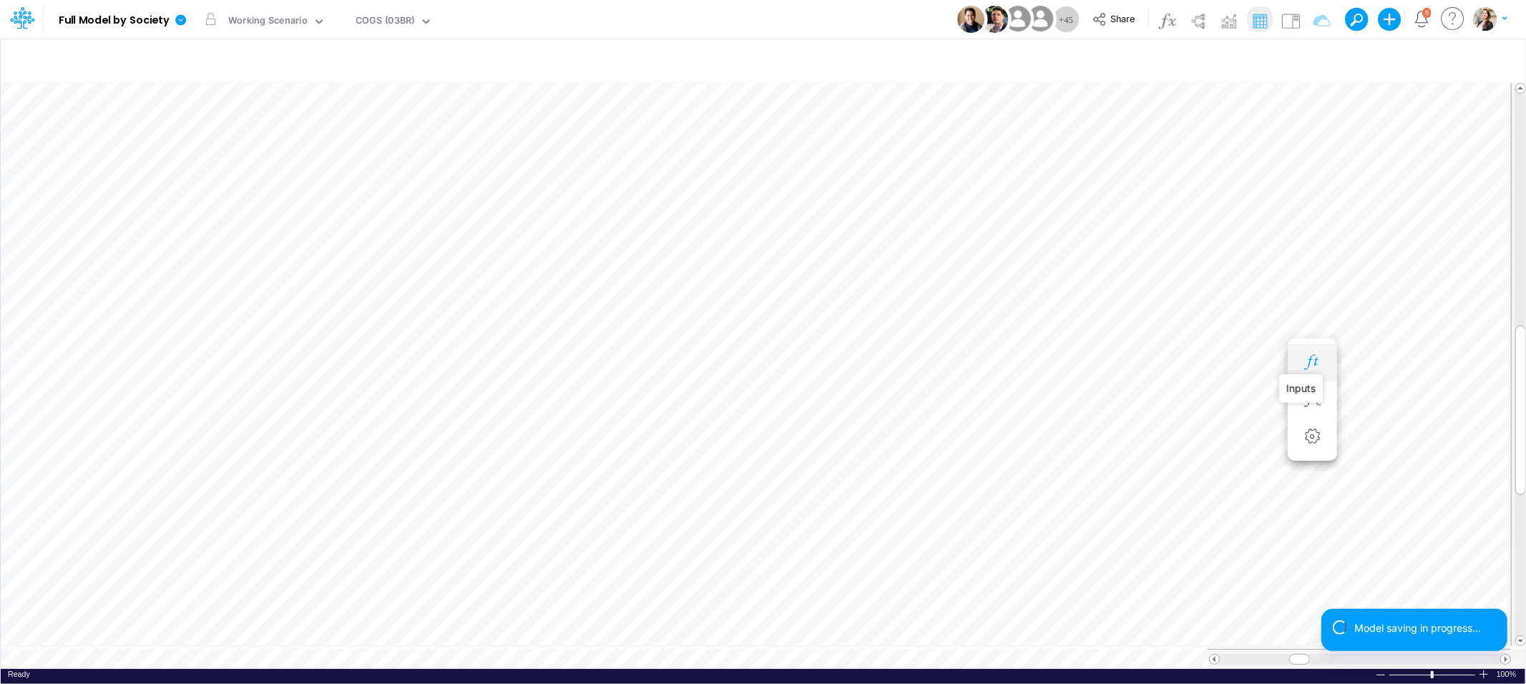
click at [1315, 368] on icon "button" at bounding box center [1311, 362] width 21 height 15
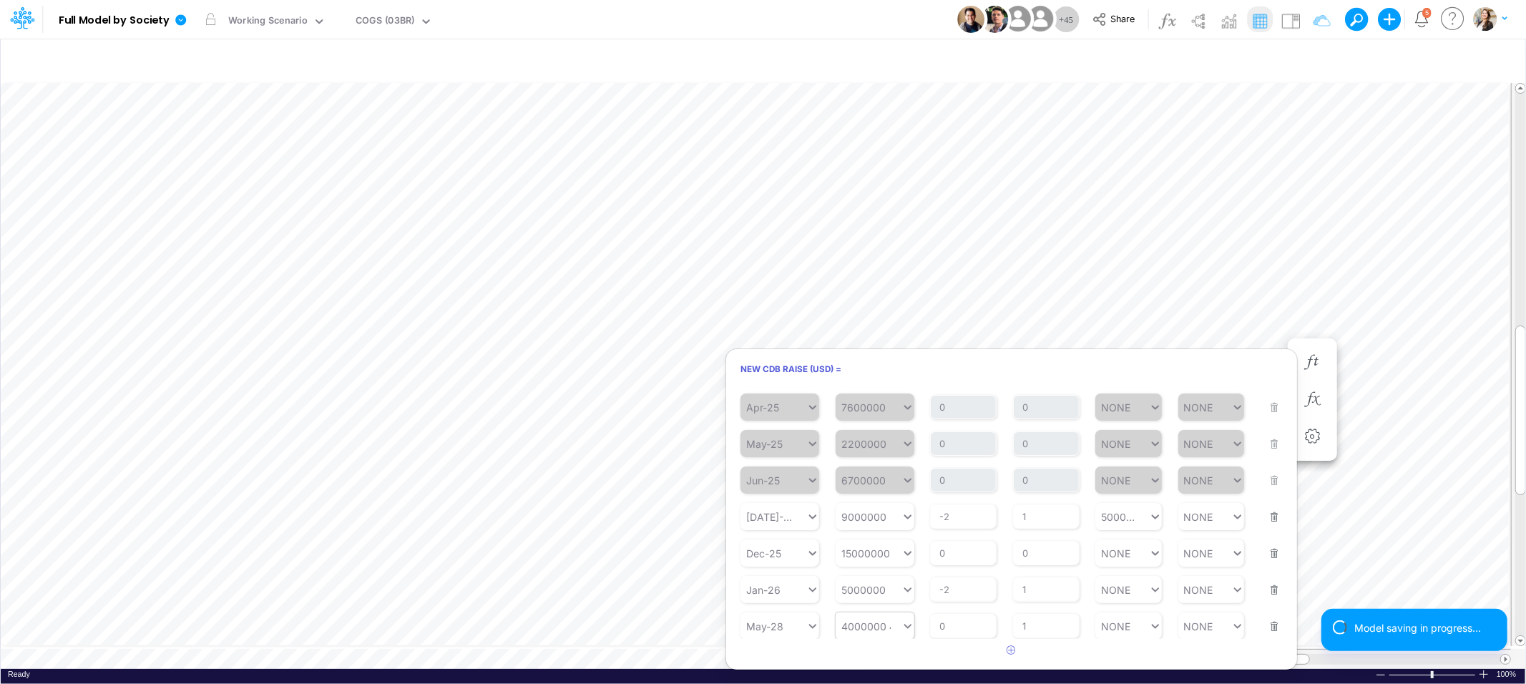
click at [895, 625] on div "4000000 4000000" at bounding box center [868, 626] width 66 height 21
click at [929, 590] on div "Set value 5000000" at bounding box center [889, 589] width 108 height 24
type input "5000000"
click at [756, 396] on button "Save" at bounding box center [759, 394] width 34 height 21
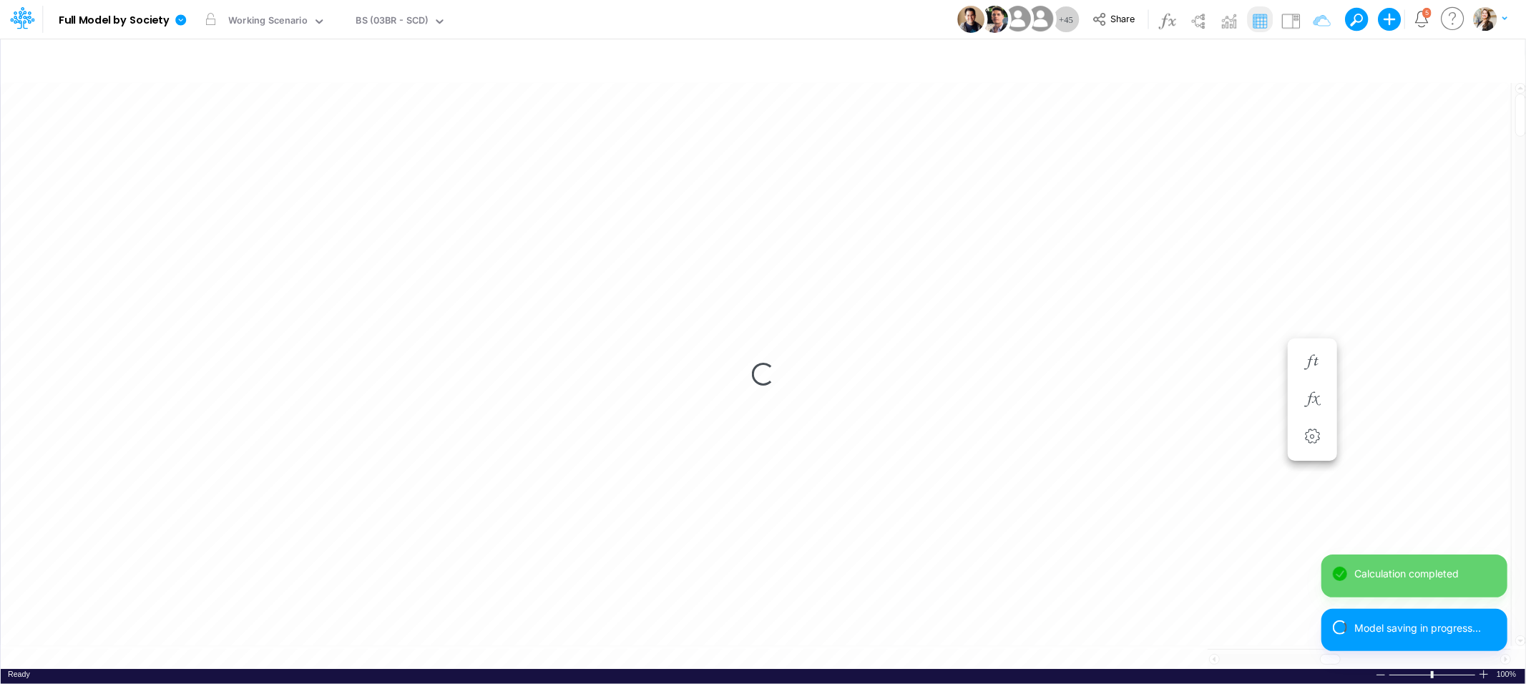
scroll to position [0, 1]
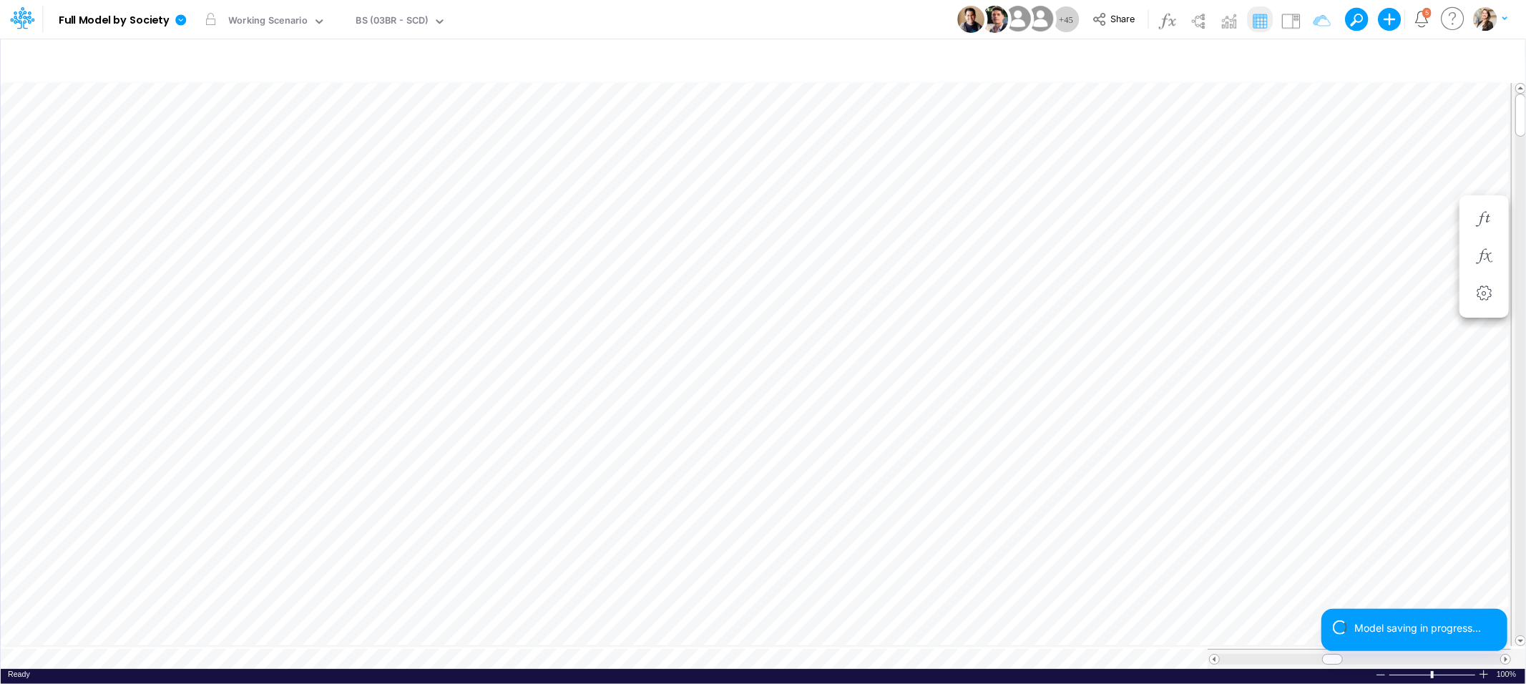
type input "BS (USGAAP) - Detailed"
click at [622, 358] on icon "button" at bounding box center [616, 362] width 21 height 15
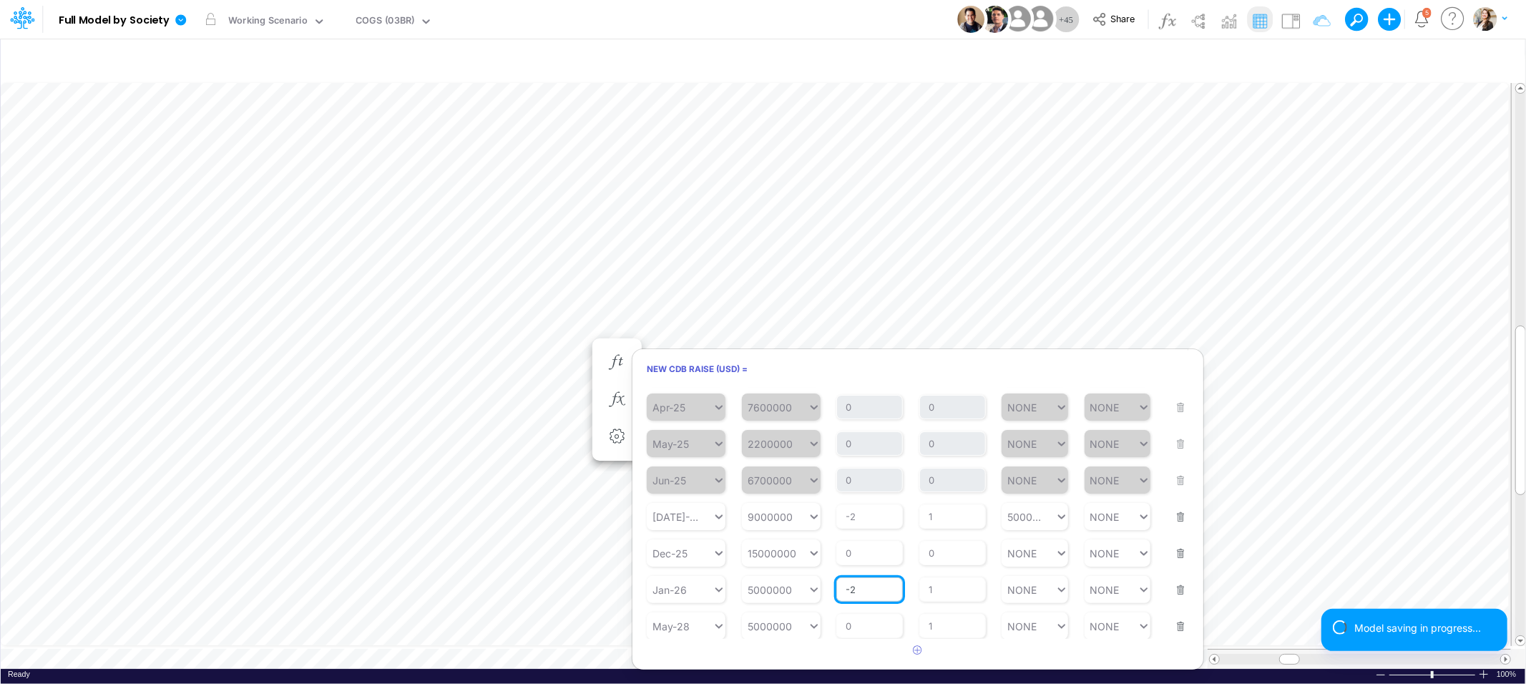
click at [866, 588] on input "-2" at bounding box center [869, 589] width 67 height 24
type input "-"
type input "5000000"
type input "-2"
click at [797, 584] on div "5000000 5000000" at bounding box center [775, 589] width 66 height 21
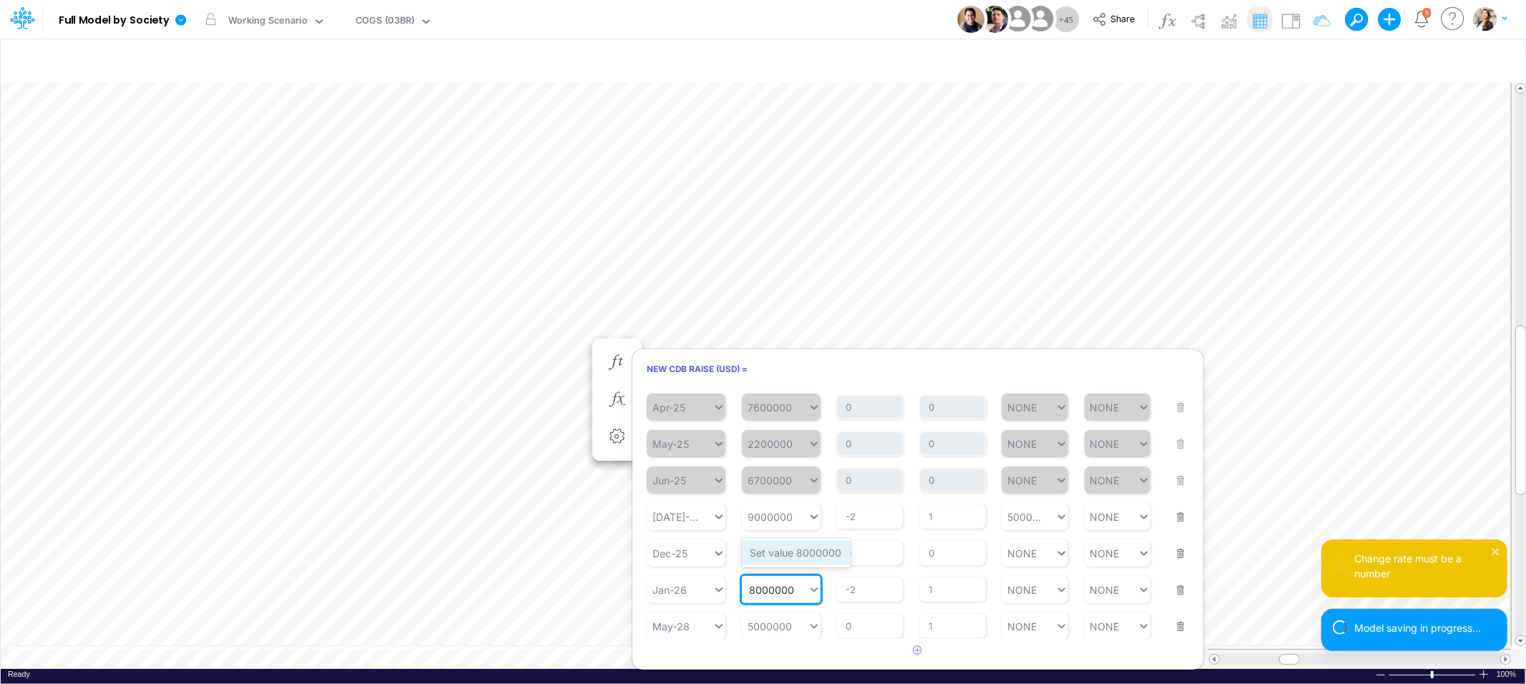
click at [786, 556] on div "Set value 8000000" at bounding box center [796, 553] width 109 height 24
type input "8000000"
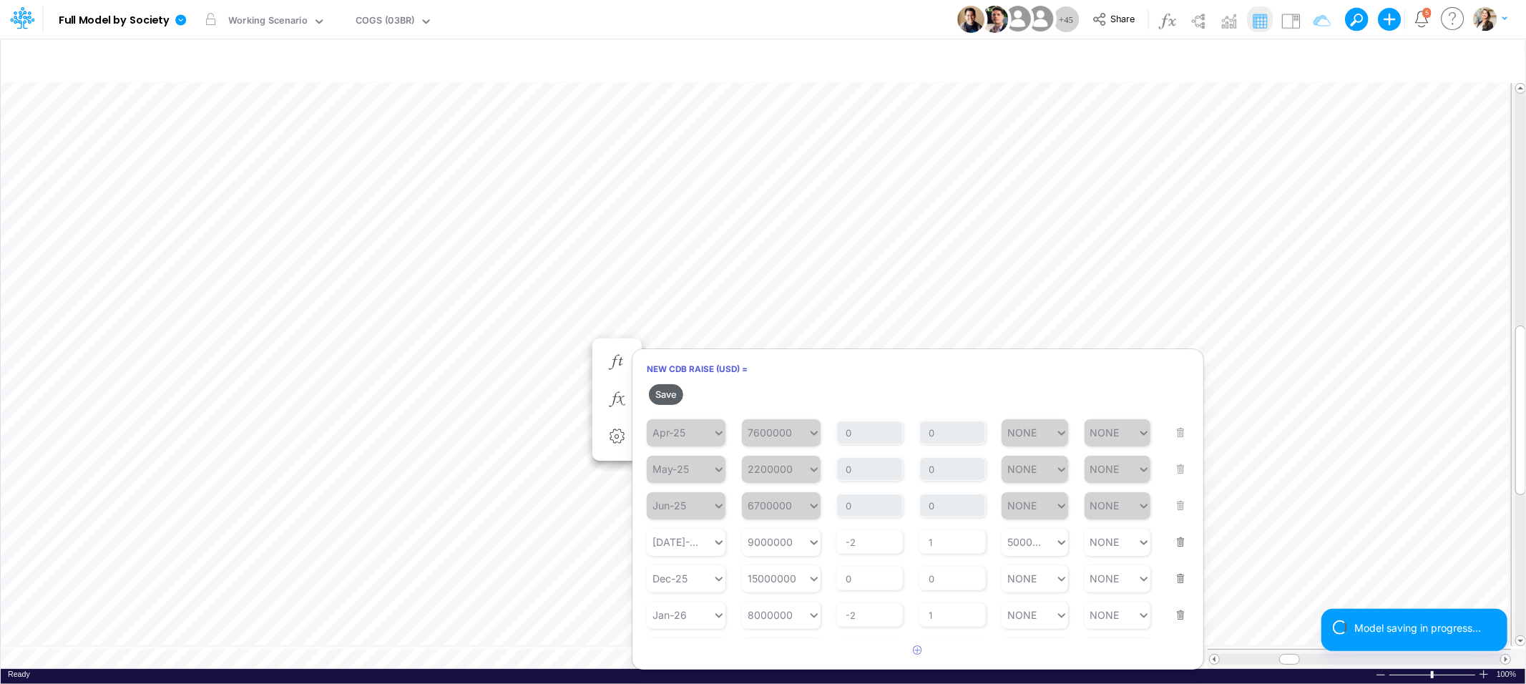
click at [672, 397] on button "Save" at bounding box center [666, 394] width 34 height 21
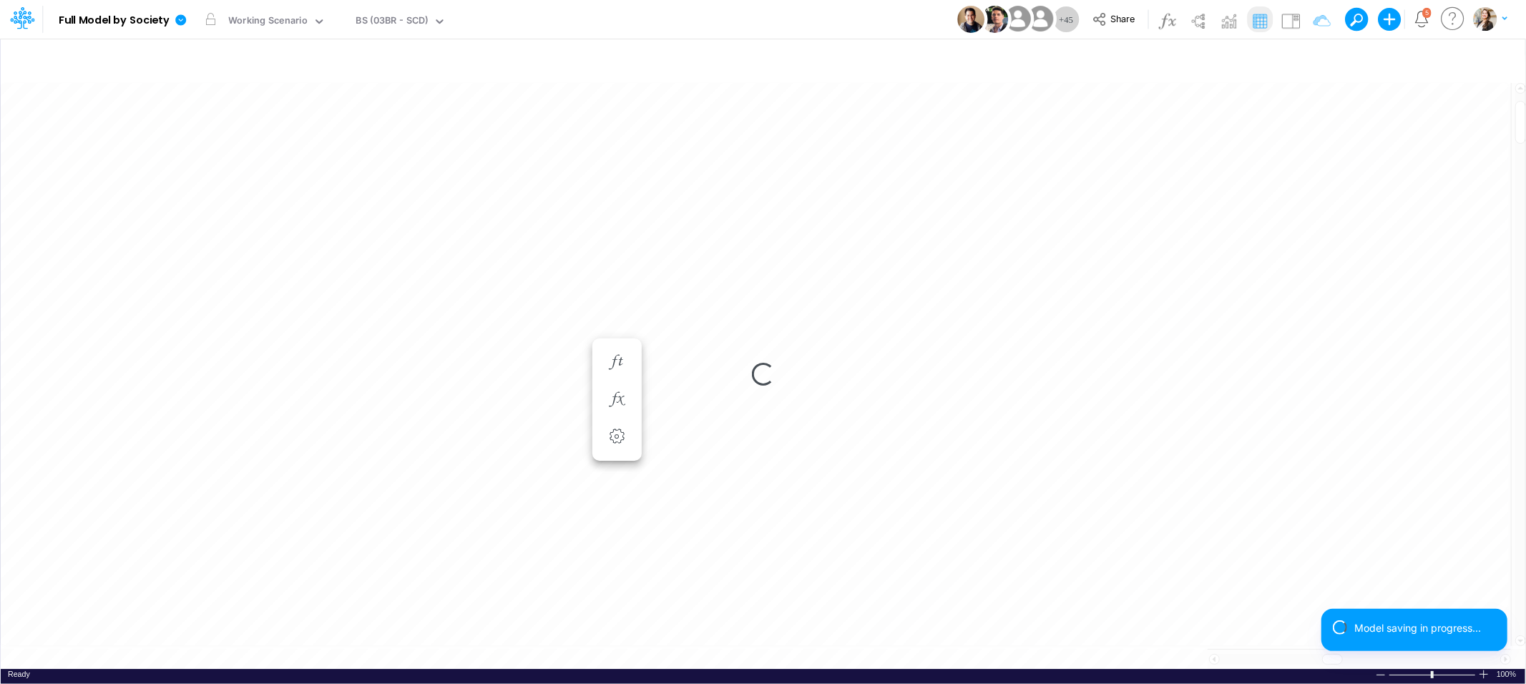
scroll to position [0, 1]
type input "BS (USGAAP) - Detailed"
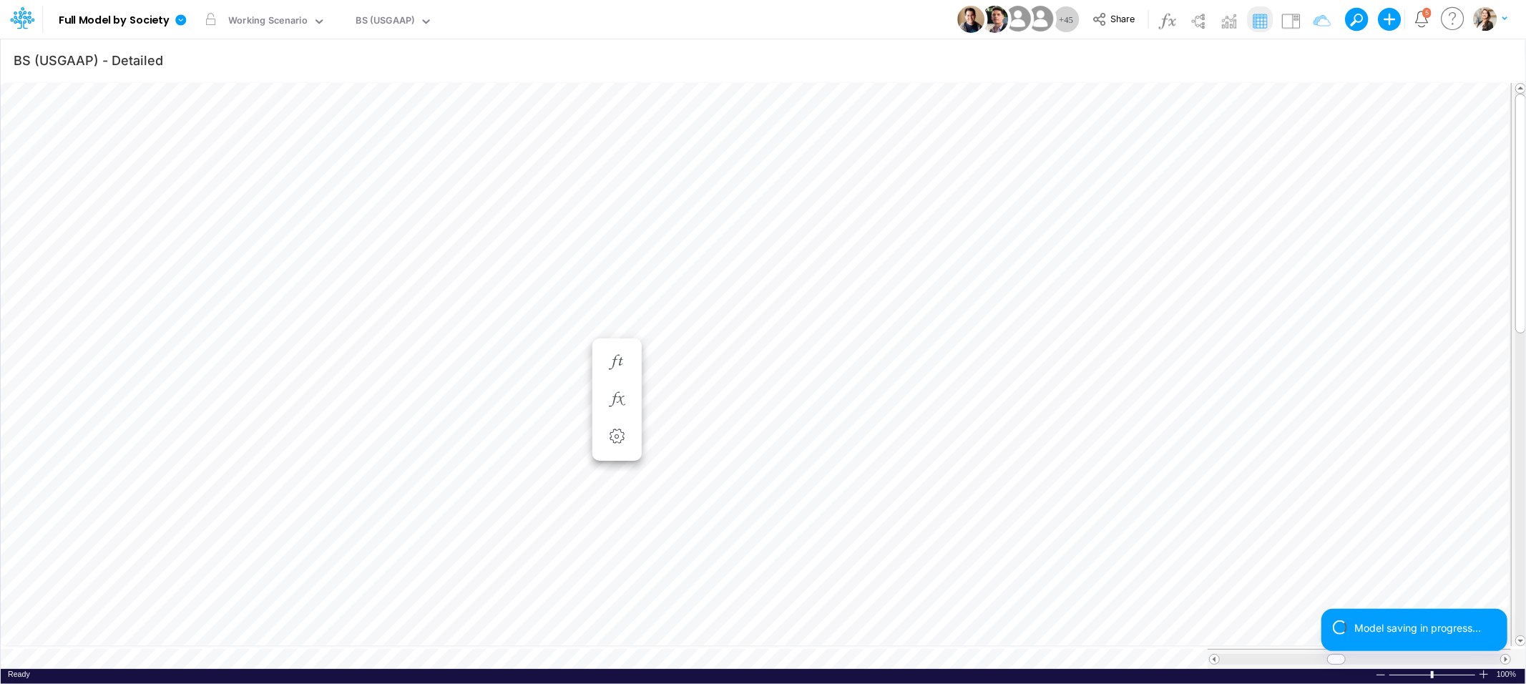
scroll to position [0, 1]
click at [1490, 361] on icon "button" at bounding box center [1483, 362] width 21 height 15
click at [1049, 370] on button "button" at bounding box center [1054, 362] width 26 height 29
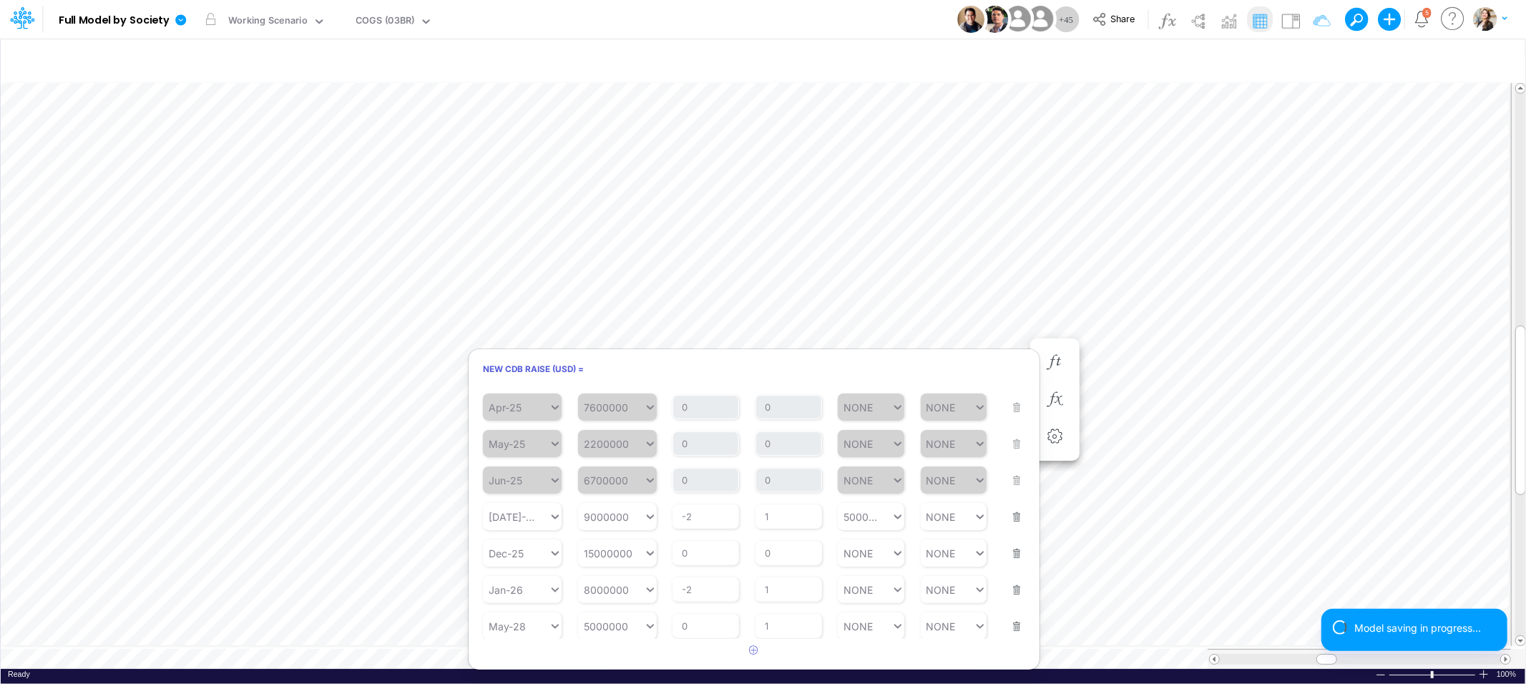
click at [1006, 622] on button "button" at bounding box center [1012, 617] width 19 height 39
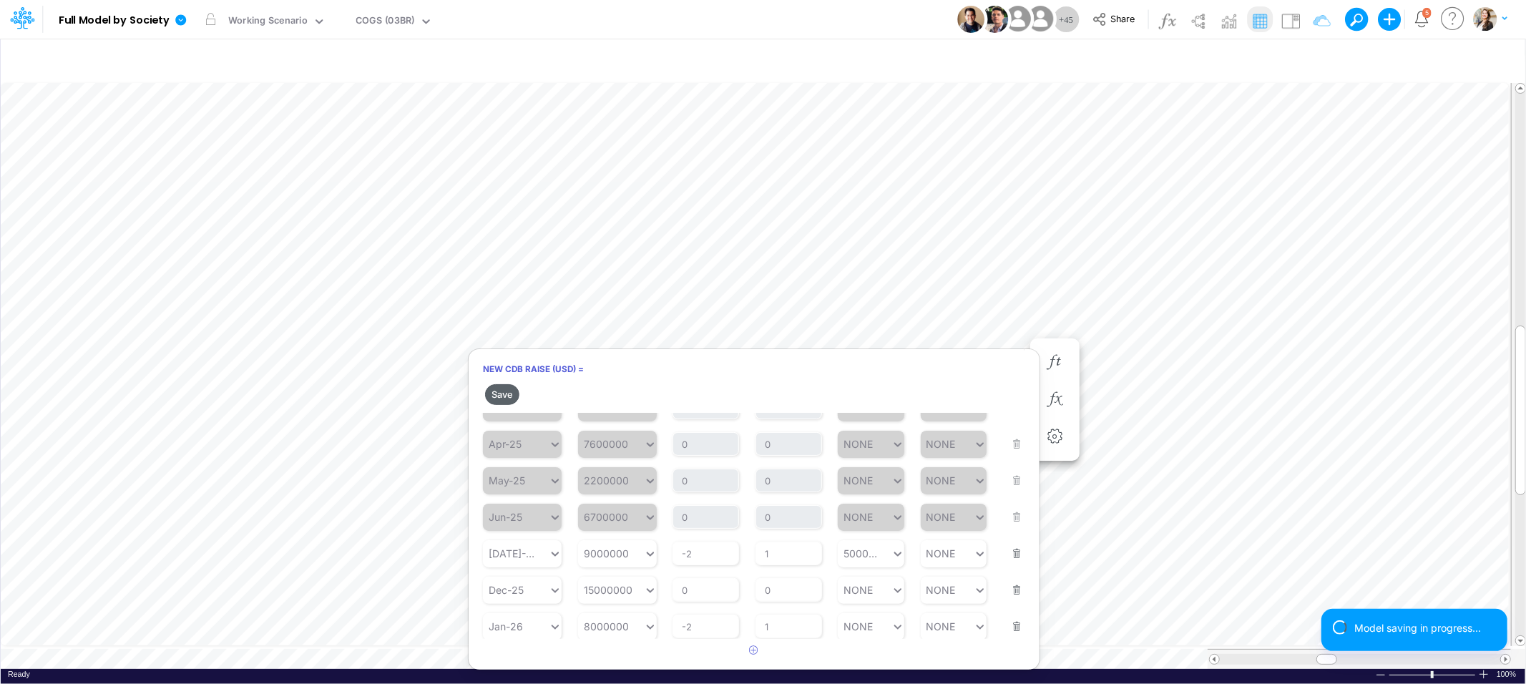
click at [511, 391] on button "Save" at bounding box center [502, 394] width 34 height 21
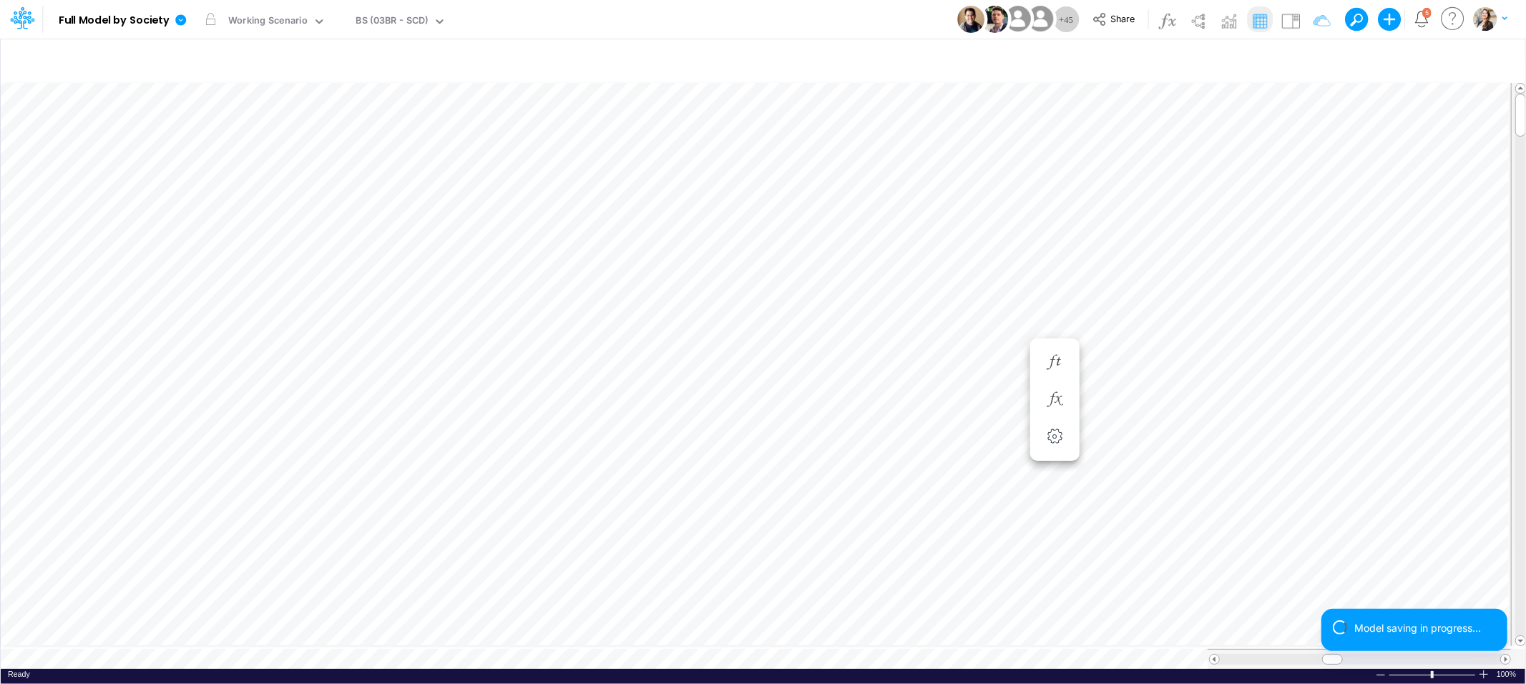
type input "BS (USGAAP) - Detailed"
click at [1047, 362] on icon "button" at bounding box center [1054, 362] width 21 height 15
click at [619, 365] on icon "button" at bounding box center [624, 362] width 21 height 15
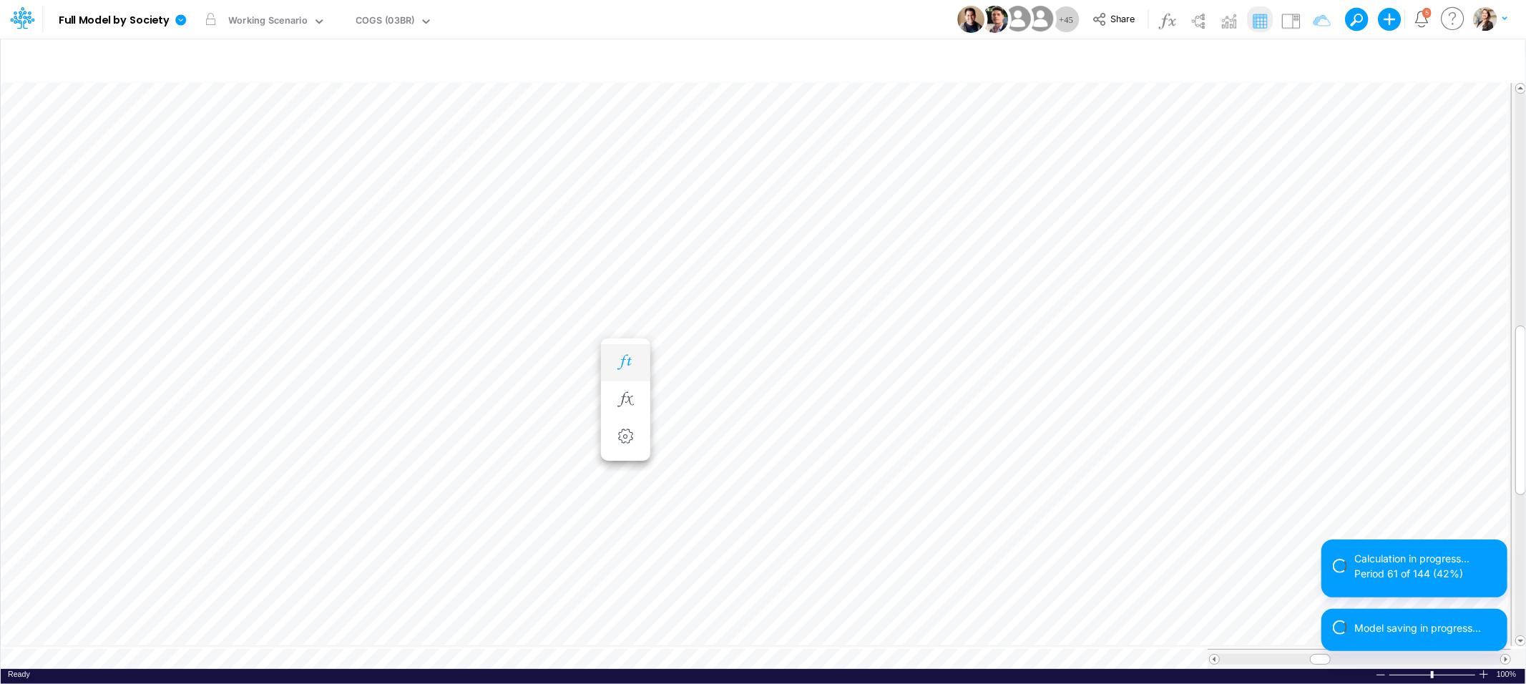
click at [616, 363] on icon "button" at bounding box center [624, 362] width 21 height 15
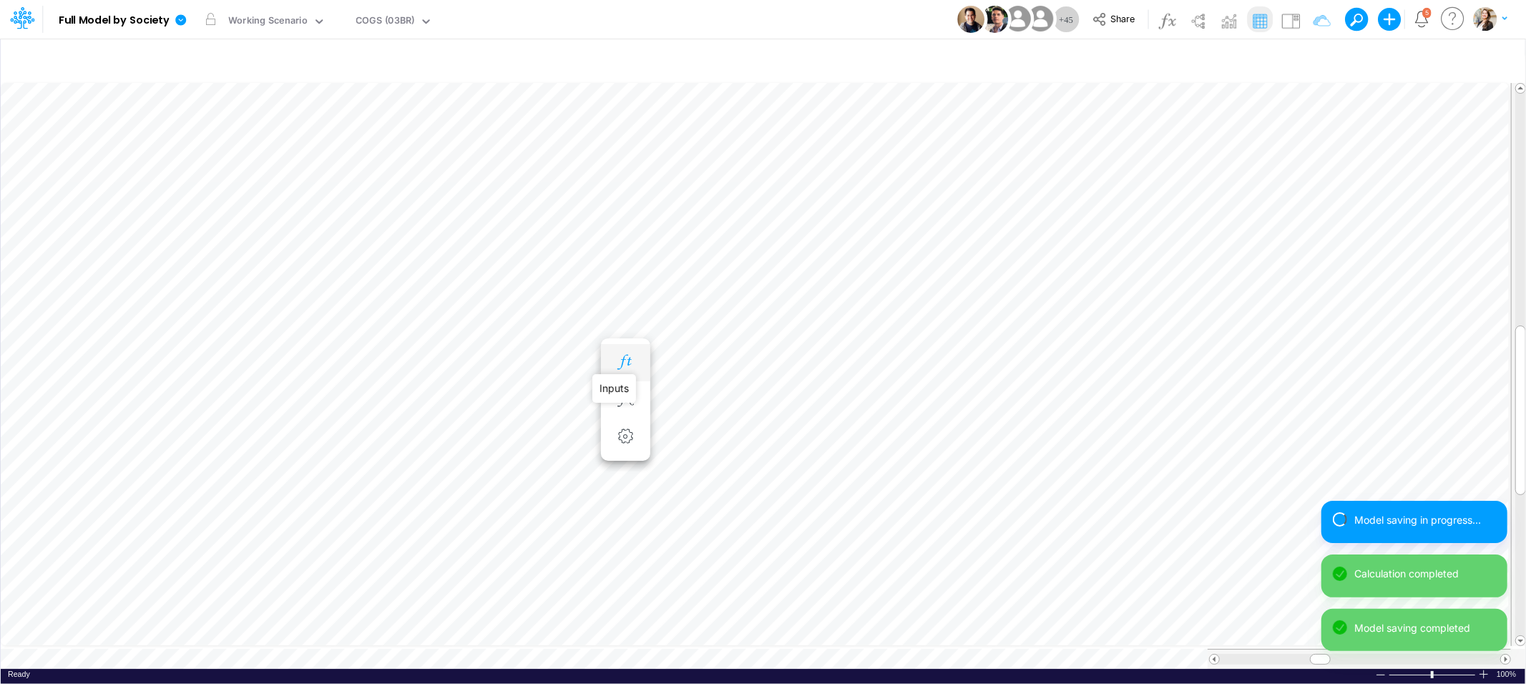
click at [619, 357] on icon "button" at bounding box center [624, 362] width 21 height 15
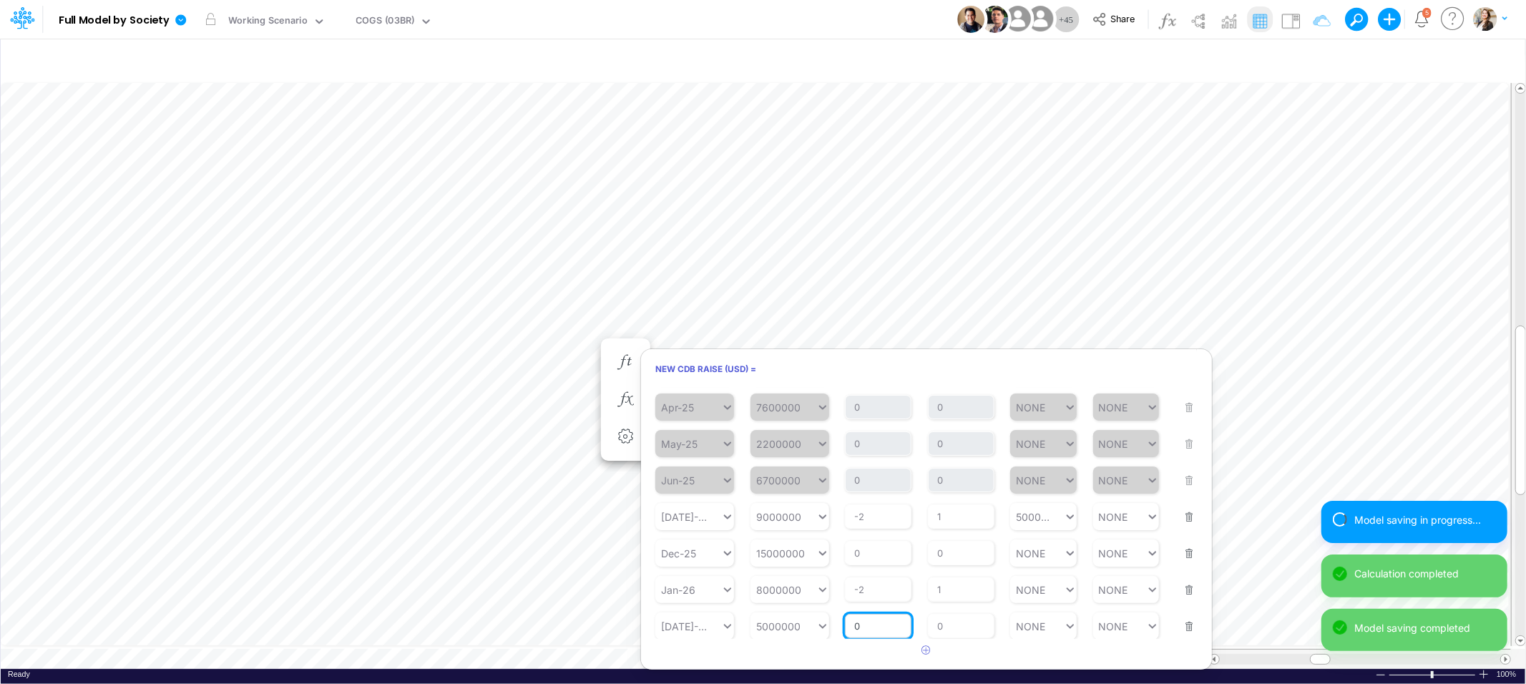
click at [860, 621] on input "0" at bounding box center [878, 626] width 67 height 24
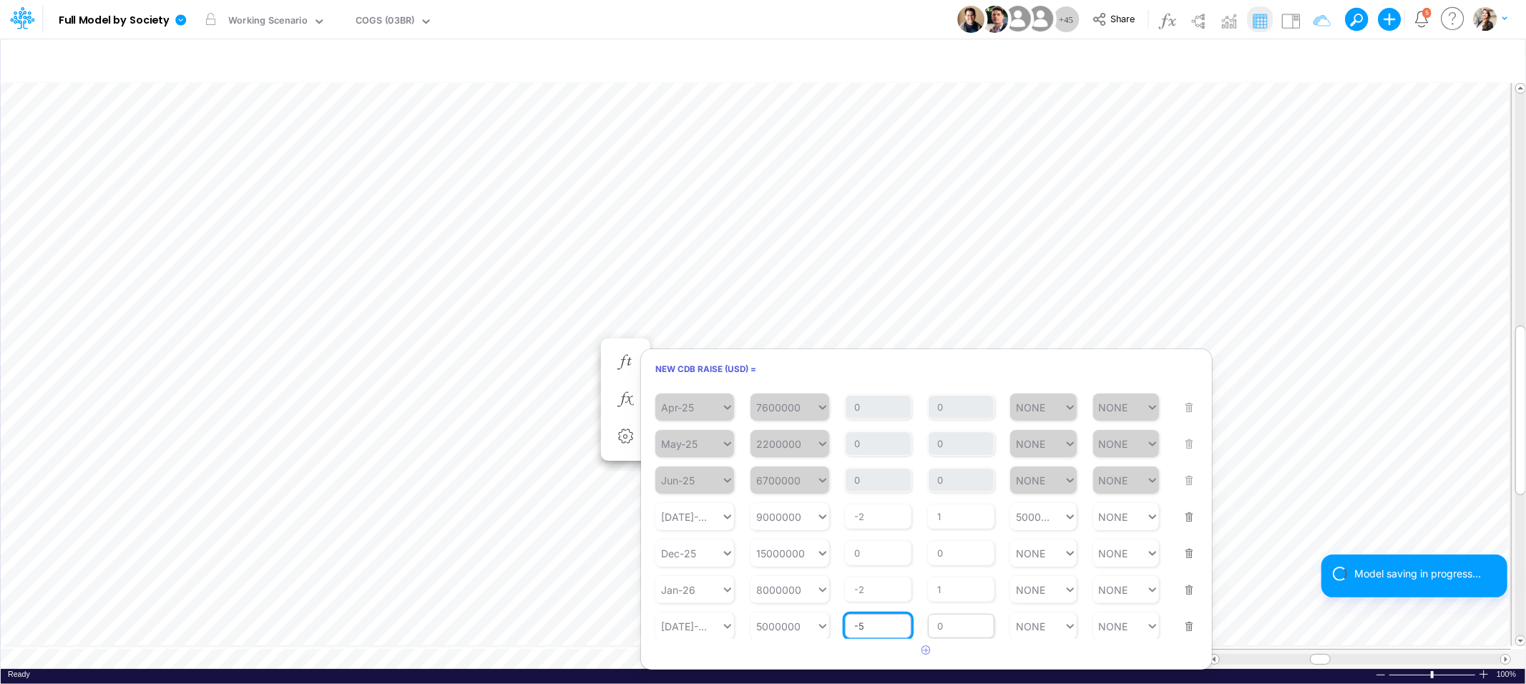
type input "-5"
click at [956, 628] on div "Repeats Every 0" at bounding box center [961, 617] width 67 height 42
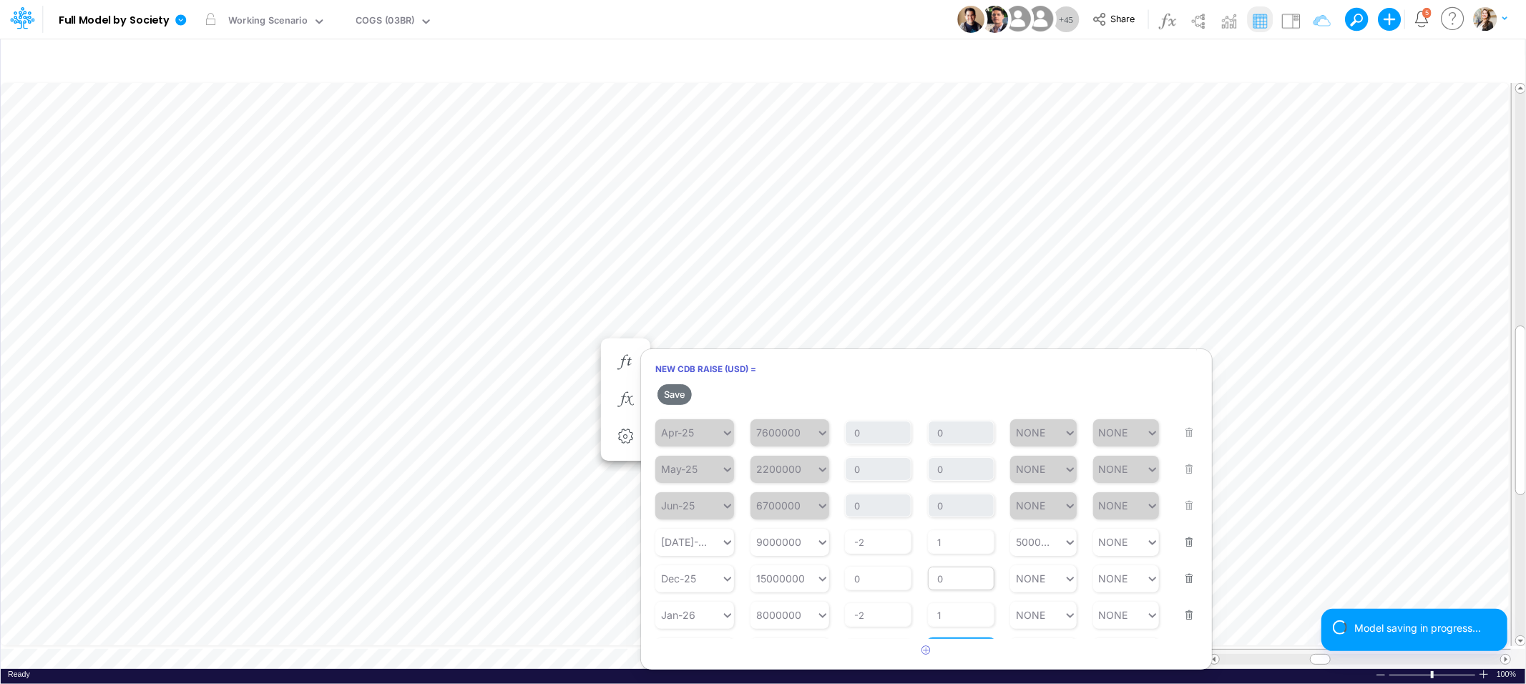
scroll to position [185, 0]
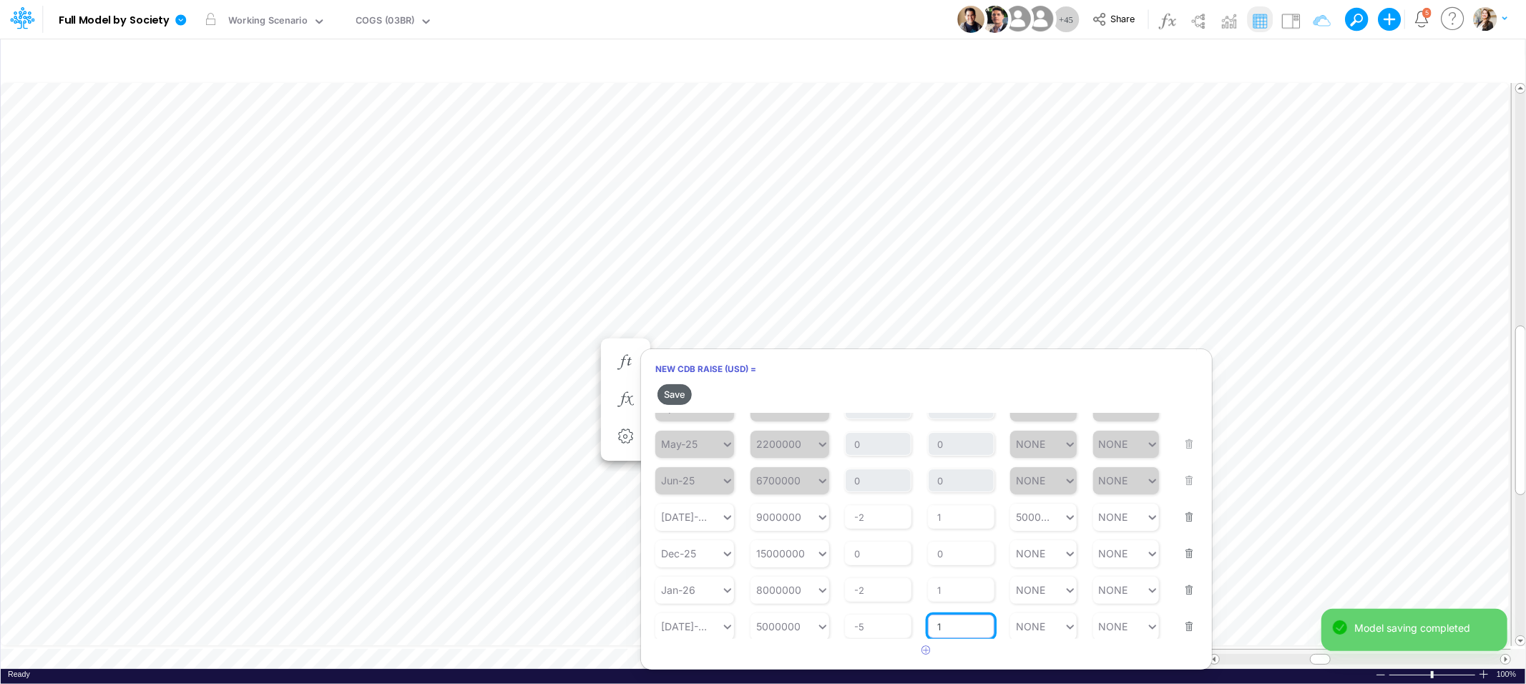
type input "1"
click at [673, 393] on button "Save" at bounding box center [674, 394] width 34 height 21
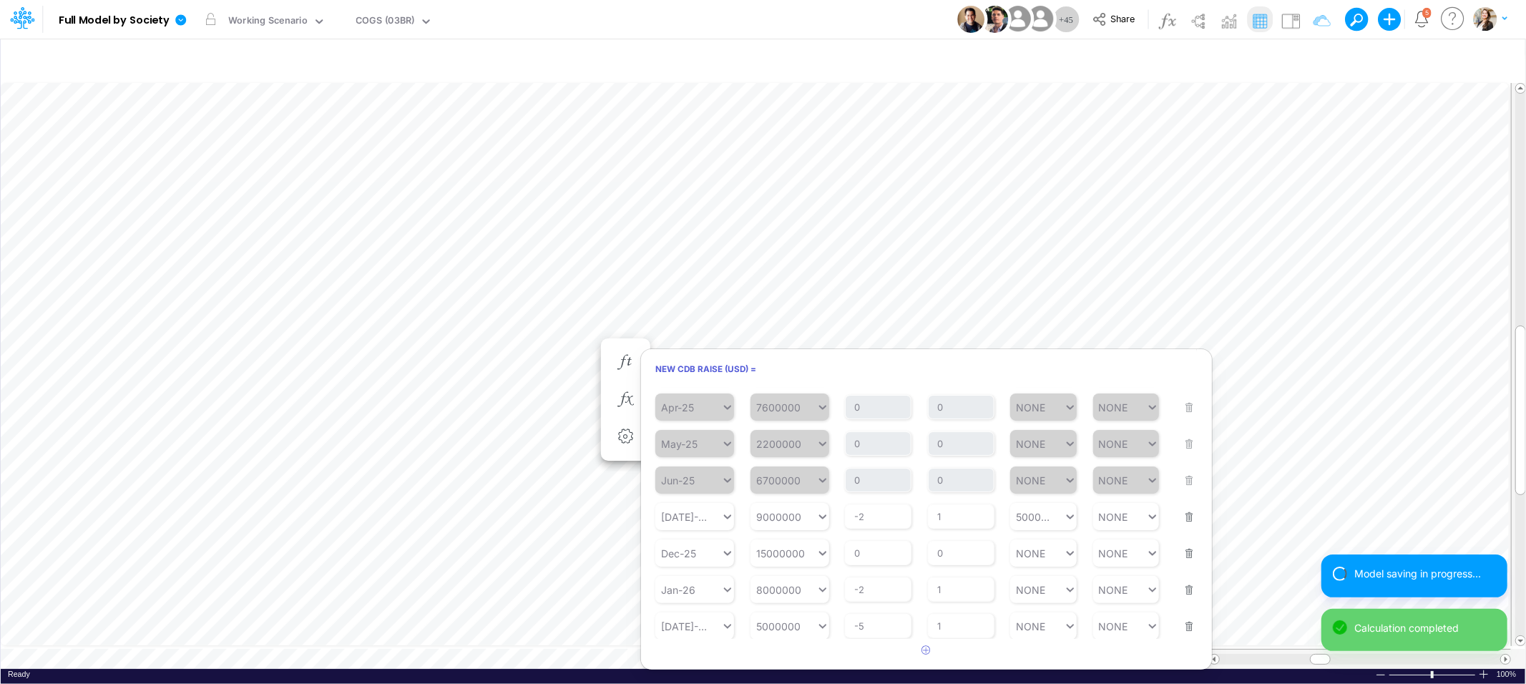
type input "BS (USGAAP) - Detailed"
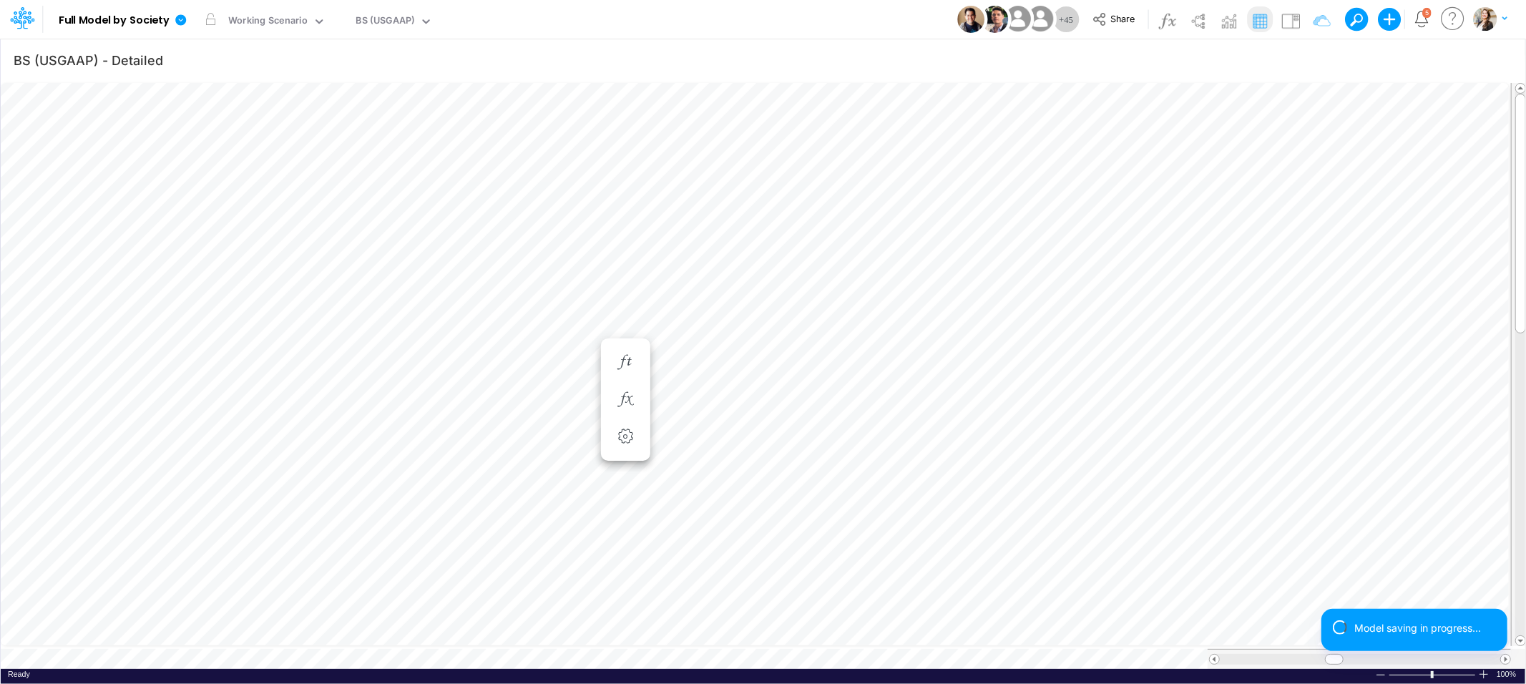
scroll to position [0, 1]
click at [627, 363] on icon "button" at bounding box center [624, 362] width 21 height 15
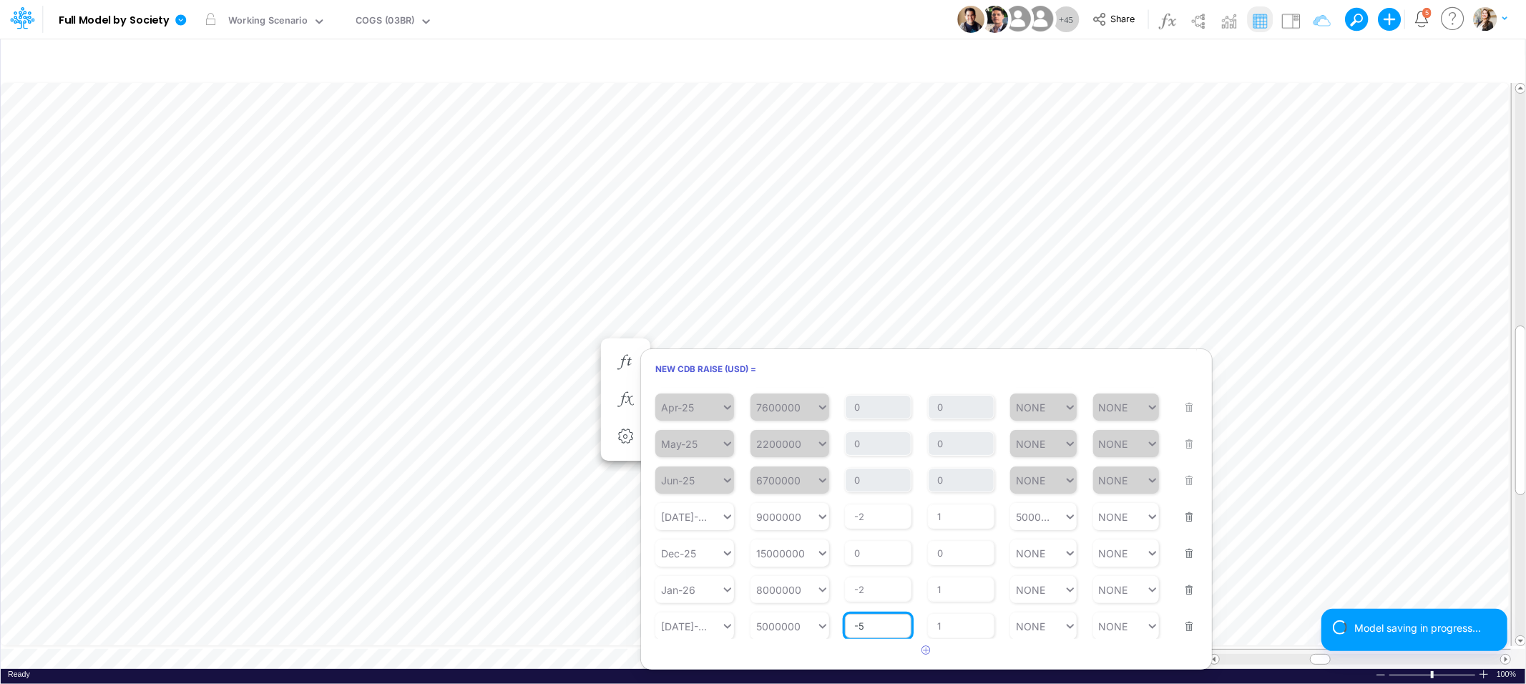
click at [886, 623] on input "-5" at bounding box center [878, 626] width 67 height 24
type input "-10"
click at [863, 655] on article at bounding box center [926, 651] width 571 height 24
click at [669, 388] on button "Save" at bounding box center [674, 394] width 34 height 21
type input "BS (USGAAP) - Detailed"
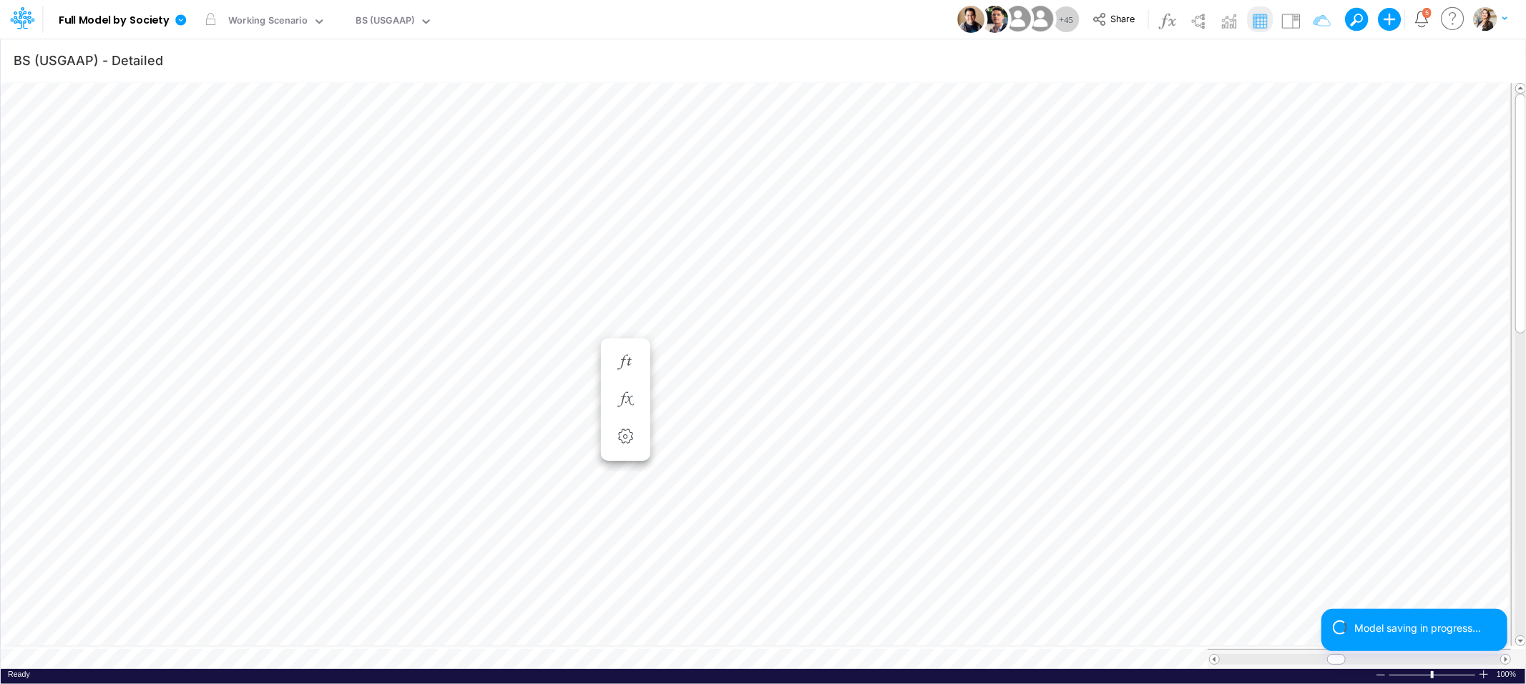
scroll to position [0, 1]
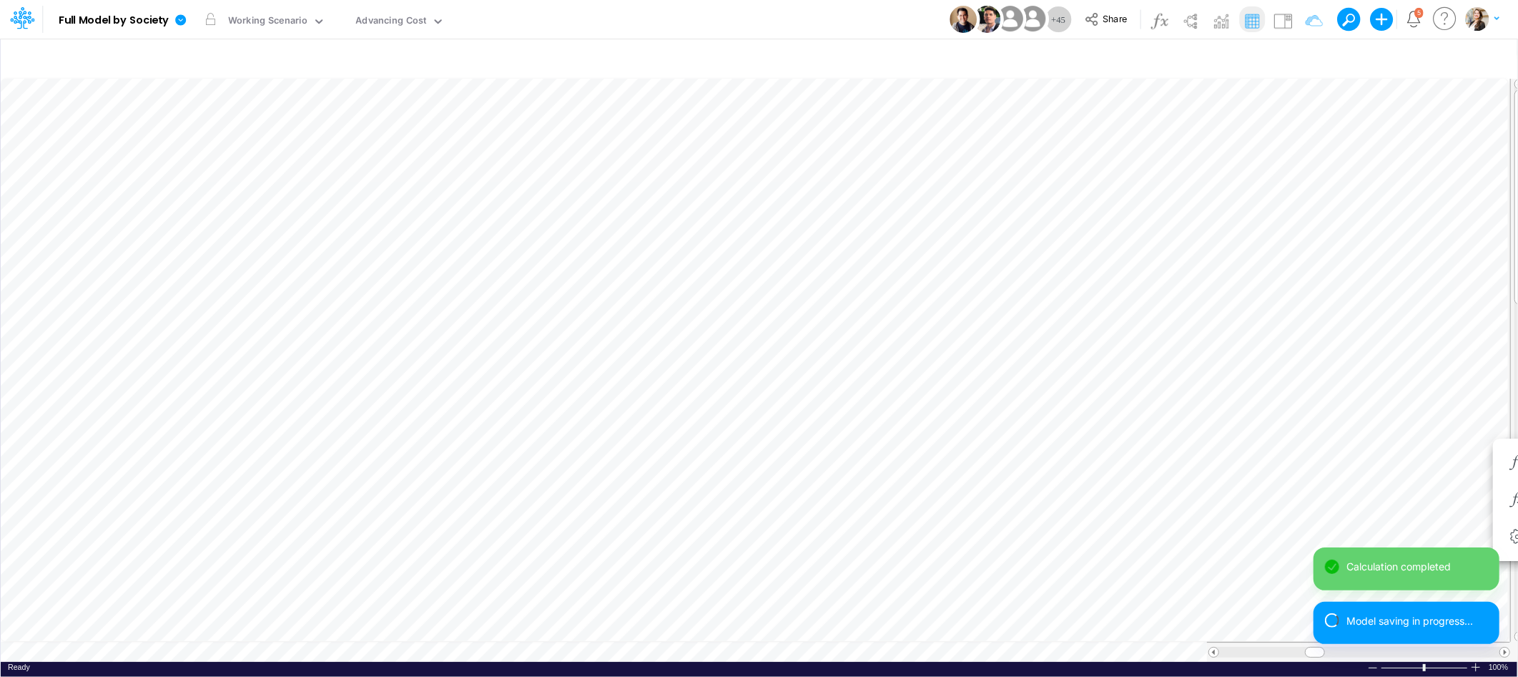
type input "BS (USGAAP) - Detailed"
click at [1435, 462] on icon "button" at bounding box center [1431, 462] width 21 height 15
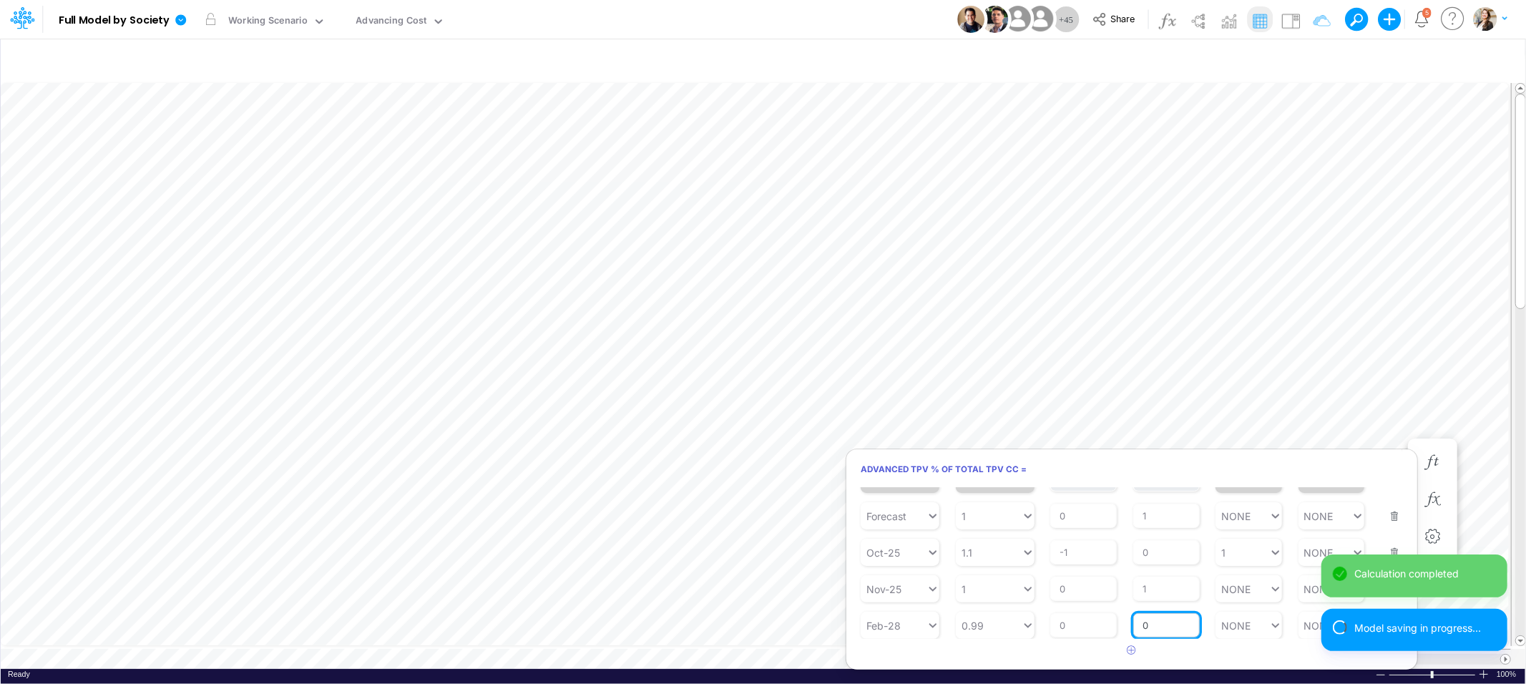
click at [1156, 623] on input "0" at bounding box center [1166, 625] width 67 height 24
type input "1"
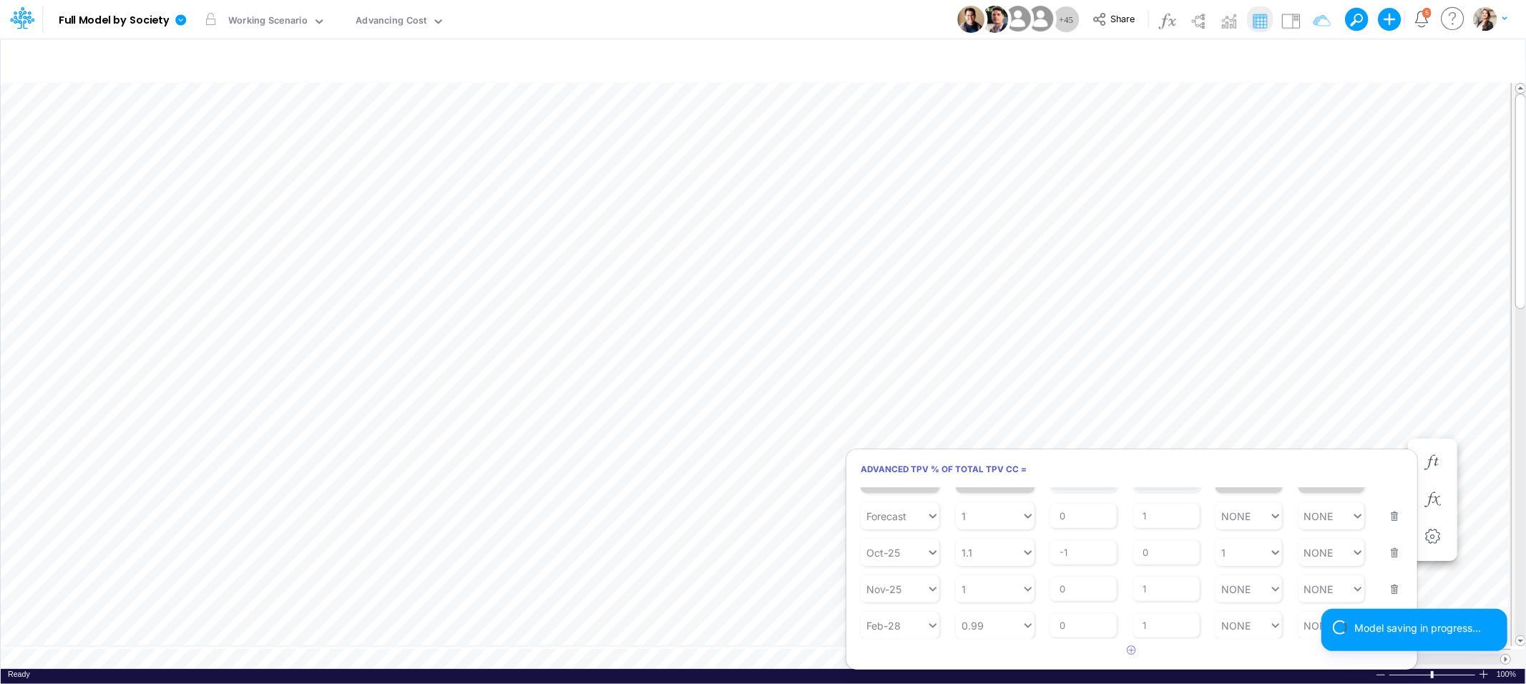
click at [1239, 657] on article at bounding box center [1131, 651] width 571 height 24
click at [886, 498] on button "Save" at bounding box center [880, 494] width 34 height 21
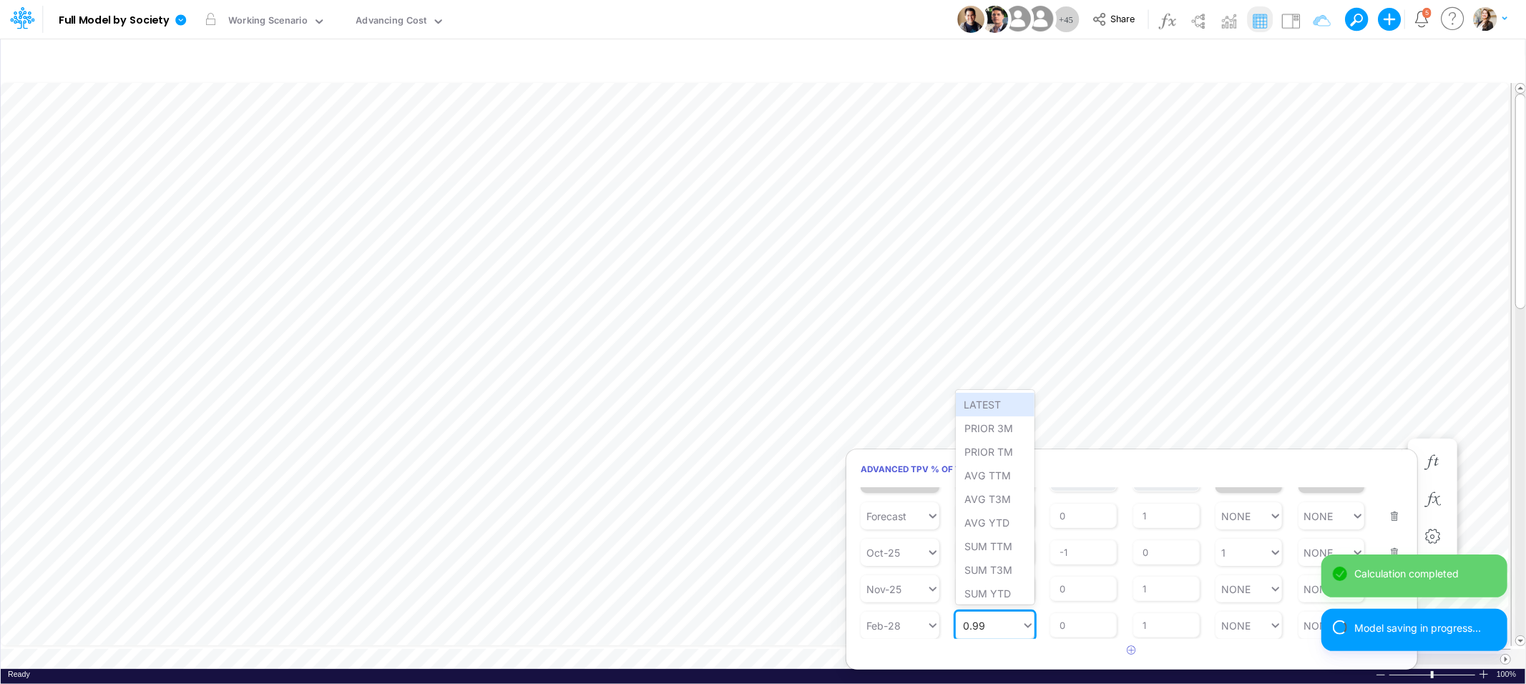
click at [998, 618] on div "0.99 0.99" at bounding box center [989, 625] width 66 height 21
type input "99%"
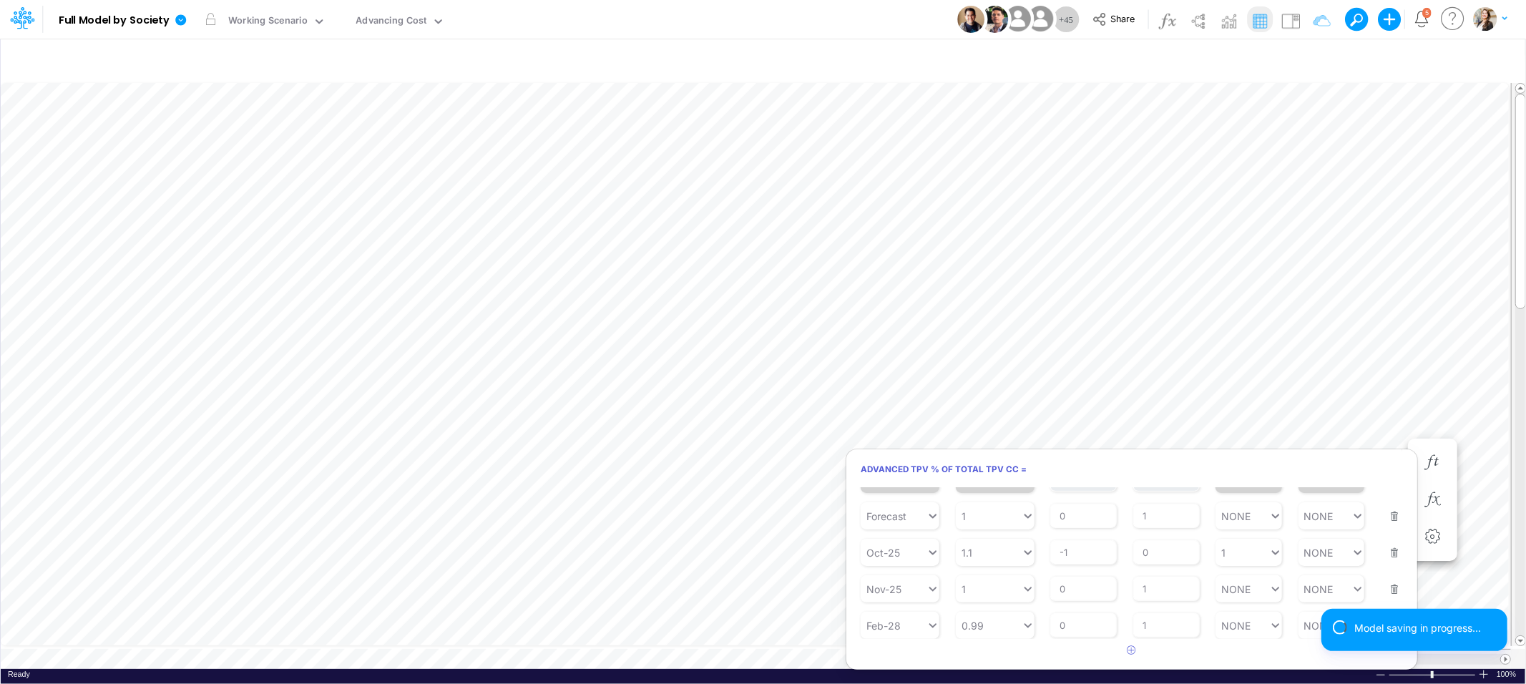
click at [991, 653] on article at bounding box center [1131, 651] width 571 height 24
click at [982, 629] on div "0.99 0.99" at bounding box center [989, 625] width 66 height 21
click at [971, 589] on div "Set value 99%" at bounding box center [999, 590] width 87 height 24
type input "99%"
click at [883, 499] on button "Save" at bounding box center [880, 494] width 34 height 21
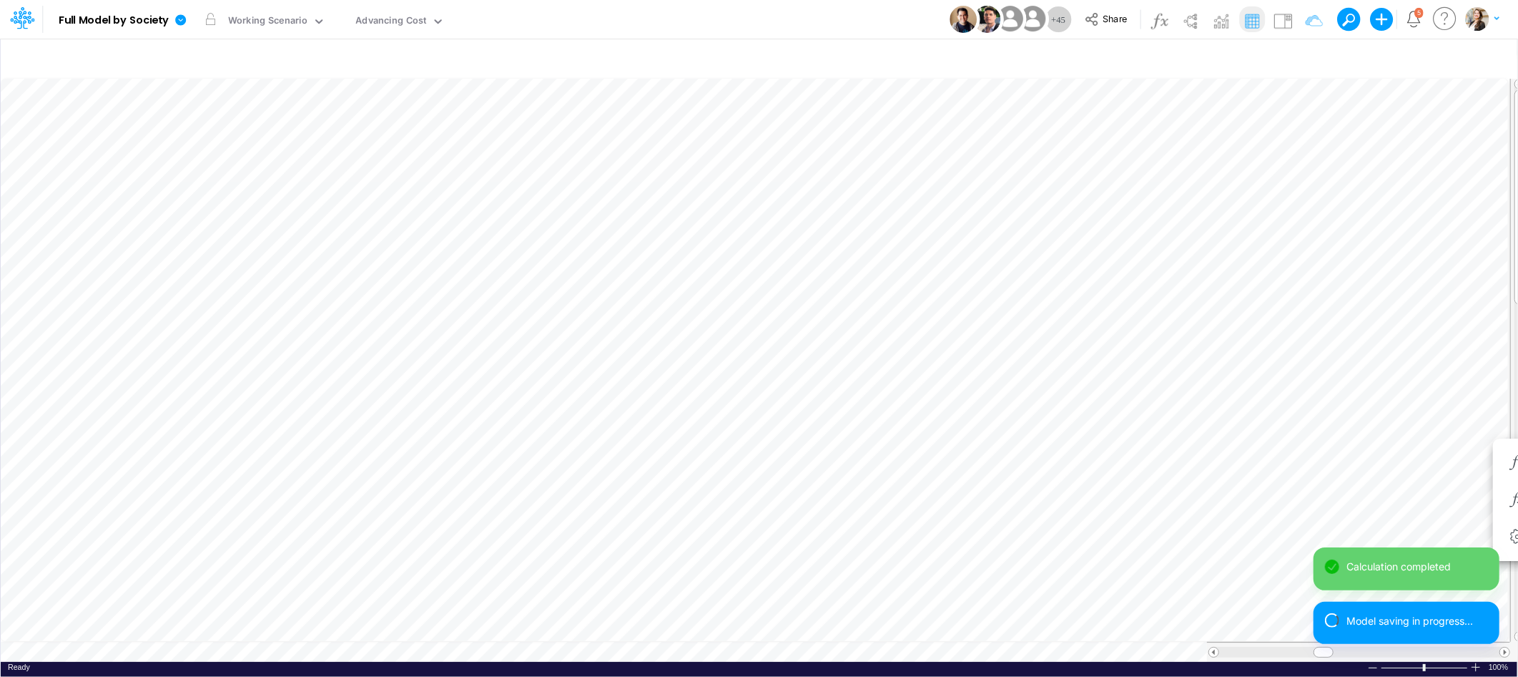
scroll to position [0, 1]
type input "BS (USGAAP) - Detailed"
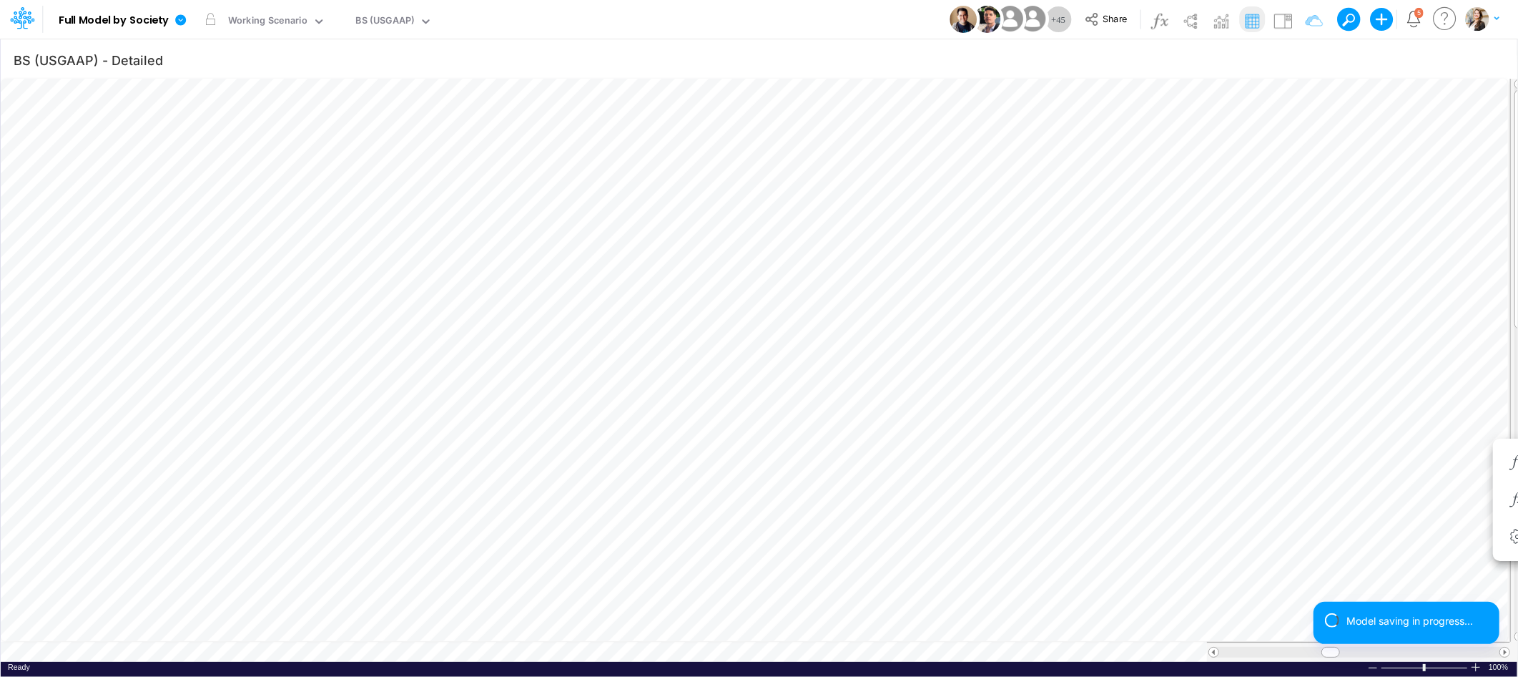
scroll to position [0, 1]
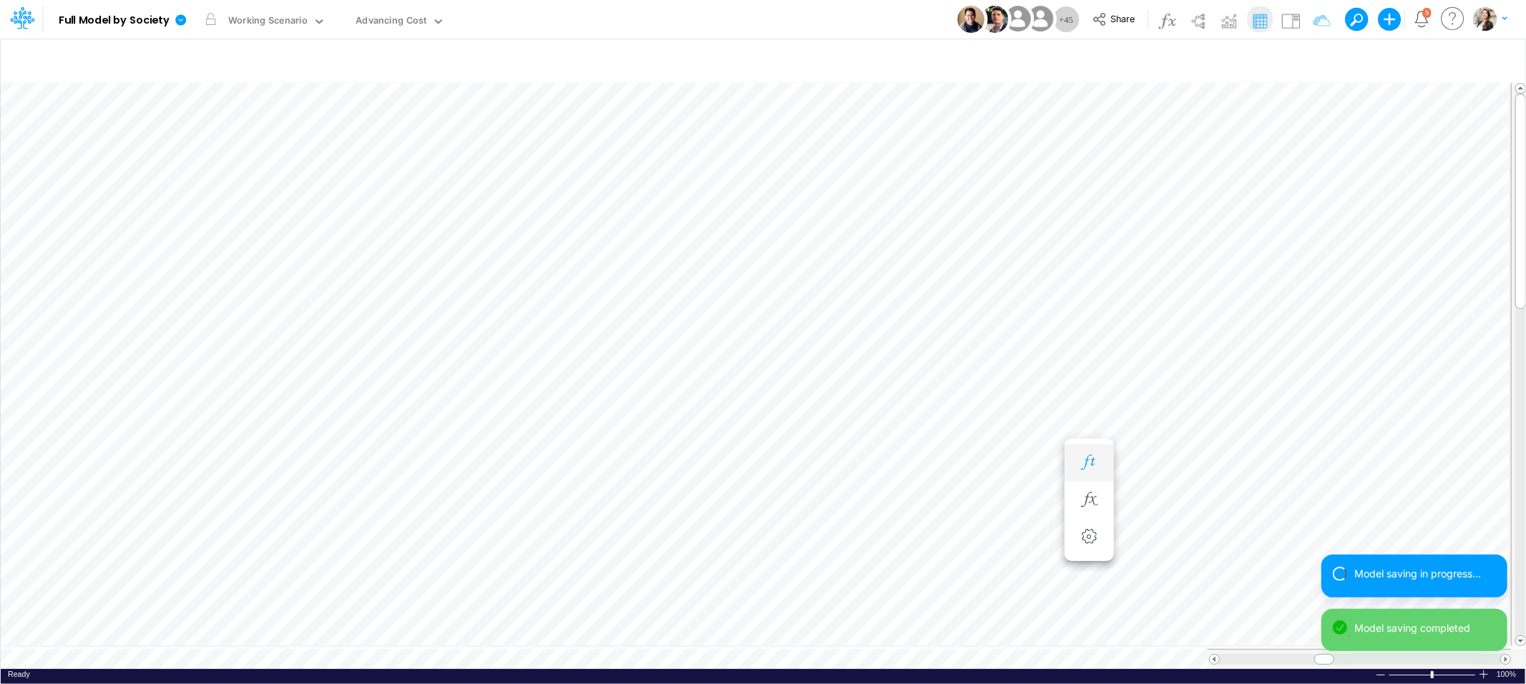
click at [1089, 466] on icon "button" at bounding box center [1088, 462] width 21 height 15
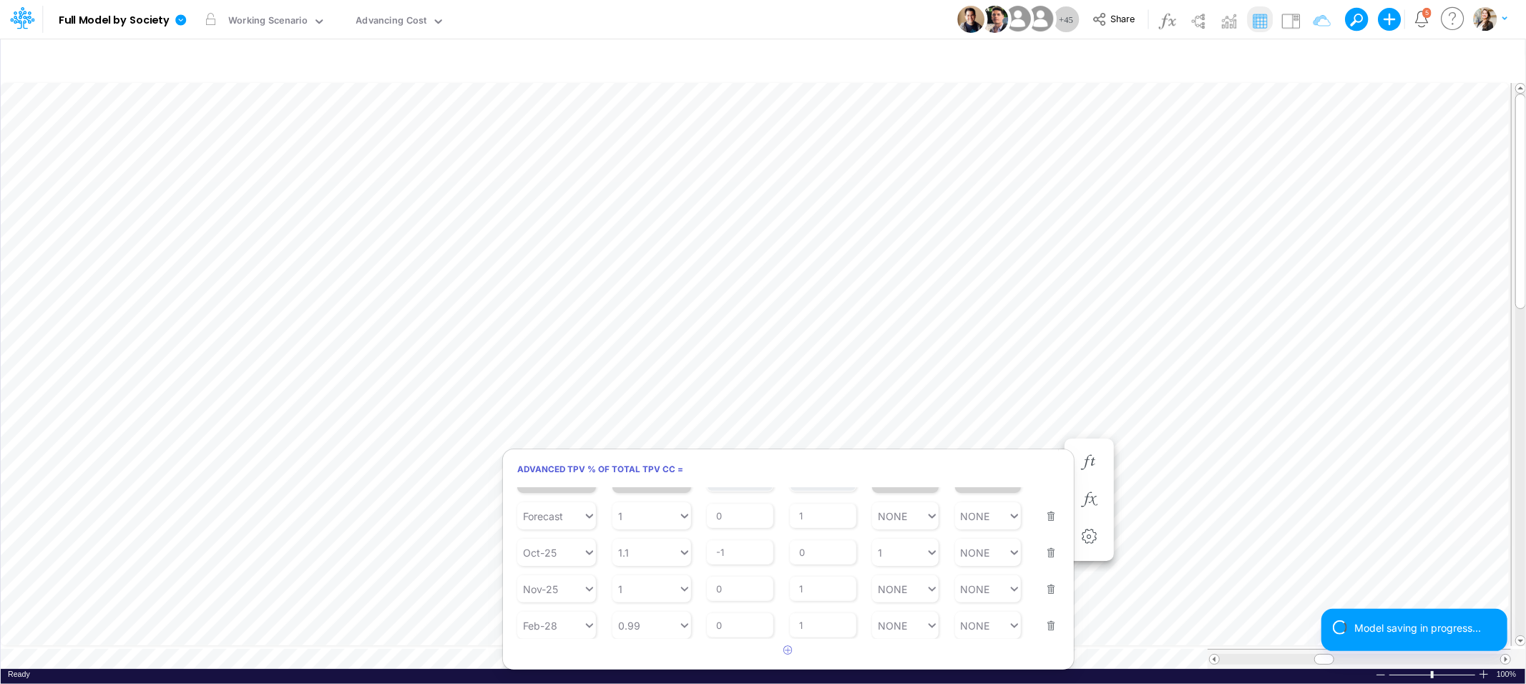
click at [1046, 626] on button "button" at bounding box center [1046, 616] width 19 height 39
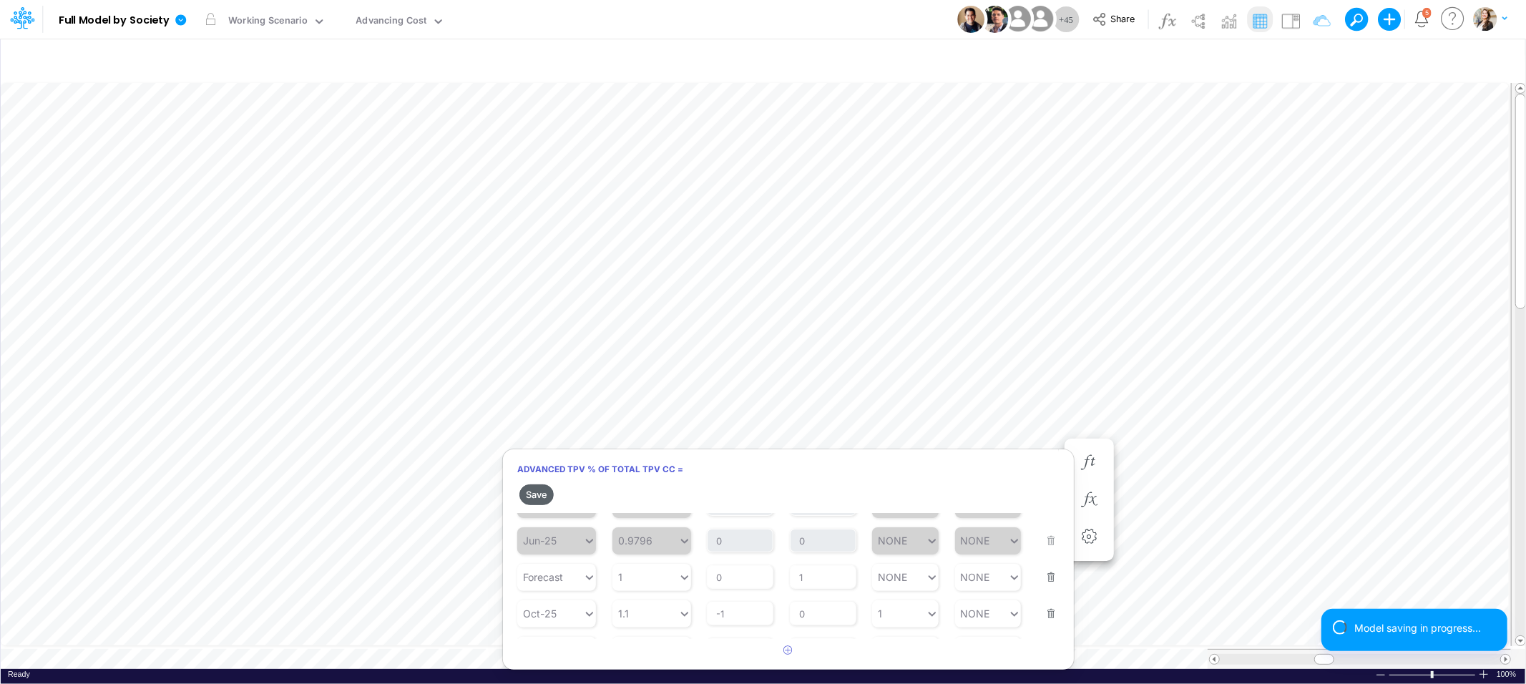
click at [541, 501] on button "Save" at bounding box center [536, 494] width 34 height 21
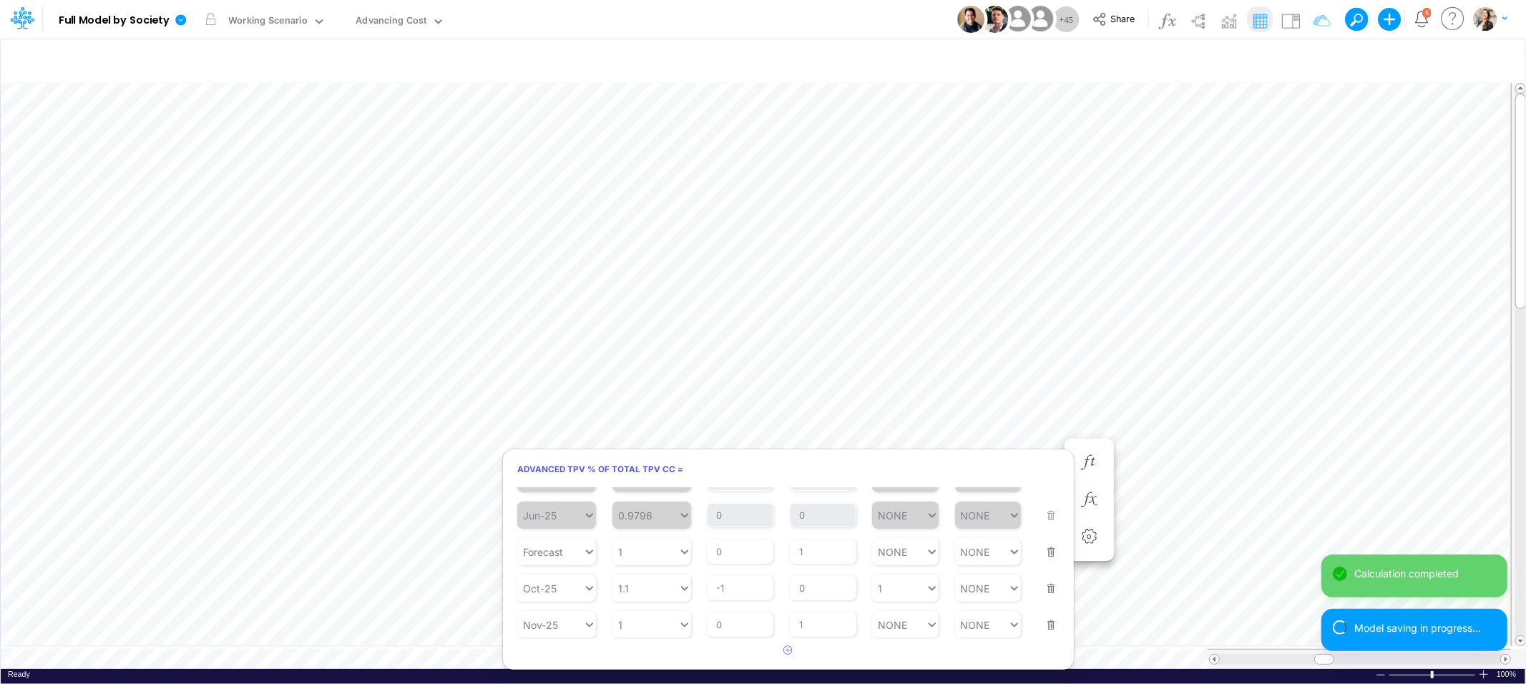
type input "BS (USGAAP) - Detailed"
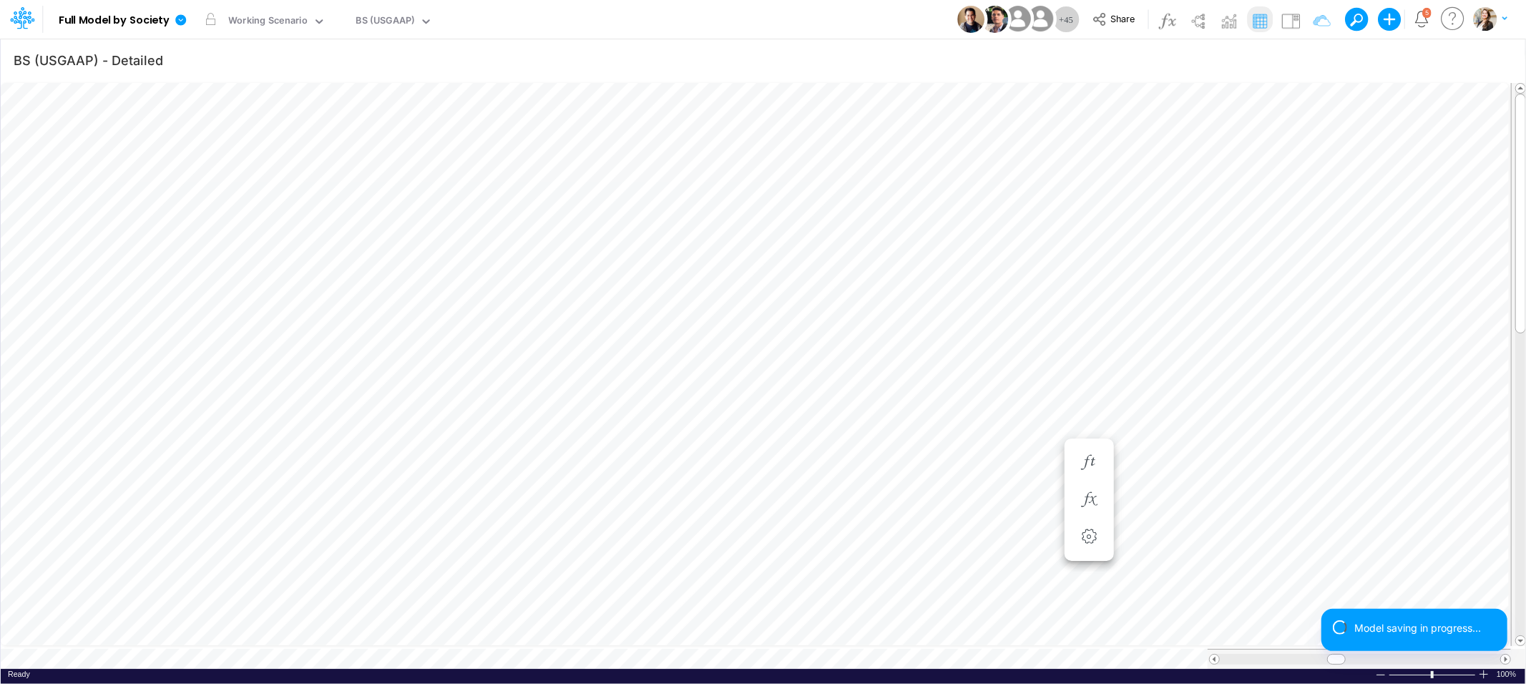
scroll to position [0, 1]
click at [1231, 361] on icon "button" at bounding box center [1225, 362] width 21 height 15
click at [715, 361] on icon "button" at bounding box center [710, 362] width 21 height 15
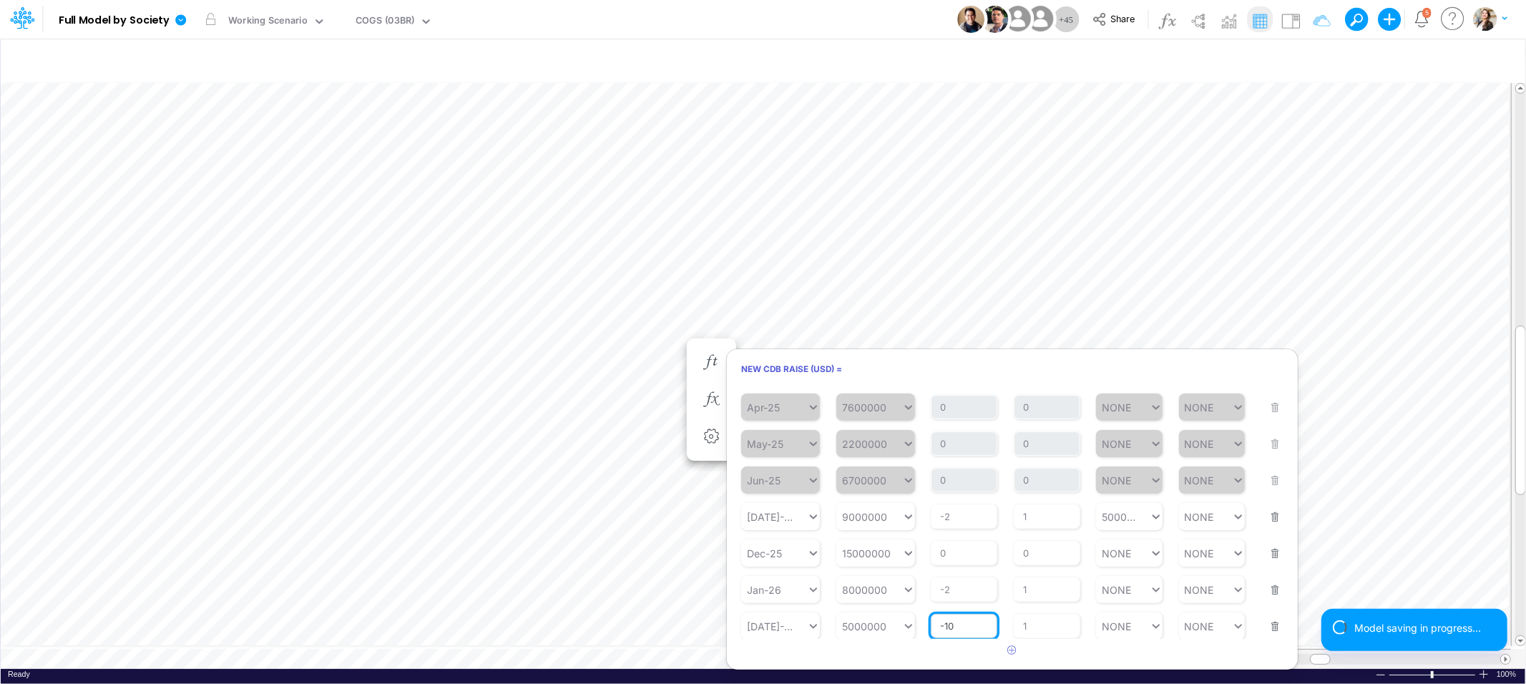
click at [968, 620] on input "-10" at bounding box center [963, 626] width 67 height 24
type input "-20"
click at [1127, 627] on div "NONE NONE" at bounding box center [1129, 625] width 67 height 27
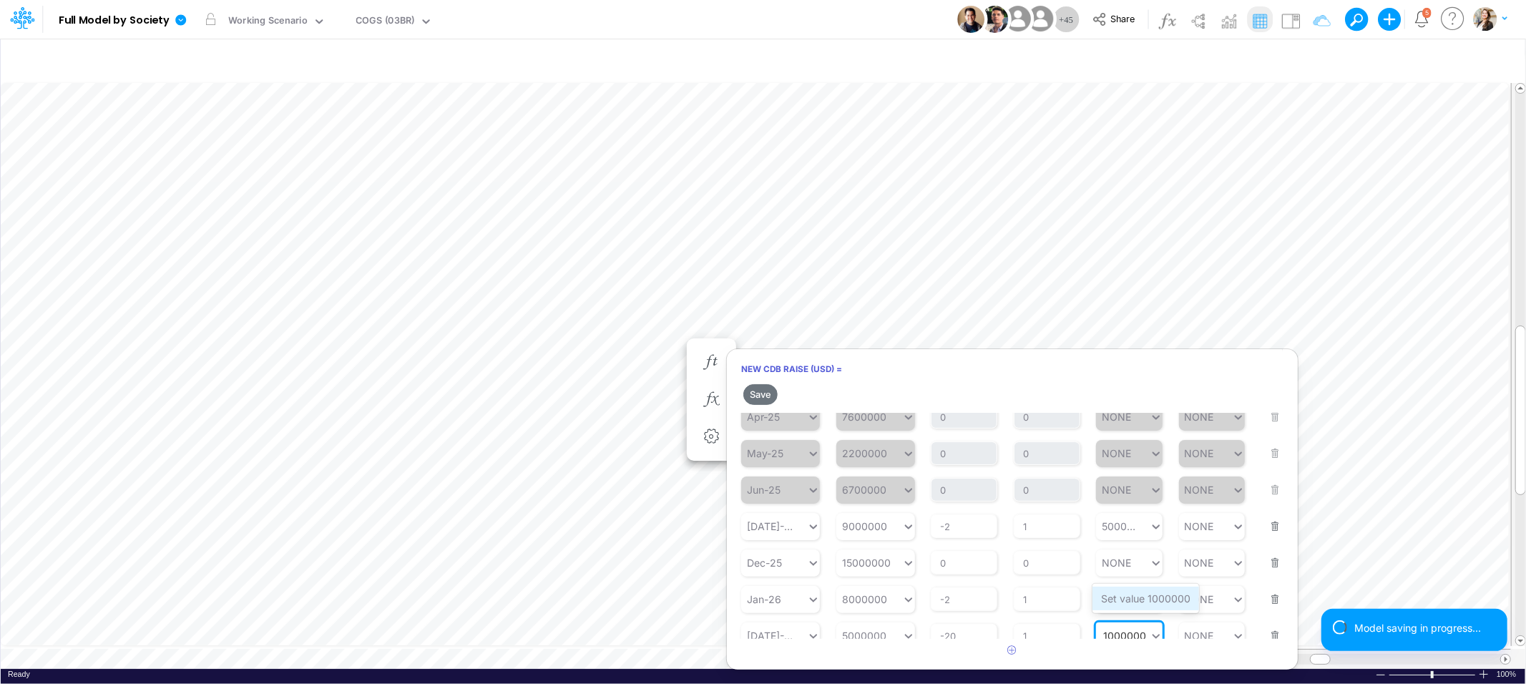
click at [1131, 604] on div "Set value 1000000" at bounding box center [1145, 598] width 107 height 24
type input "1000000"
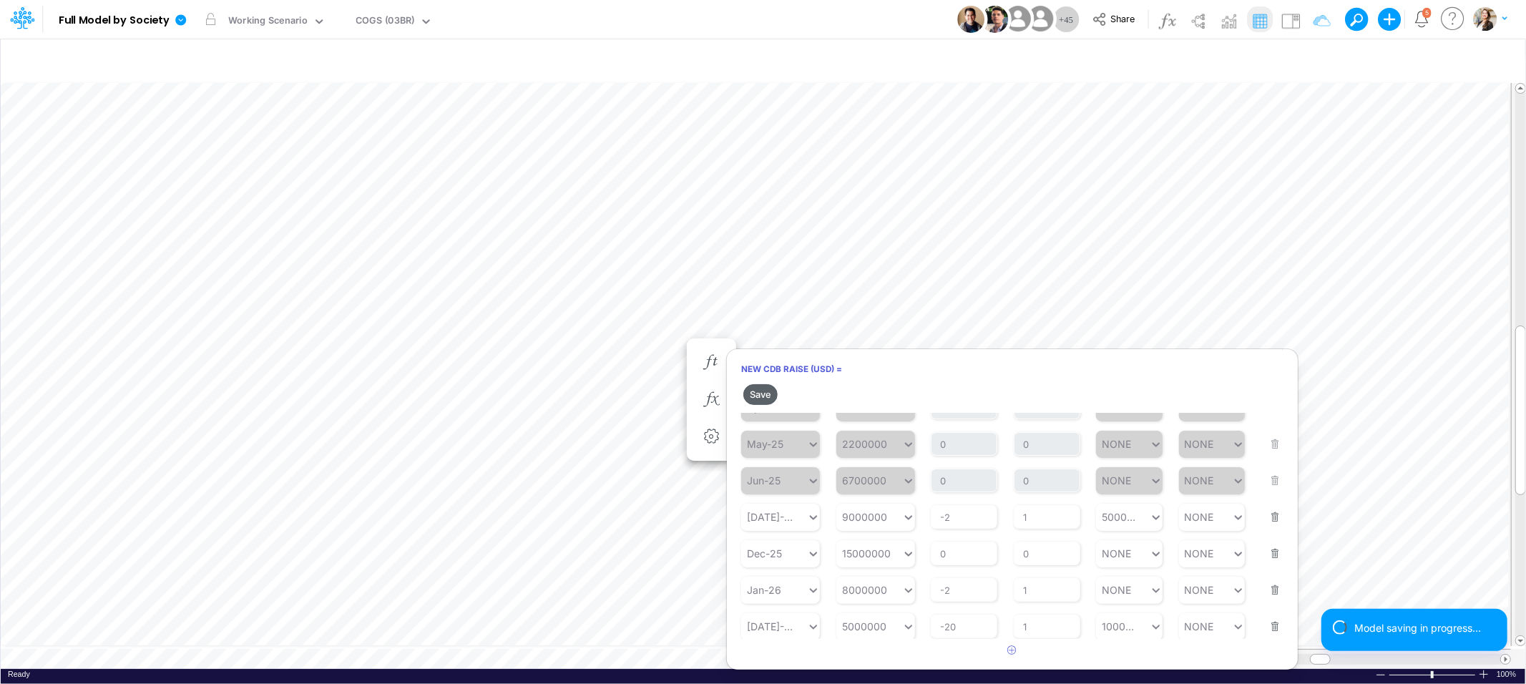
click at [772, 397] on button "Save" at bounding box center [760, 394] width 34 height 21
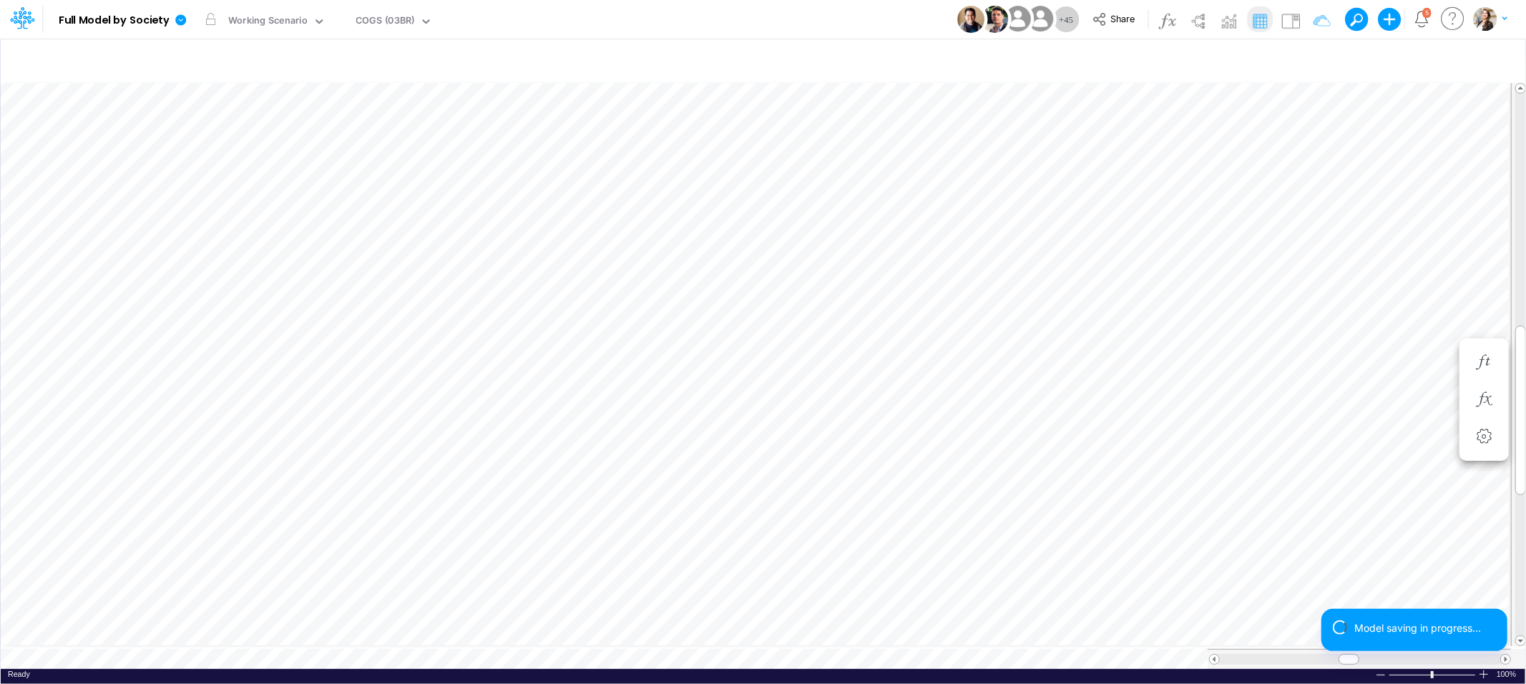
scroll to position [0, 1]
type input "BS (USGAAP) - Detailed"
click at [1477, 363] on icon "button" at bounding box center [1483, 362] width 21 height 15
click at [1061, 358] on icon "button" at bounding box center [1054, 362] width 21 height 15
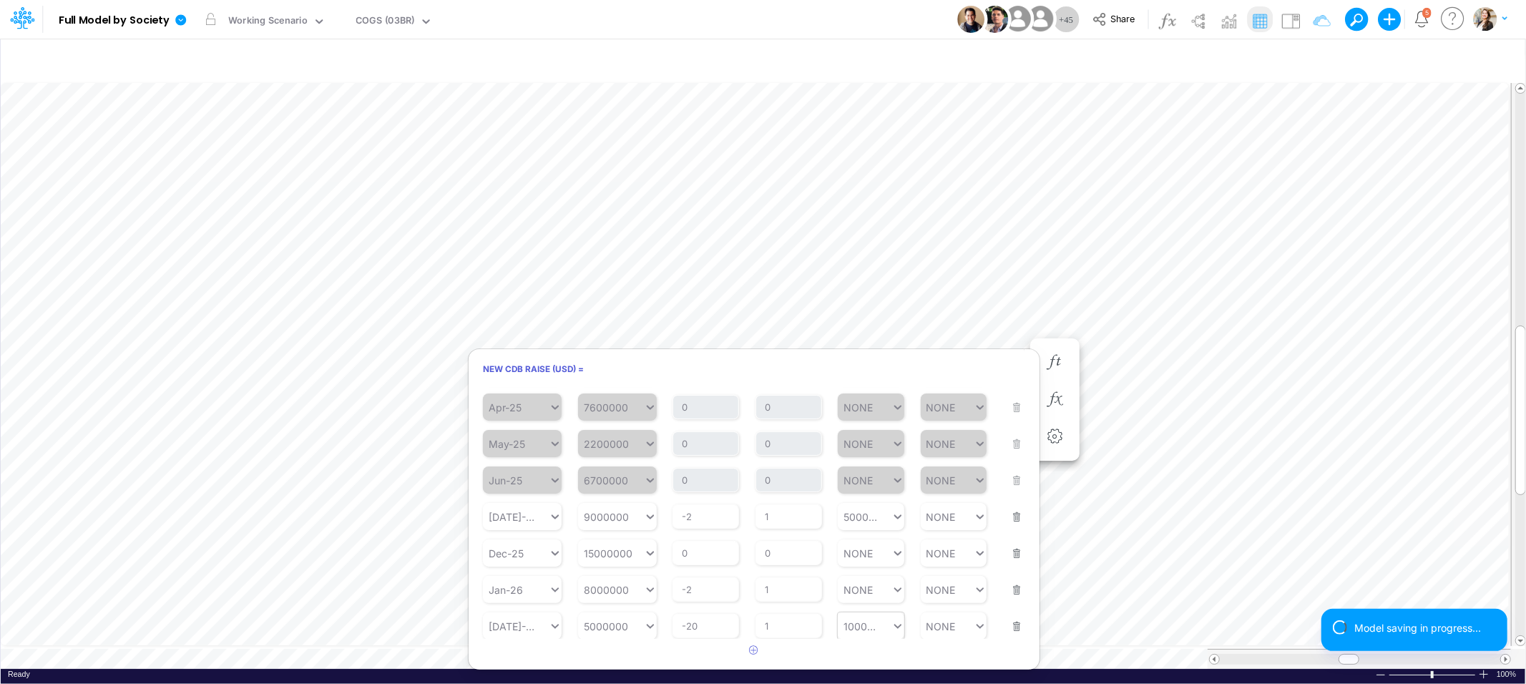
type input "1000000"
click at [849, 631] on div "1000000 1000000" at bounding box center [865, 626] width 54 height 21
click at [854, 663] on div "NONE" at bounding box center [866, 657] width 65 height 24
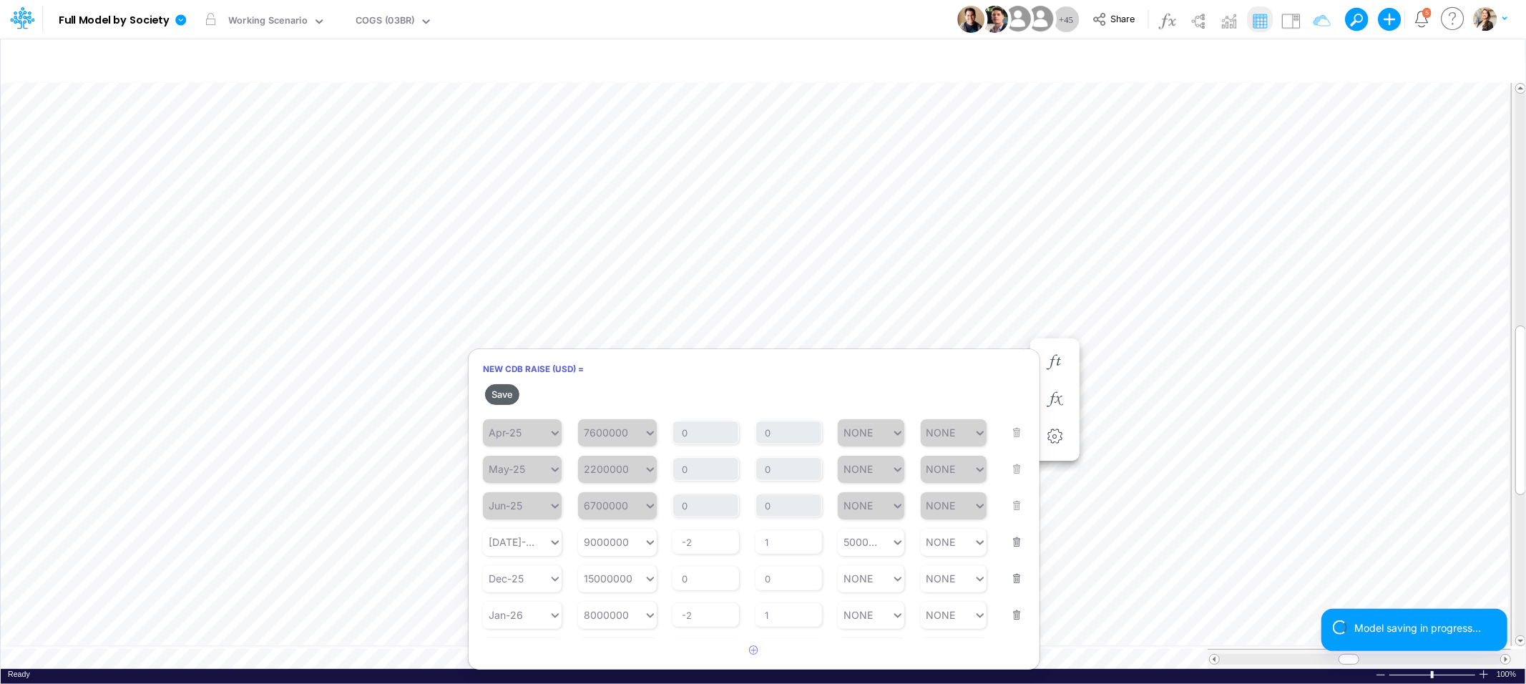
click at [510, 394] on button "Save" at bounding box center [502, 394] width 34 height 21
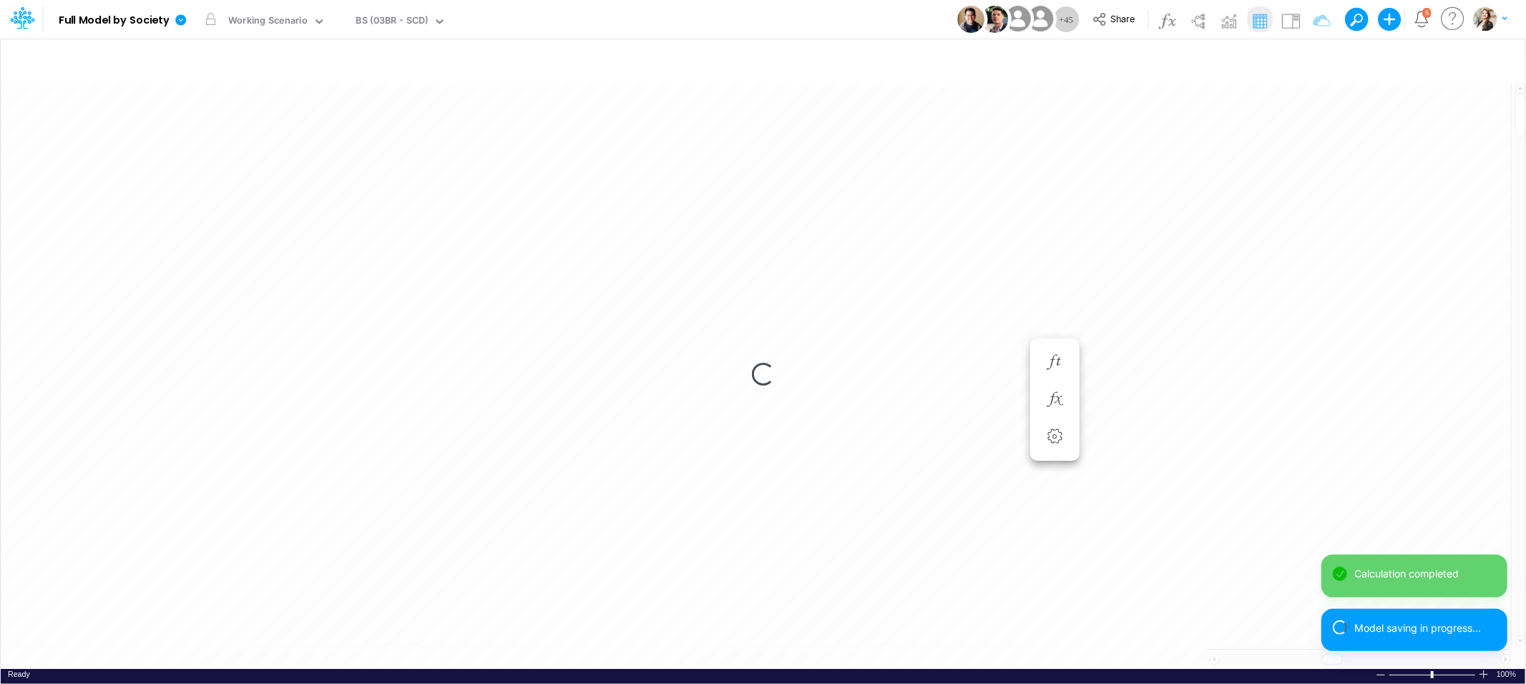
scroll to position [0, 1]
type input "BS (USGAAP) - Detailed"
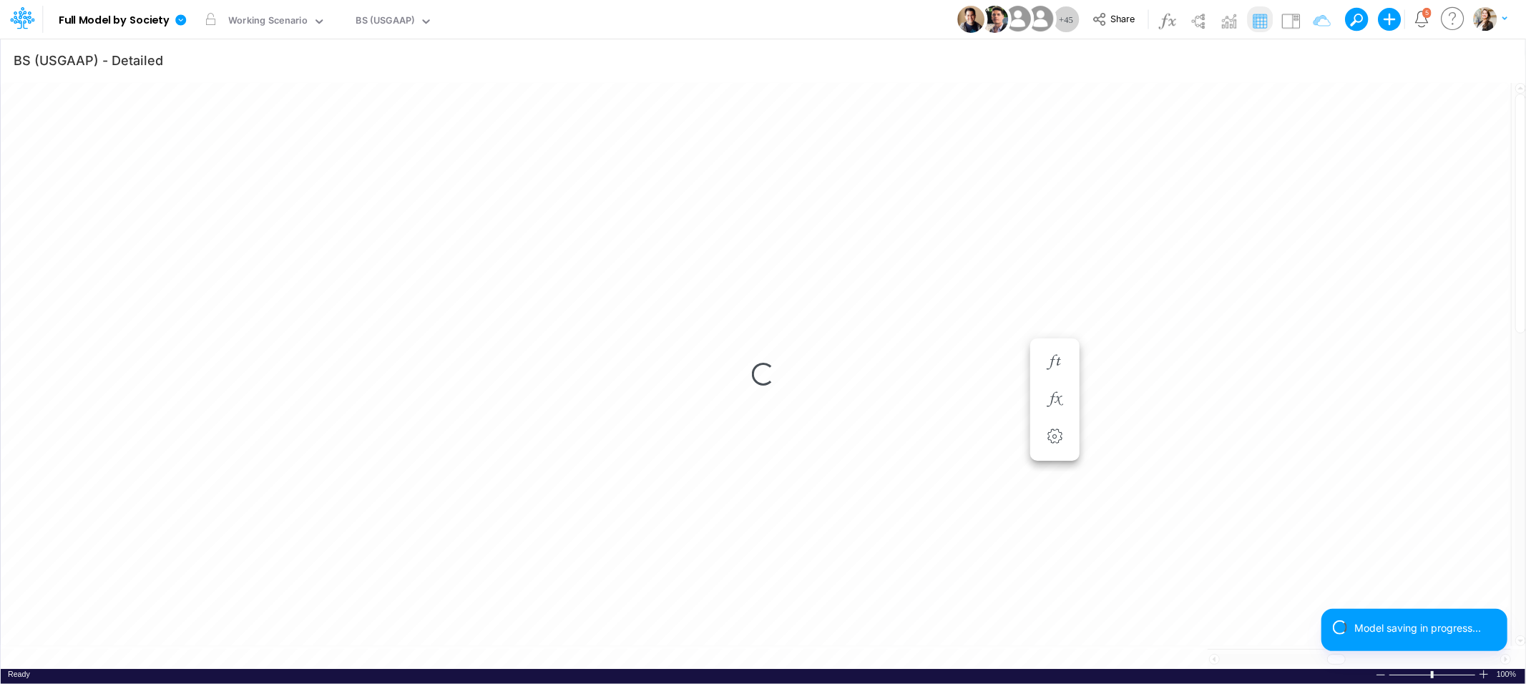
scroll to position [0, 1]
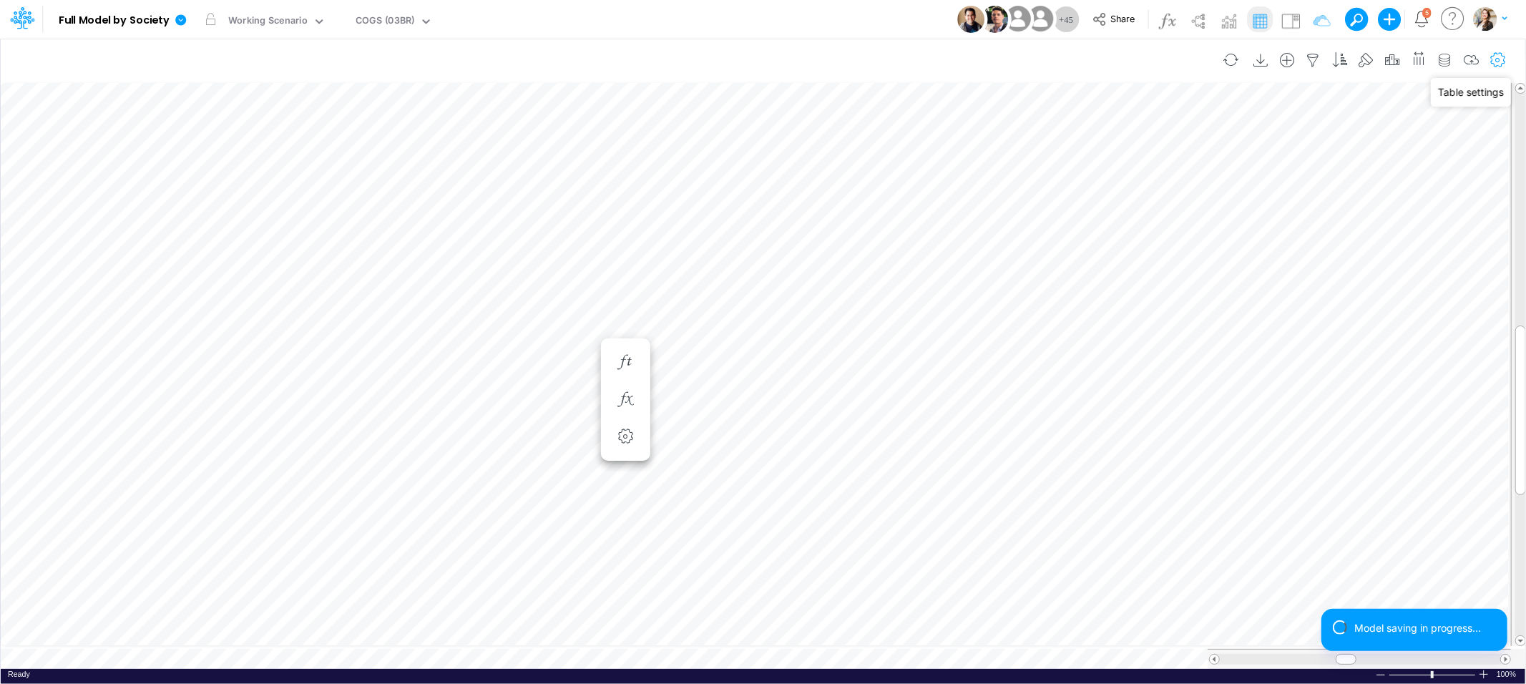
click at [1498, 56] on icon "button" at bounding box center [1497, 60] width 21 height 15
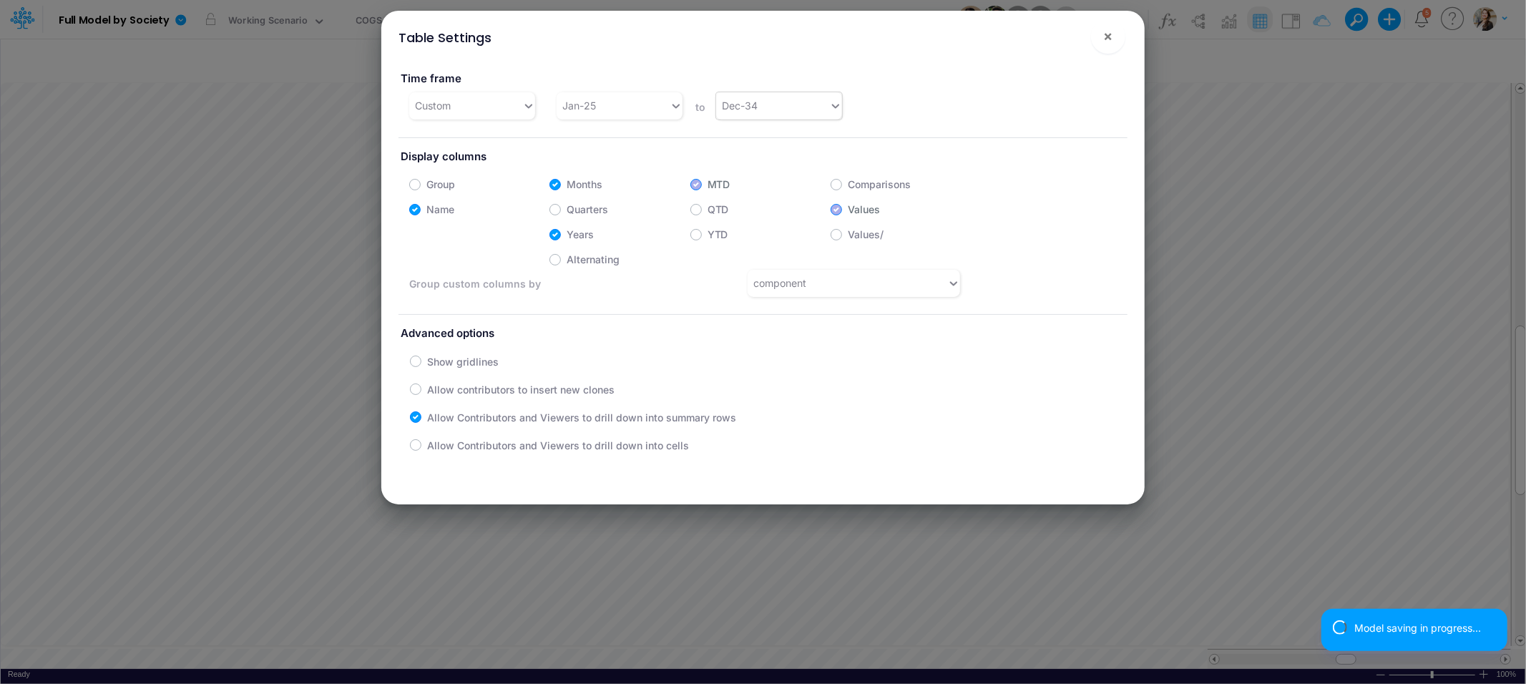
click at [742, 113] on div "Dec-34" at bounding box center [772, 106] width 113 height 24
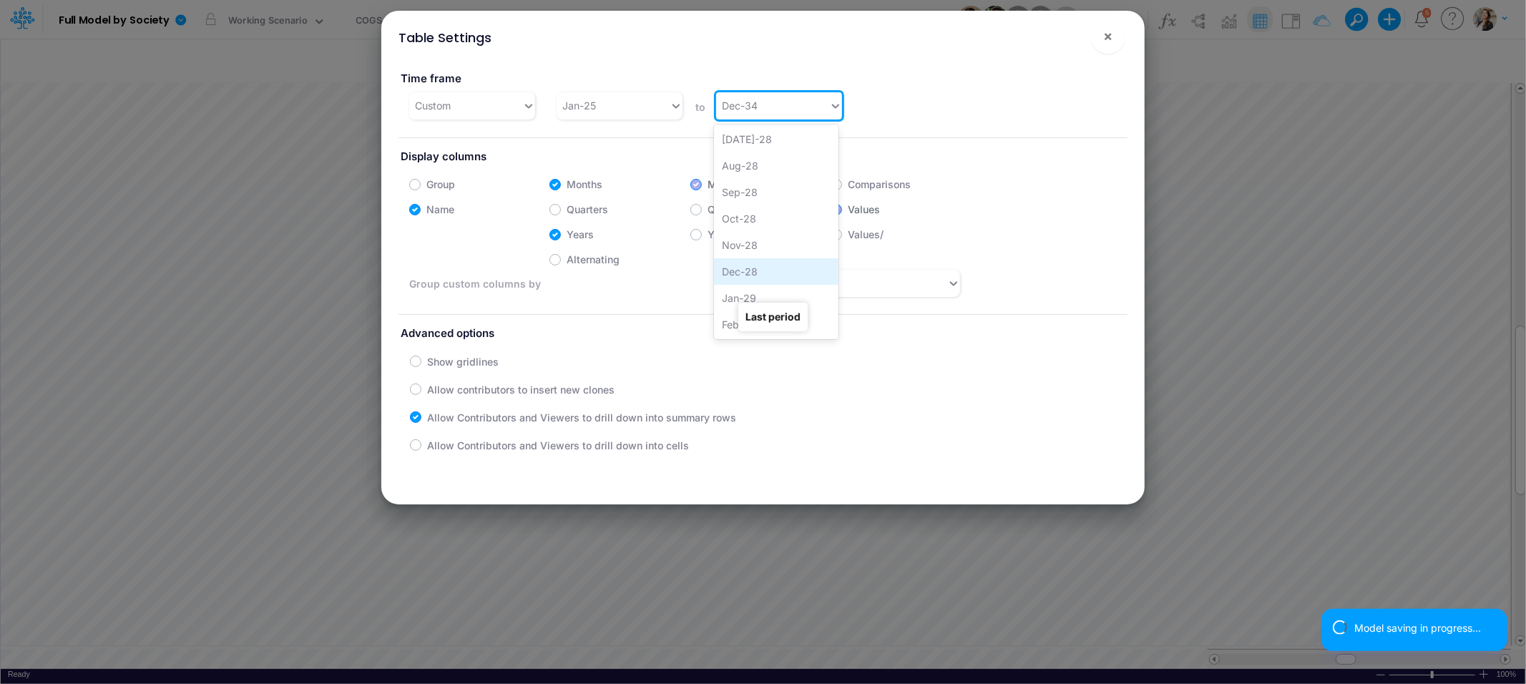
click at [773, 265] on div "Dec-28" at bounding box center [776, 271] width 124 height 26
click at [1113, 39] on button "×" at bounding box center [1108, 36] width 34 height 34
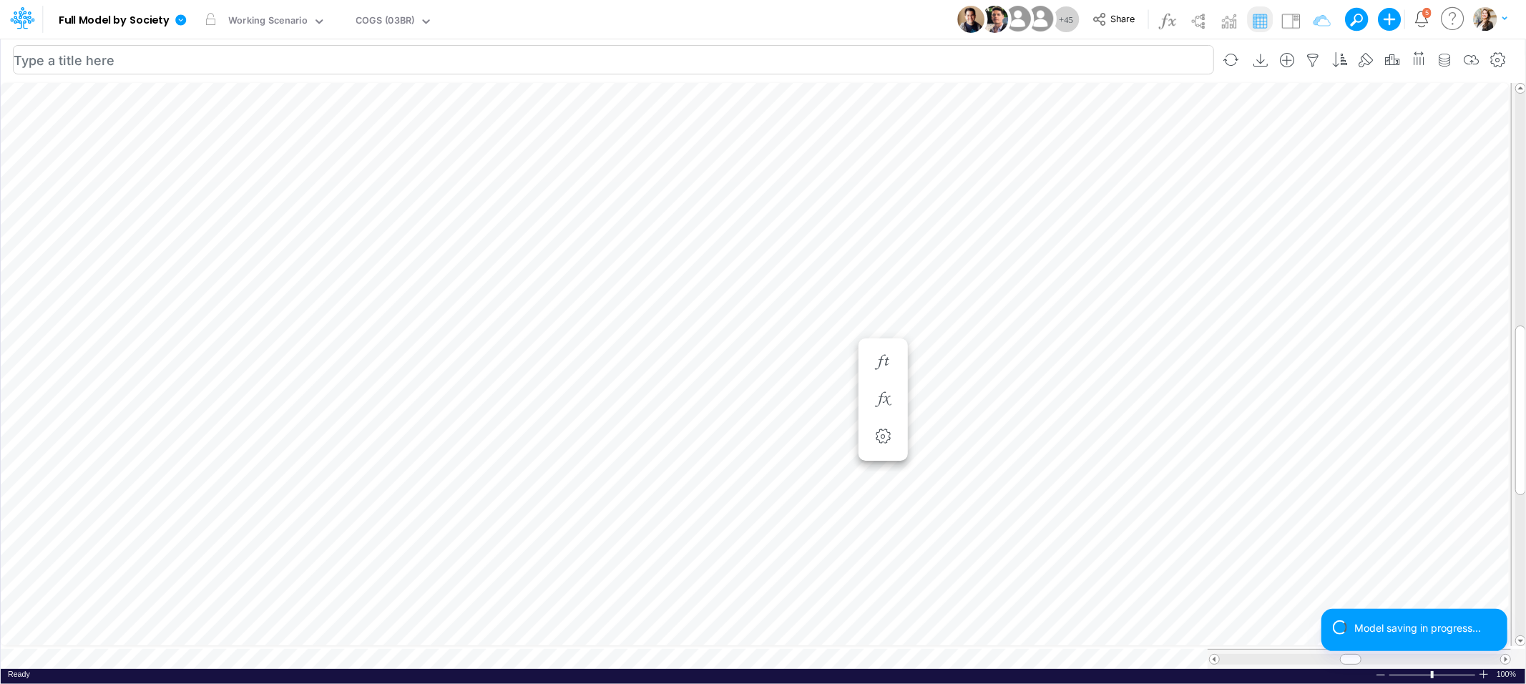
scroll to position [0, 1]
type input "BS (USGAAP) - Detailed"
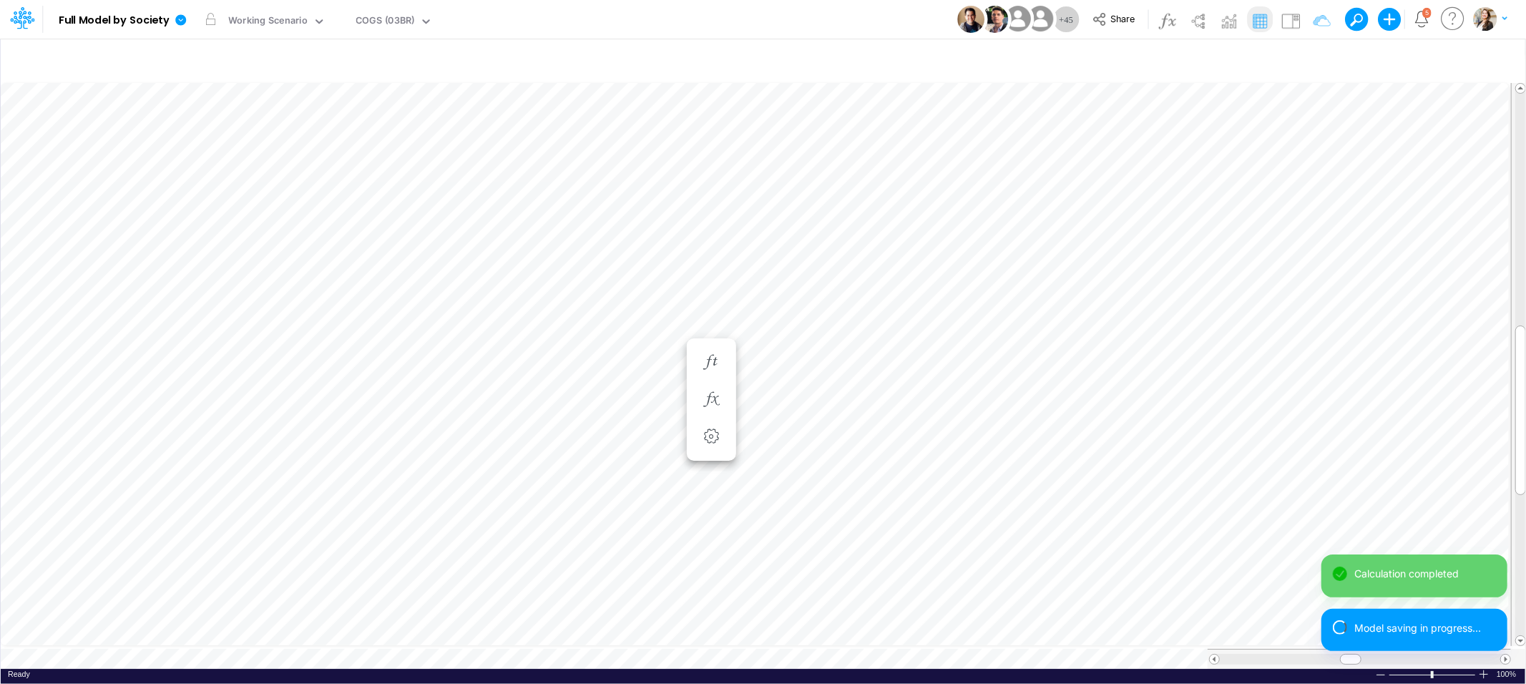
type input "BS (USGAAP) - Detailed"
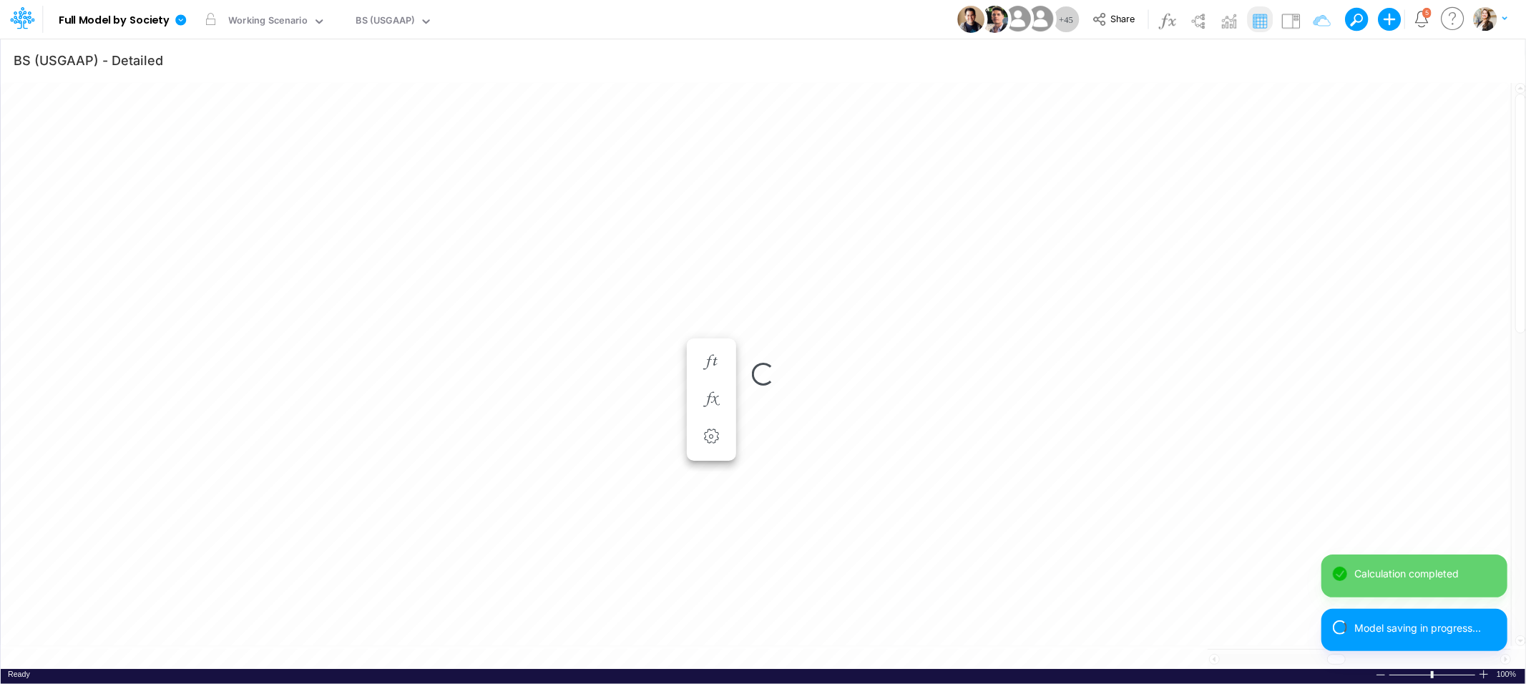
scroll to position [0, 1]
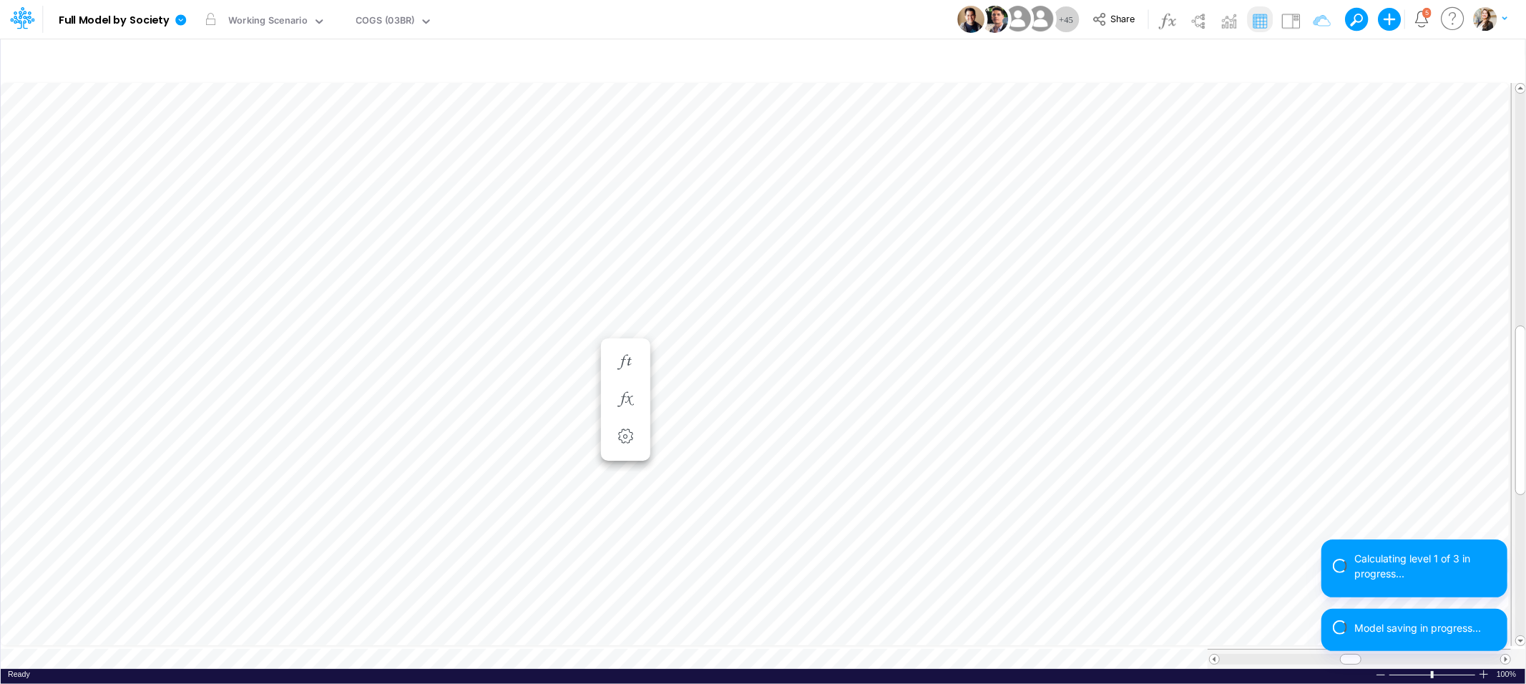
scroll to position [0, 1]
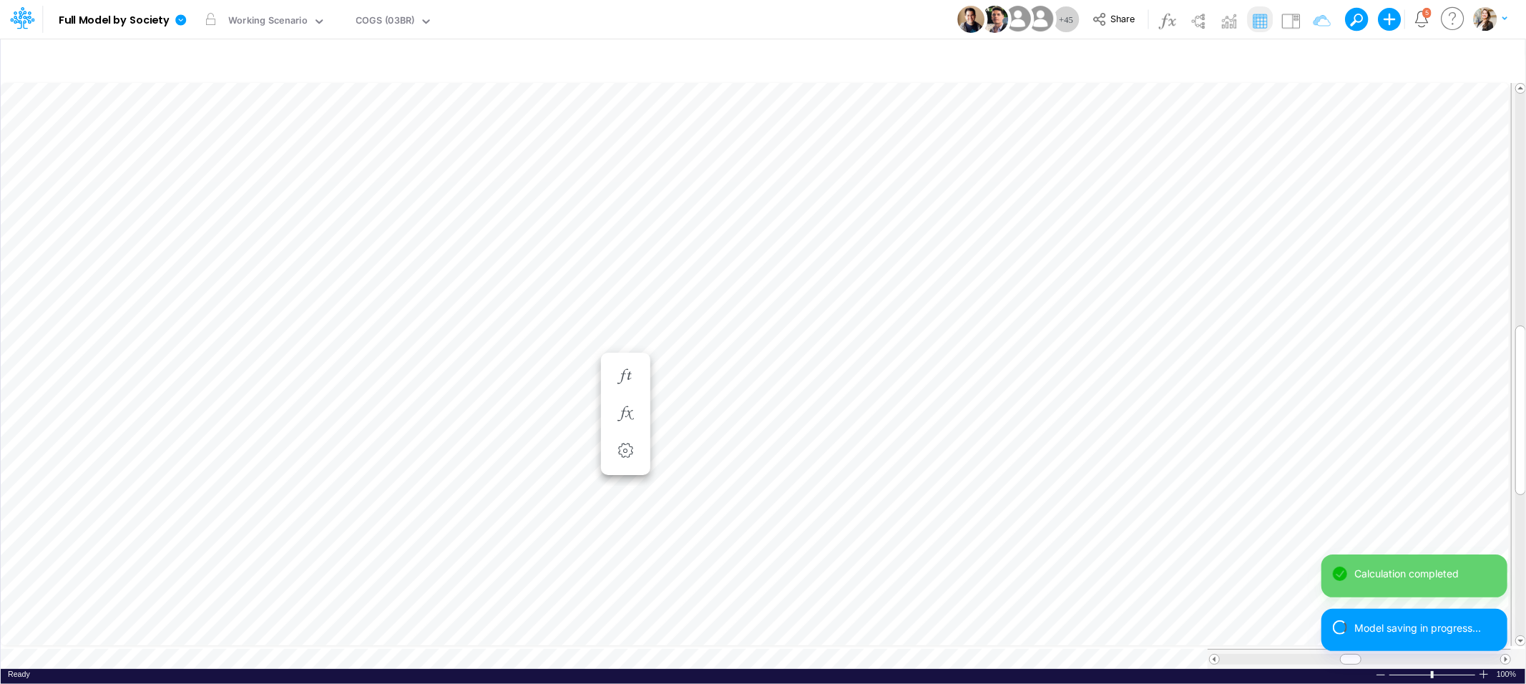
type input "BS (USGAAP) - Detailed"
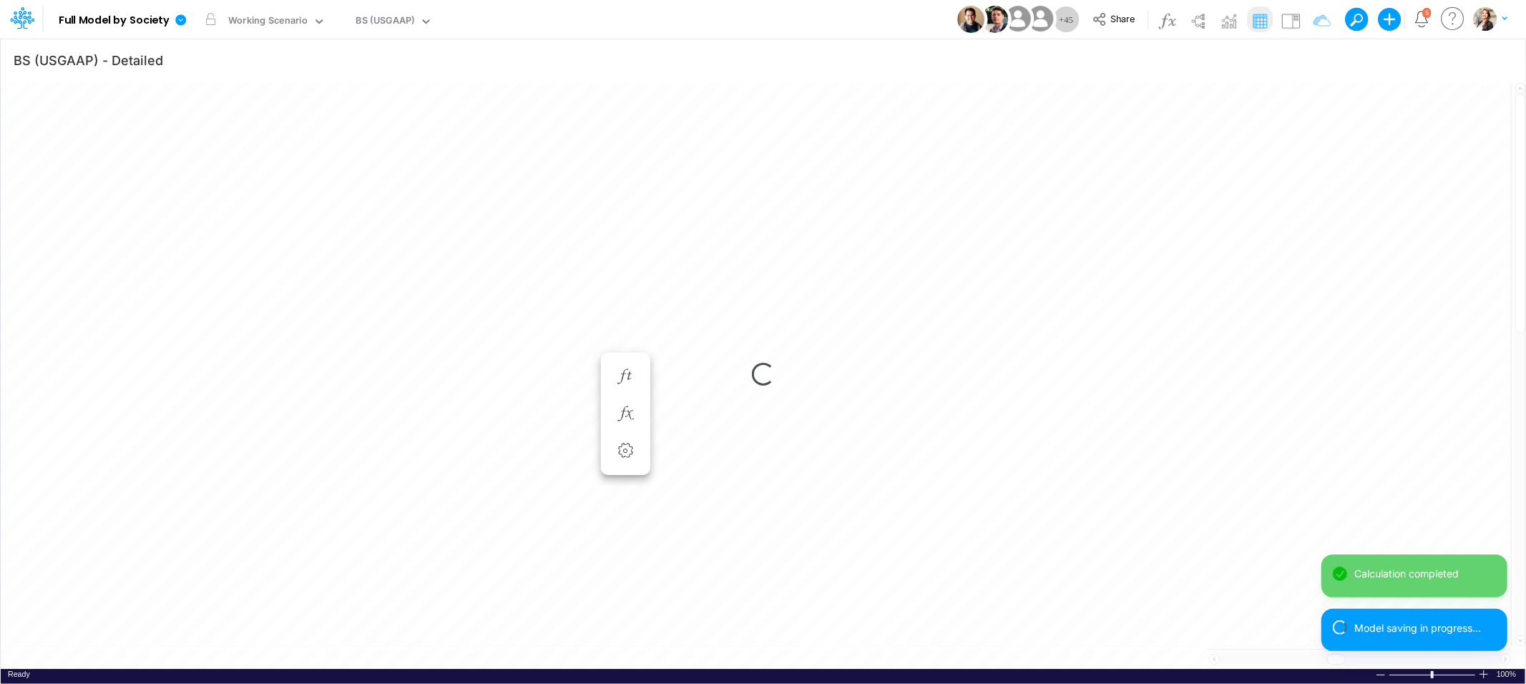
scroll to position [0, 1]
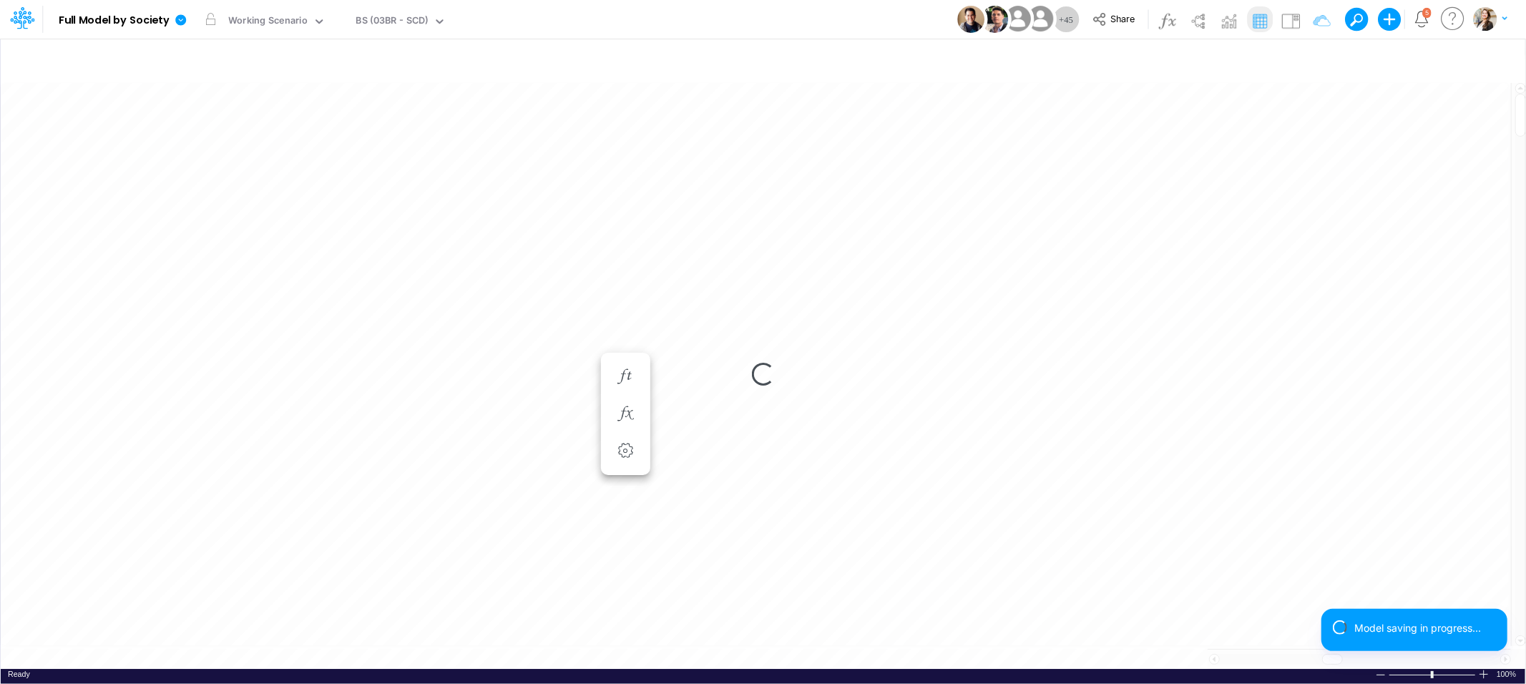
click at [411, 654] on div "Loading..." at bounding box center [763, 374] width 1524 height 589
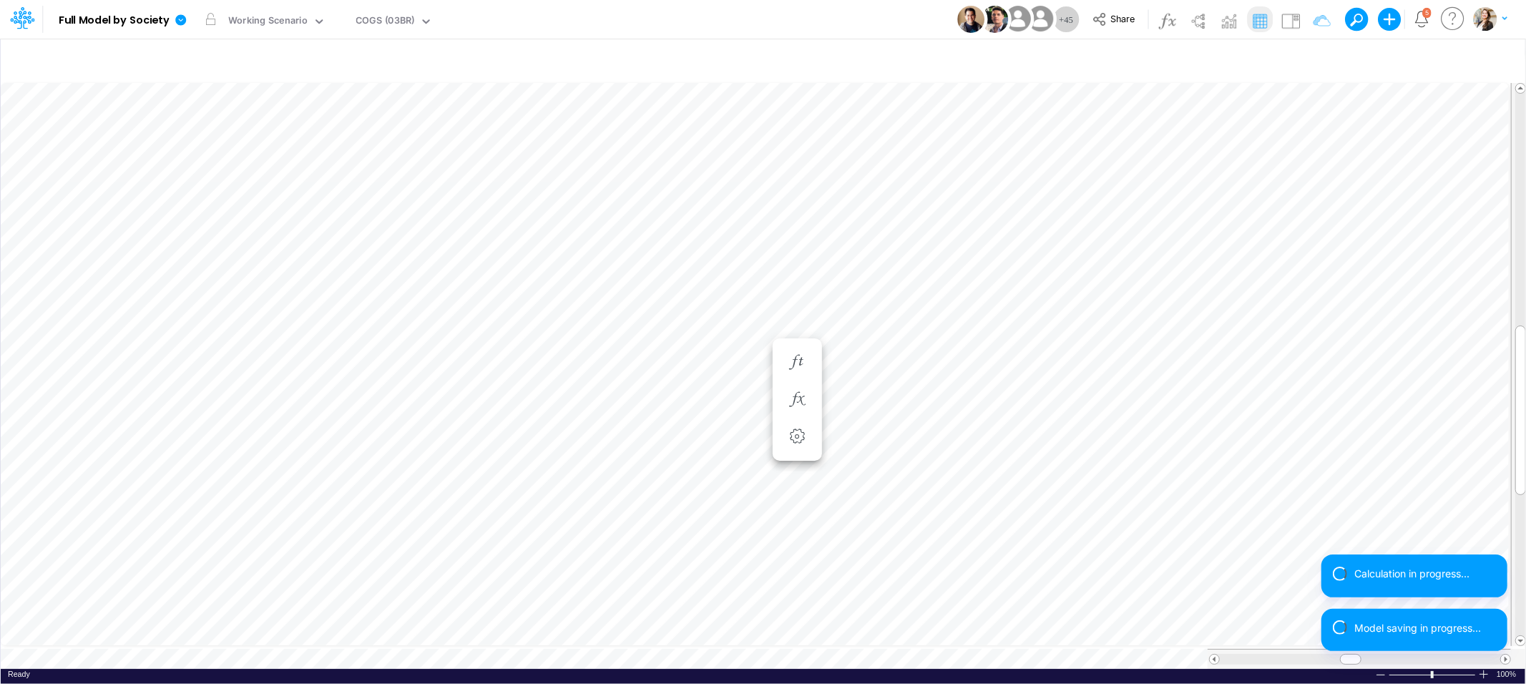
scroll to position [0, 1]
type input "BS (USGAAP) - Detailed"
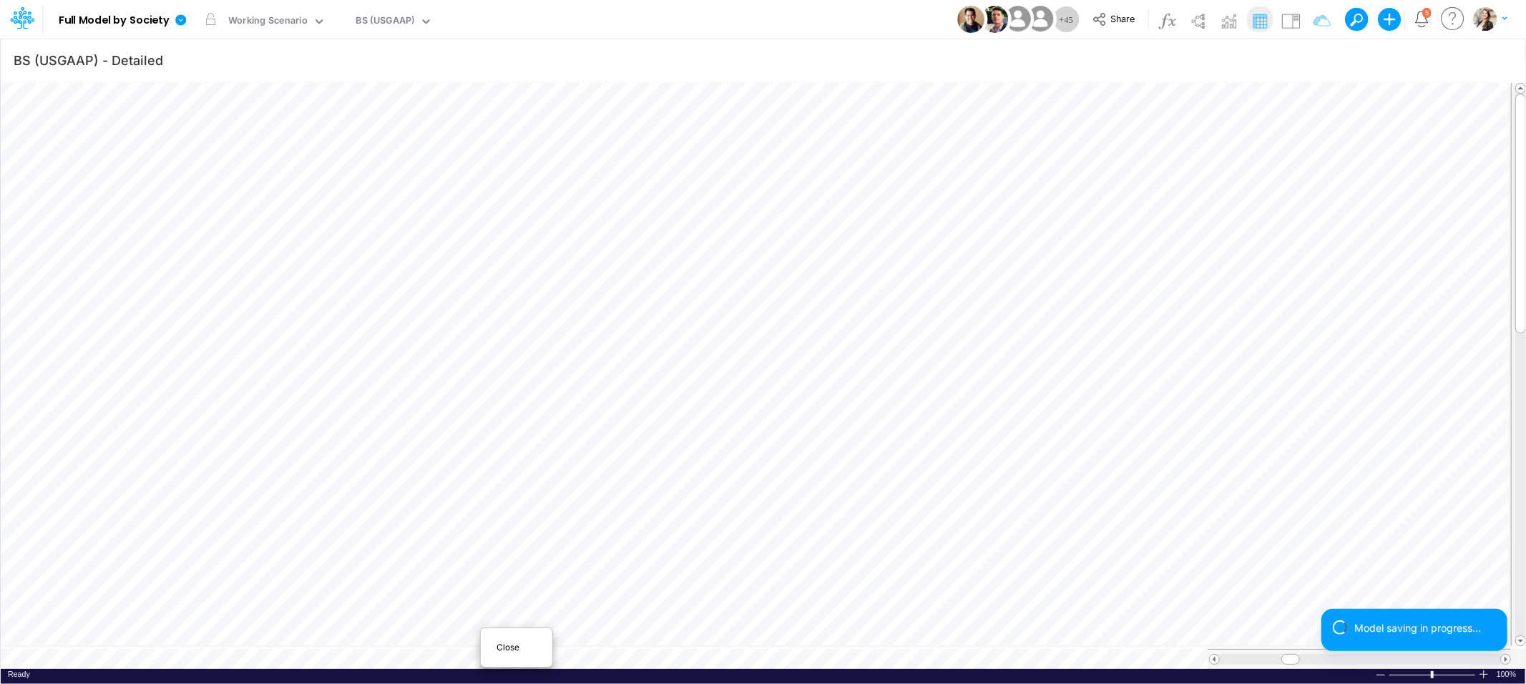
scroll to position [0, 1]
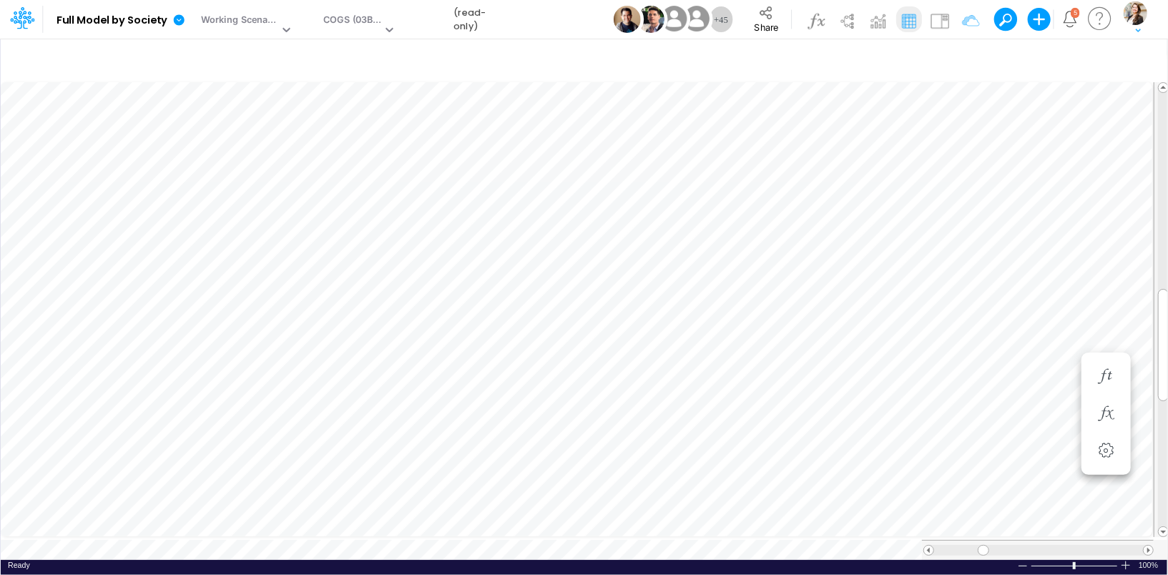
scroll to position [6, 1]
click at [1118, 370] on icon "button" at bounding box center [1122, 376] width 21 height 15
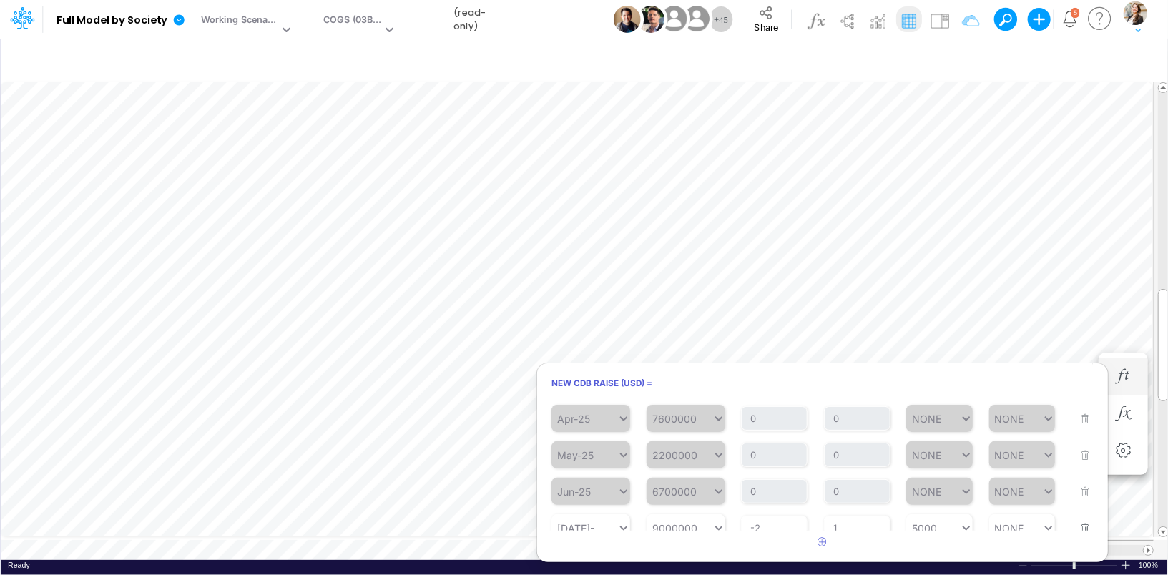
scroll to position [175, 0]
